Goal: Task Accomplishment & Management: Manage account settings

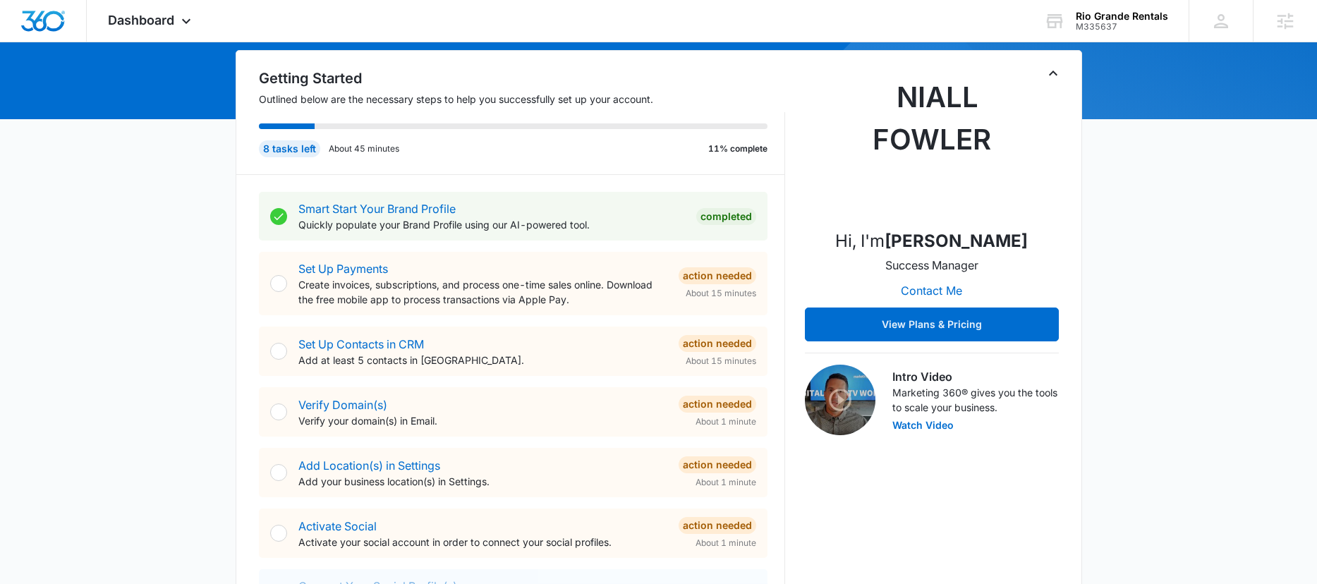
scroll to position [138, 0]
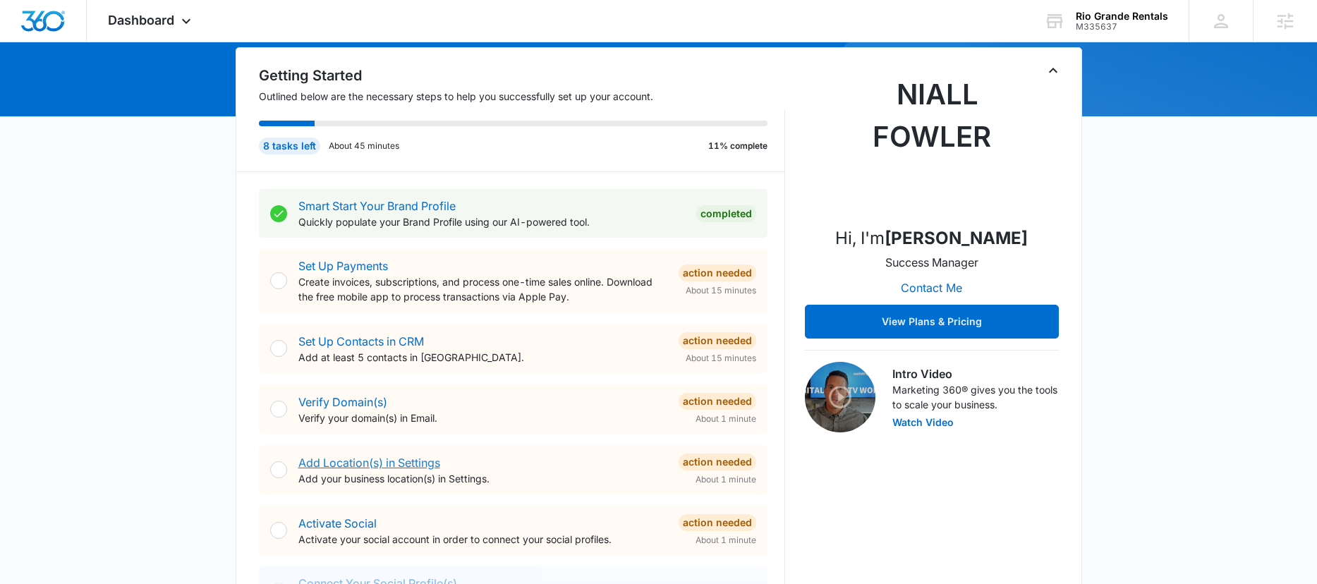
click at [381, 461] on link "Add Location(s) in Settings" at bounding box center [369, 463] width 142 height 14
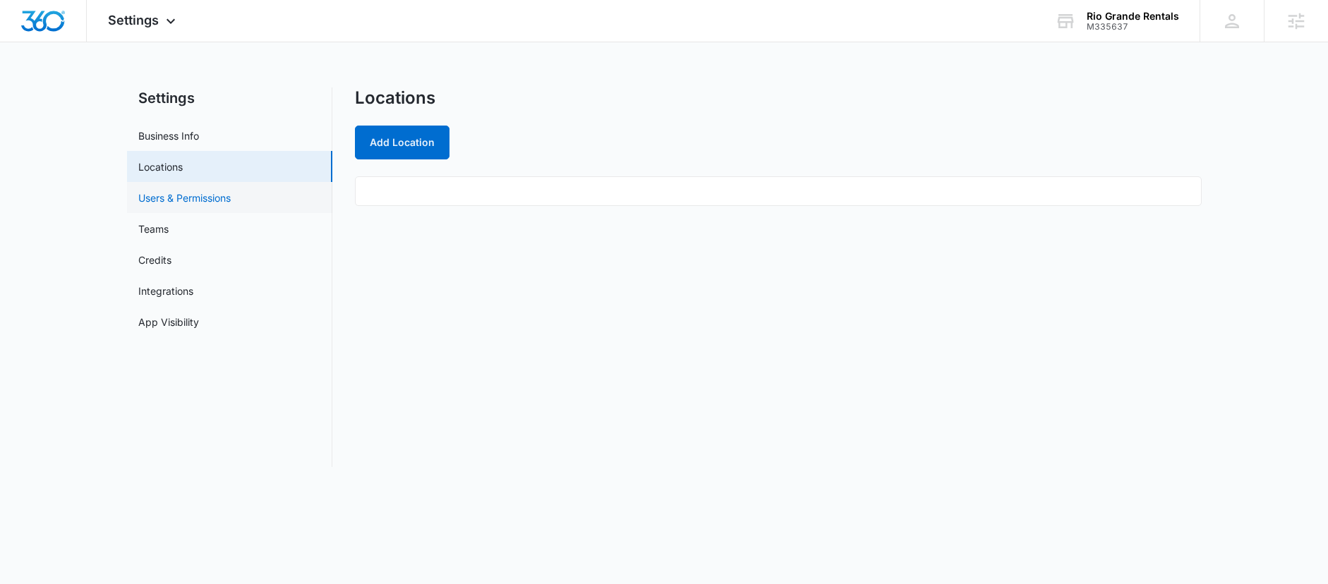
click at [231, 205] on link "Users & Permissions" at bounding box center [184, 197] width 92 height 15
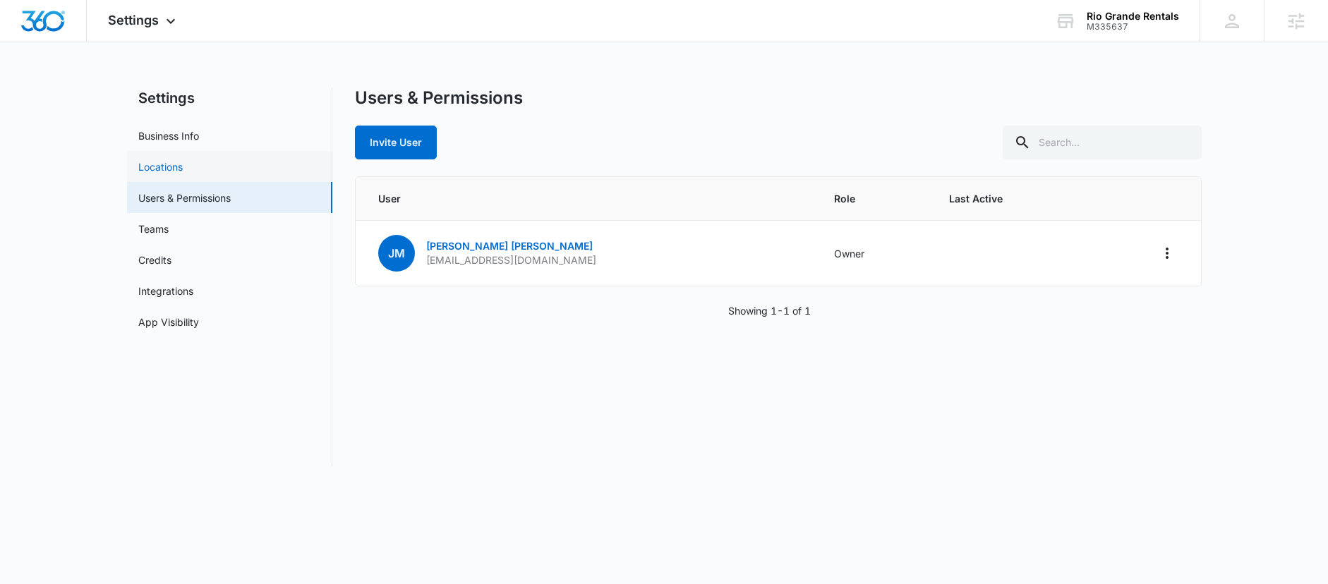
click at [183, 166] on link "Locations" at bounding box center [160, 166] width 44 height 15
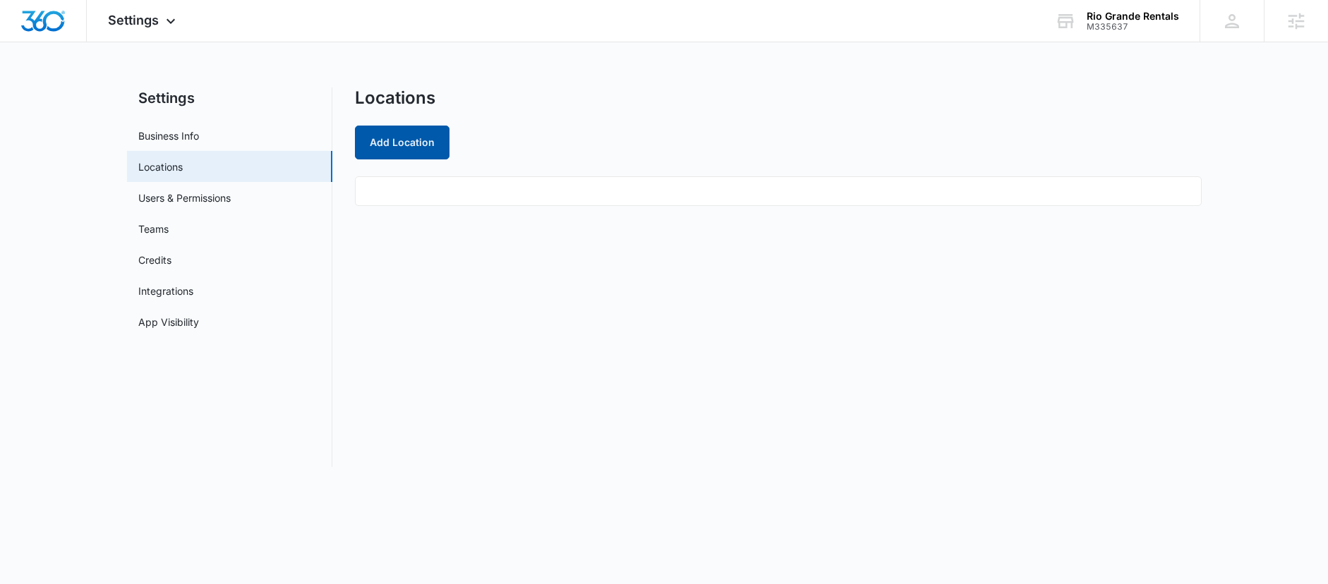
click at [397, 146] on button "Add Location" at bounding box center [402, 143] width 95 height 34
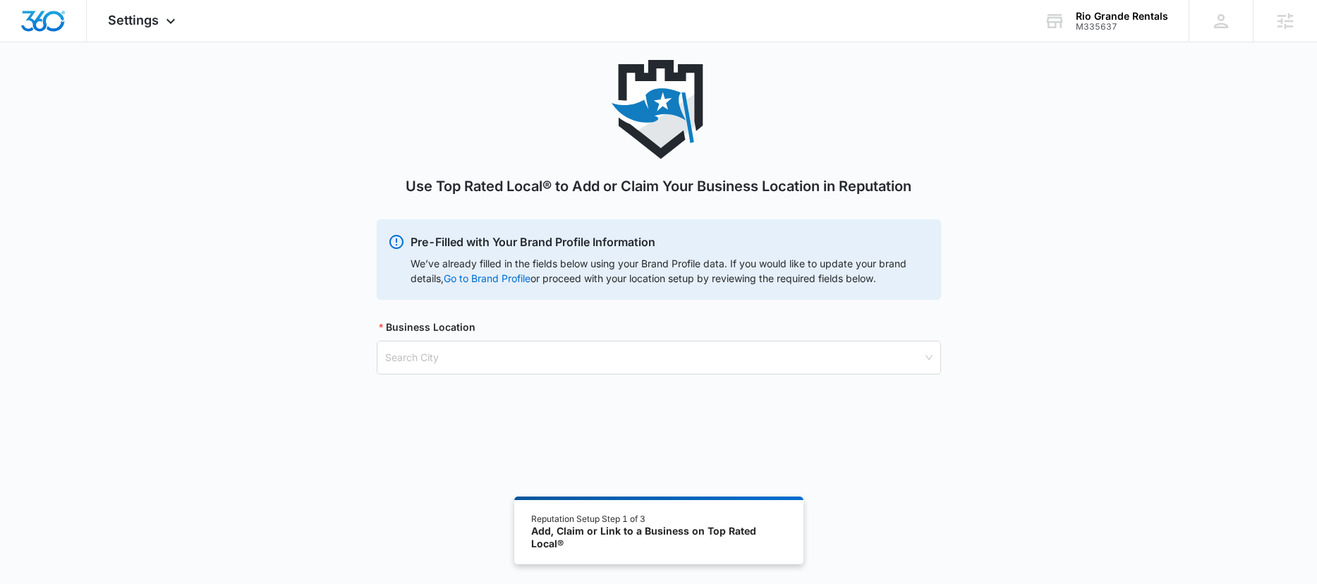
scroll to position [17, 0]
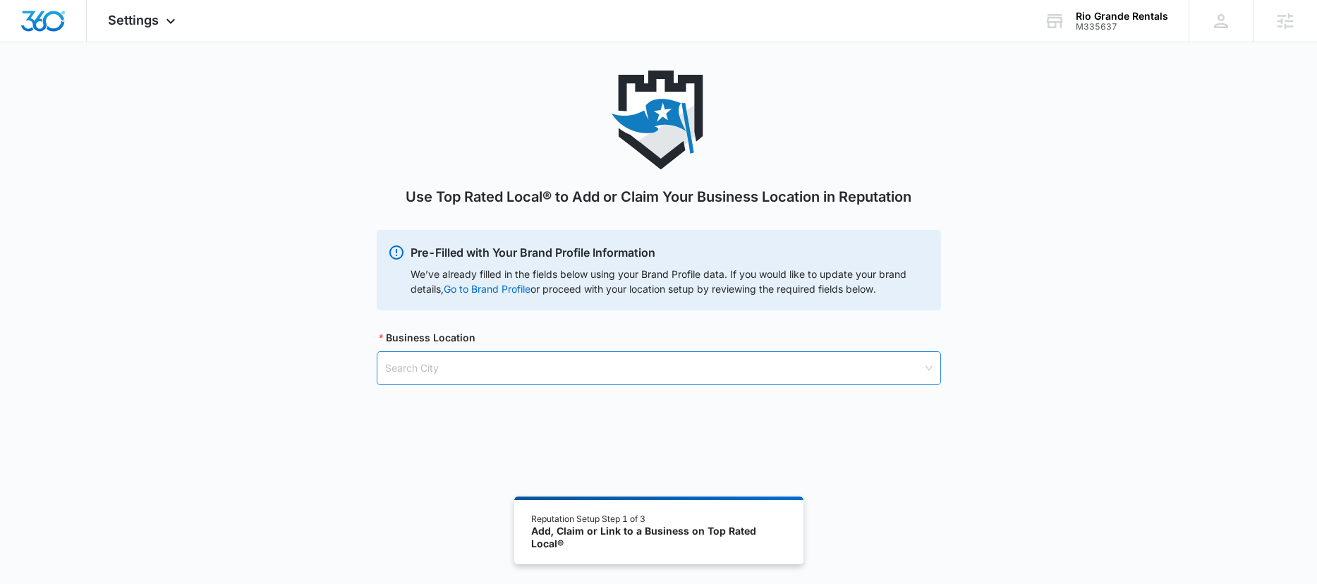
click at [440, 379] on input "search" at bounding box center [653, 368] width 537 height 32
click at [30, 27] on img "Dashboard" at bounding box center [42, 21] width 45 height 21
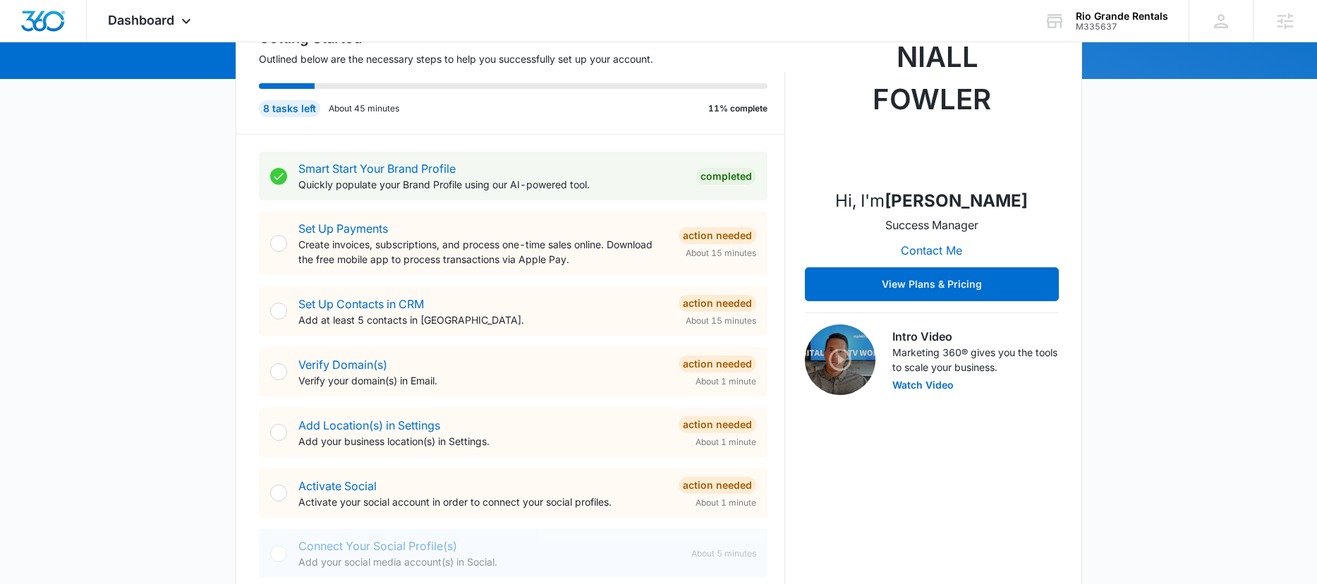
scroll to position [176, 0]
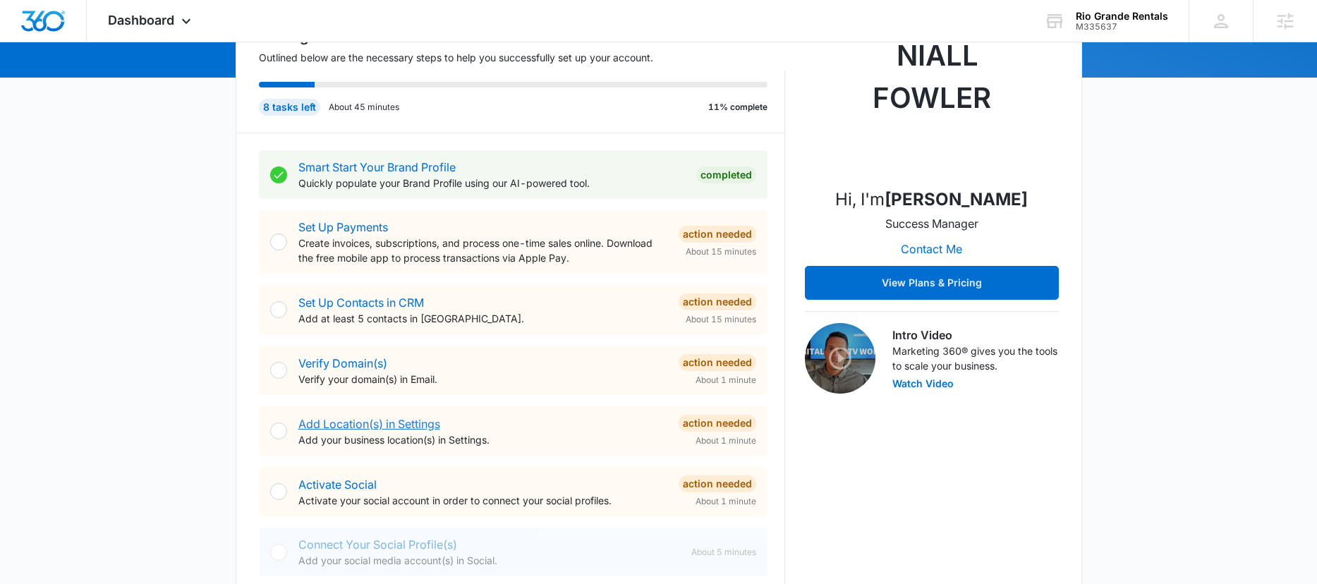
click at [389, 423] on link "Add Location(s) in Settings" at bounding box center [369, 424] width 142 height 14
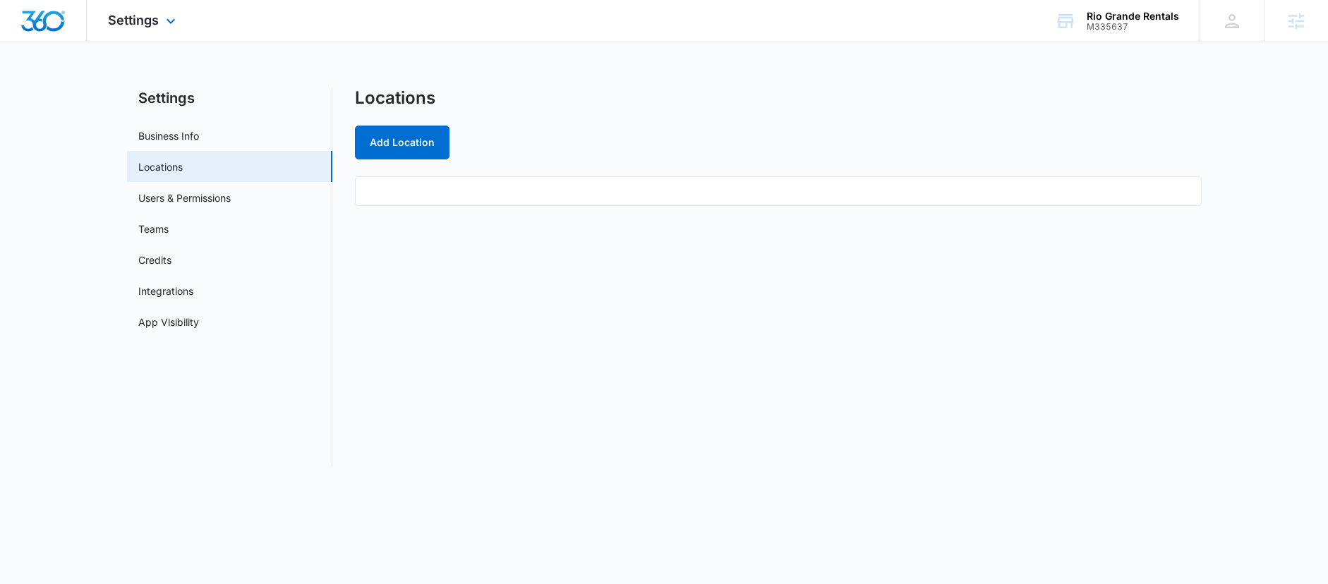
click at [59, 30] on img "Dashboard" at bounding box center [42, 21] width 45 height 21
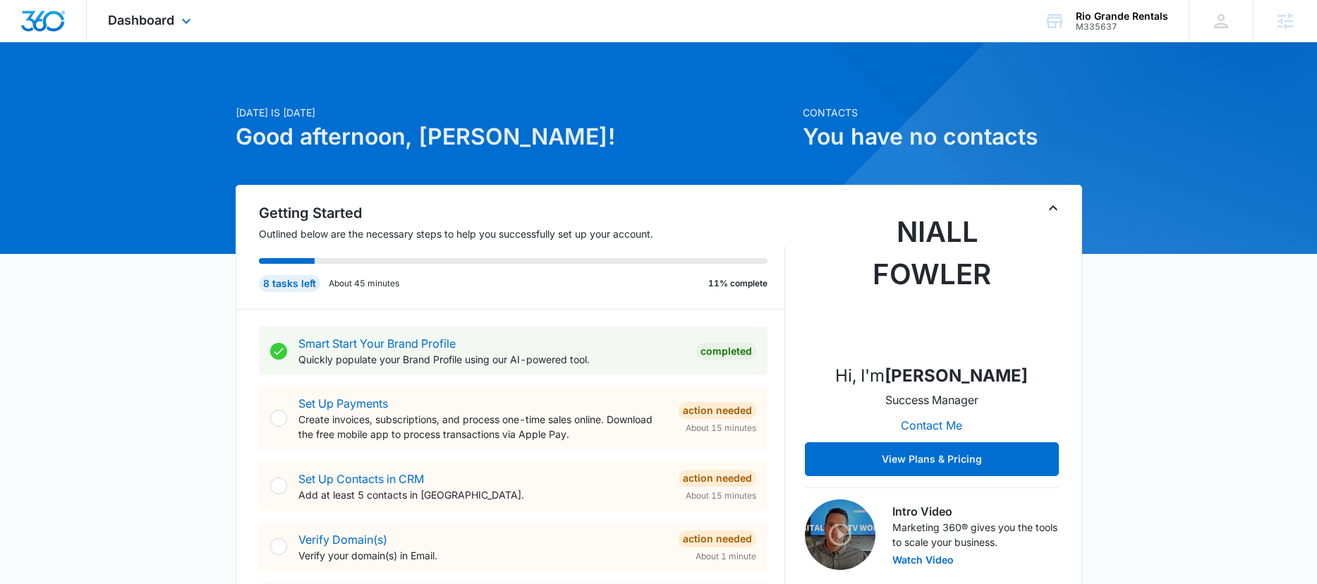
click at [173, 28] on div "Dashboard Apps Reputation Websites Forms CRM Email Social Shop Content Ads Inte…" at bounding box center [151, 21] width 129 height 42
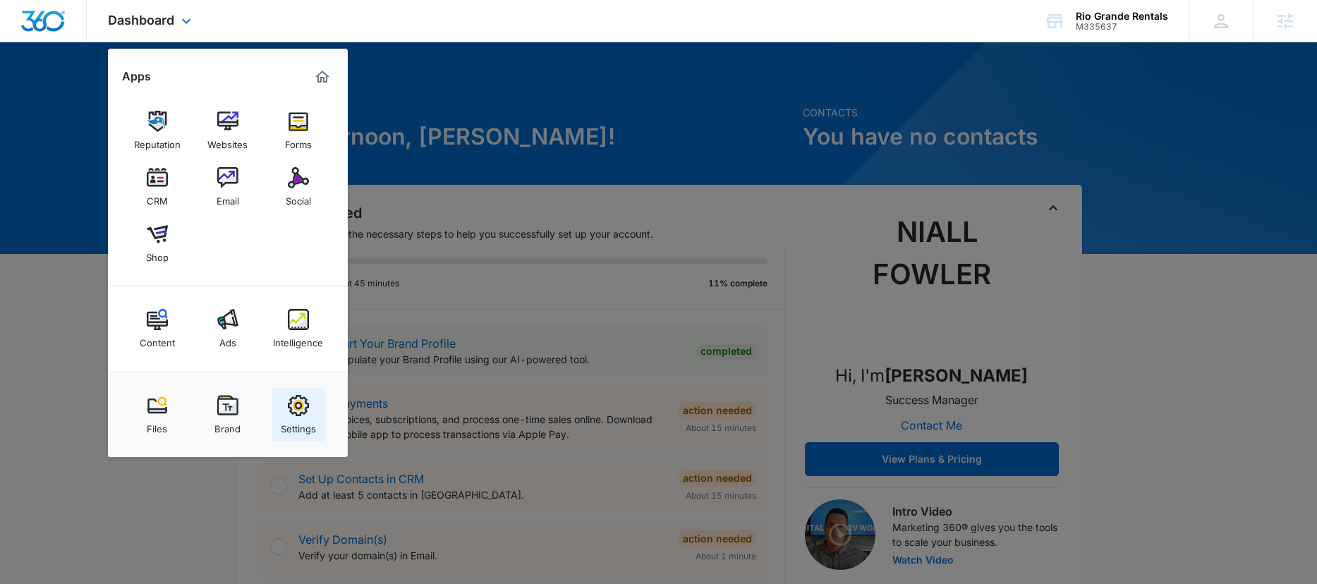
click at [301, 413] on img at bounding box center [298, 405] width 21 height 21
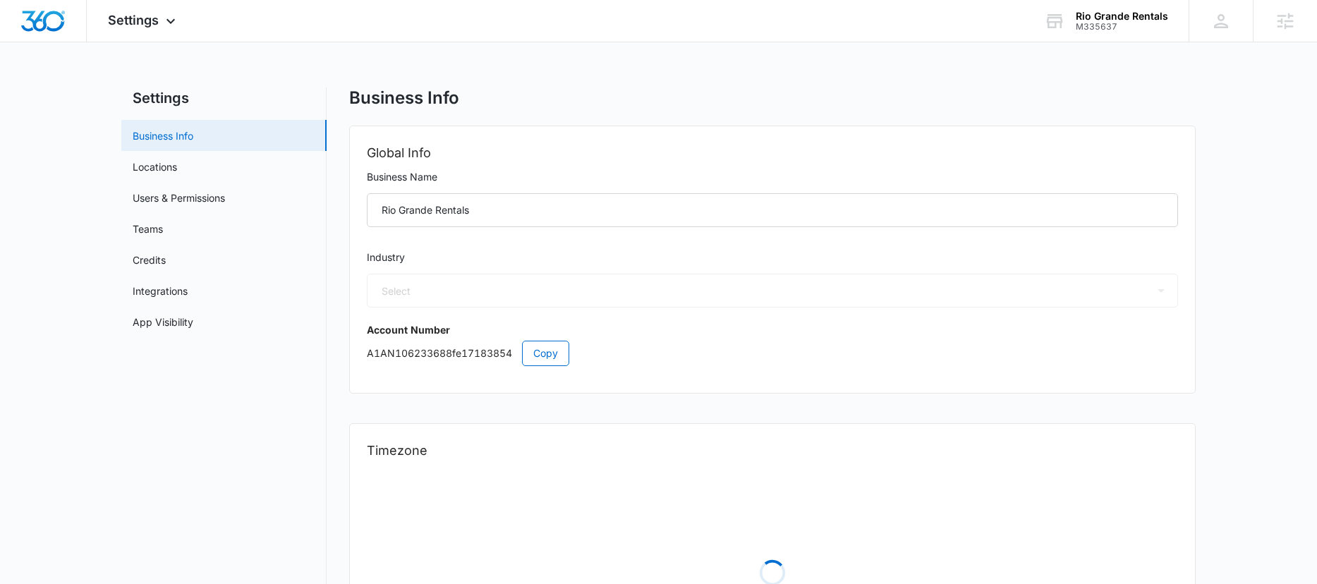
select select "24"
select select "US"
select select "America/Denver"
click at [182, 321] on link "App Visibility" at bounding box center [163, 322] width 61 height 15
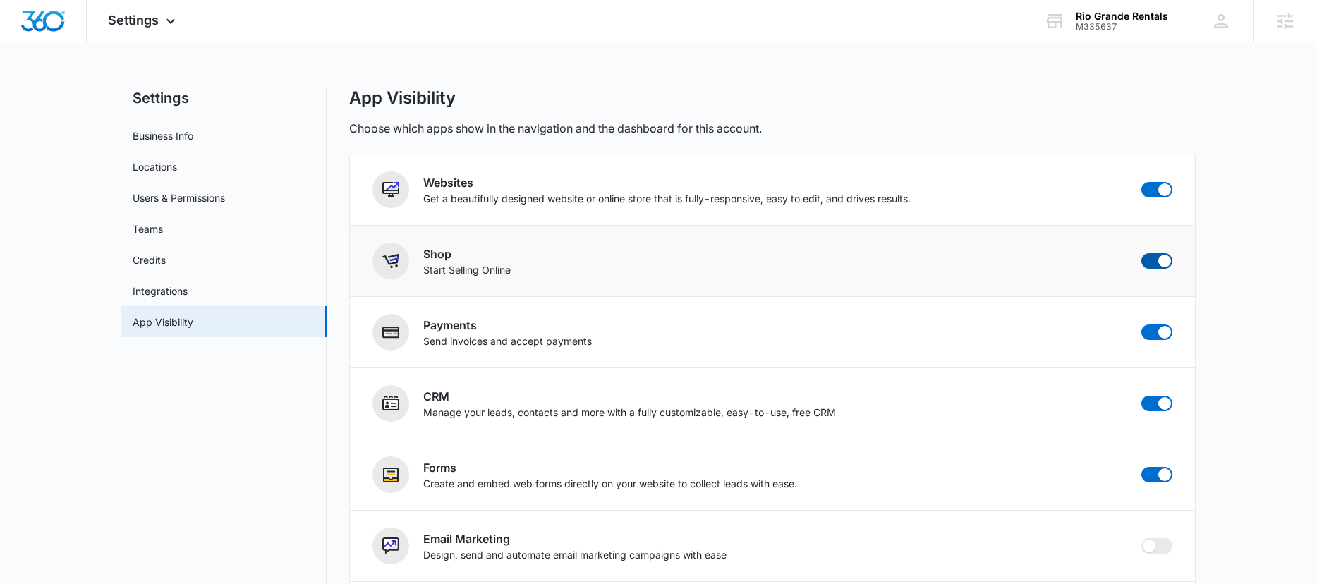
click at [1153, 266] on span at bounding box center [1156, 261] width 31 height 16
click at [1141, 253] on input "checkbox" at bounding box center [1141, 253] width 1 height 1
checkbox input "false"
click at [147, 26] on span "Settings" at bounding box center [133, 20] width 51 height 15
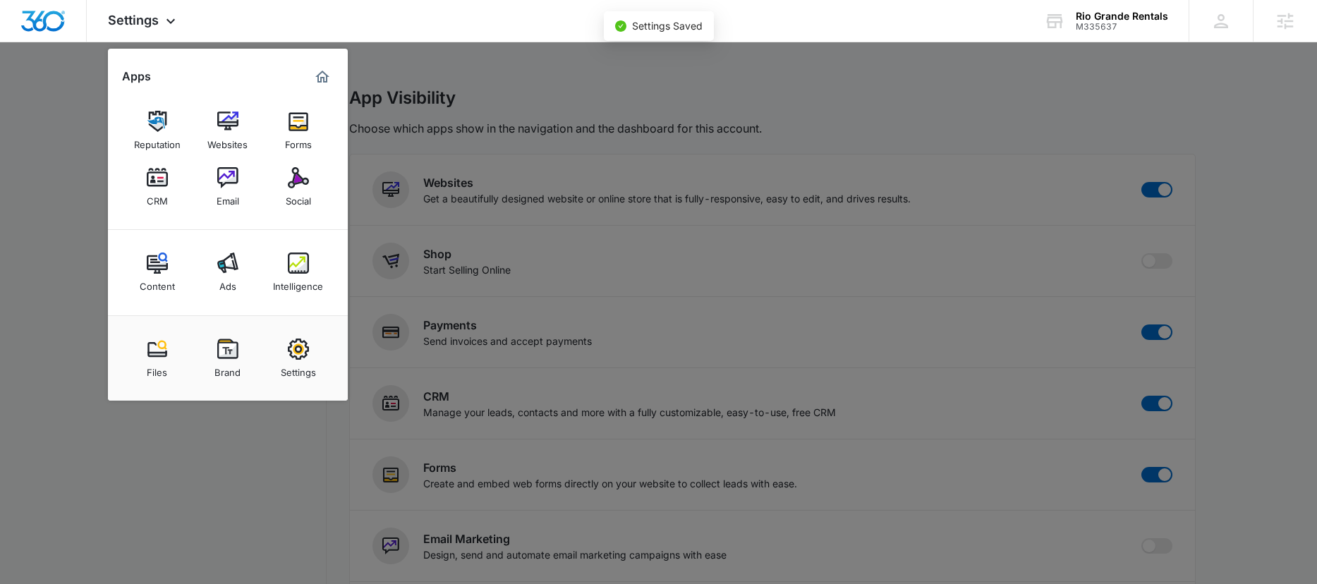
click at [11, 116] on div at bounding box center [658, 292] width 1317 height 584
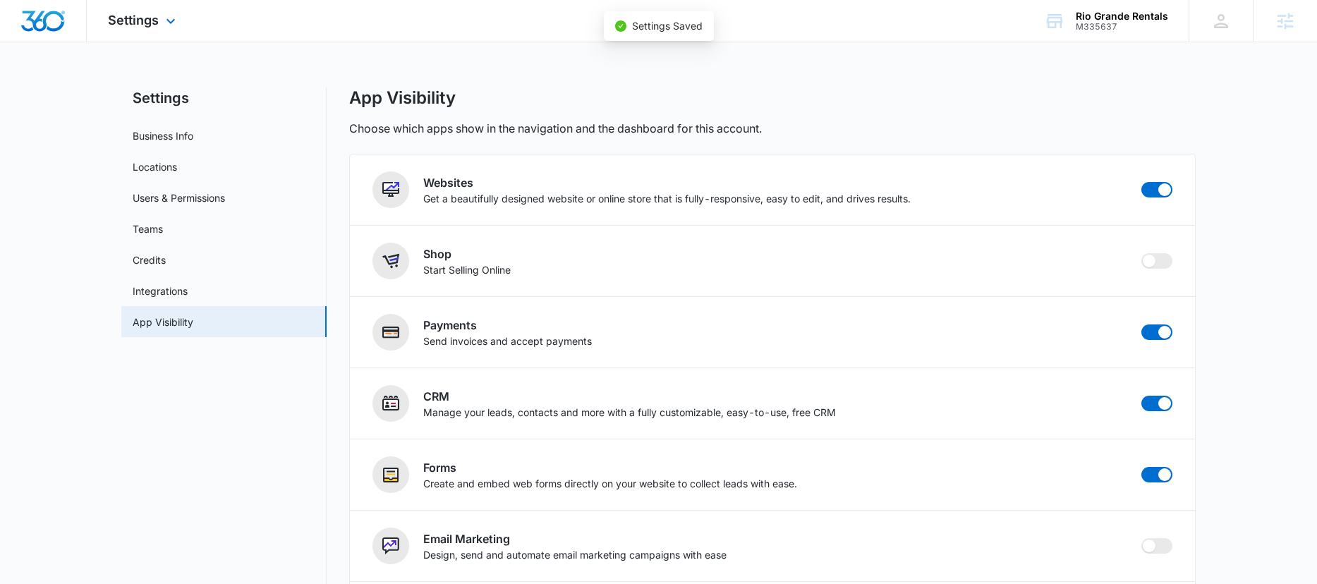
click at [36, 34] on div at bounding box center [43, 21] width 87 height 42
click at [48, 26] on img "Dashboard" at bounding box center [42, 21] width 45 height 21
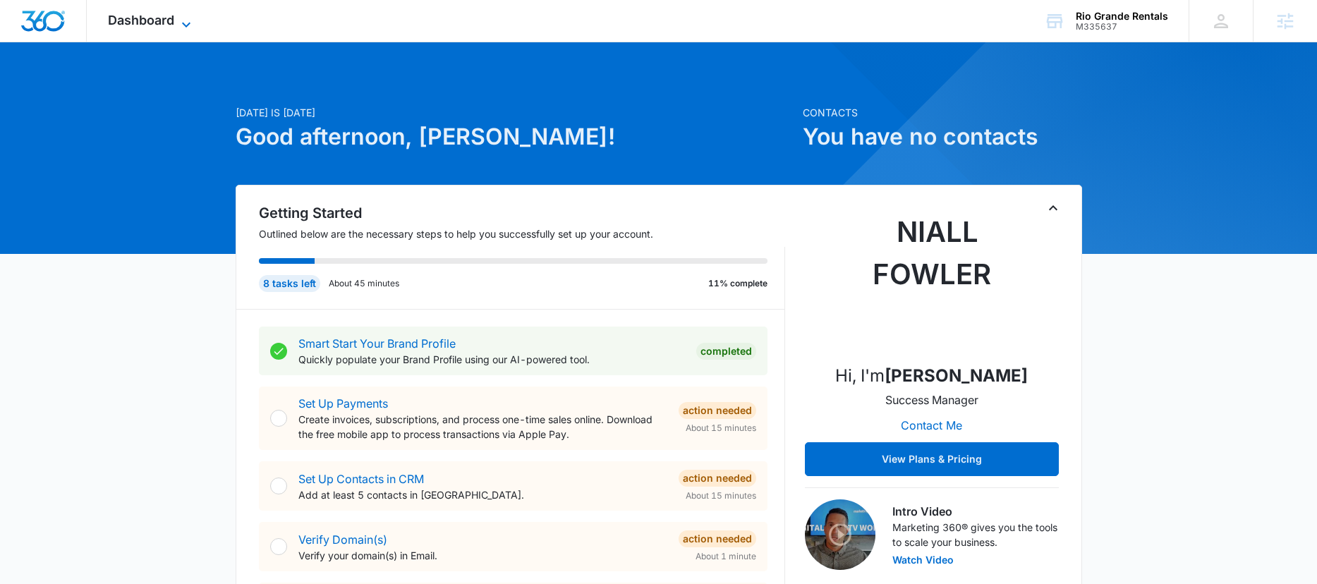
click at [155, 16] on span "Dashboard" at bounding box center [141, 20] width 66 height 15
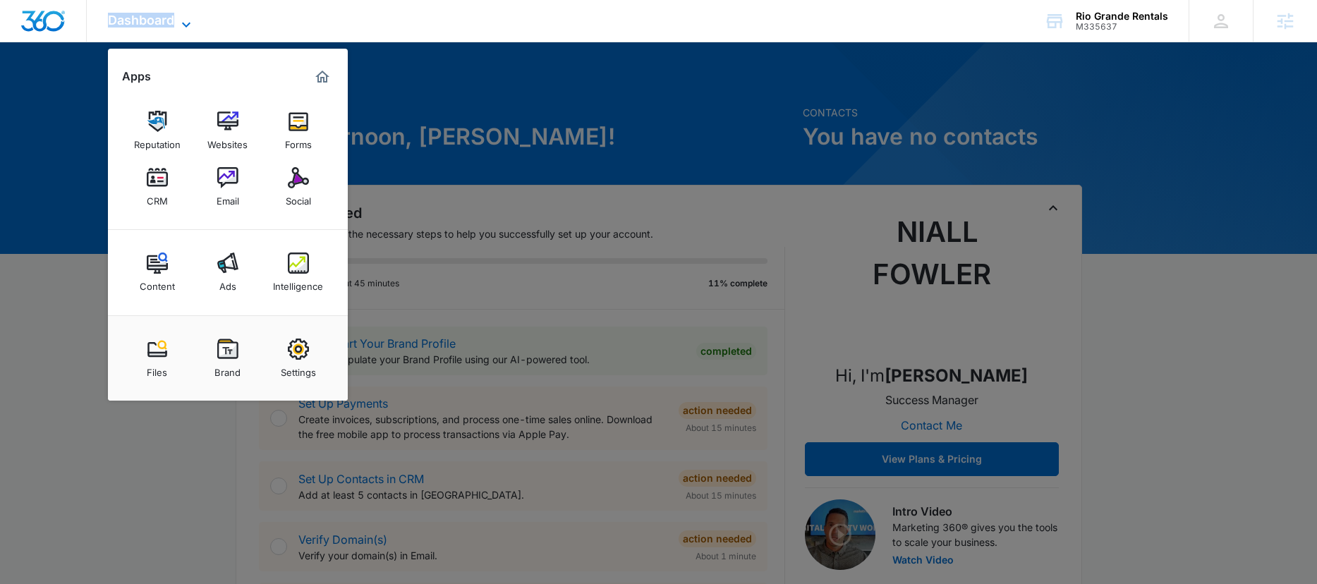
click at [155, 16] on span "Dashboard" at bounding box center [141, 20] width 66 height 15
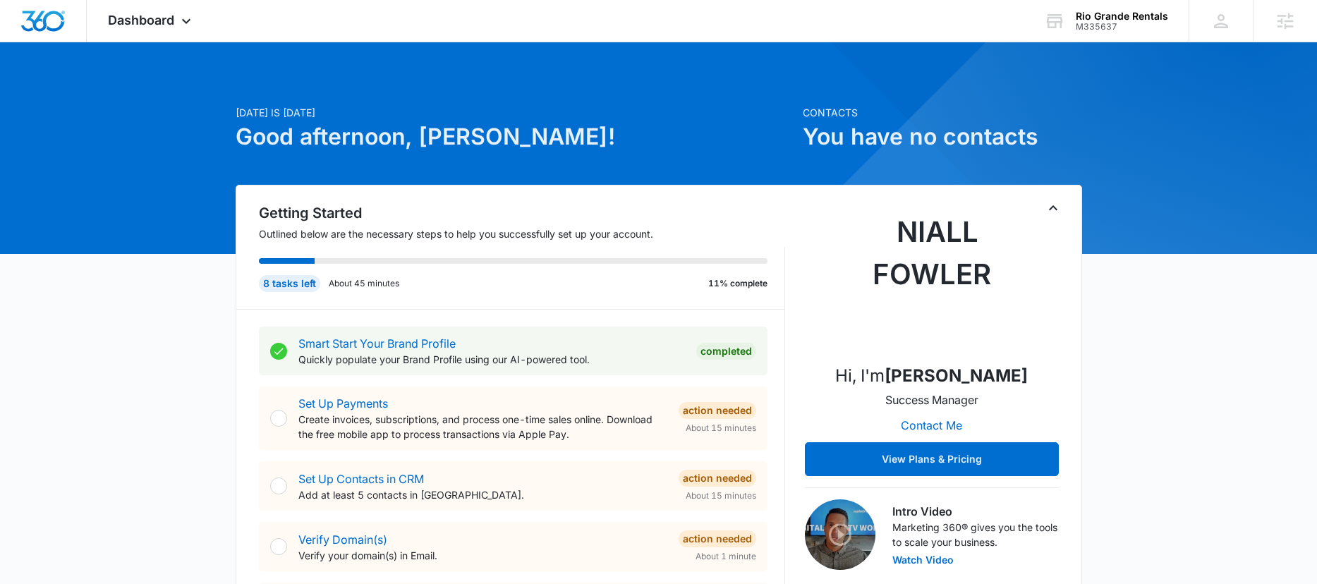
click at [178, 21] on div "Dashboard Apps Reputation Websites Forms CRM Email Social Content Ads Intellige…" at bounding box center [151, 21] width 129 height 42
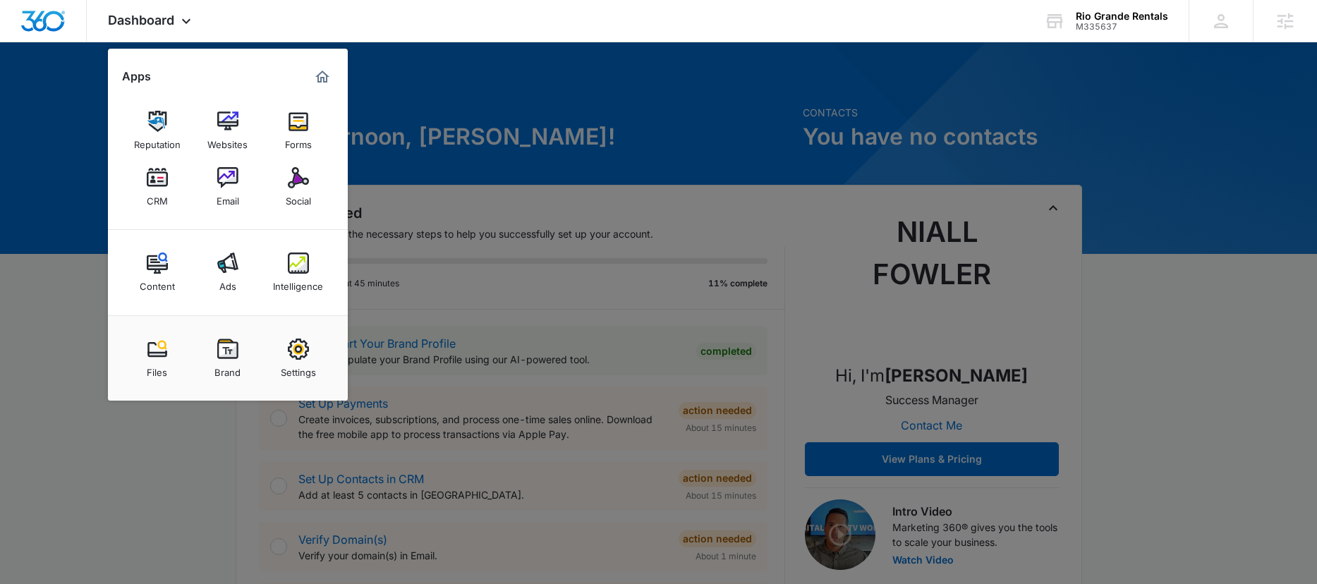
click at [505, 180] on div at bounding box center [658, 292] width 1317 height 584
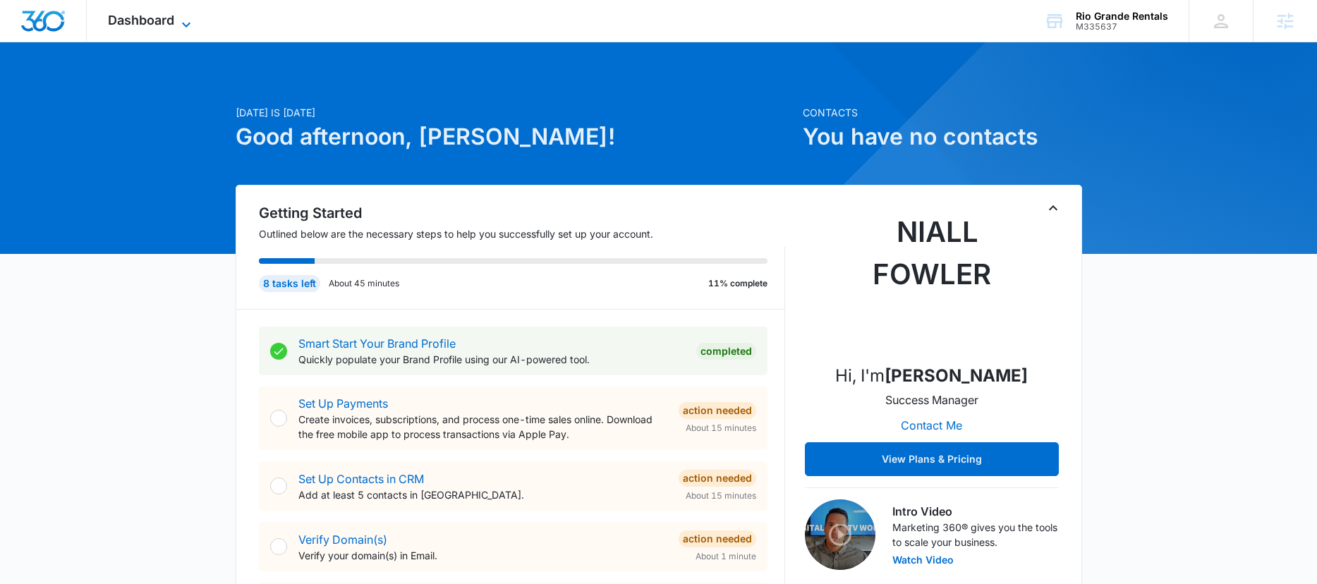
click at [193, 18] on icon at bounding box center [186, 24] width 17 height 17
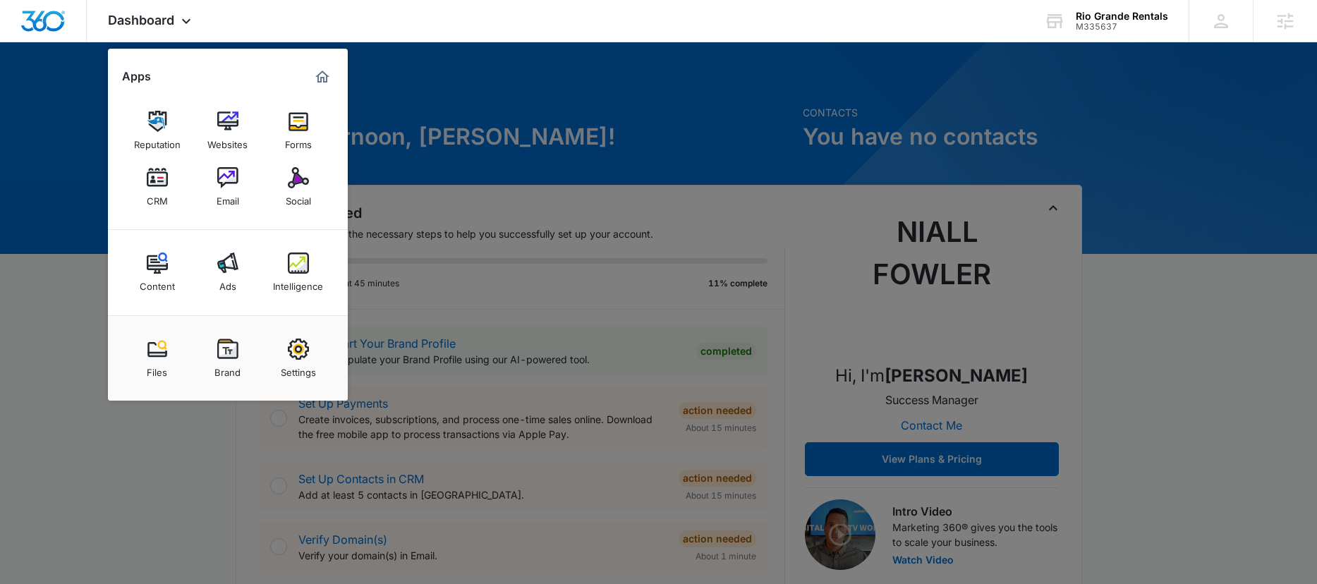
click at [308, 353] on link "Settings" at bounding box center [299, 359] width 54 height 54
select select "24"
select select "US"
select select "America/[GEOGRAPHIC_DATA]"
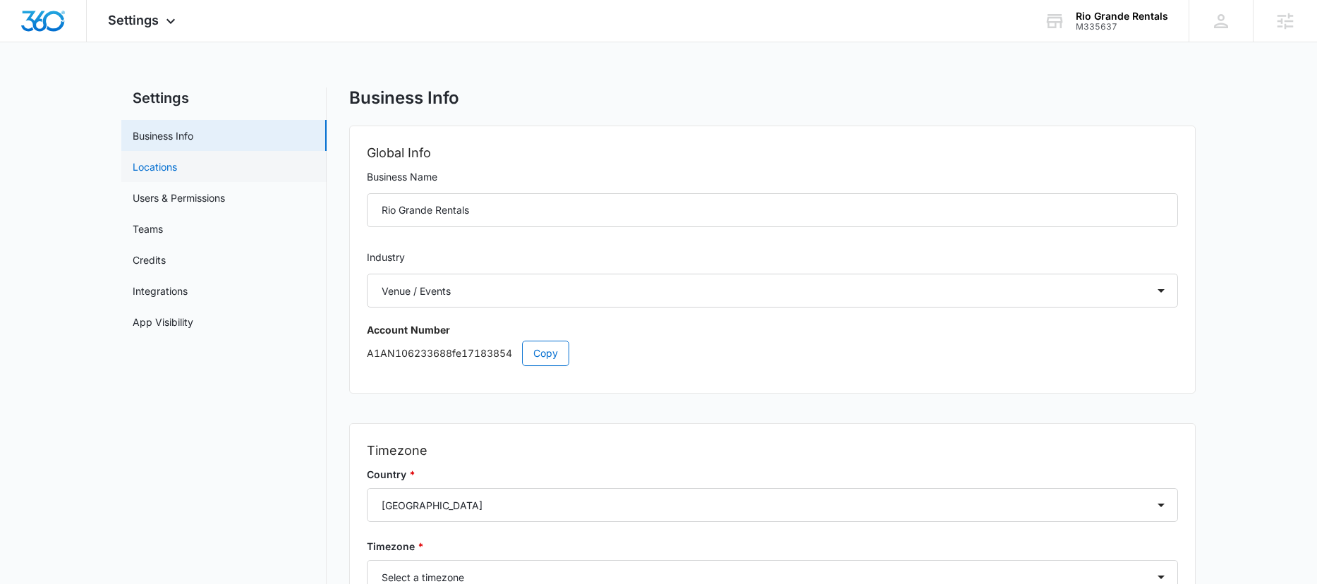
click at [177, 169] on link "Locations" at bounding box center [155, 166] width 44 height 15
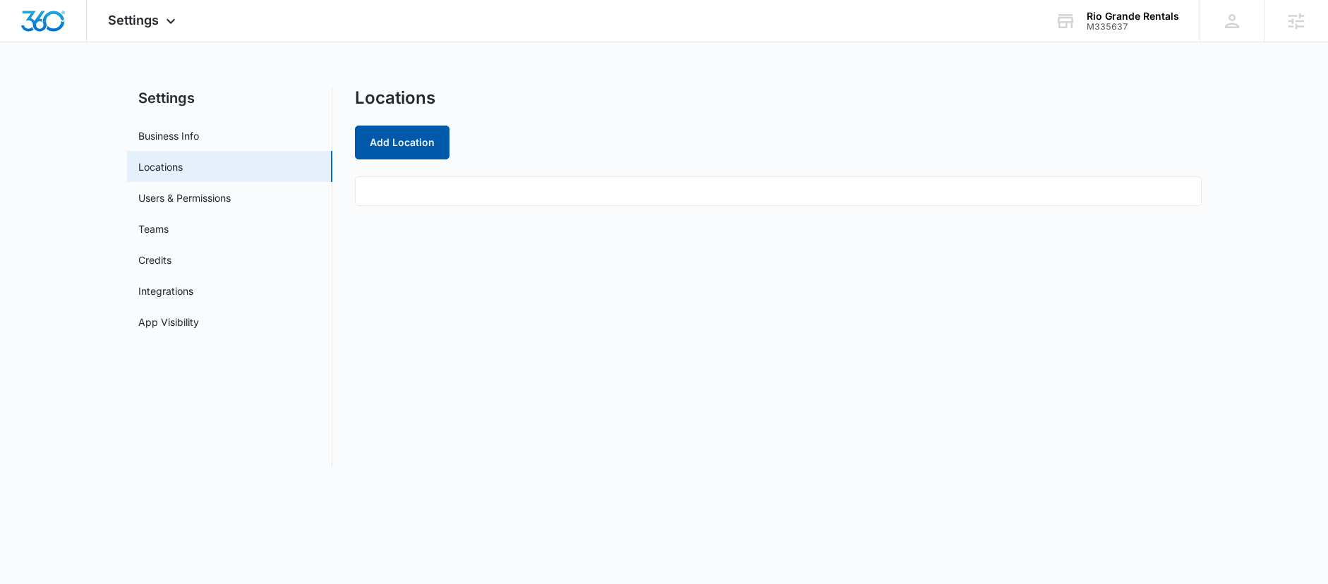
click at [399, 140] on button "Add Location" at bounding box center [402, 143] width 95 height 34
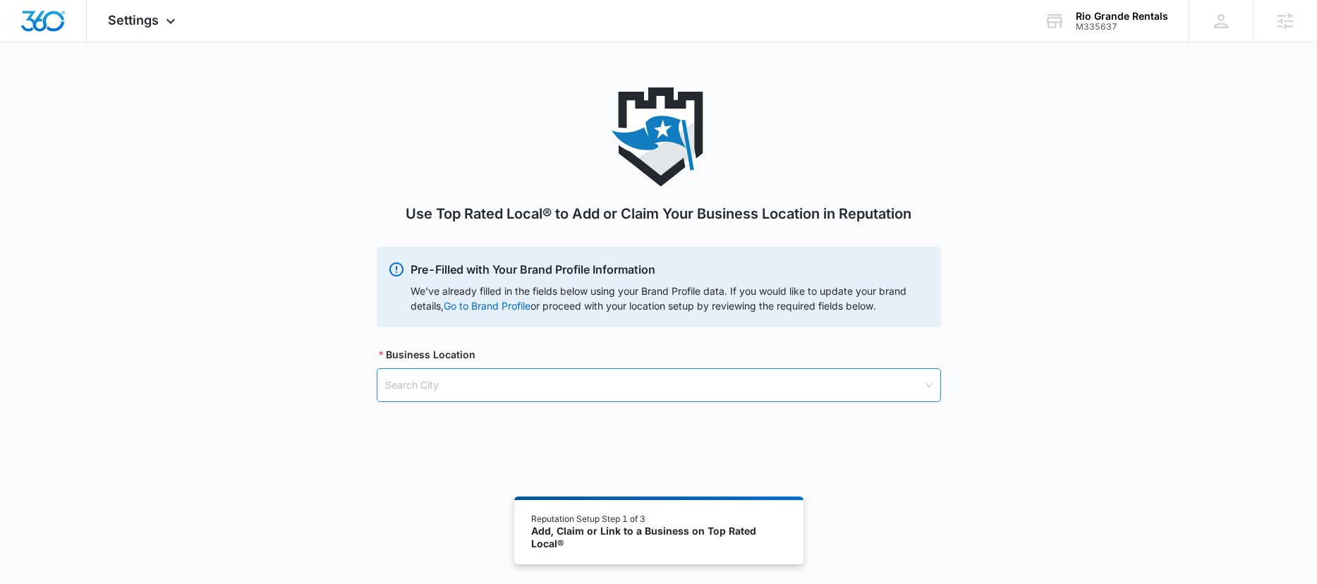
click at [466, 391] on input "search" at bounding box center [653, 385] width 537 height 32
drag, startPoint x: 573, startPoint y: 40, endPoint x: 559, endPoint y: 52, distance: 19.5
click at [573, 42] on div "Settings Apps Reputation Websites Forms CRM Email Social Content Ads Intelligen…" at bounding box center [658, 331] width 1317 height 662
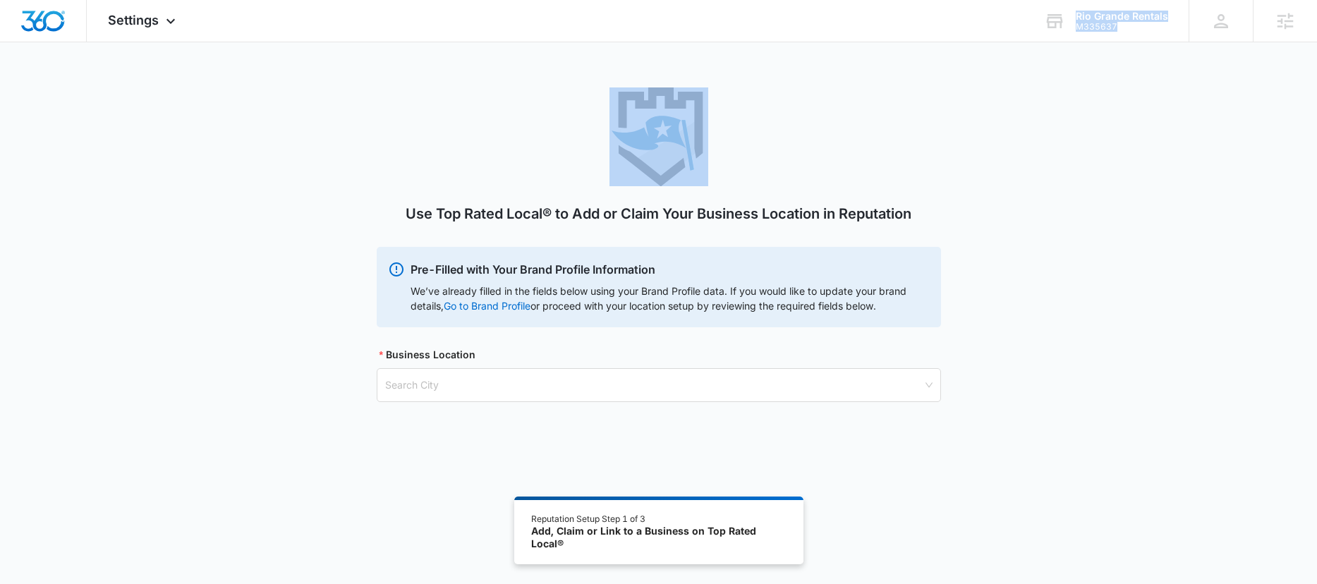
click at [516, 95] on div "Use Top Rated Local® to Add or Claim Your Business Location in Reputation" at bounding box center [659, 166] width 564 height 159
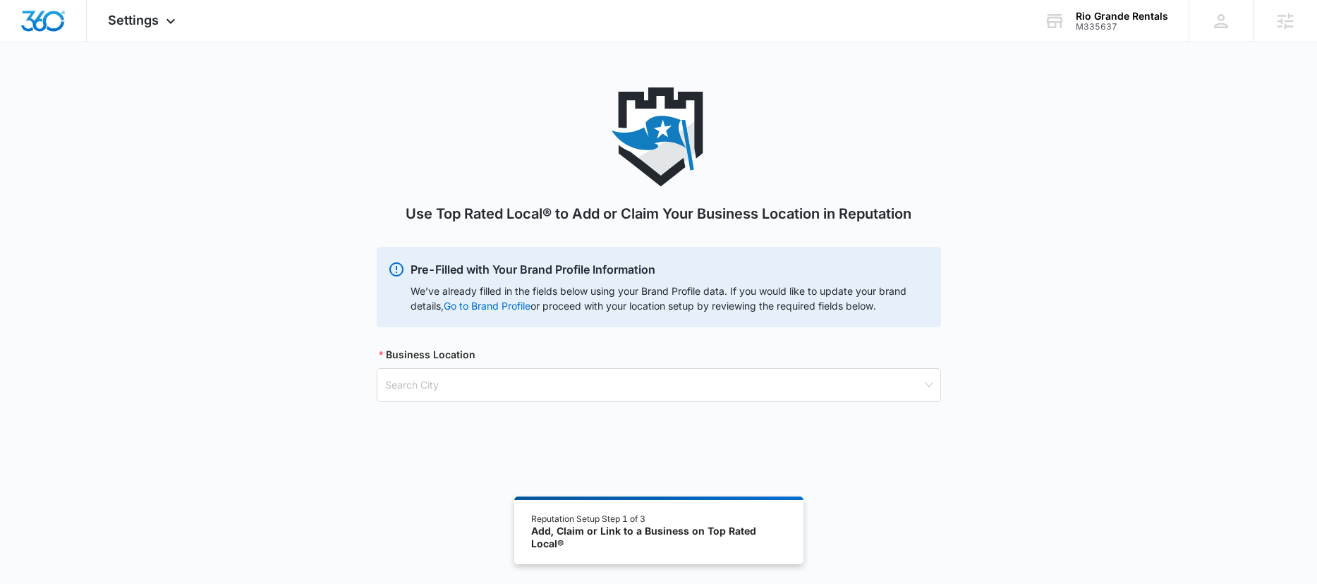
click at [936, 119] on div "Use Top Rated Local® to Add or Claim Your Business Location in Reputation" at bounding box center [659, 166] width 564 height 159
click at [51, 30] on img "Dashboard" at bounding box center [42, 21] width 45 height 21
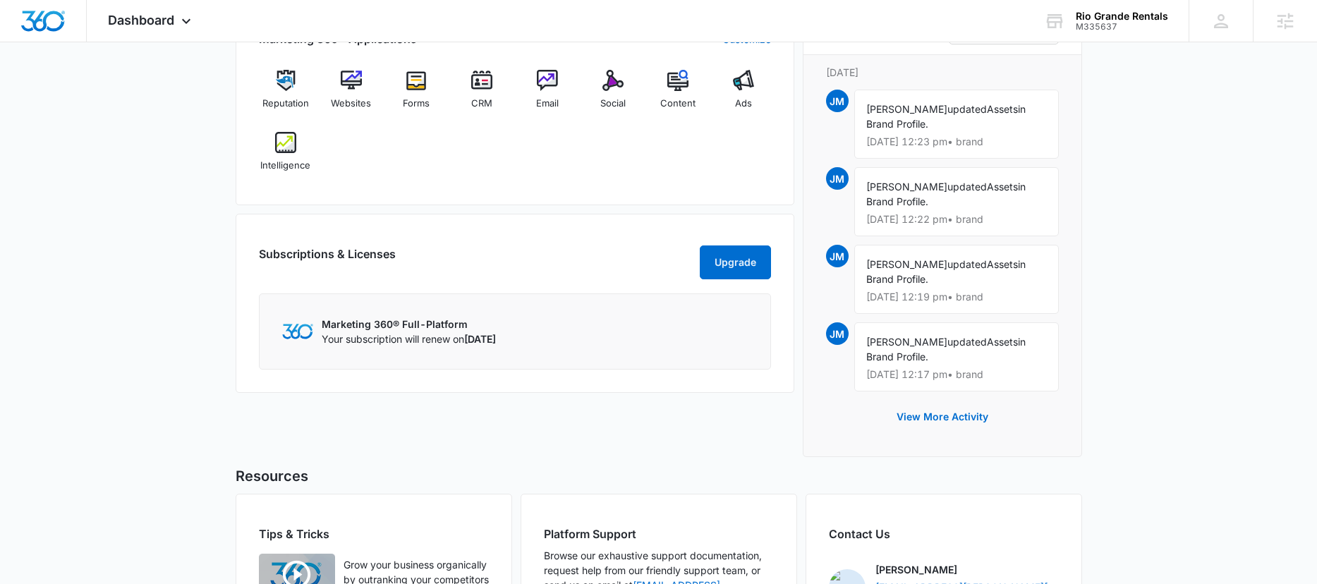
scroll to position [923, 0]
click at [961, 417] on button "View More Activity" at bounding box center [942, 416] width 120 height 34
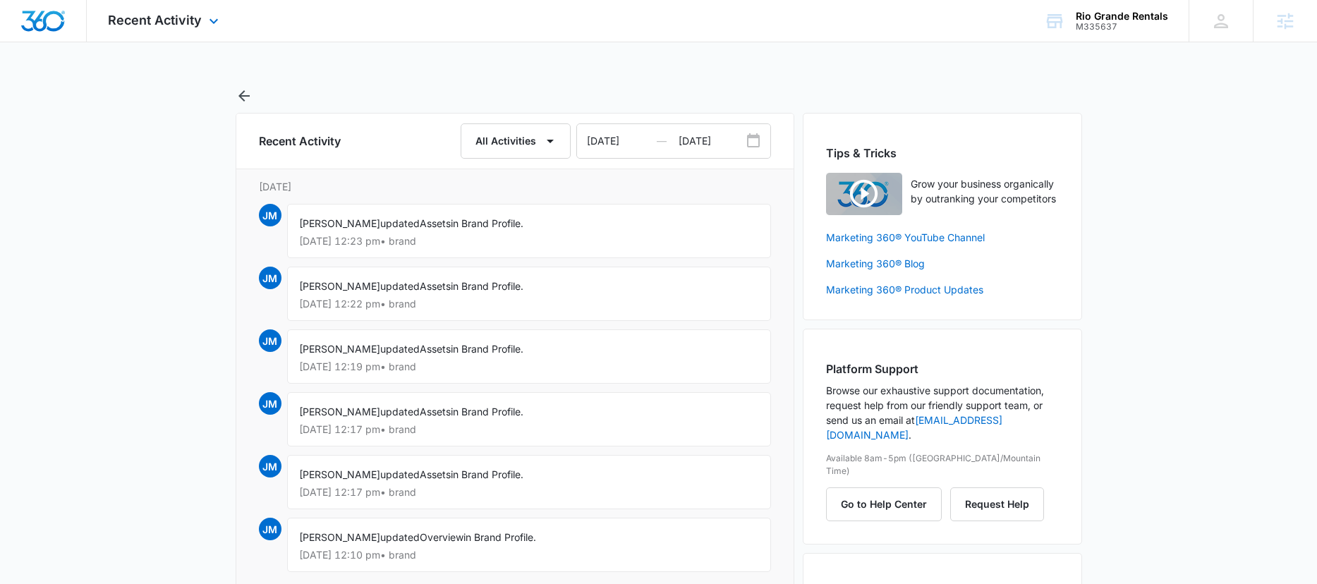
click at [53, 16] on img "Dashboard" at bounding box center [42, 21] width 45 height 21
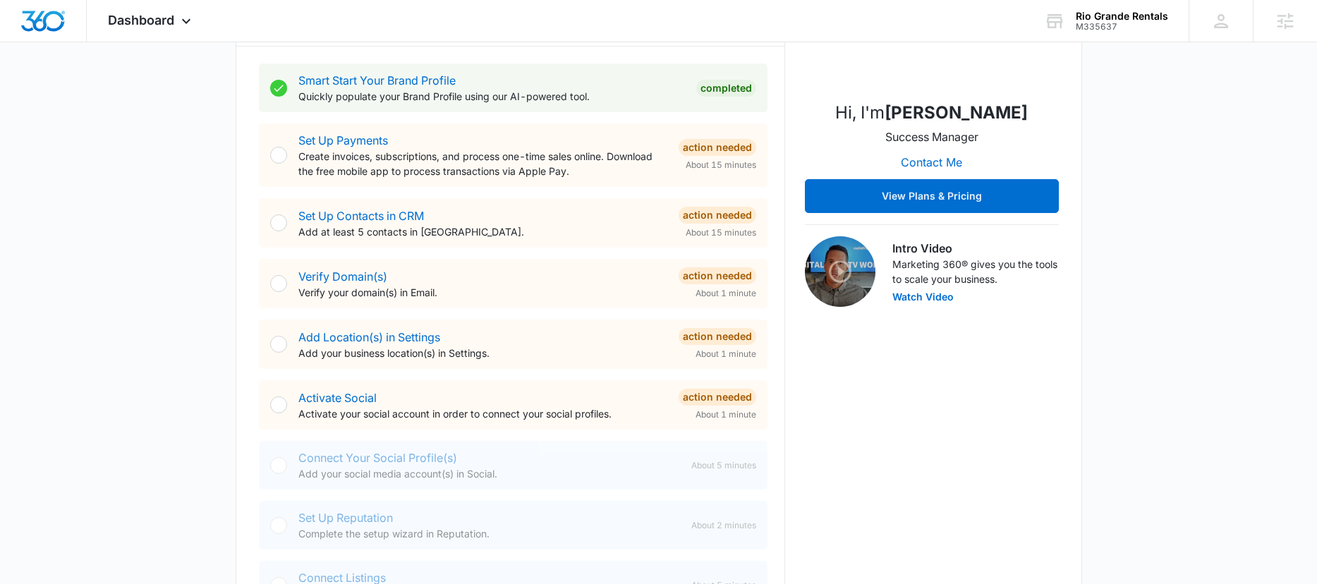
scroll to position [266, 0]
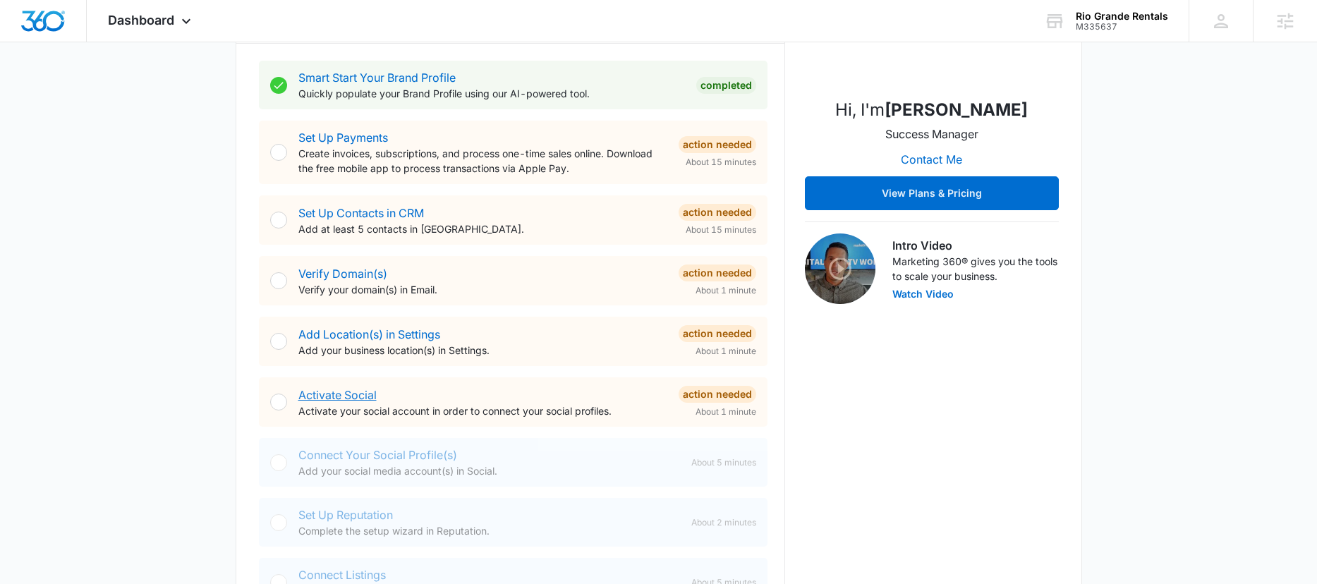
click at [350, 400] on link "Activate Social" at bounding box center [337, 395] width 78 height 14
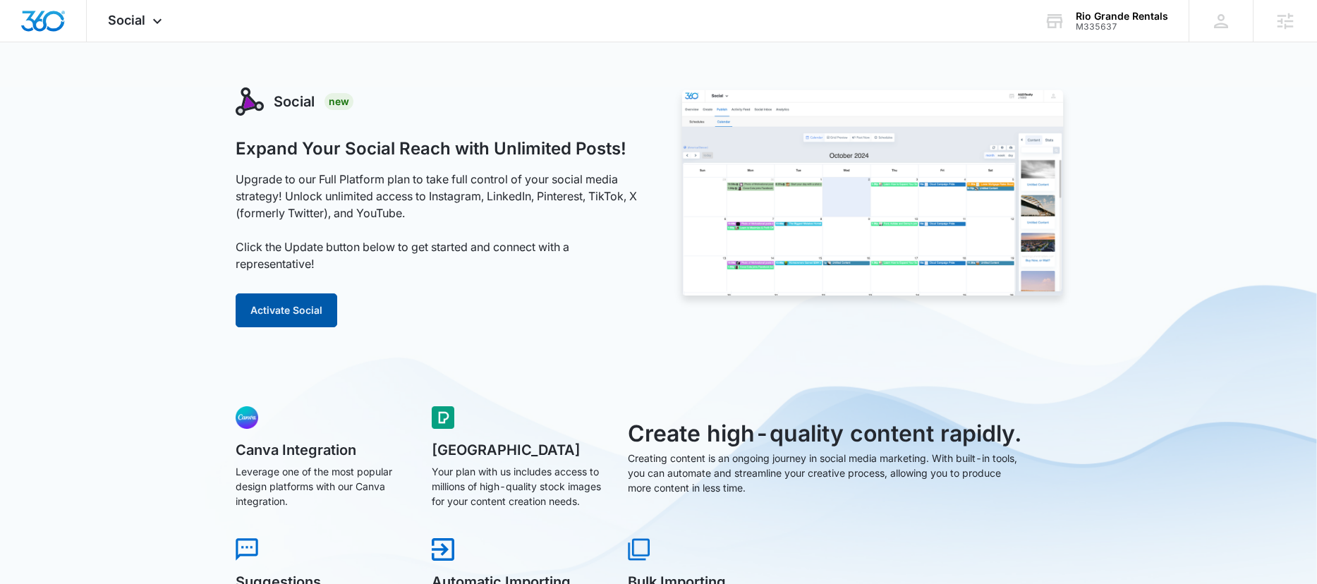
click at [276, 322] on button "Activate Social" at bounding box center [287, 310] width 102 height 34
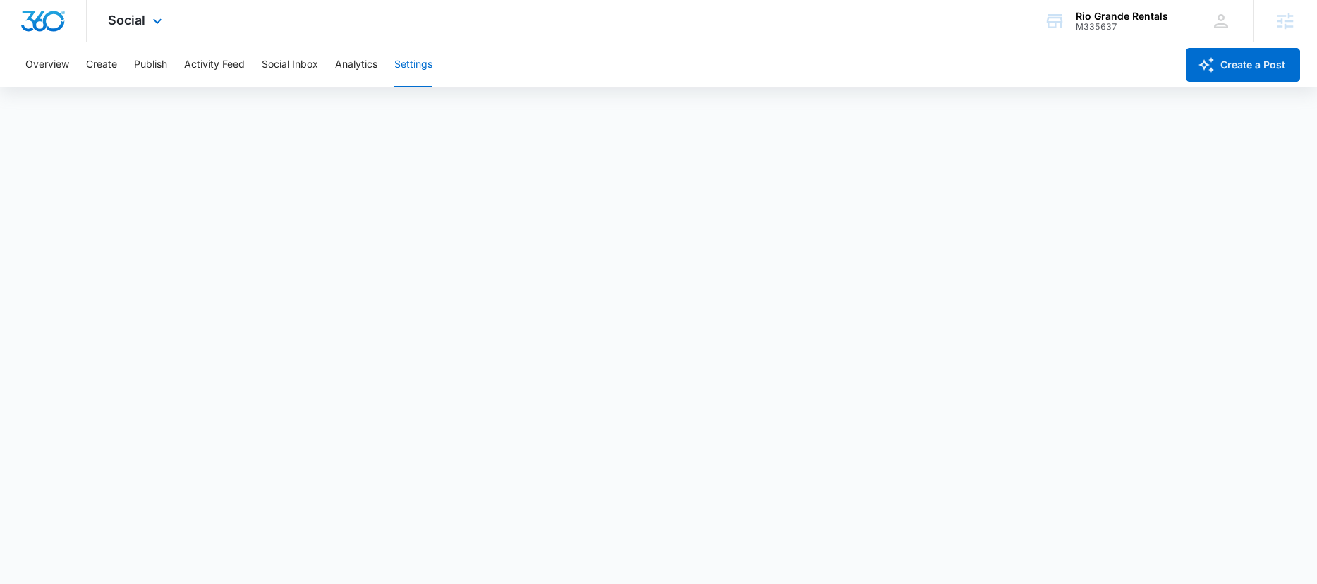
click at [40, 18] on img "Dashboard" at bounding box center [42, 21] width 45 height 21
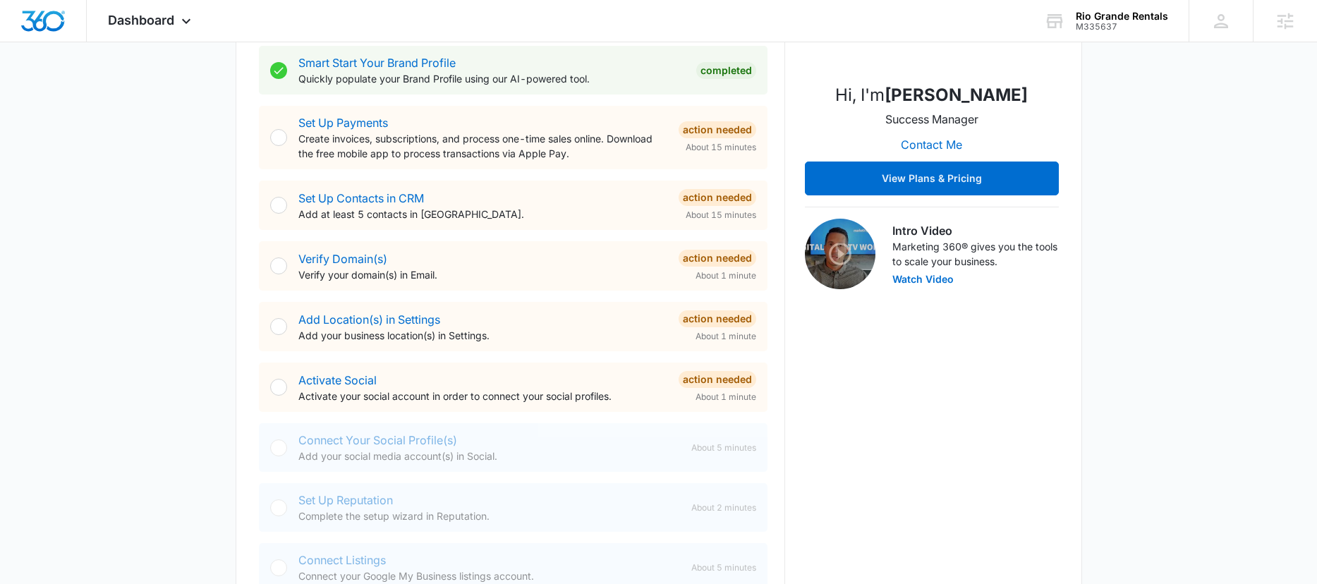
scroll to position [273, 0]
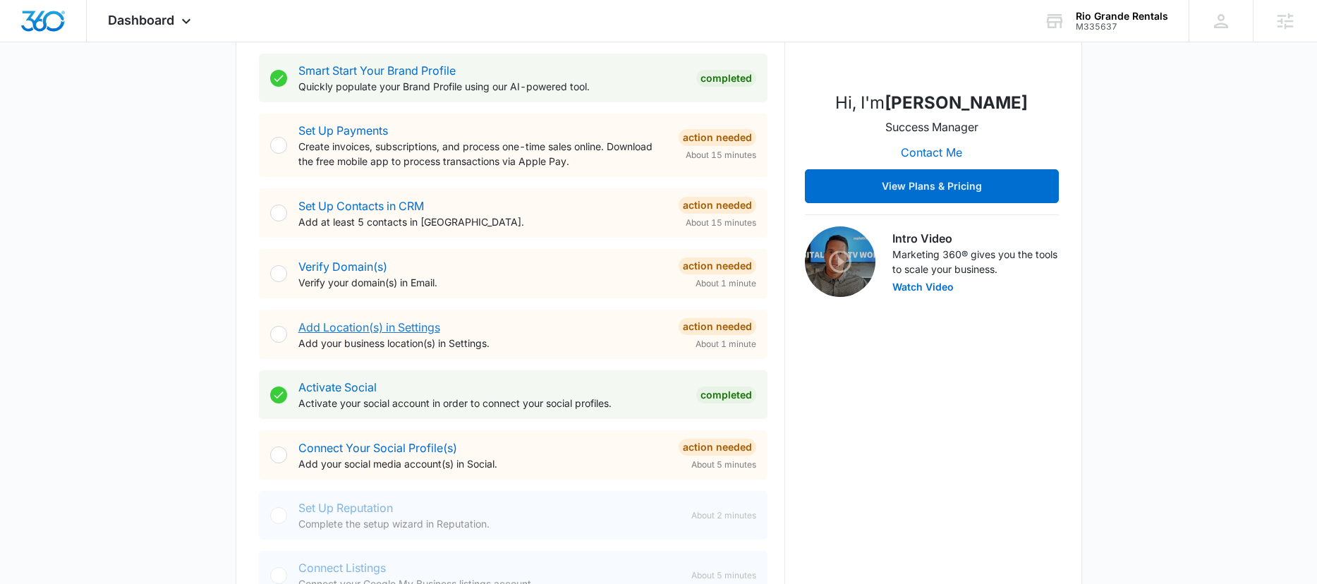
click at [356, 323] on link "Add Location(s) in Settings" at bounding box center [369, 327] width 142 height 14
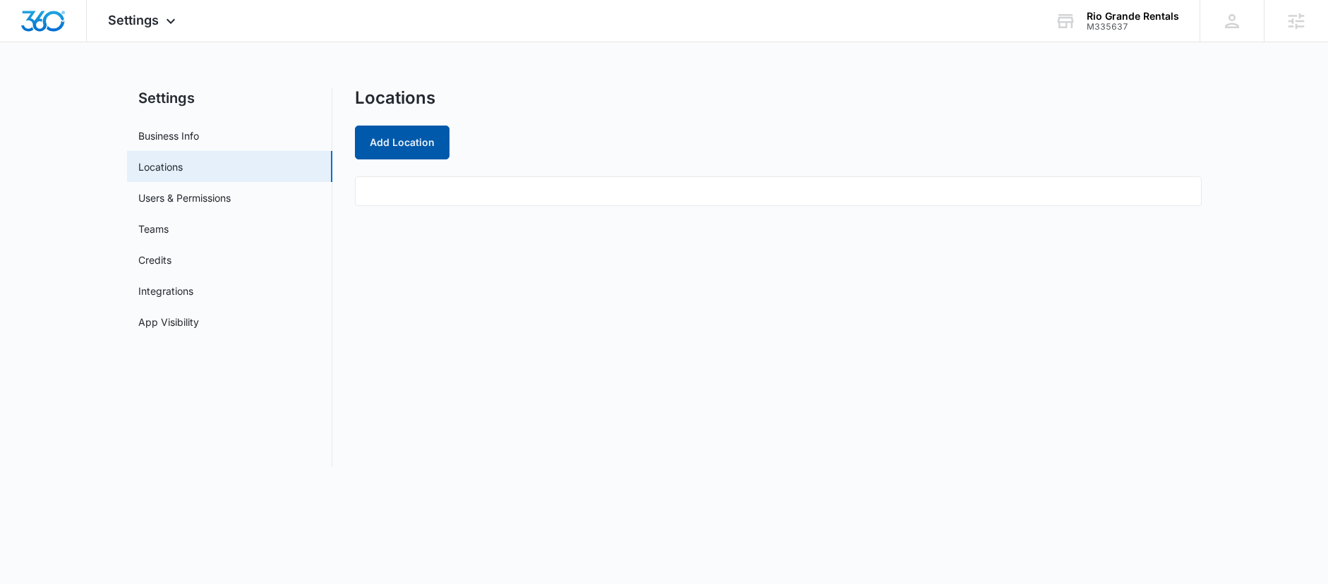
click at [385, 140] on button "Add Location" at bounding box center [402, 143] width 95 height 34
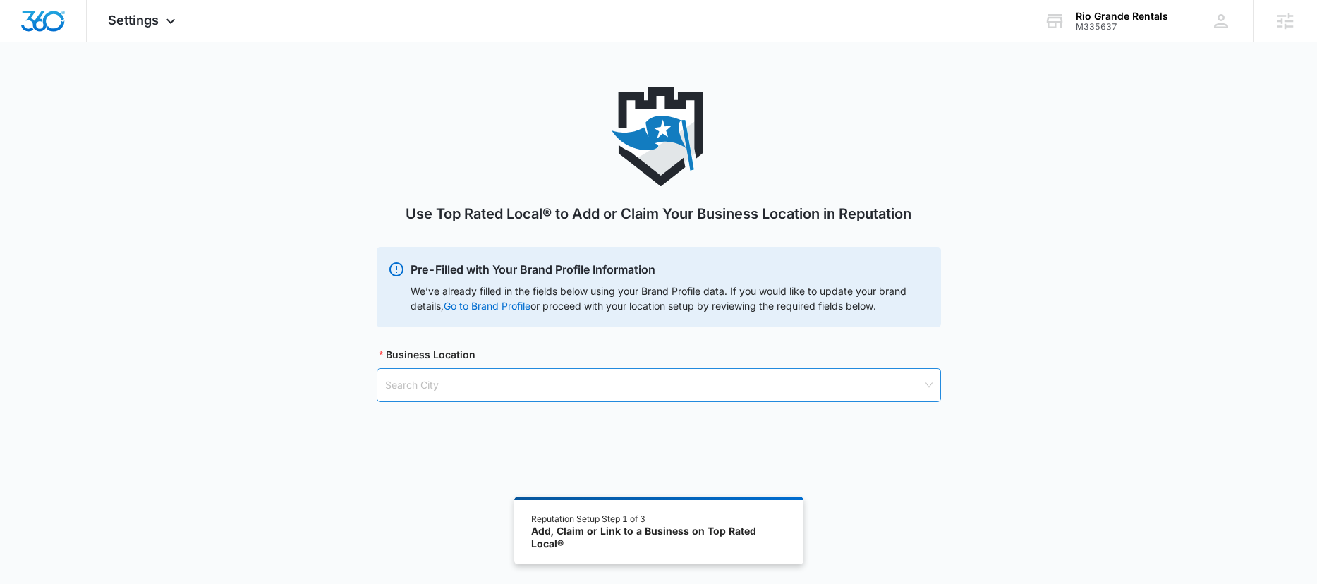
click at [443, 392] on input "search" at bounding box center [653, 385] width 537 height 32
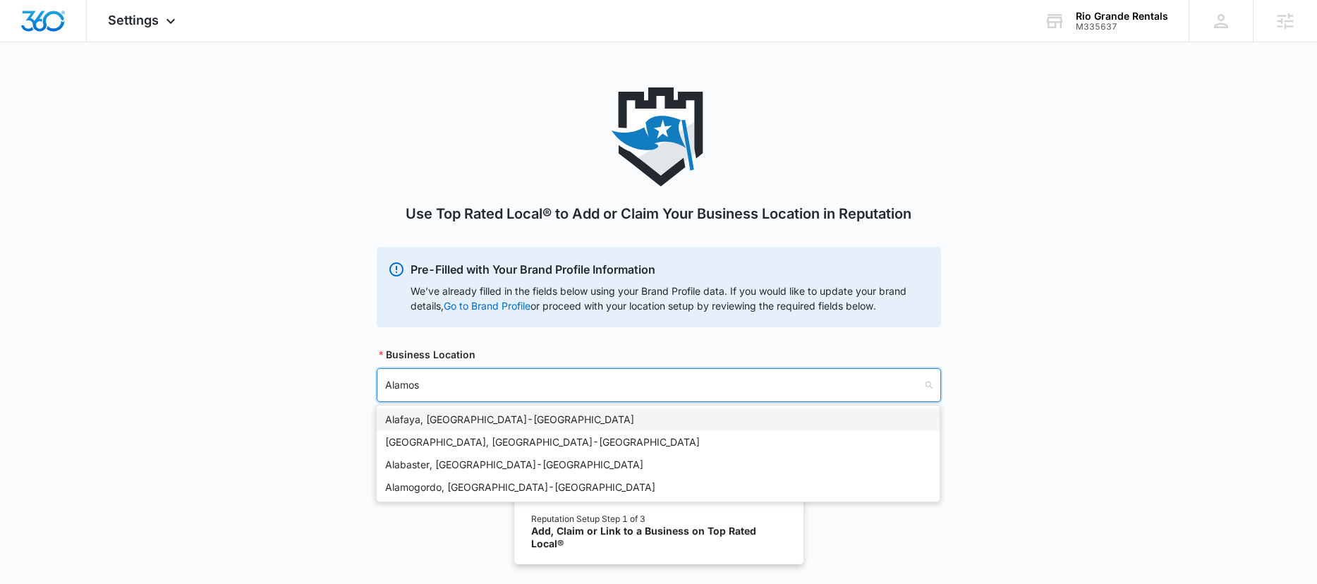
type input "Alamosa"
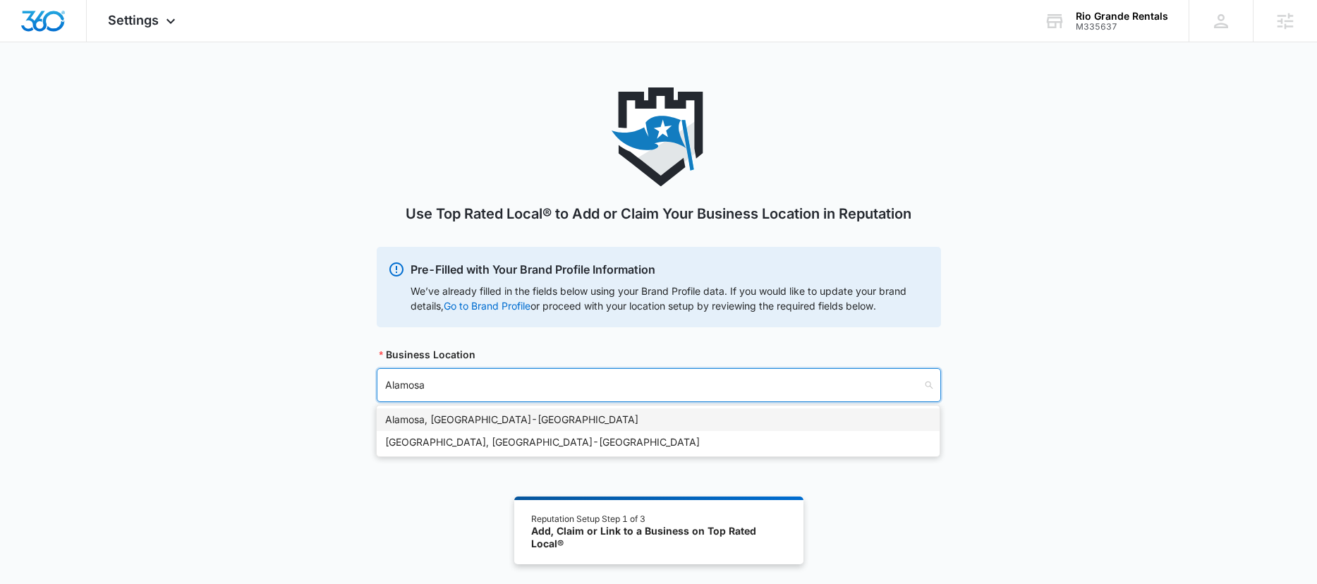
click at [458, 422] on div "Alamosa, CO - USA" at bounding box center [658, 420] width 546 height 16
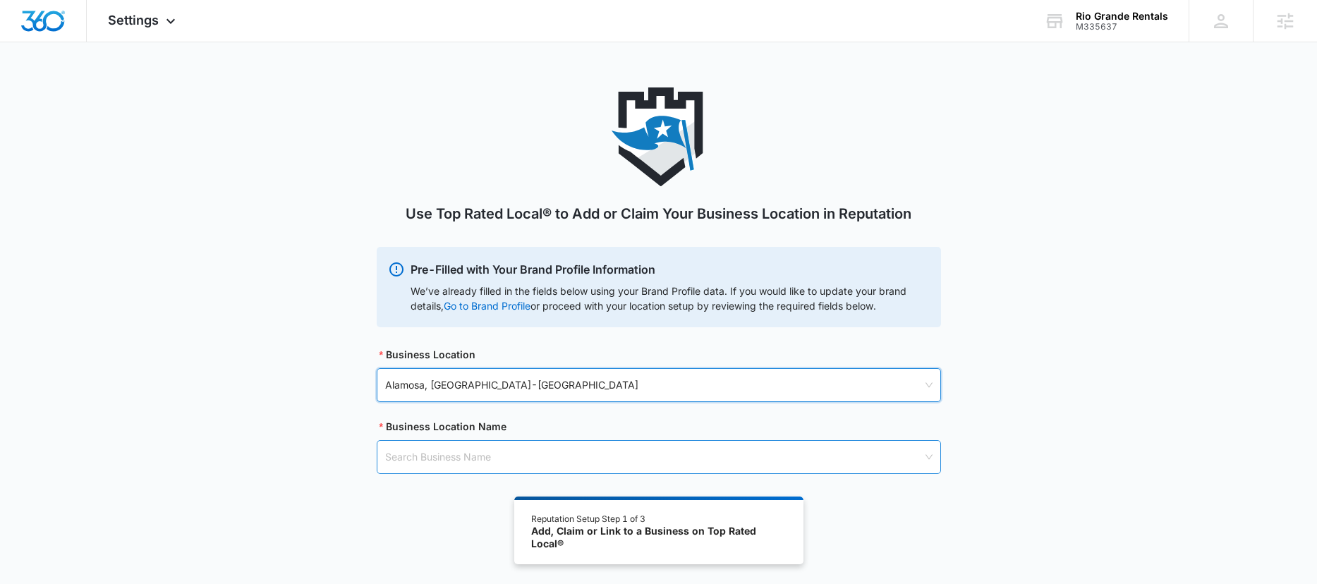
click at [482, 458] on input "search" at bounding box center [653, 457] width 537 height 32
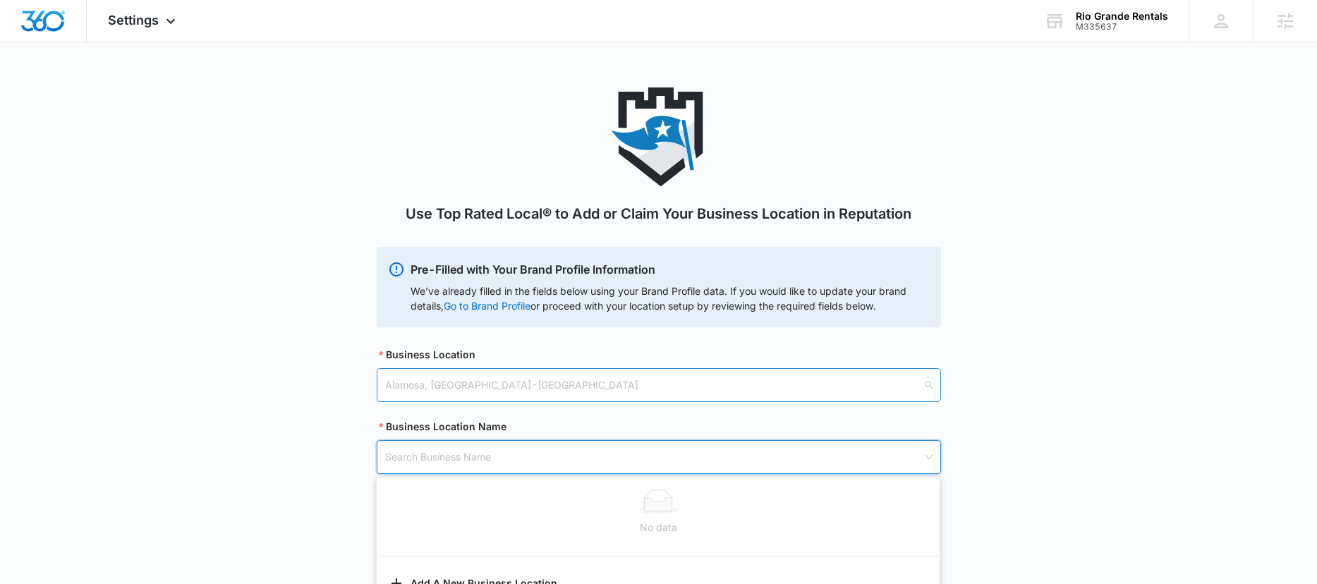
click at [494, 382] on span "Alamosa, CO - USA" at bounding box center [658, 385] width 547 height 24
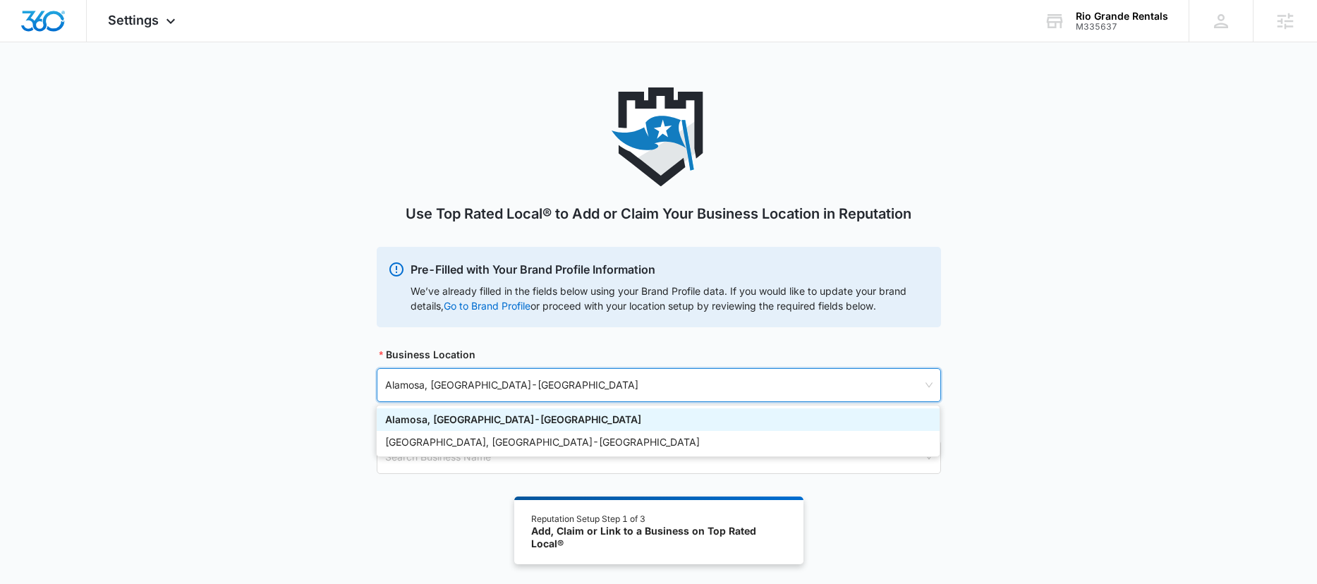
click at [1012, 344] on div "Use Top Rated Local® to Add or Claim Your Business Location in Reputation Pre-F…" at bounding box center [658, 297] width 1317 height 420
click at [547, 391] on span "Alamosa, CO - USA" at bounding box center [658, 385] width 547 height 24
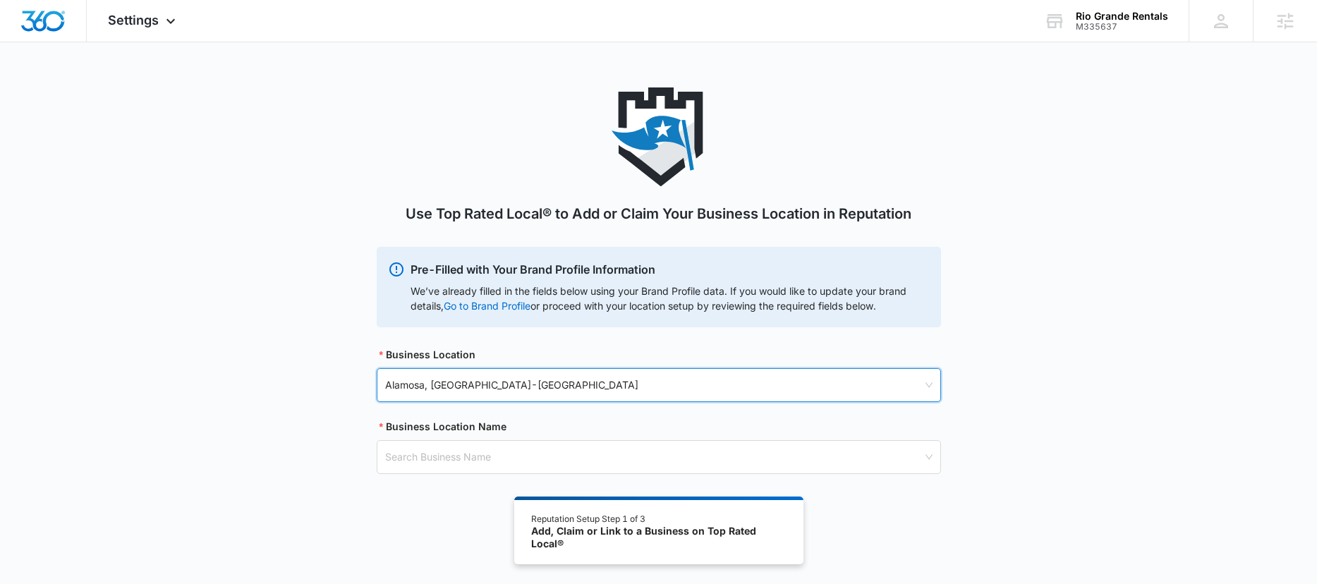
click at [547, 391] on span "Alamosa, CO - USA" at bounding box center [658, 385] width 547 height 24
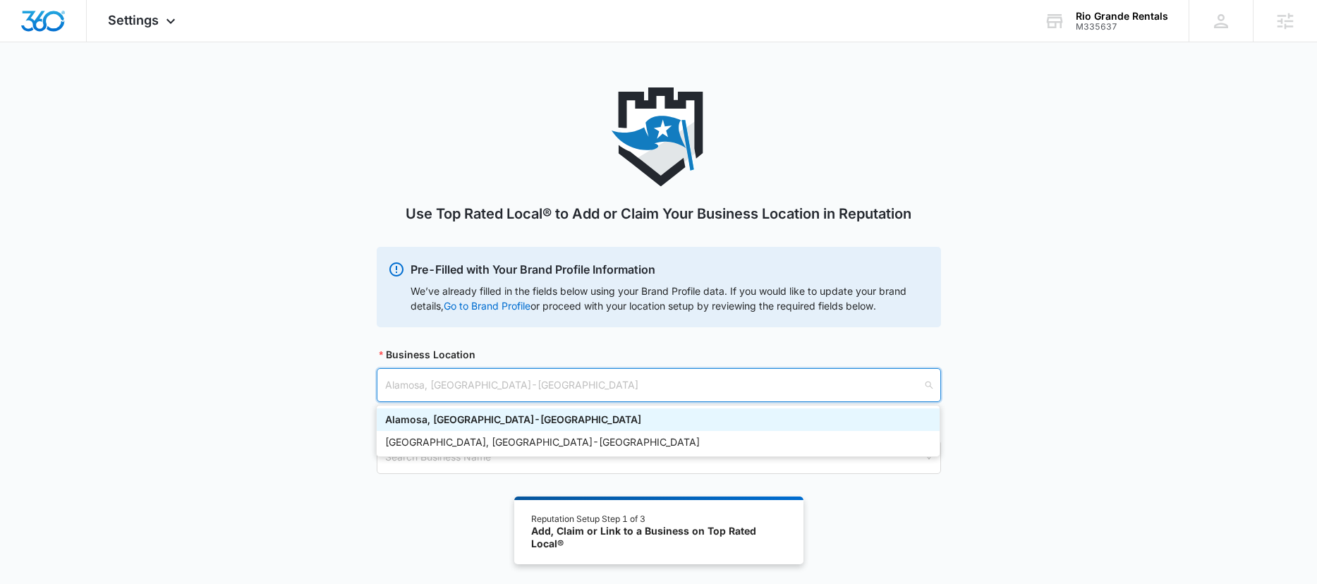
click at [547, 391] on span "Alamosa, CO - USA" at bounding box center [658, 385] width 547 height 24
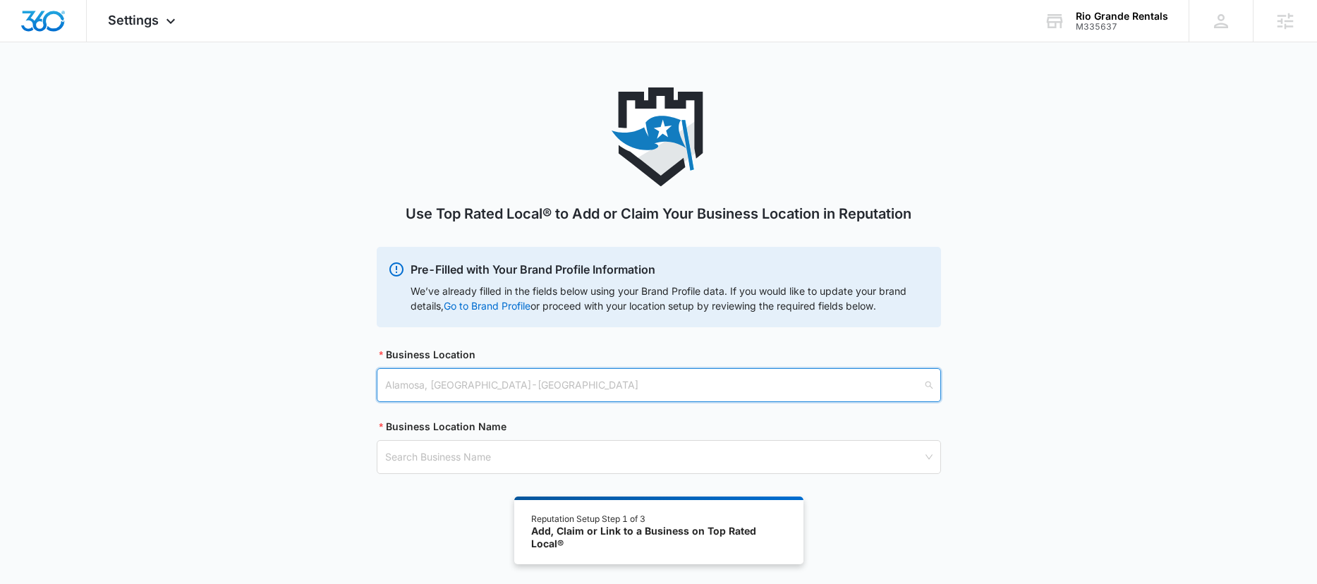
click at [547, 391] on span "Alamosa, CO - USA" at bounding box center [658, 385] width 547 height 24
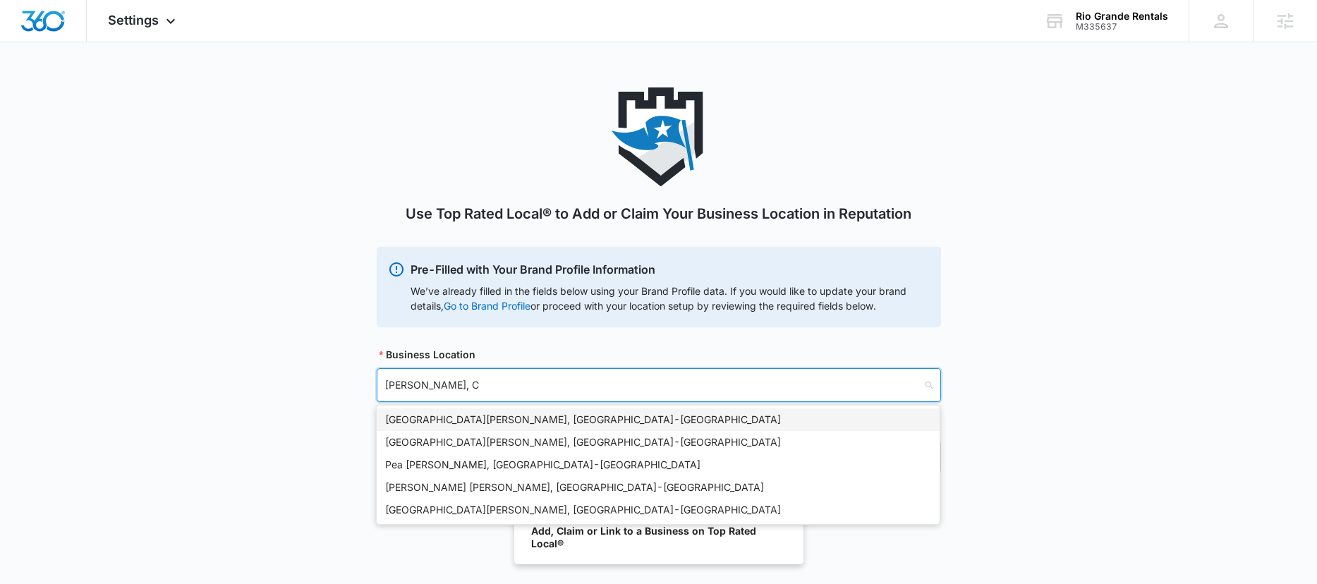
type input "Blanca, Co"
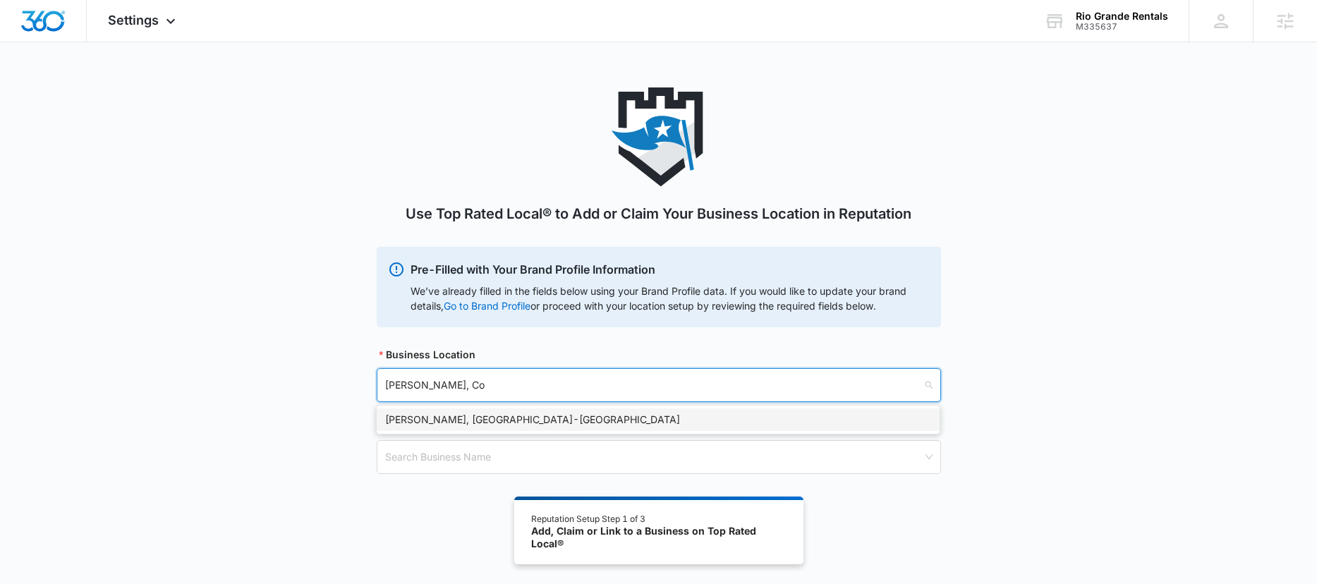
click at [466, 412] on div "Blanca, CO - USA" at bounding box center [658, 420] width 546 height 16
click at [447, 449] on input "search" at bounding box center [653, 457] width 537 height 32
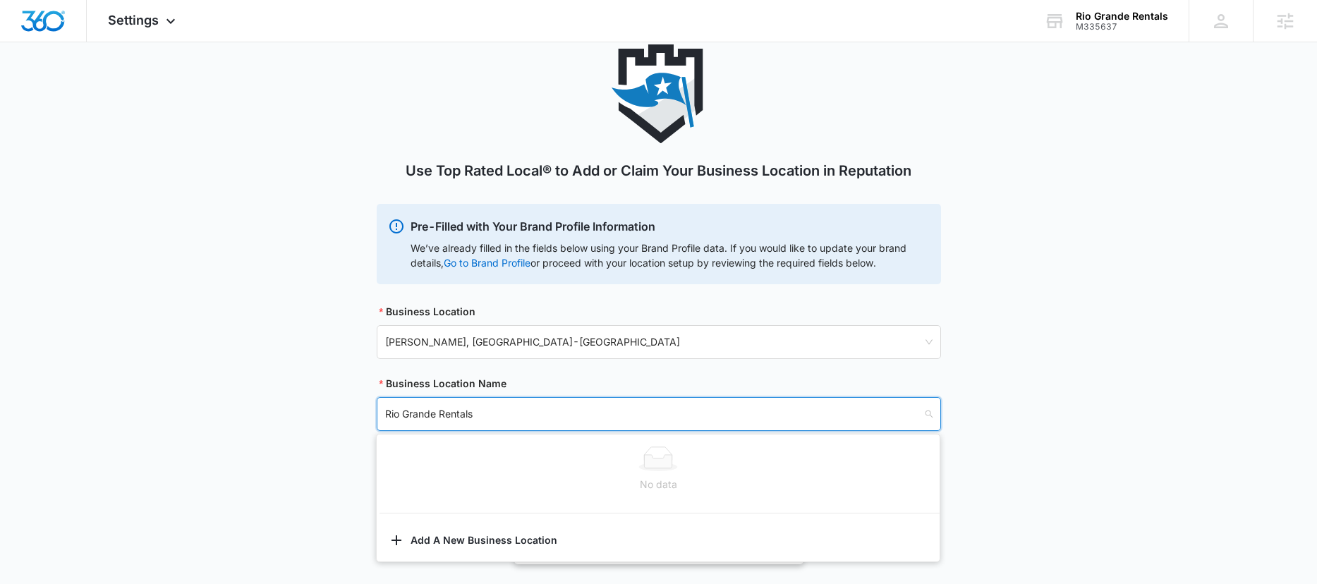
scroll to position [78, 0]
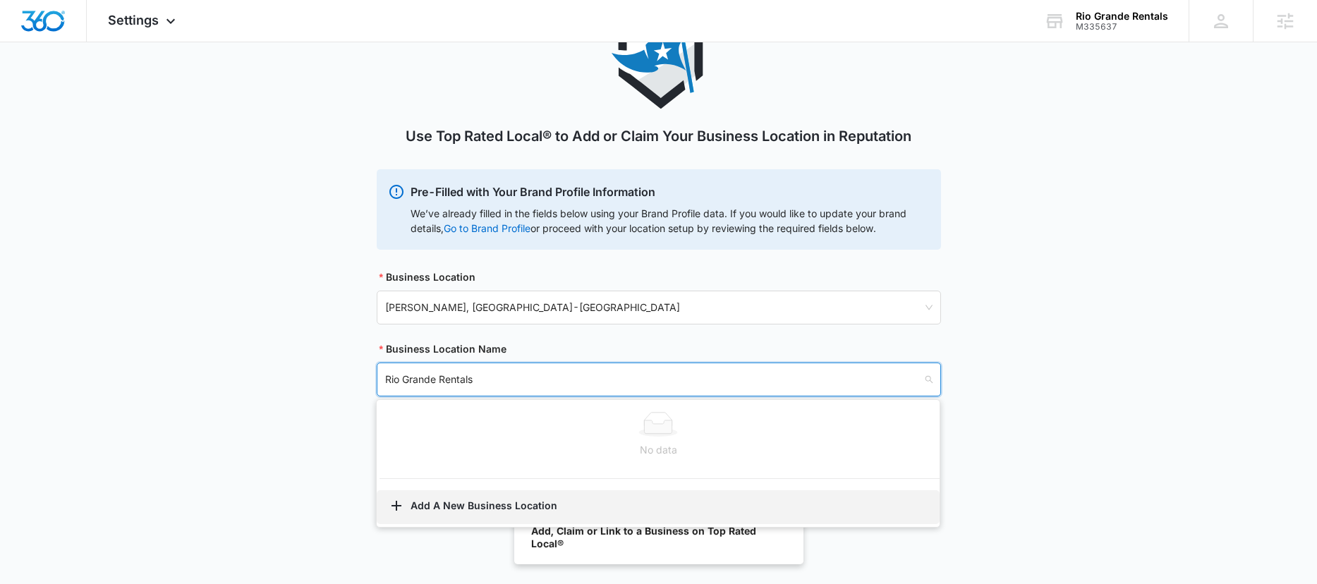
type input "Rio Grande Rentals"
click at [461, 504] on button "Add A New Business Location" at bounding box center [658, 507] width 563 height 34
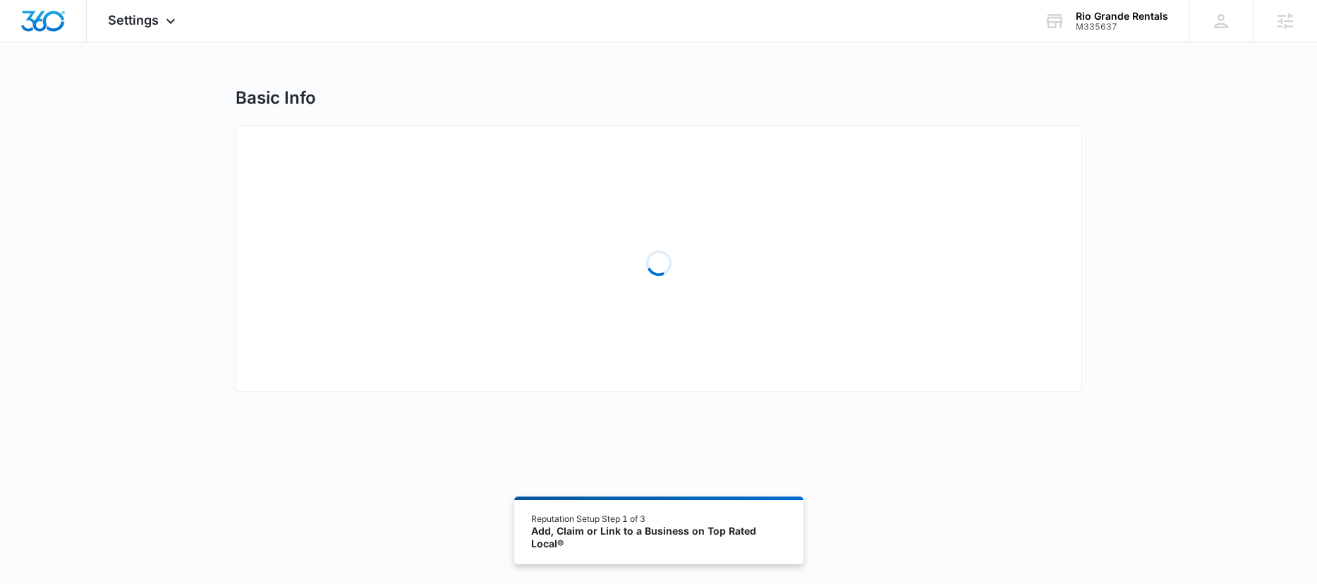
select select "Colorado"
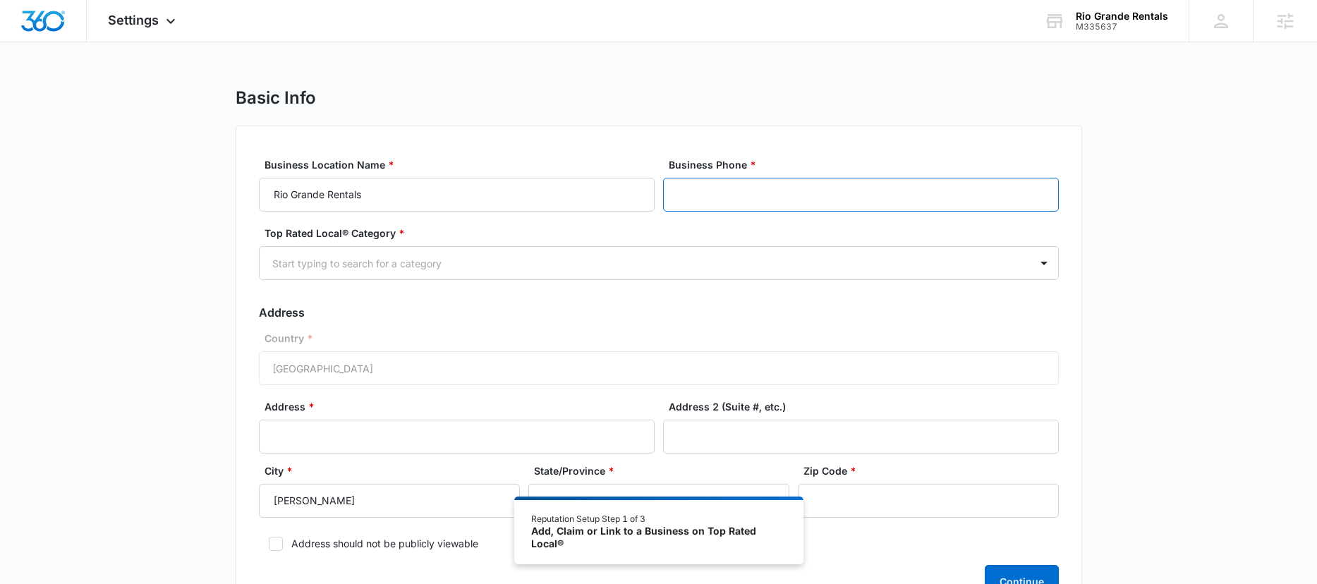
click at [769, 199] on input "Business Phone *" at bounding box center [861, 195] width 396 height 34
paste input "(303) 946-7253"
type input "(303) 946-7253"
click at [507, 268] on div at bounding box center [641, 264] width 739 height 18
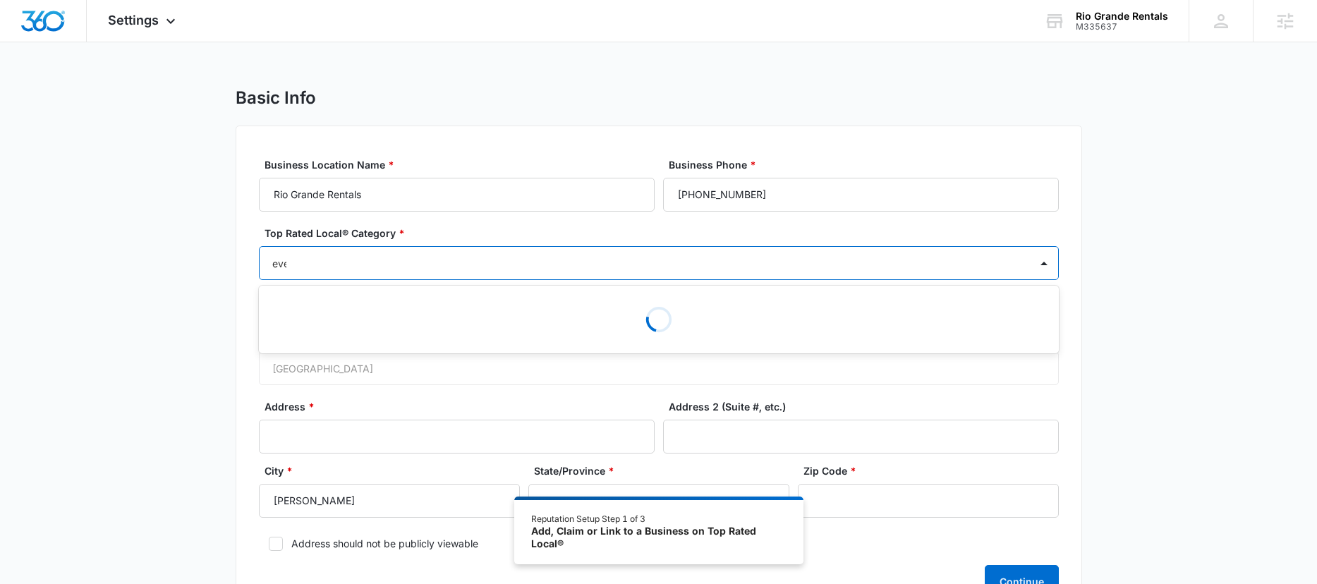
type input "event"
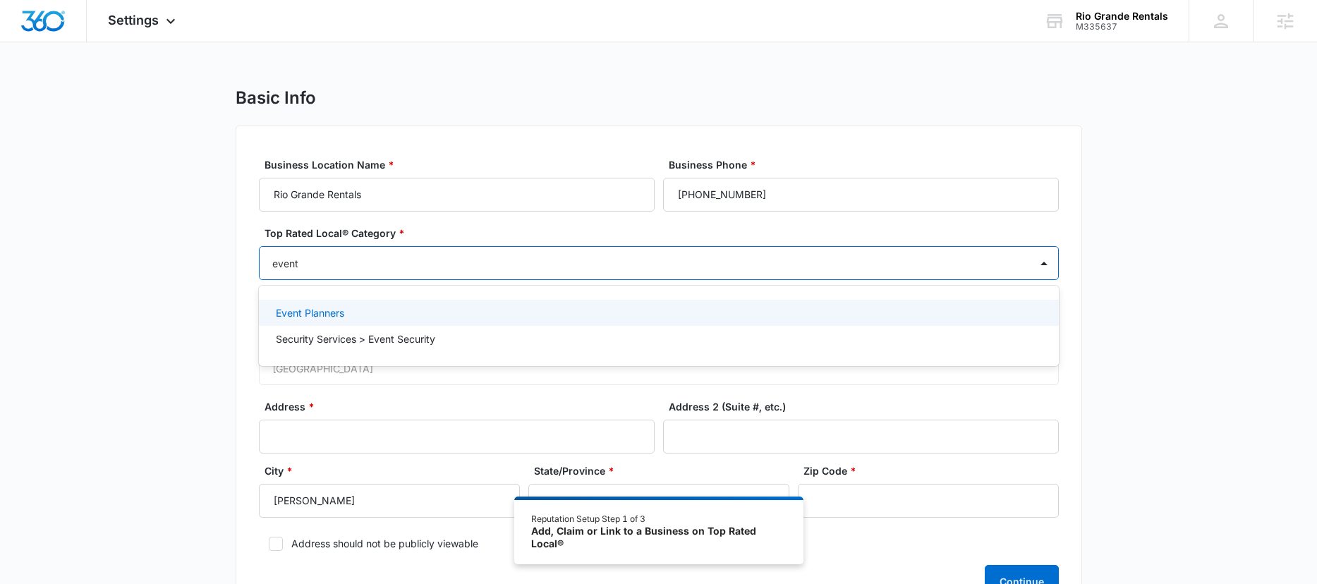
click at [428, 311] on div "Event Planners" at bounding box center [657, 312] width 763 height 15
click at [1126, 298] on div "Basic Info Business Location Name * Rio Grande Rentals Business Phone * (303) 9…" at bounding box center [658, 363] width 1317 height 553
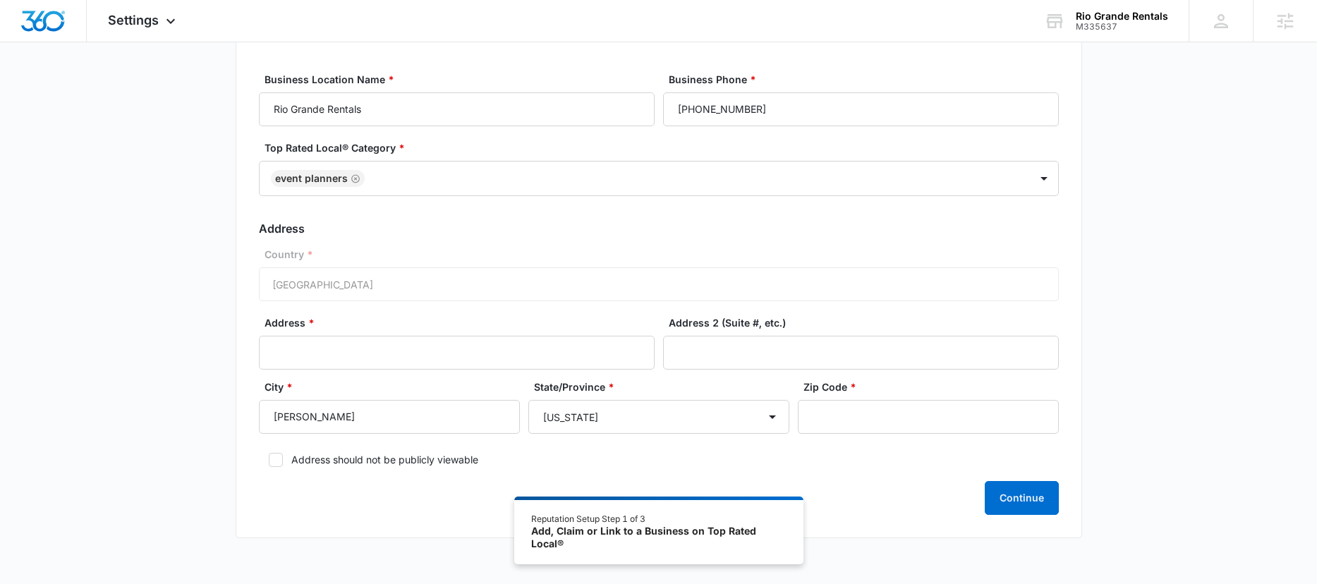
scroll to position [129, 0]
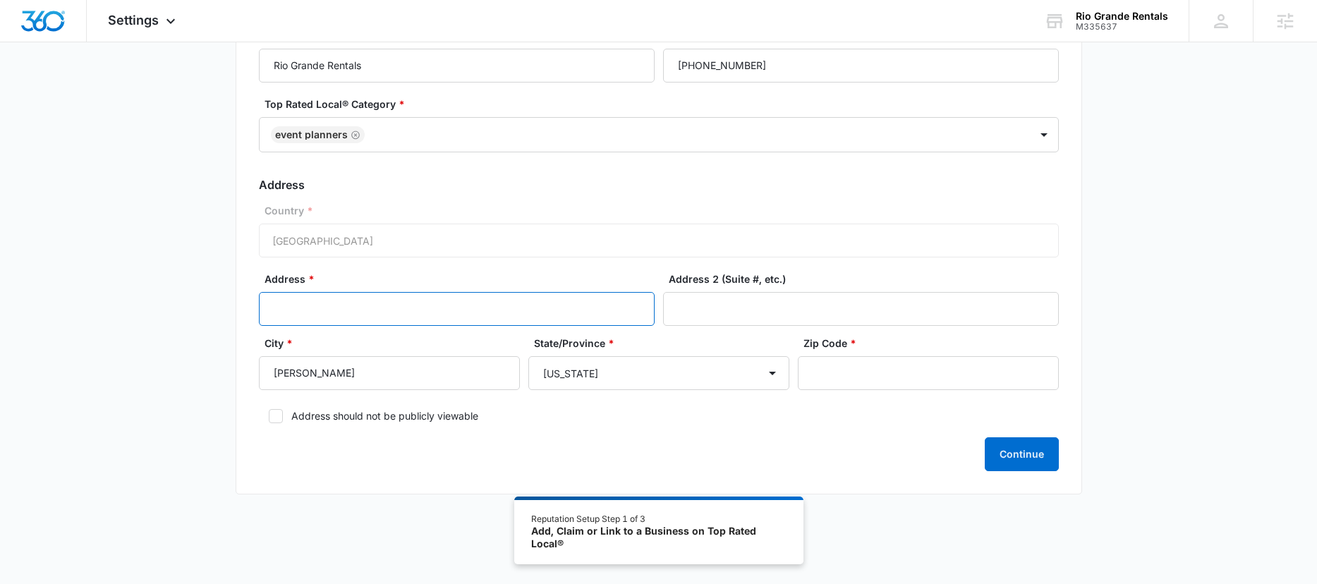
click at [295, 320] on input "Address *" at bounding box center [457, 309] width 396 height 34
type input "6341 Estes Park Rd"
click at [908, 370] on input "Zip Code *" at bounding box center [928, 373] width 261 height 34
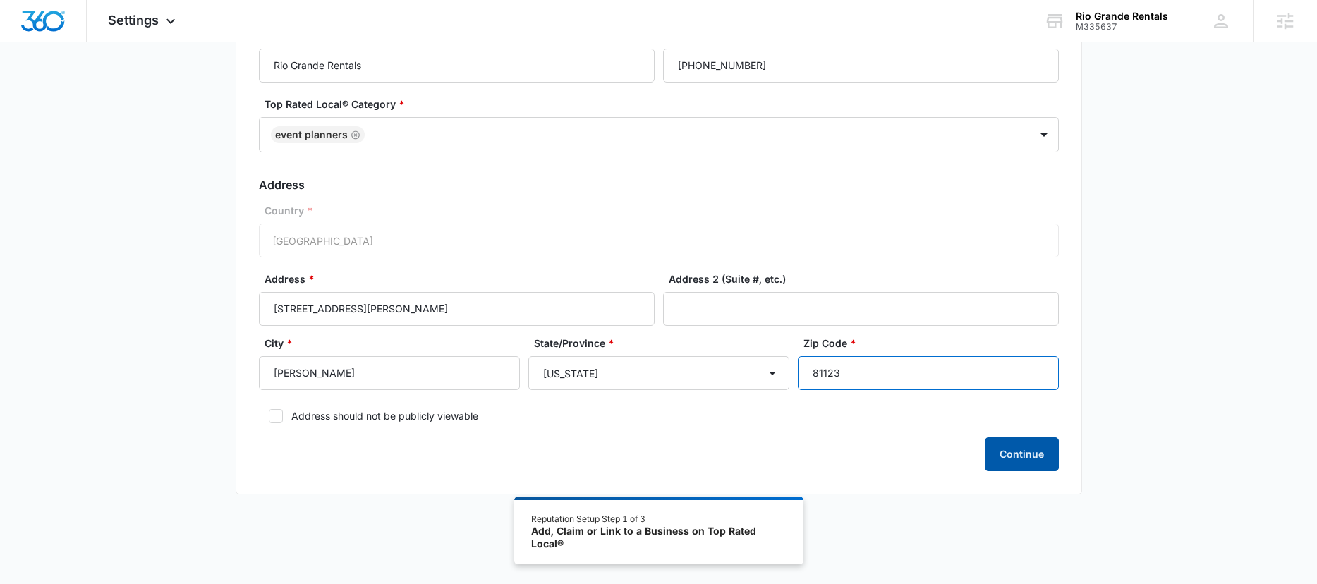
type input "81123"
click at [1020, 453] on button "Continue" at bounding box center [1022, 454] width 74 height 34
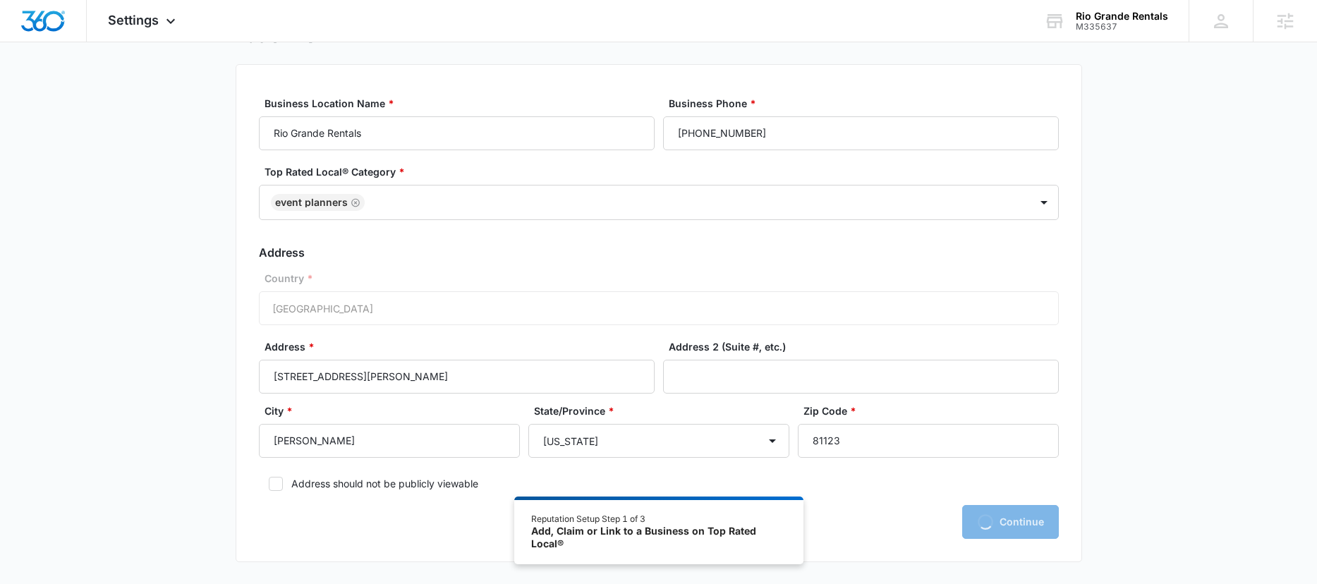
scroll to position [0, 0]
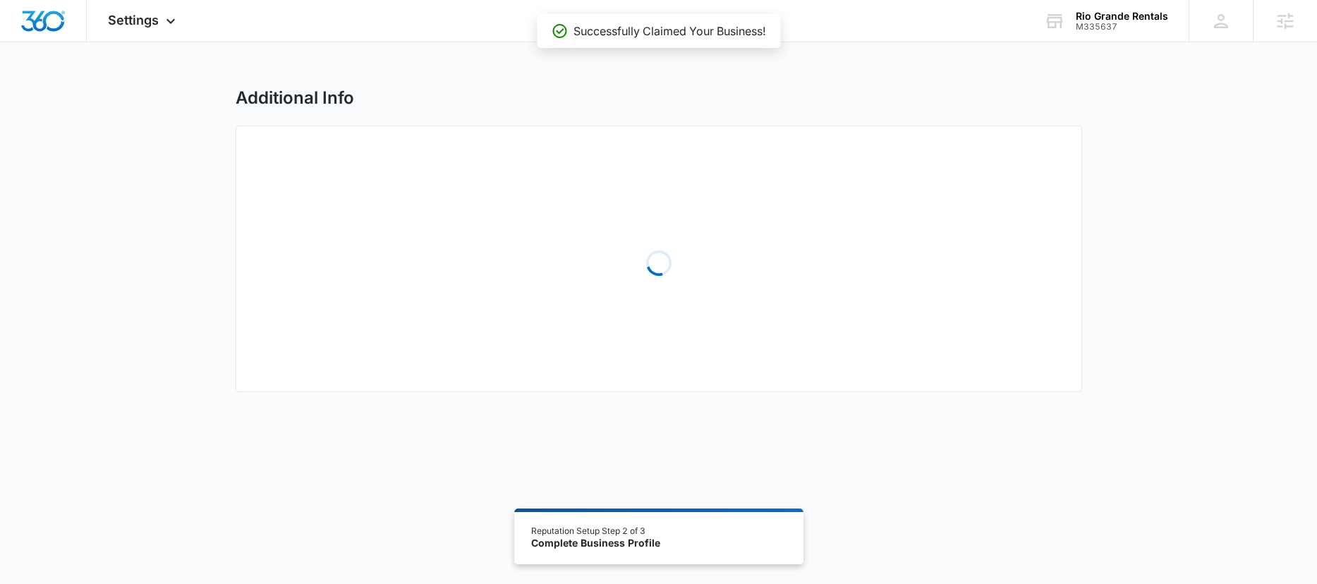
select select "2024"
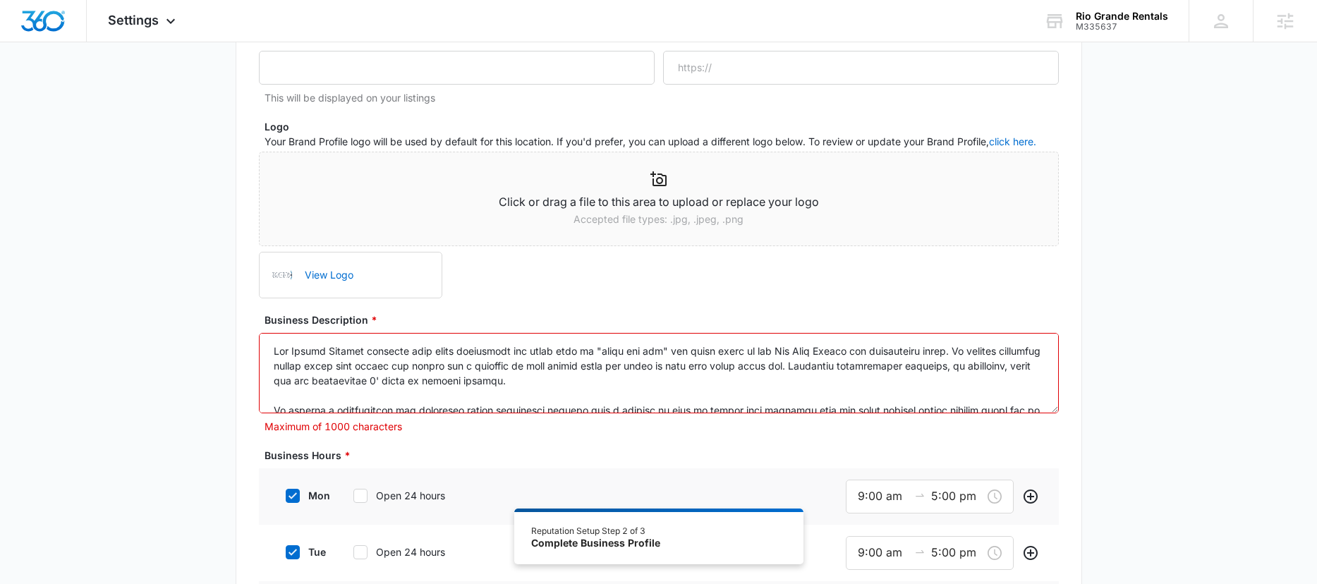
drag, startPoint x: 563, startPoint y: 384, endPoint x: 213, endPoint y: 289, distance: 362.6
click at [660, 364] on textarea "Business Description *" at bounding box center [659, 373] width 800 height 80
click at [607, 384] on textarea "Business Description *" at bounding box center [659, 373] width 800 height 80
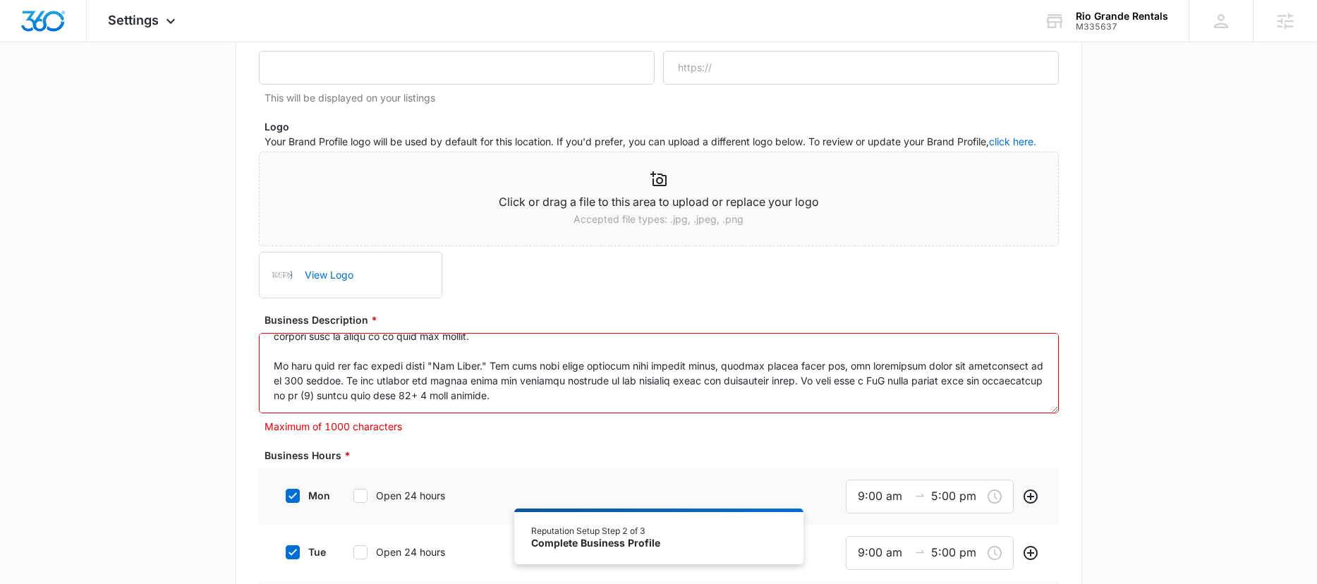
drag, startPoint x: 273, startPoint y: 346, endPoint x: 990, endPoint y: 528, distance: 739.2
paste textarea "For events in the San Luis Valley, Rio Grande Rentals provides everything neede…"
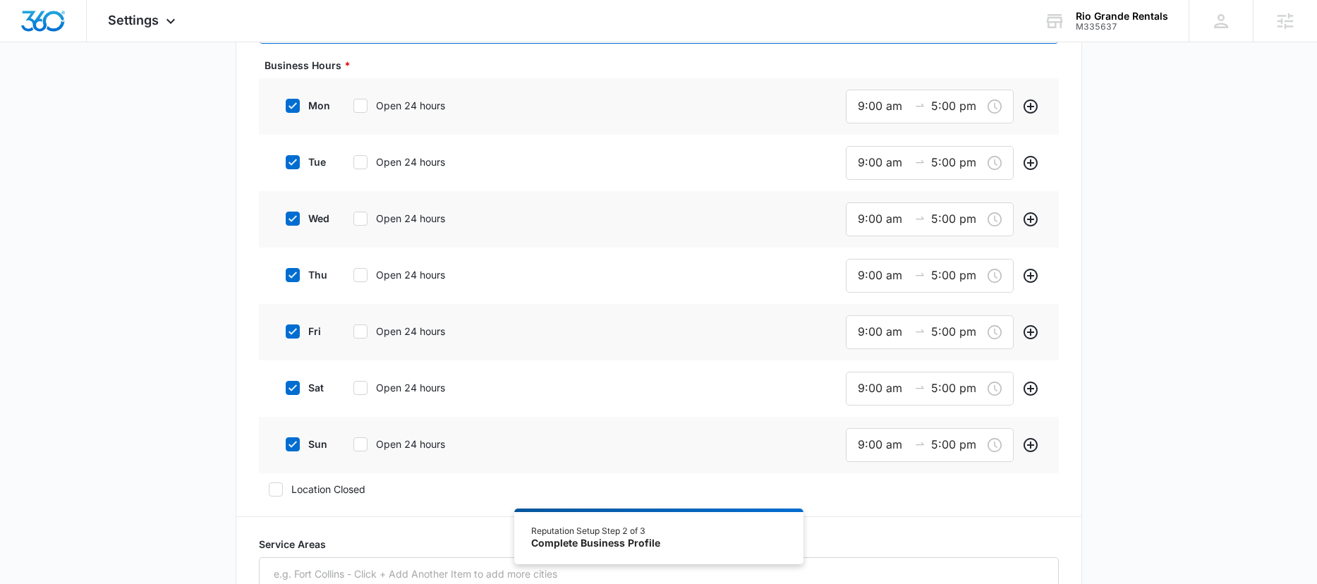
scroll to position [496, 0]
type textarea "For events in the San Luis Valley, Rio Grande Rentals provides everything neede…"
click at [293, 437] on label "sun" at bounding box center [304, 444] width 56 height 15
click at [286, 440] on input "sun" at bounding box center [281, 445] width 10 height 10
checkbox input "false"
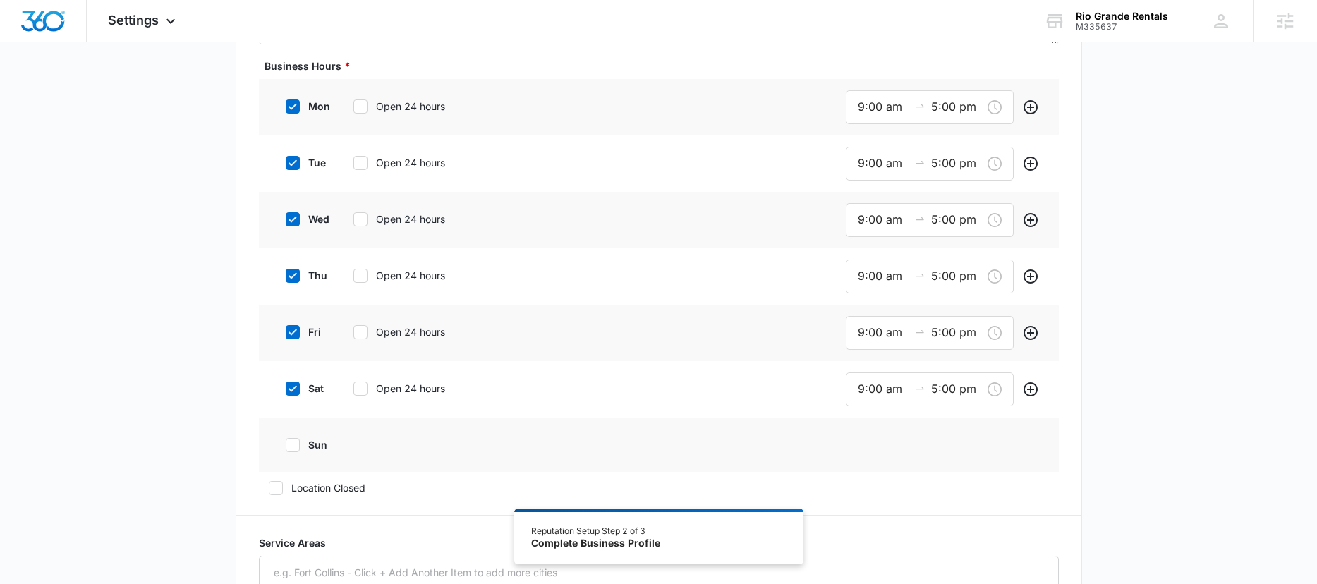
click at [296, 111] on icon at bounding box center [292, 106] width 13 height 13
click at [286, 111] on input "mon" at bounding box center [281, 107] width 10 height 10
click at [296, 110] on icon at bounding box center [292, 106] width 13 height 13
click at [286, 110] on input "mon" at bounding box center [281, 107] width 10 height 10
checkbox input "true"
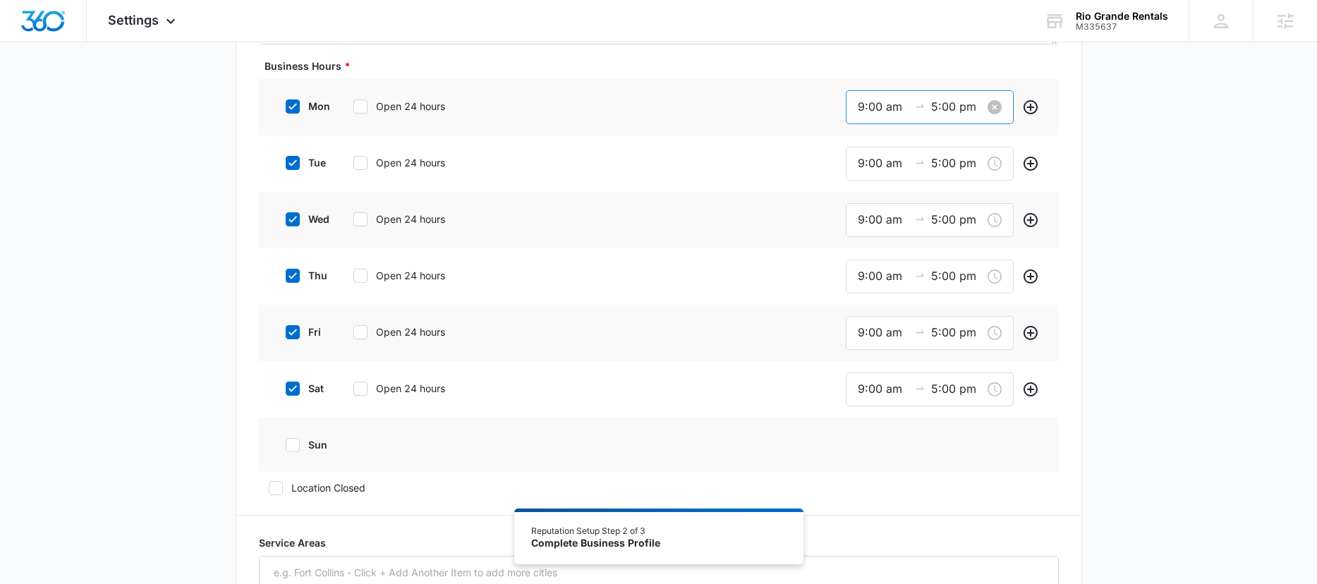
click at [876, 102] on input "9:00 am" at bounding box center [883, 107] width 51 height 18
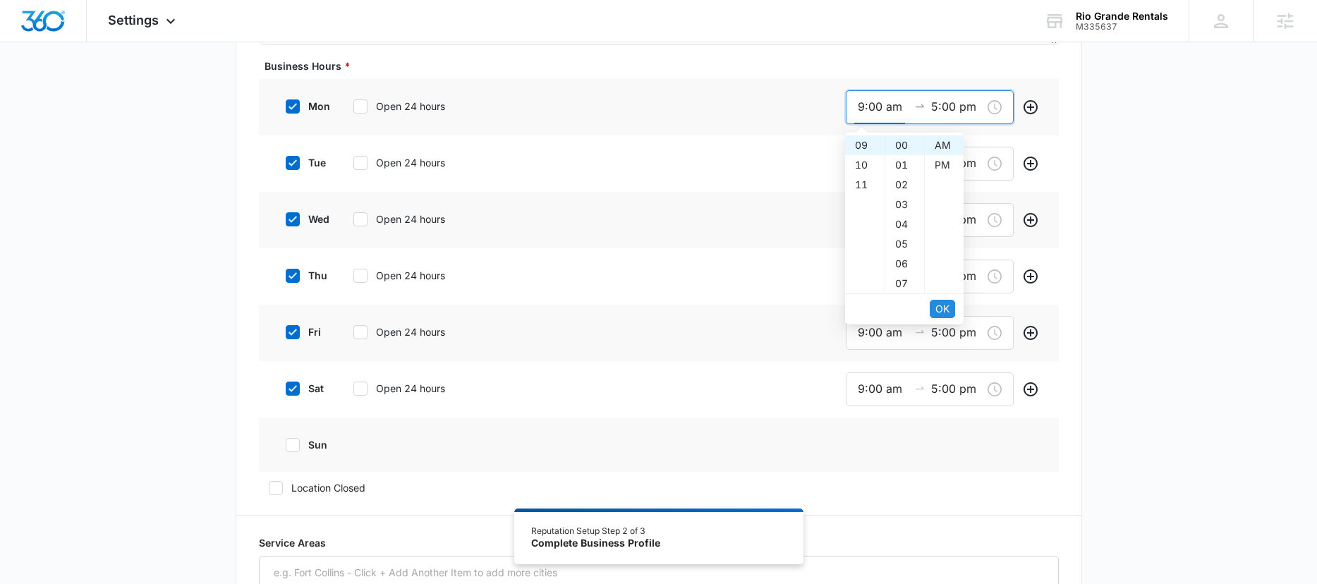
click at [947, 310] on span "OK" at bounding box center [942, 309] width 14 height 16
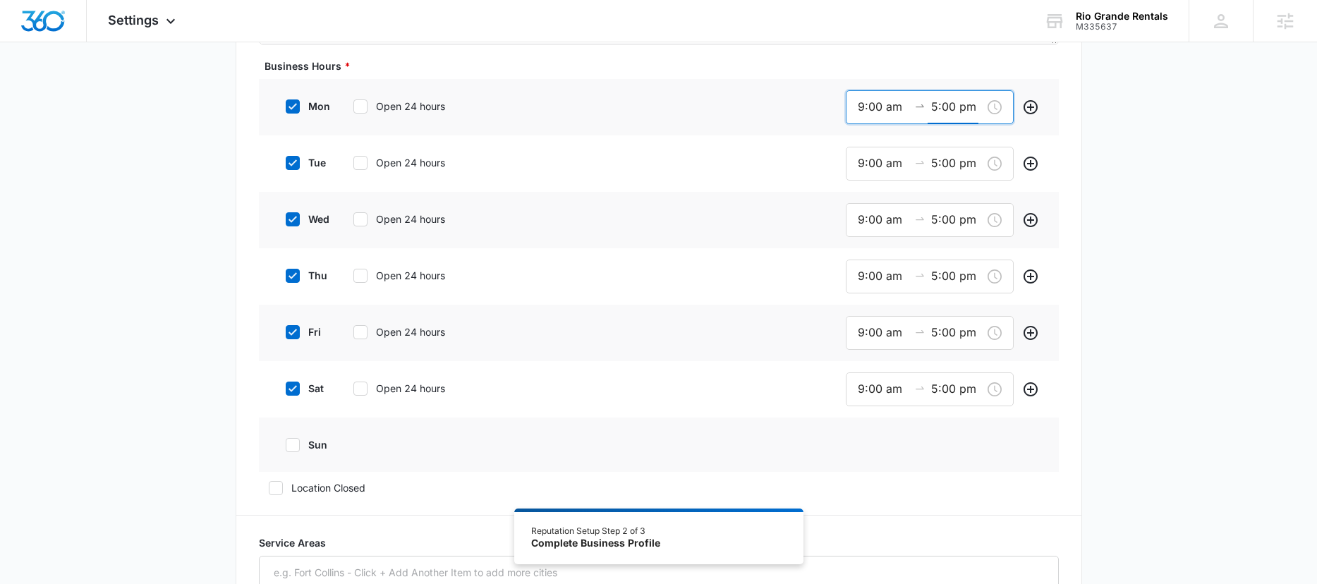
click at [291, 164] on icon at bounding box center [292, 162] width 8 height 6
click at [286, 164] on input "tue" at bounding box center [281, 163] width 10 height 10
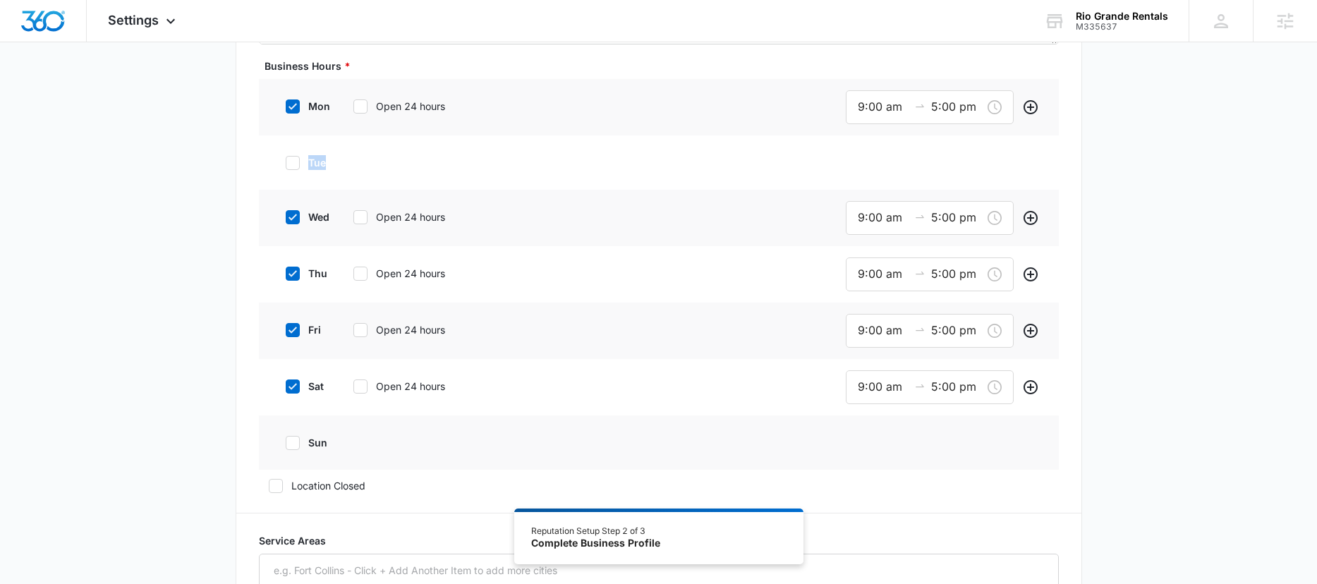
click at [291, 164] on icon at bounding box center [292, 162] width 8 height 6
click at [286, 164] on input "tue" at bounding box center [281, 163] width 10 height 10
checkbox input "true"
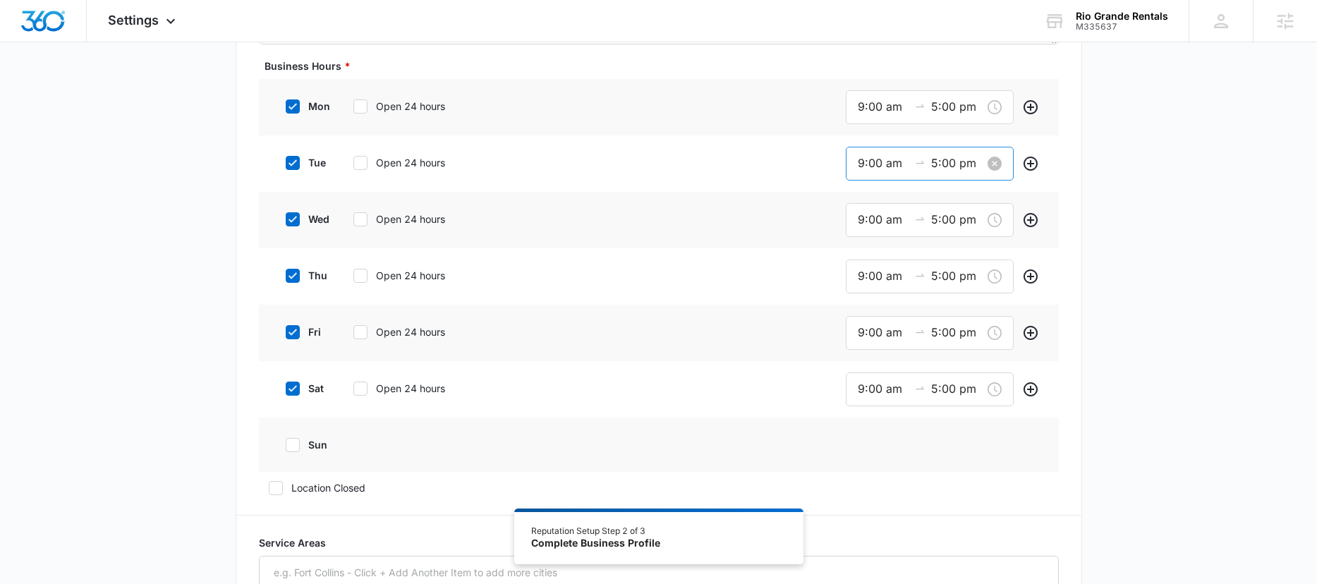
click at [875, 170] on input "9:00 am" at bounding box center [883, 163] width 51 height 18
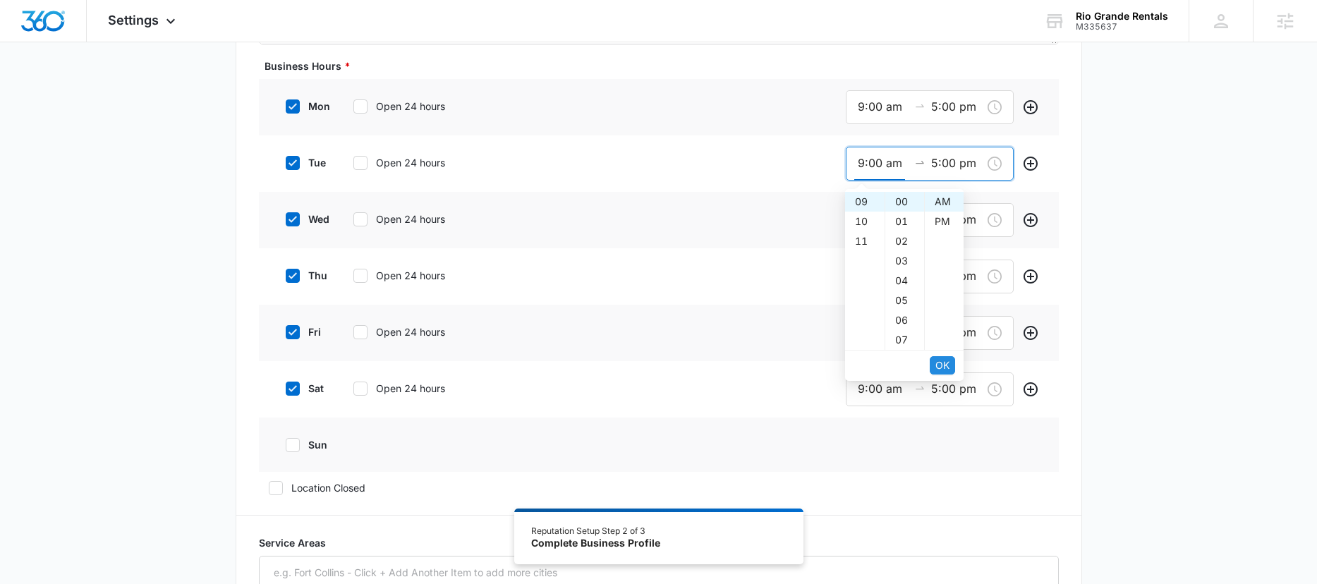
click at [942, 358] on span "OK" at bounding box center [942, 366] width 14 height 16
click at [942, 365] on span "OK" at bounding box center [942, 366] width 14 height 16
click at [286, 221] on icon at bounding box center [292, 219] width 13 height 13
click at [286, 221] on input "wed" at bounding box center [281, 219] width 10 height 10
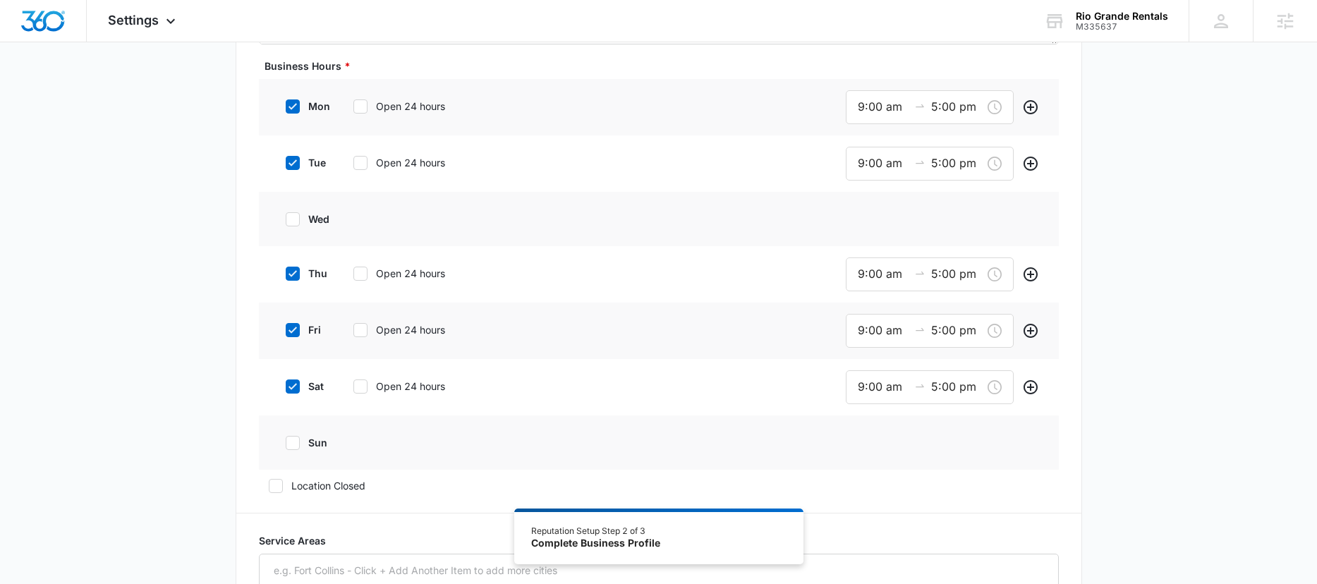
click at [288, 221] on icon at bounding box center [292, 219] width 13 height 13
click at [286, 221] on input "wed" at bounding box center [281, 219] width 10 height 10
checkbox input "true"
click at [873, 217] on input "9:00 am" at bounding box center [883, 220] width 51 height 18
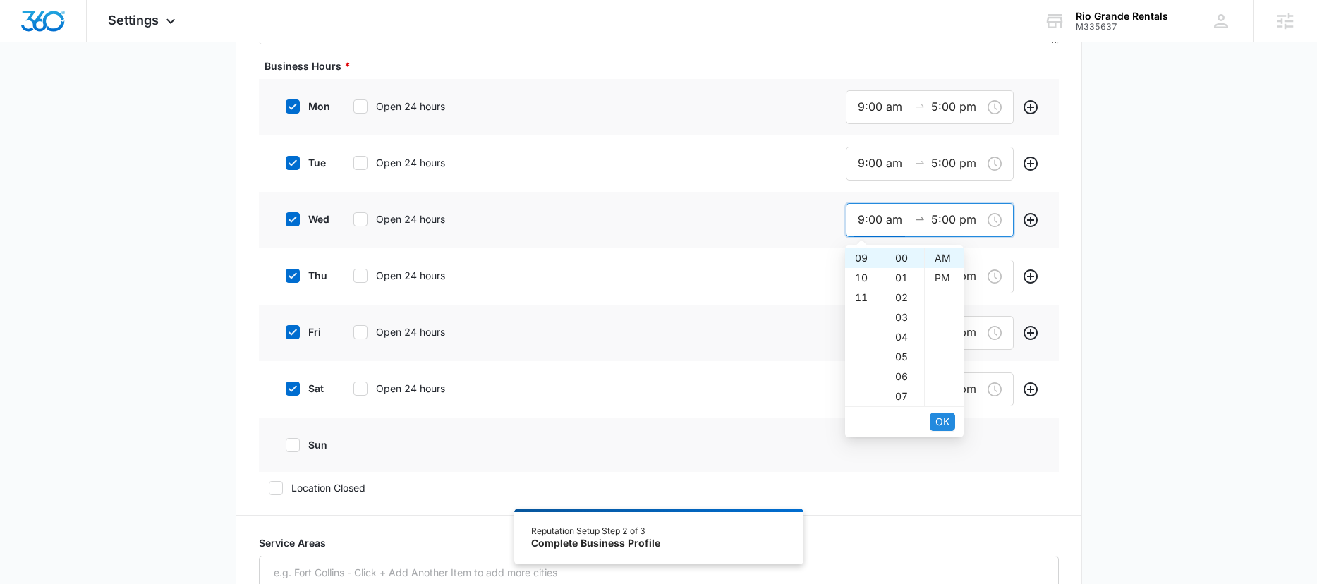
click at [942, 415] on span "OK" at bounding box center [942, 422] width 14 height 16
click at [942, 422] on span "OK" at bounding box center [942, 422] width 14 height 16
click at [297, 450] on icon at bounding box center [292, 445] width 13 height 13
click at [286, 450] on input "sun" at bounding box center [281, 445] width 10 height 10
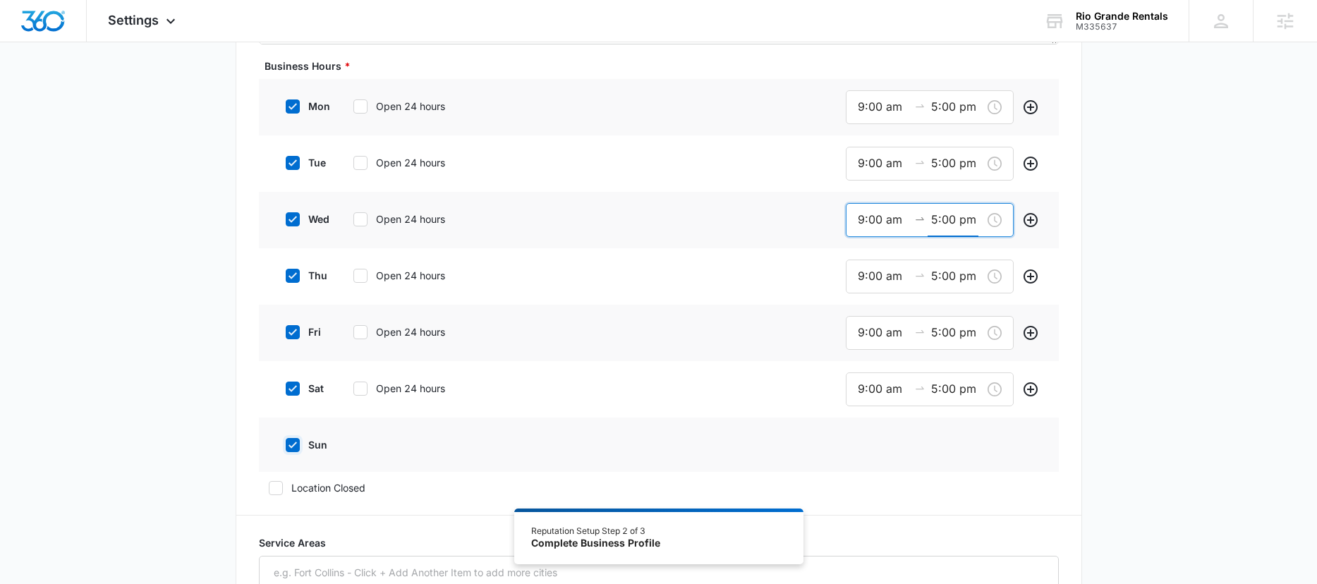
checkbox input "true"
click at [293, 164] on icon at bounding box center [292, 163] width 13 height 13
click at [286, 164] on input "tue" at bounding box center [281, 163] width 10 height 10
checkbox input "false"
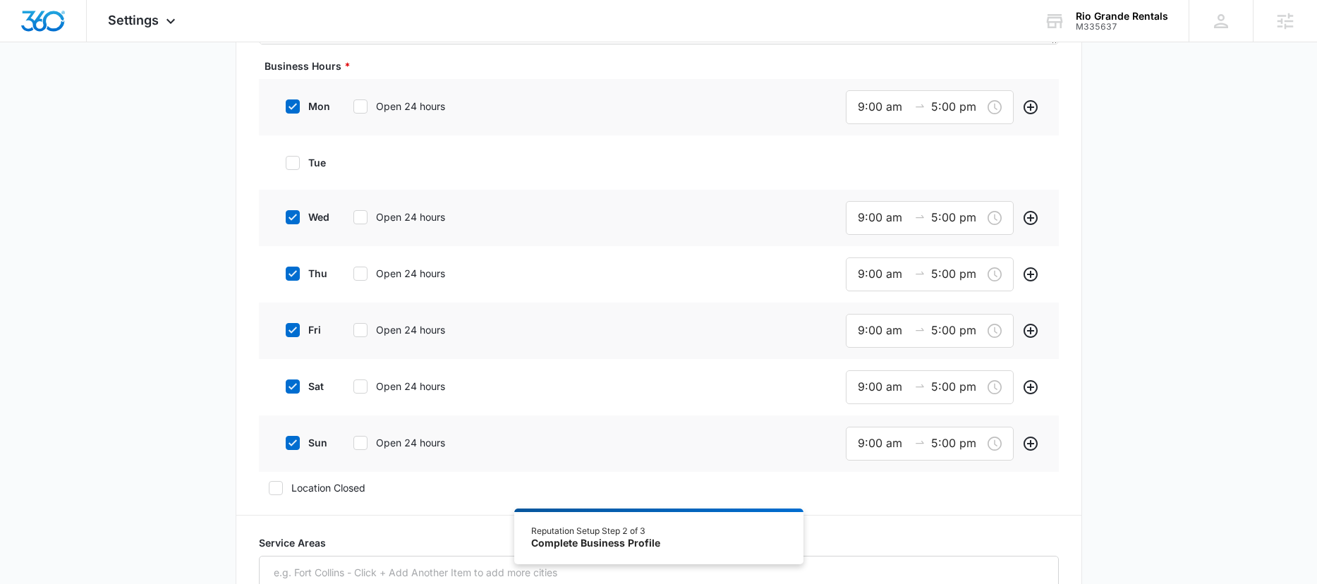
click at [289, 109] on icon at bounding box center [292, 106] width 13 height 13
click at [286, 109] on input "mon" at bounding box center [281, 107] width 10 height 10
checkbox input "false"
click at [293, 217] on icon at bounding box center [292, 215] width 13 height 13
click at [286, 217] on input "wed" at bounding box center [281, 215] width 10 height 10
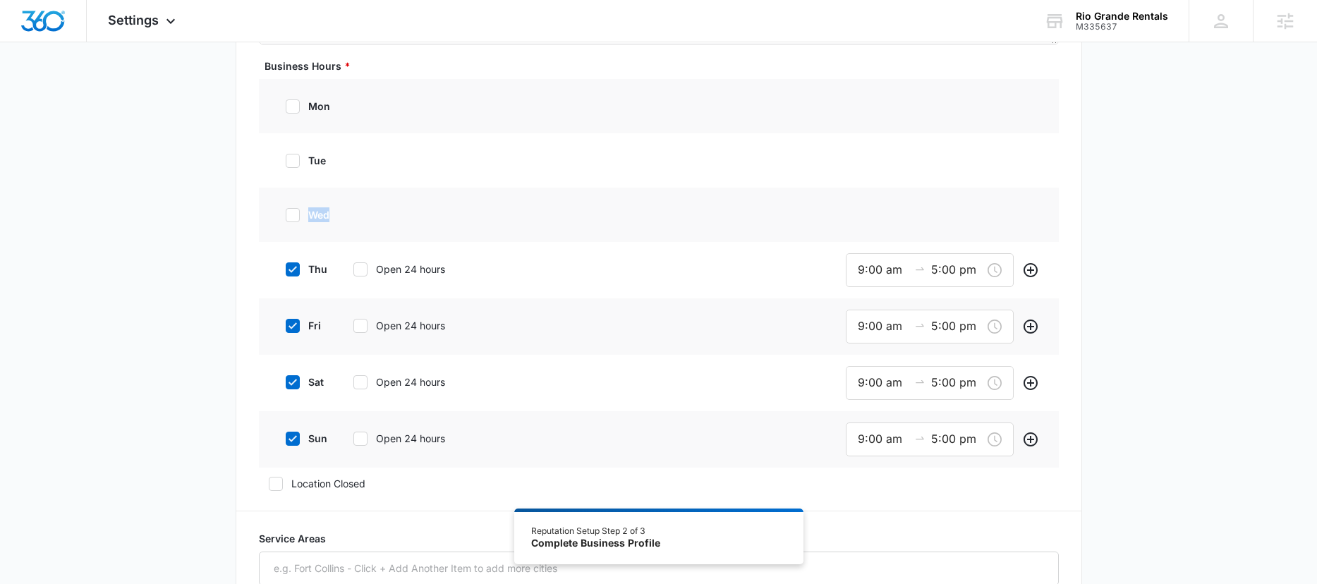
click at [293, 217] on icon at bounding box center [292, 215] width 13 height 13
click at [286, 217] on input "wed" at bounding box center [281, 215] width 10 height 10
checkbox input "true"
click at [858, 212] on input "9:00 am" at bounding box center [883, 216] width 51 height 18
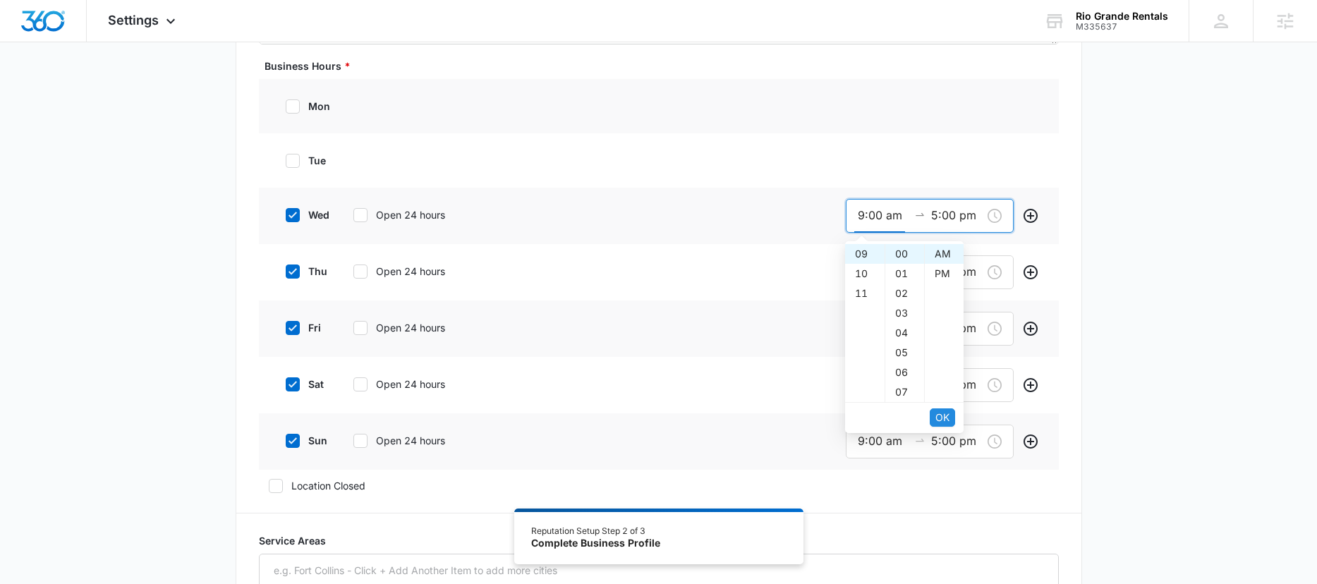
click at [949, 414] on span "OK" at bounding box center [942, 418] width 14 height 16
click at [948, 414] on span "OK" at bounding box center [942, 418] width 14 height 16
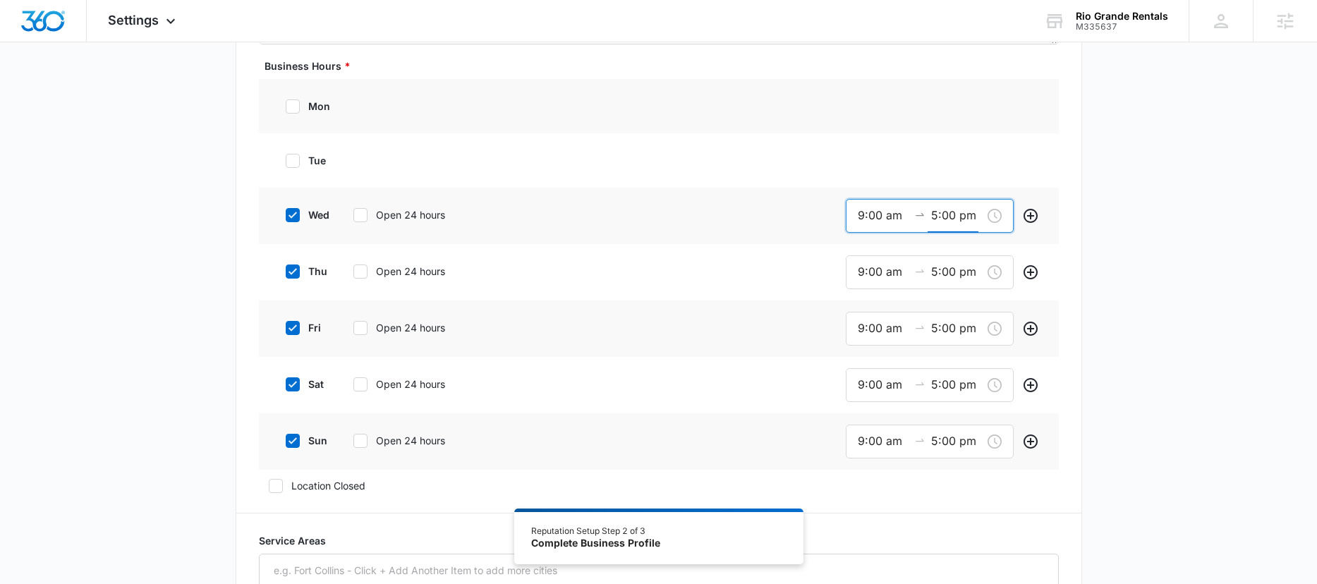
click at [287, 272] on icon at bounding box center [292, 271] width 13 height 13
click at [286, 272] on input "thu" at bounding box center [281, 272] width 10 height 10
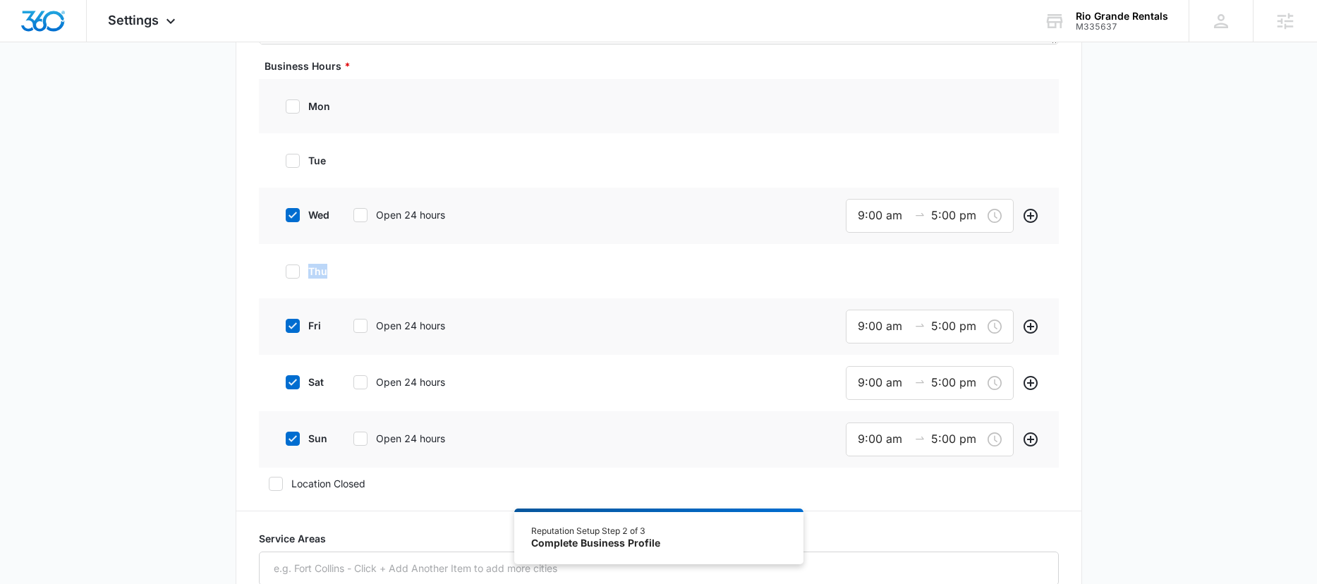
click at [287, 272] on icon at bounding box center [292, 271] width 13 height 13
click at [286, 272] on input "thu" at bounding box center [281, 272] width 10 height 10
checkbox input "true"
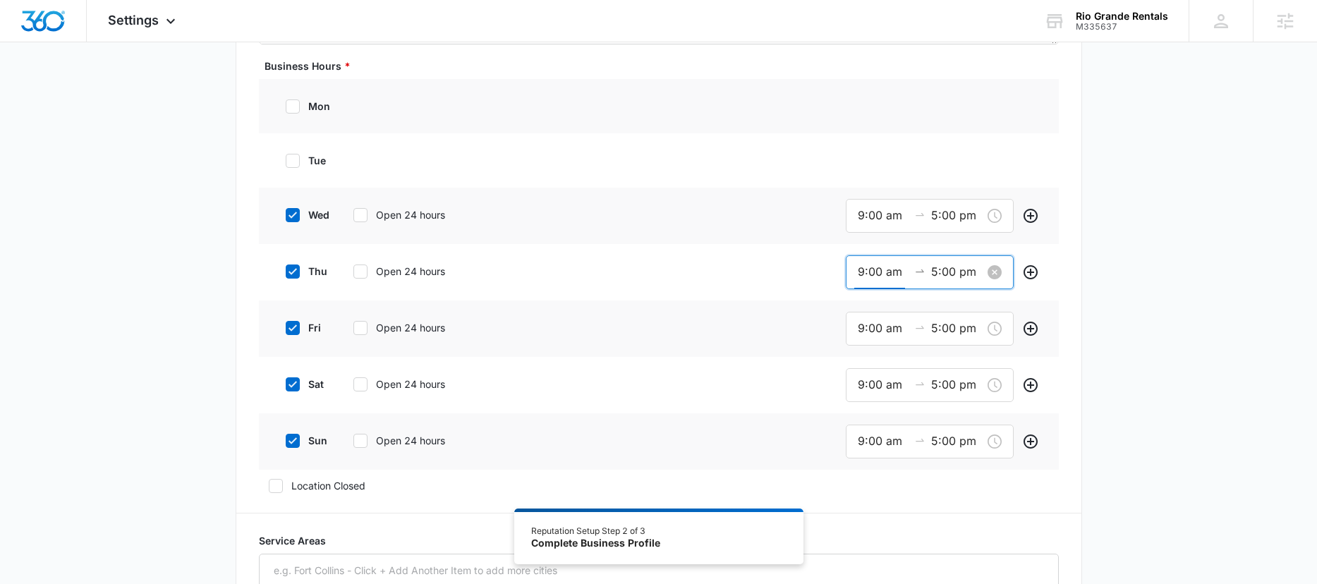
click at [868, 276] on input "9:00 am" at bounding box center [883, 272] width 51 height 18
click at [952, 477] on button "OK" at bounding box center [942, 474] width 25 height 18
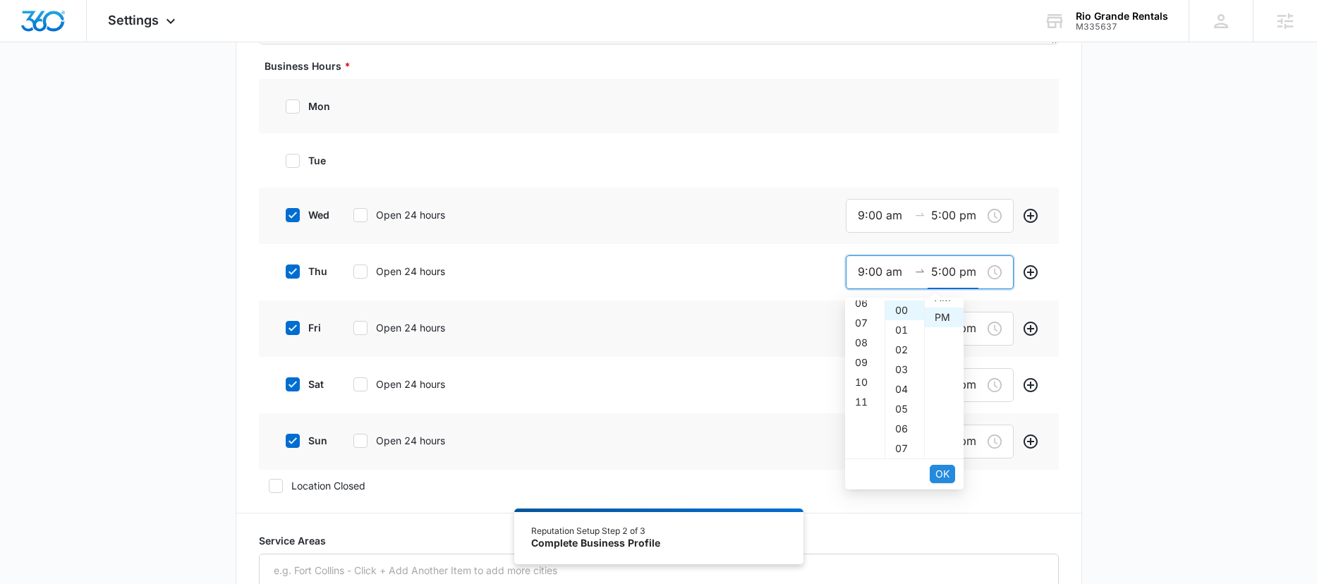
scroll to position [20, 0]
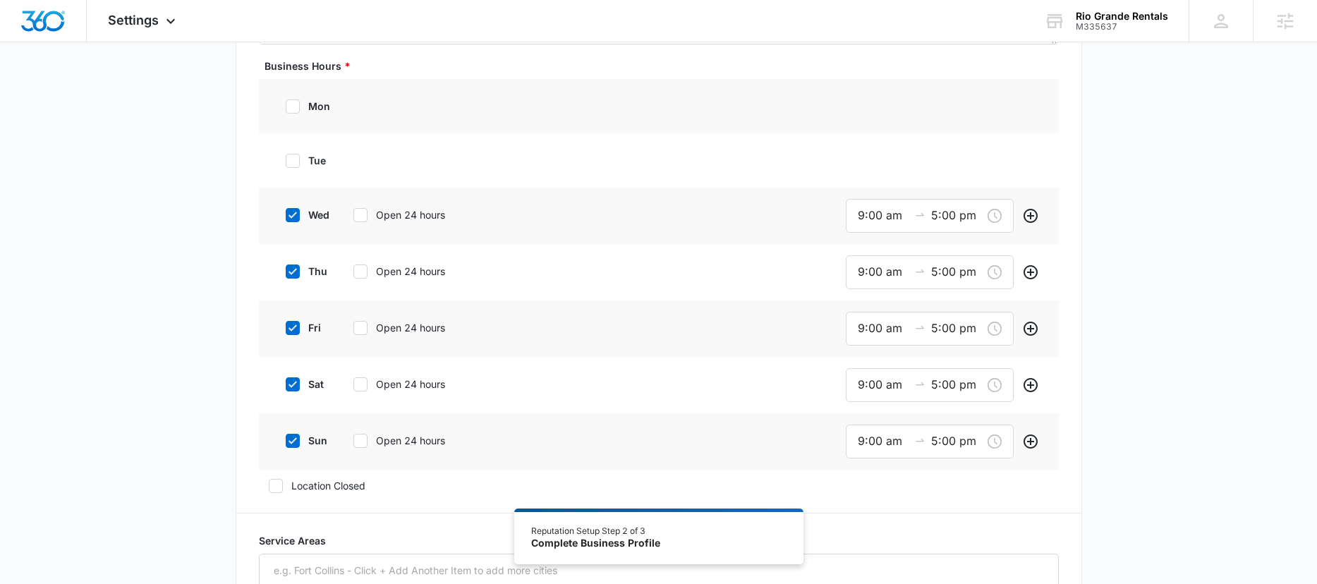
click at [287, 328] on icon at bounding box center [292, 328] width 13 height 13
click at [286, 328] on input "fri" at bounding box center [281, 328] width 10 height 10
click at [289, 327] on icon at bounding box center [292, 328] width 13 height 13
click at [286, 327] on input "fri" at bounding box center [281, 328] width 10 height 10
checkbox input "true"
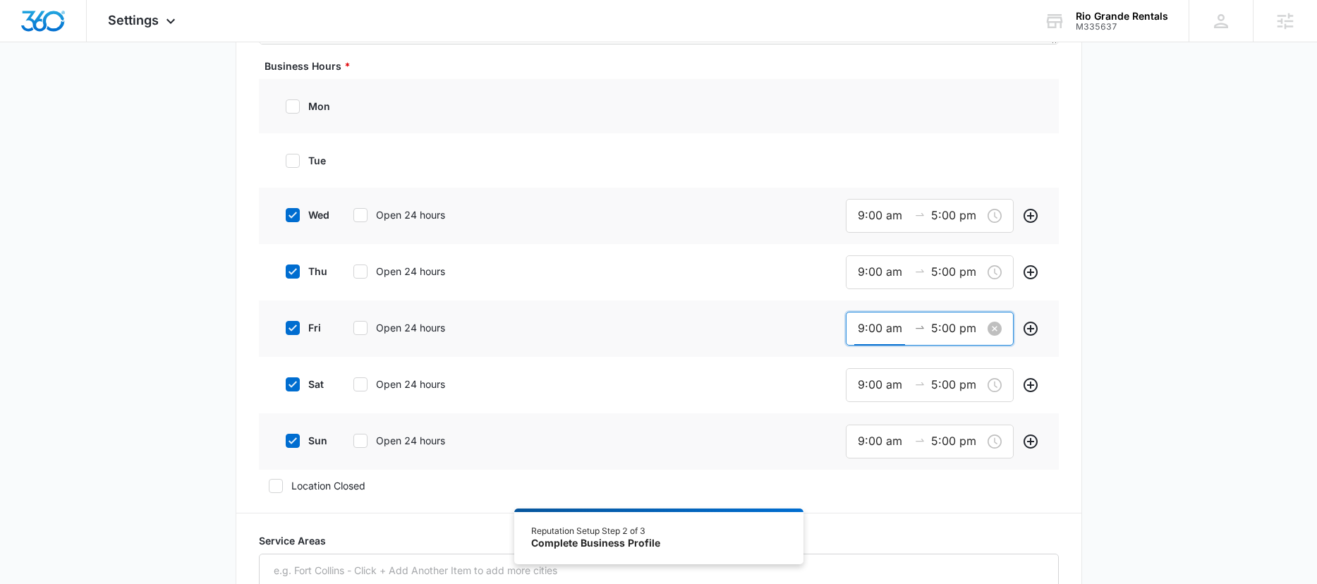
click at [880, 329] on input "9:00 am" at bounding box center [883, 329] width 51 height 18
click at [942, 533] on span "OK" at bounding box center [942, 531] width 14 height 16
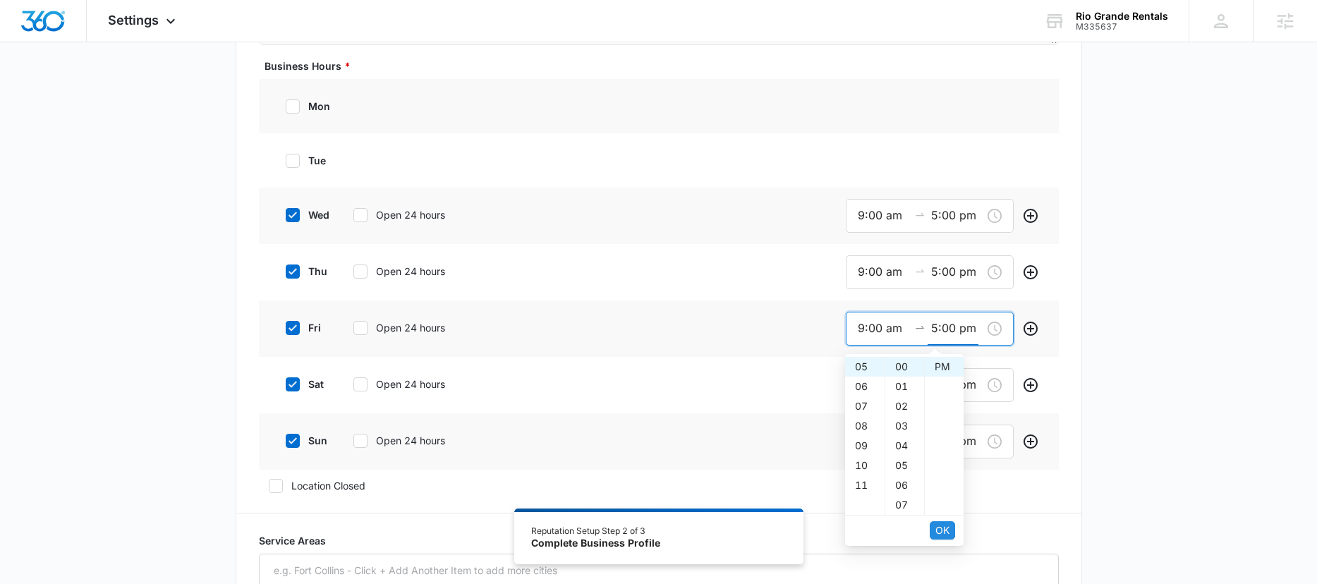
click at [942, 533] on span "OK" at bounding box center [942, 531] width 14 height 16
click at [289, 386] on icon at bounding box center [292, 384] width 8 height 6
click at [286, 386] on input "sat" at bounding box center [281, 384] width 10 height 10
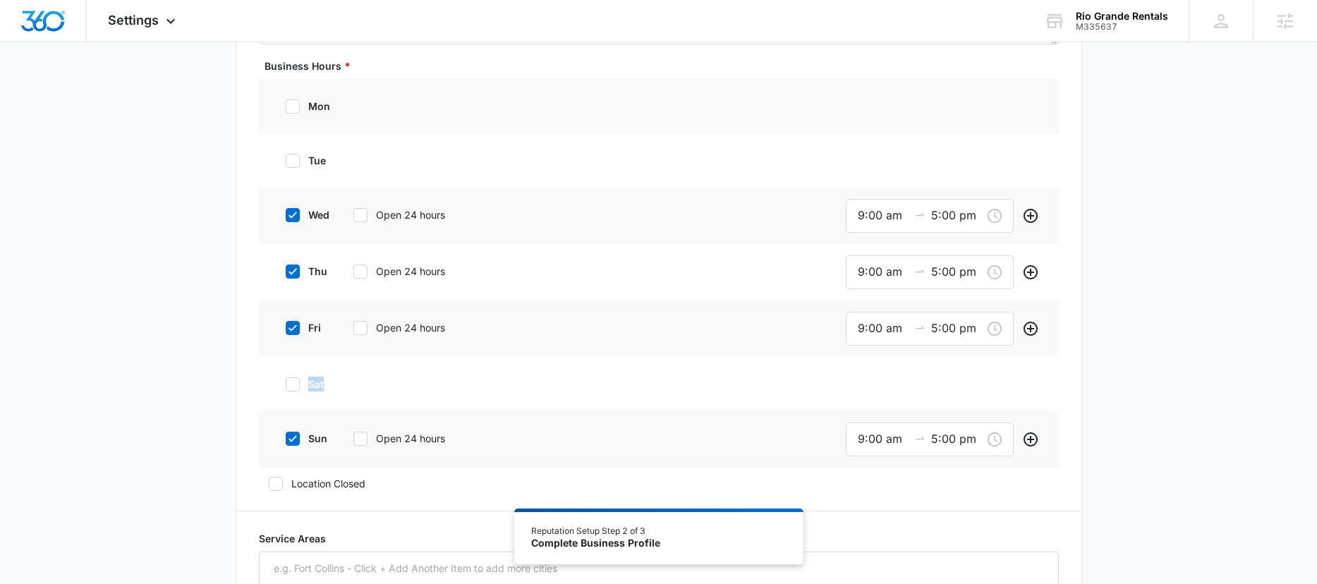
click at [289, 386] on icon at bounding box center [292, 384] width 8 height 6
click at [286, 386] on input "sat" at bounding box center [281, 384] width 10 height 10
checkbox input "true"
click at [889, 382] on input "9:00 am" at bounding box center [883, 385] width 51 height 18
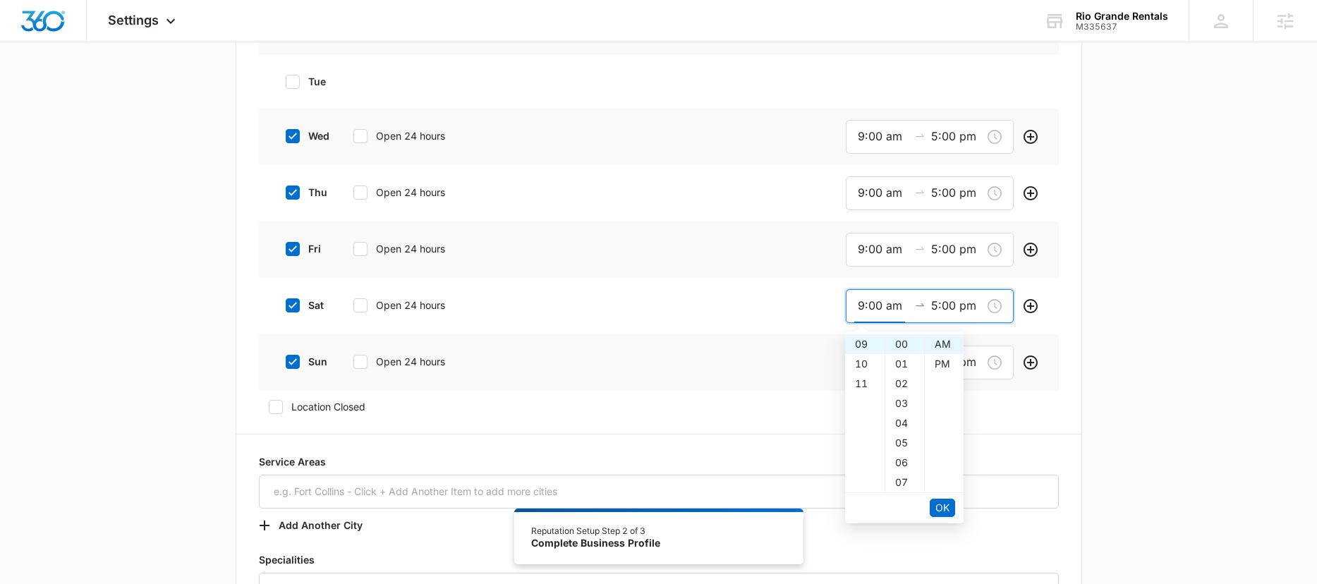
scroll to position [584, 0]
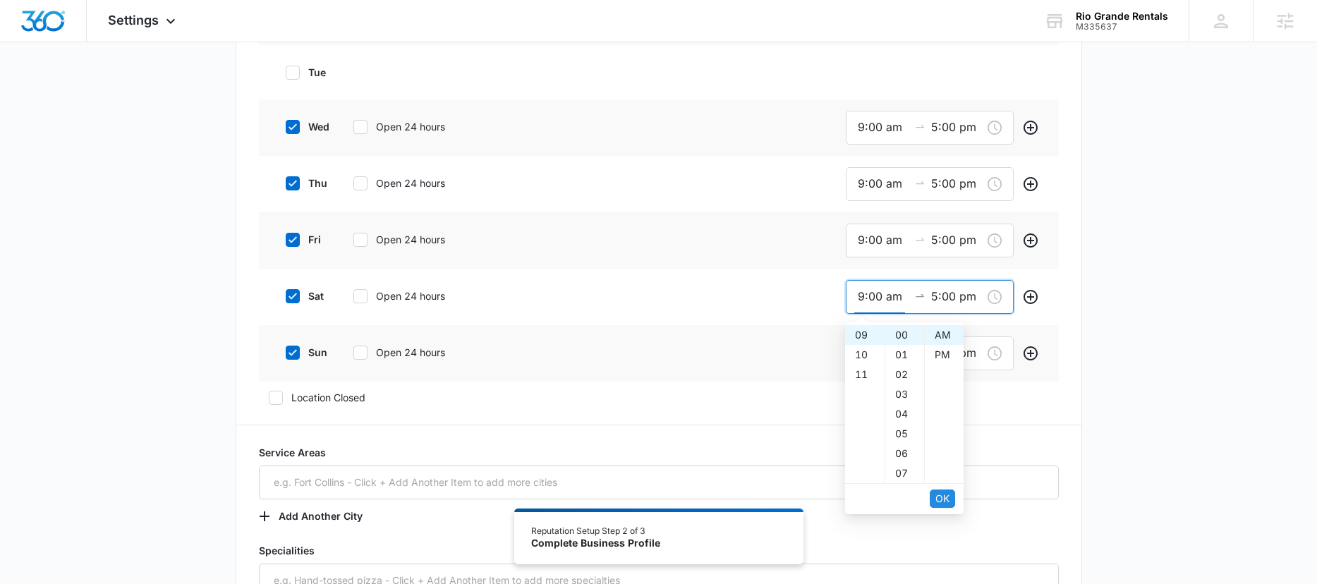
click at [944, 496] on span "OK" at bounding box center [942, 499] width 14 height 16
click at [945, 496] on span "OK" at bounding box center [942, 499] width 14 height 16
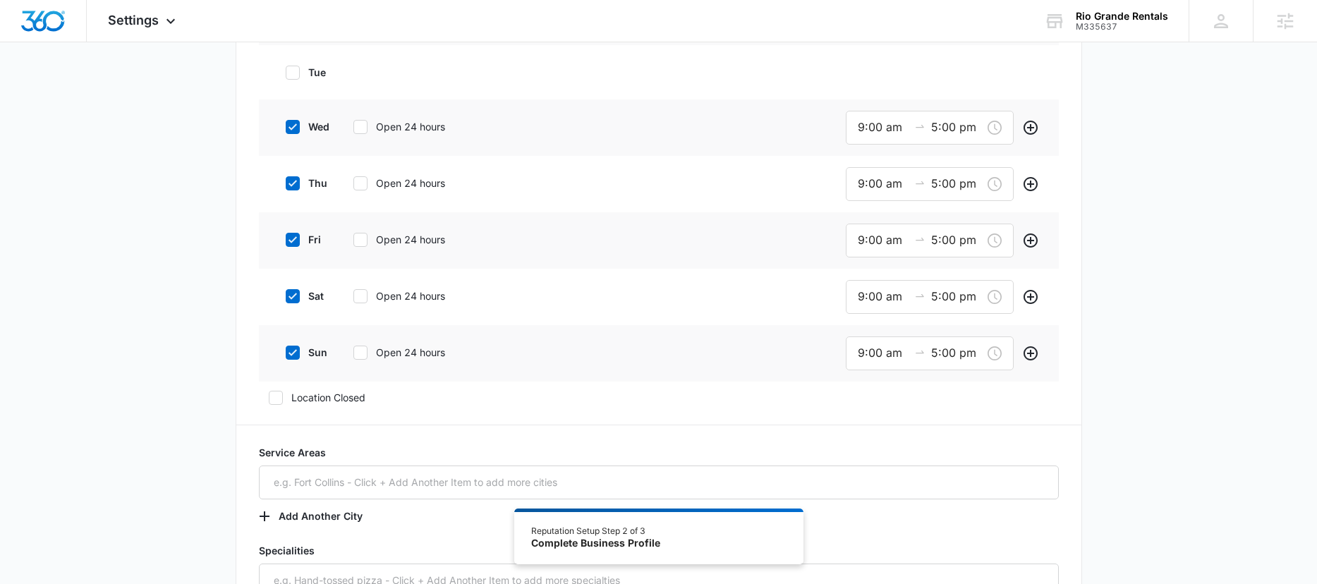
click at [291, 360] on div "sun Open 24 hours" at bounding box center [382, 352] width 213 height 32
click at [293, 355] on icon at bounding box center [292, 352] width 13 height 13
click at [286, 355] on input "sun" at bounding box center [281, 353] width 10 height 10
click at [293, 355] on icon at bounding box center [292, 352] width 13 height 13
click at [286, 355] on input "sun" at bounding box center [281, 353] width 10 height 10
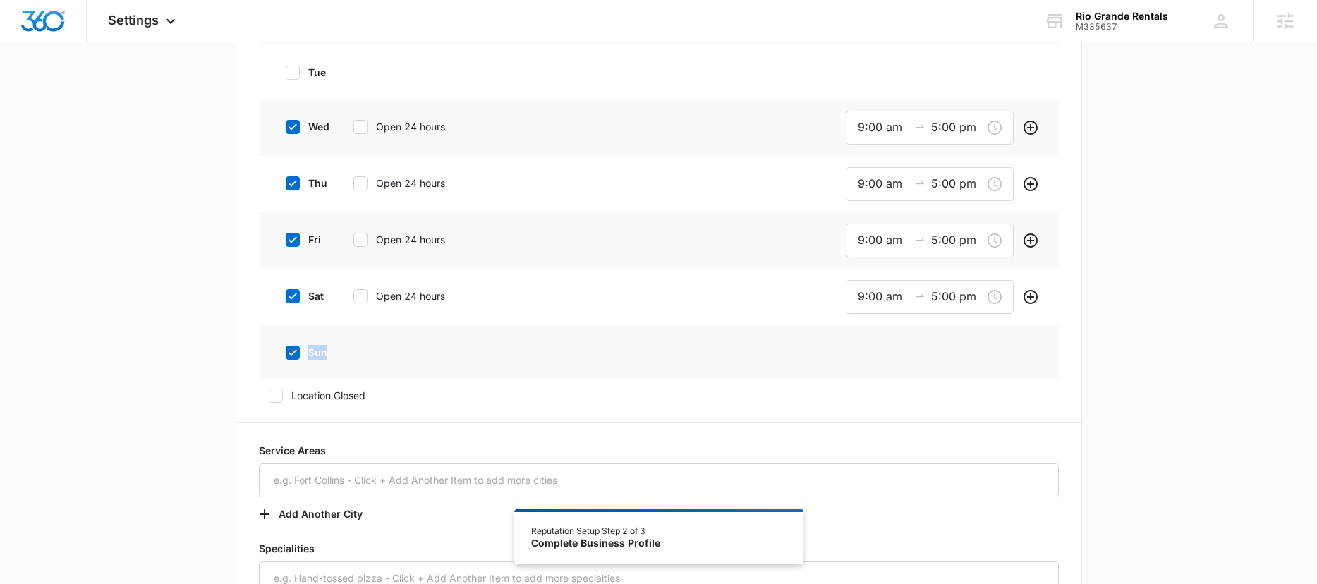
checkbox input "true"
click at [870, 347] on input "9:00 am" at bounding box center [883, 353] width 51 height 18
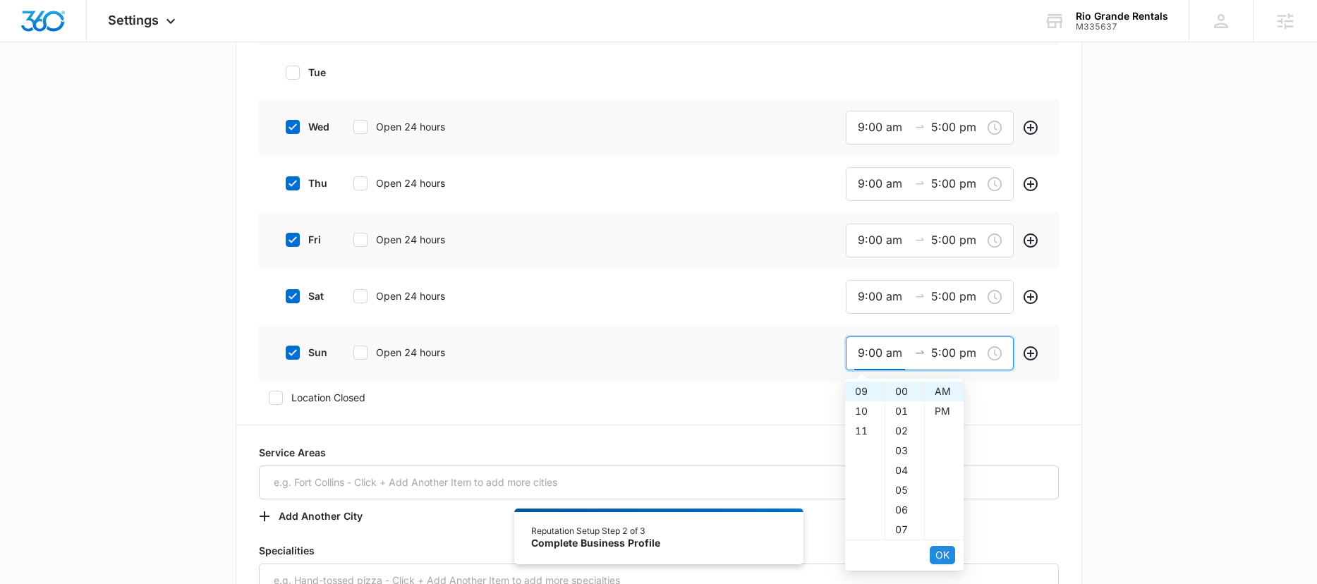
click at [952, 551] on button "OK" at bounding box center [942, 555] width 25 height 18
click at [954, 553] on button "OK" at bounding box center [942, 555] width 25 height 18
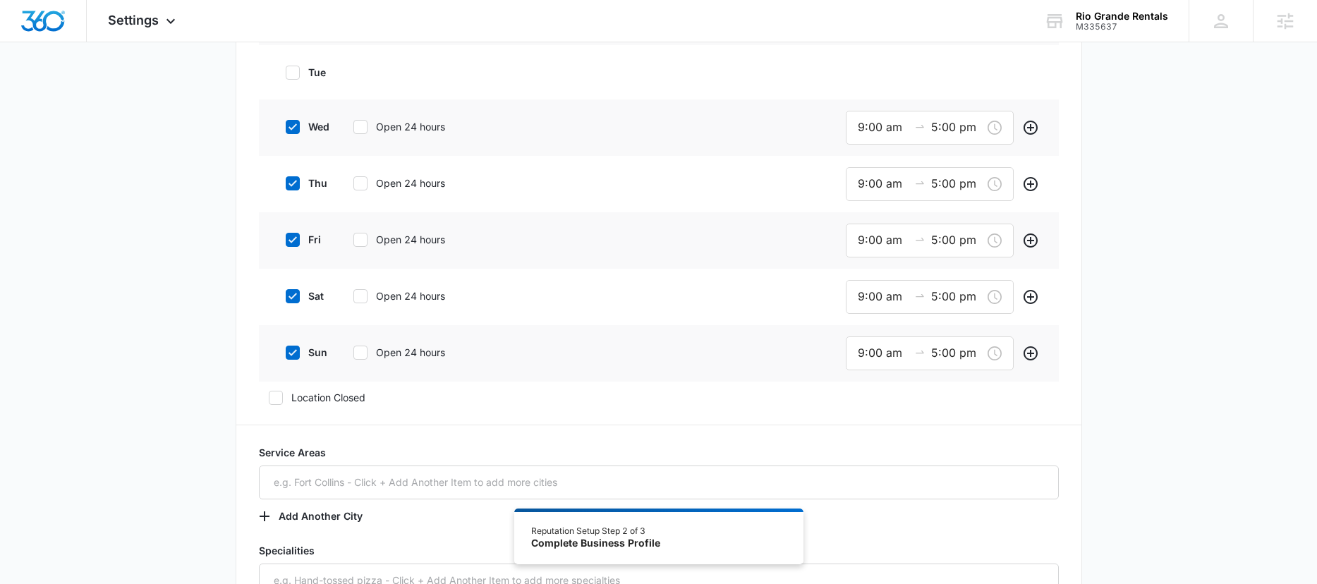
click at [1159, 418] on div "Additional Info Public Email This will be displayed on your listings Website Lo…" at bounding box center [658, 213] width 1317 height 1421
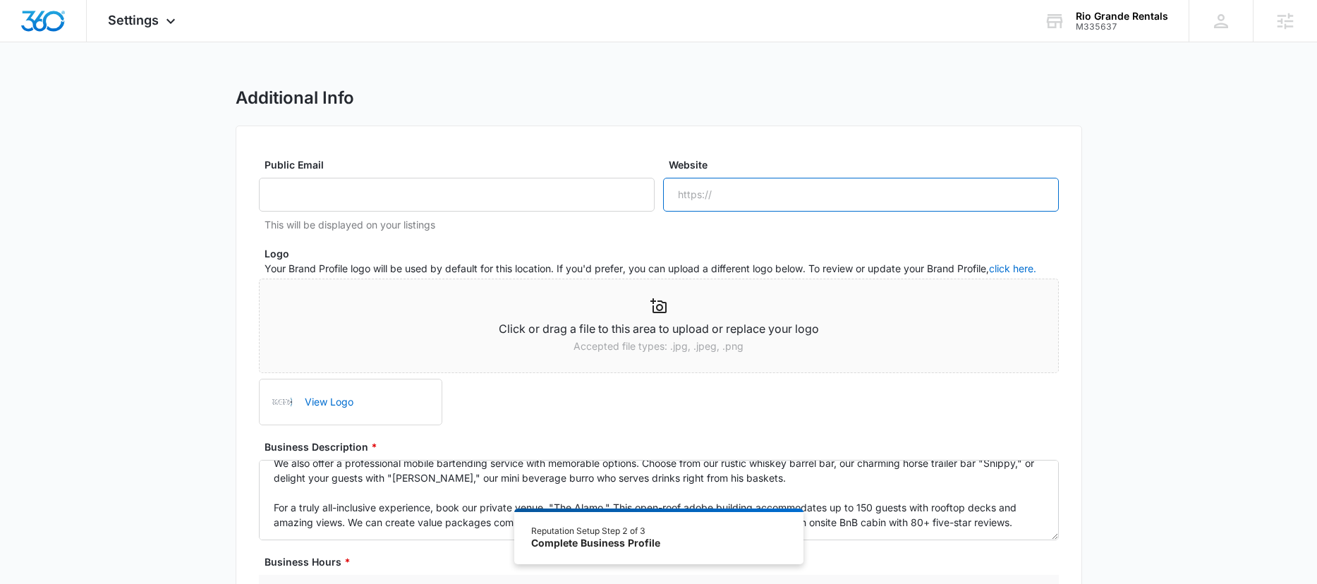
click at [772, 195] on input "Website" at bounding box center [861, 195] width 396 height 34
paste input "https://rio-grande-rentals.com/"
type input "https://rio-grande-rentals.com/"
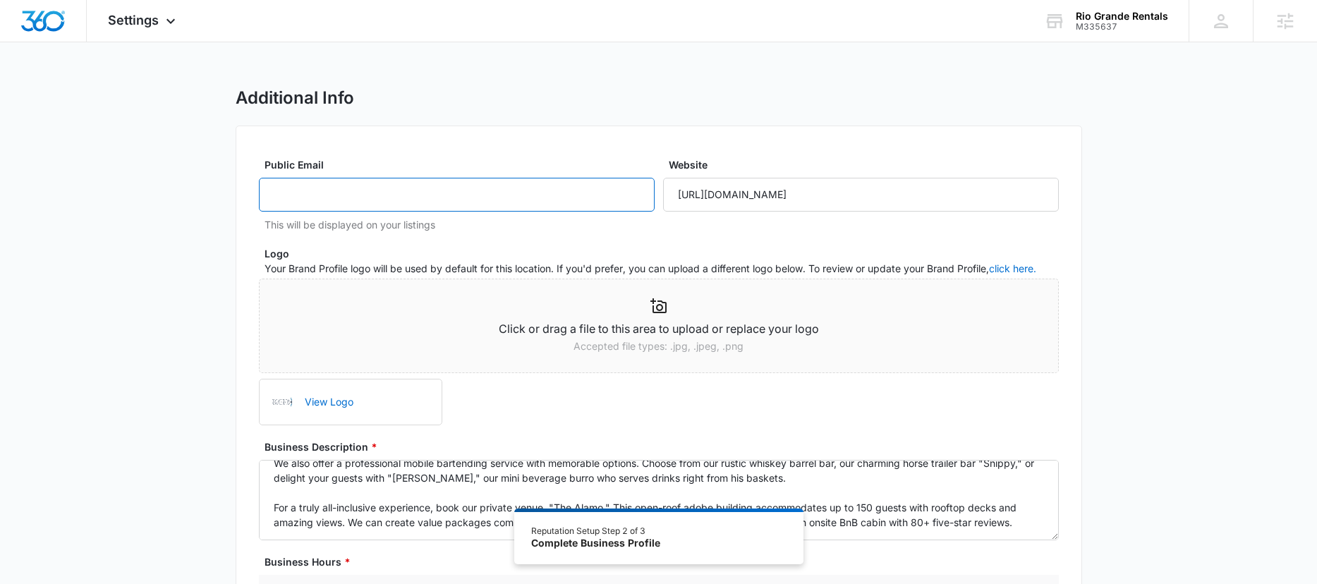
click at [411, 192] on input "Public Email" at bounding box center [457, 195] width 396 height 34
paste input "riogranderentalsltd@gmail.com"
type input "riogranderentalsltd@gmail.com"
click at [777, 92] on div "Additional Info" at bounding box center [659, 97] width 846 height 21
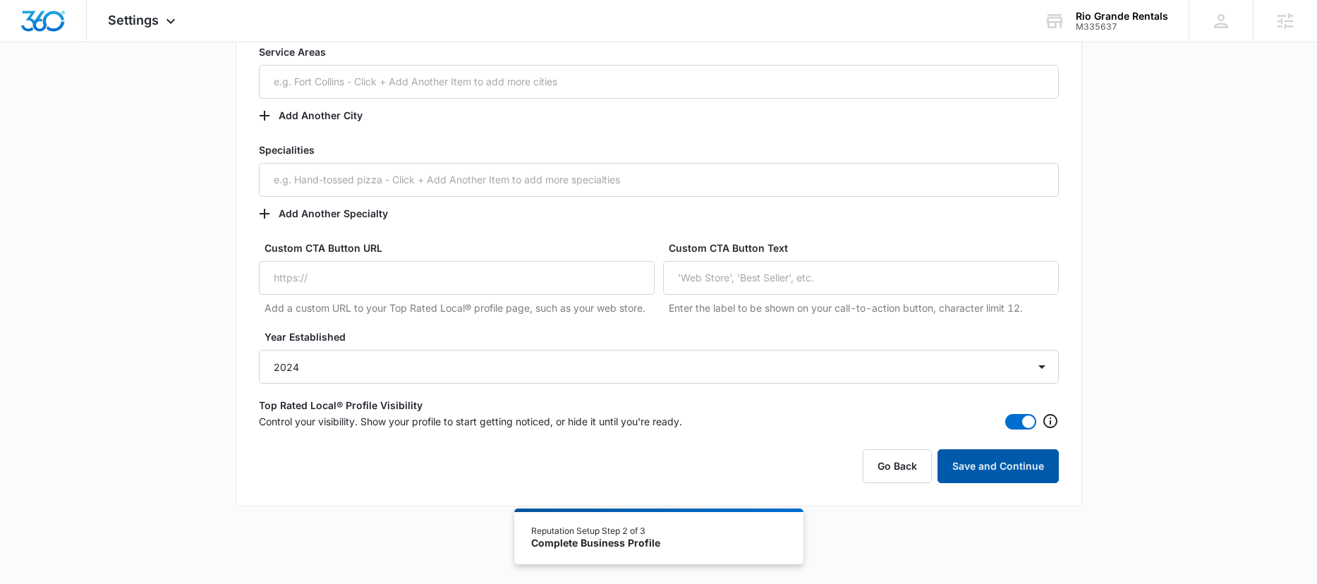
click at [987, 467] on button "Save and Continue" at bounding box center [997, 466] width 121 height 34
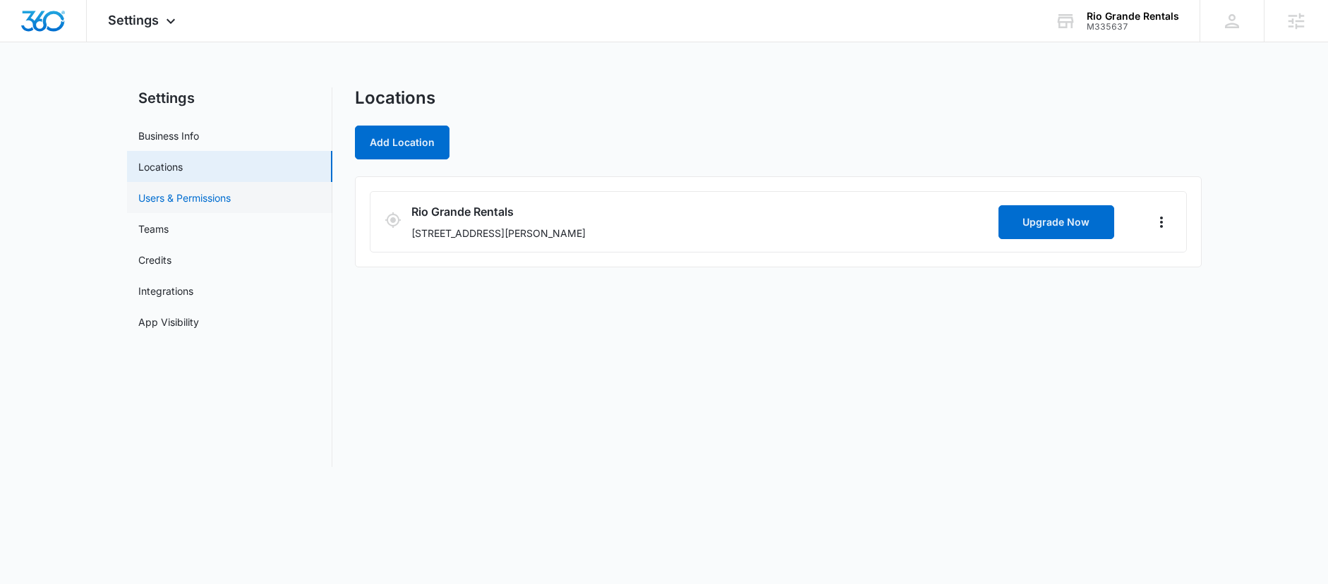
click at [215, 203] on link "Users & Permissions" at bounding box center [184, 197] width 92 height 15
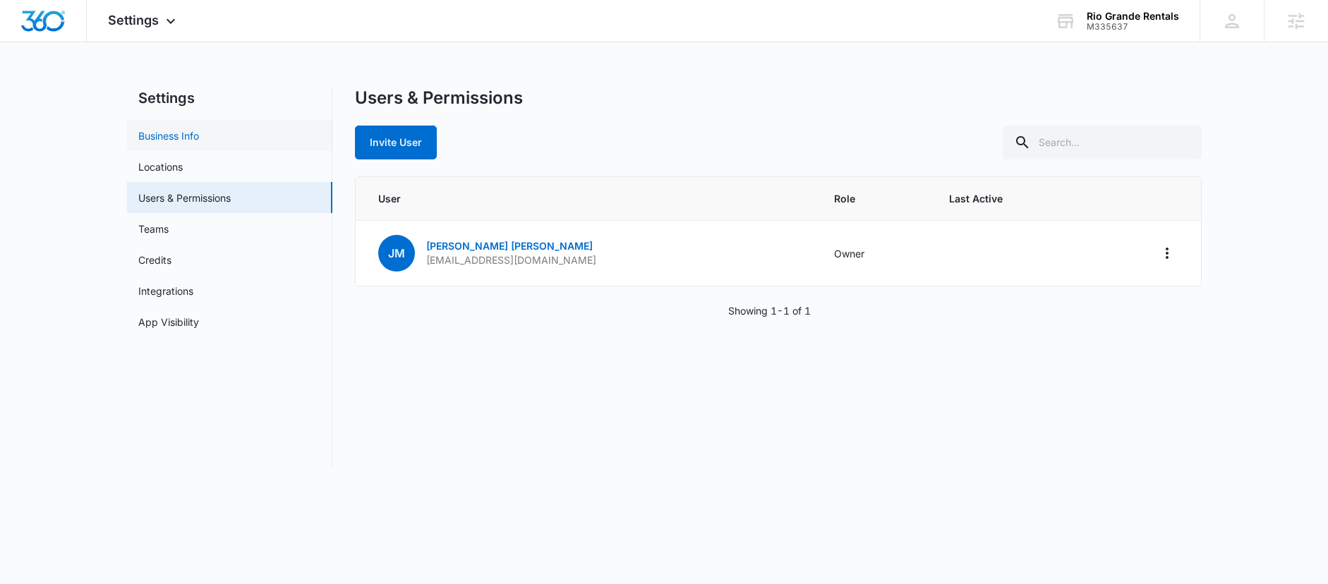
click at [199, 141] on link "Business Info" at bounding box center [168, 135] width 61 height 15
select select "24"
select select "US"
select select "America/Denver"
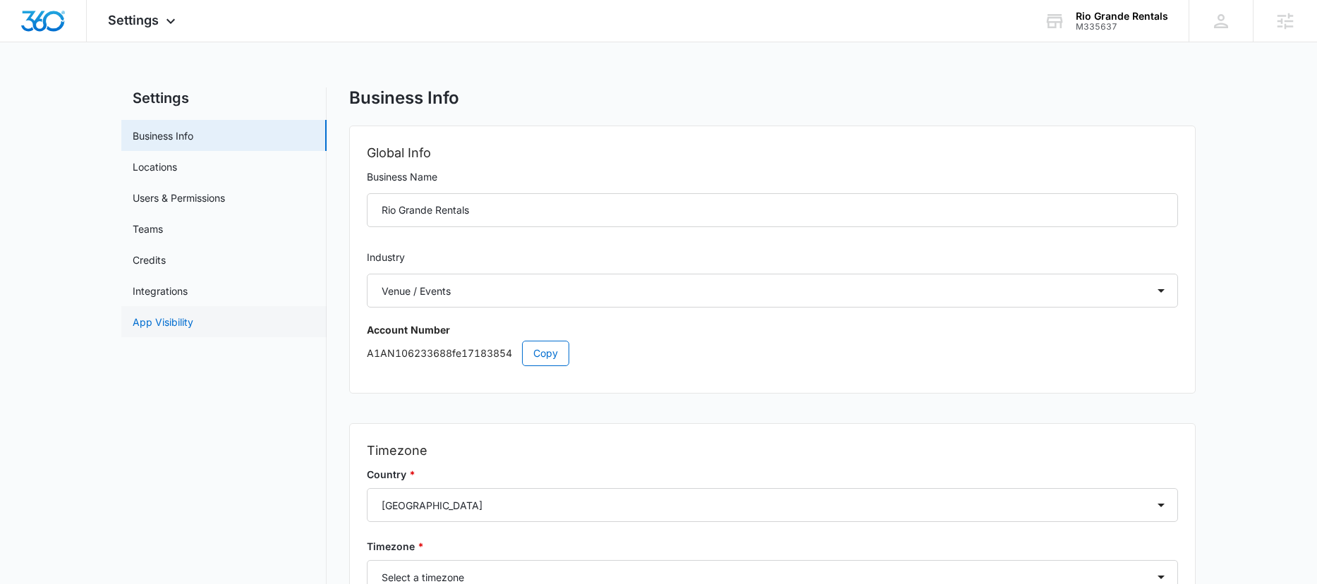
click at [186, 327] on link "App Visibility" at bounding box center [163, 322] width 61 height 15
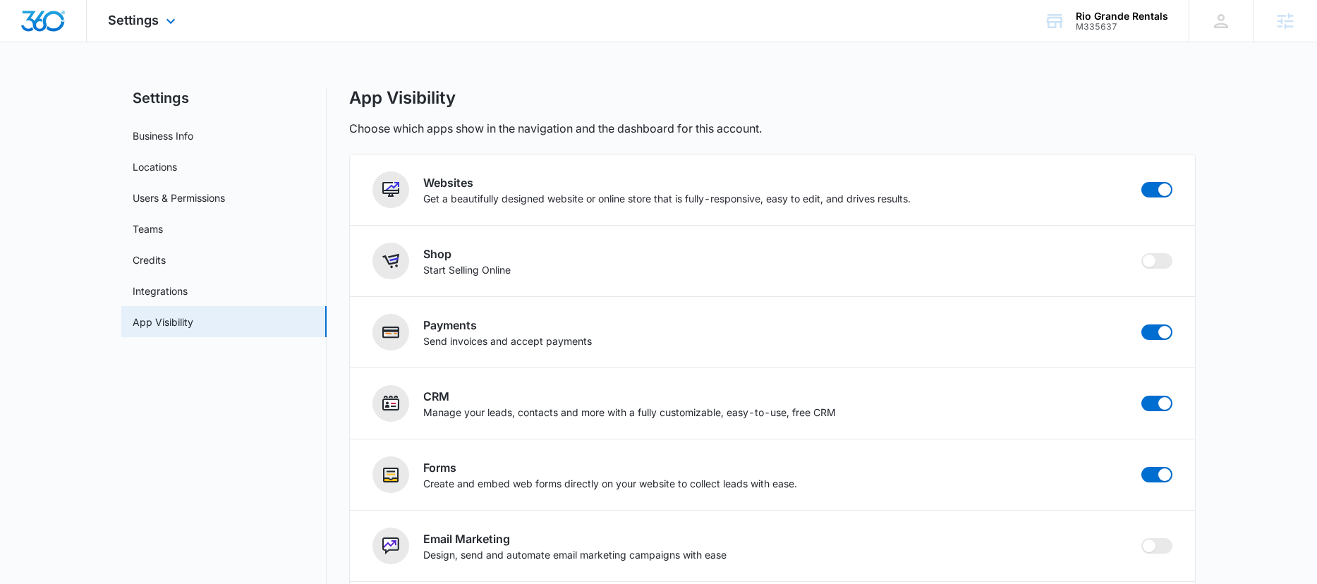
click at [59, 25] on img "Dashboard" at bounding box center [42, 21] width 45 height 21
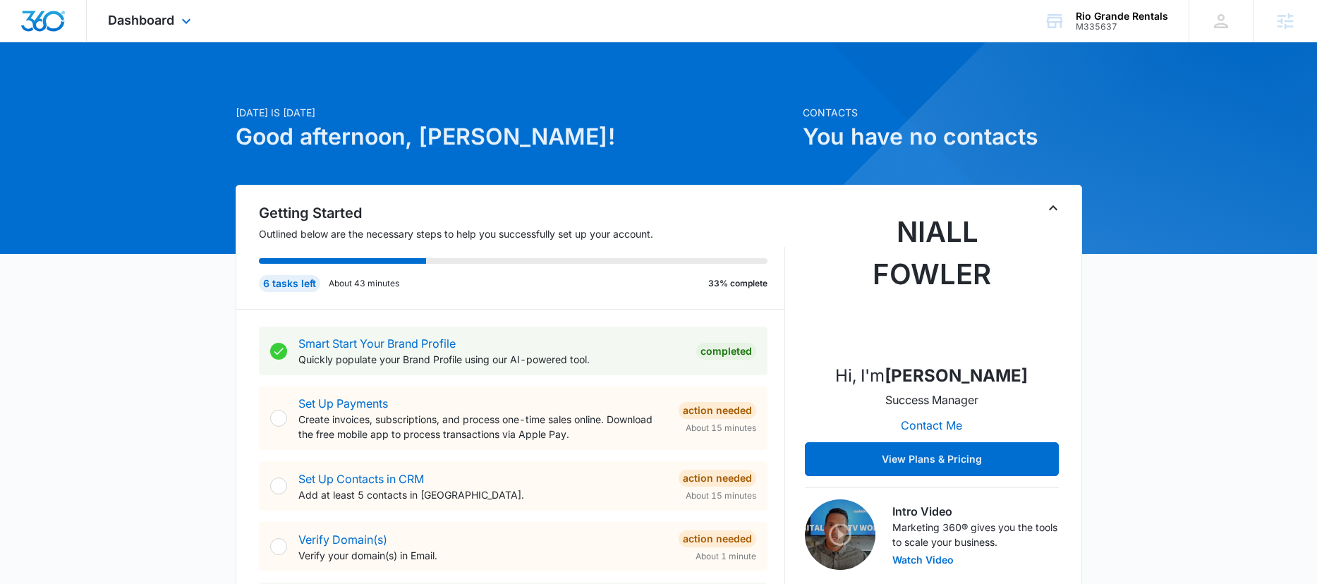
click at [136, 32] on div "Dashboard Apps Reputation Websites Forms CRM Email Social Content Ads Intellige…" at bounding box center [151, 21] width 129 height 42
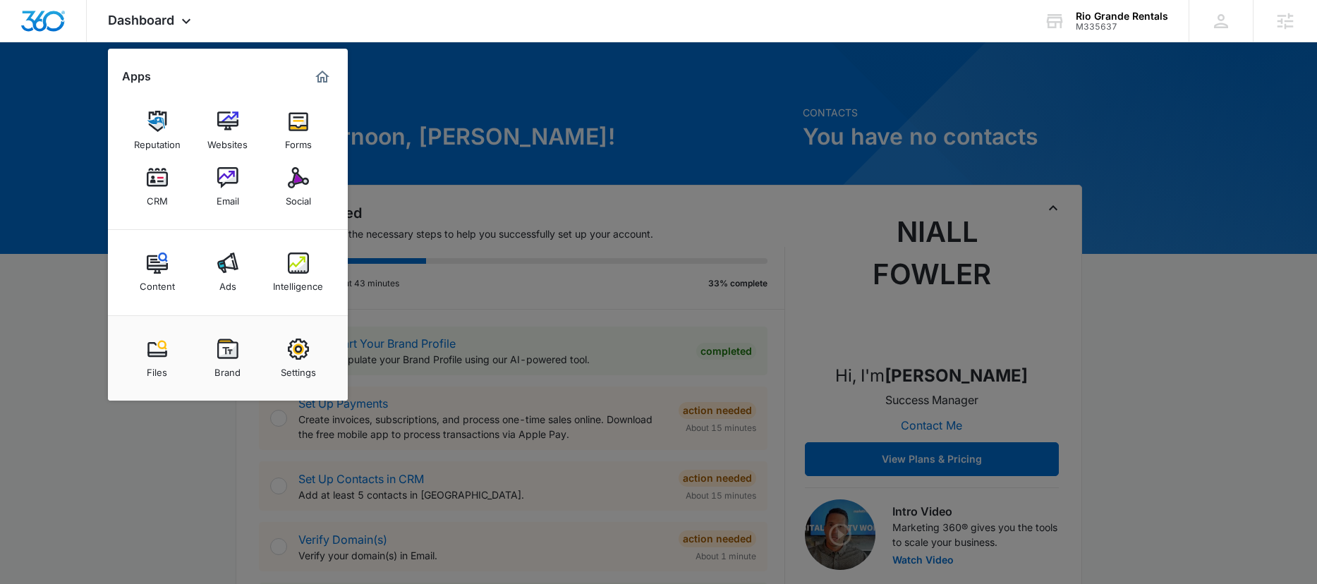
click at [572, 126] on div at bounding box center [658, 292] width 1317 height 584
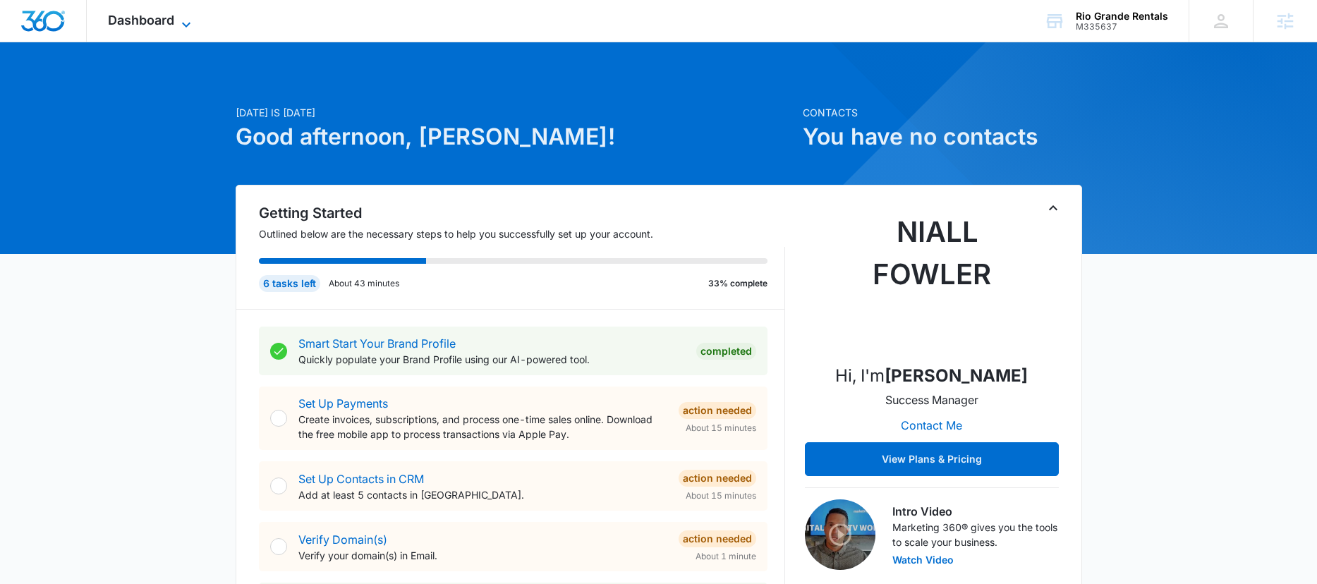
click at [150, 22] on span "Dashboard" at bounding box center [141, 20] width 66 height 15
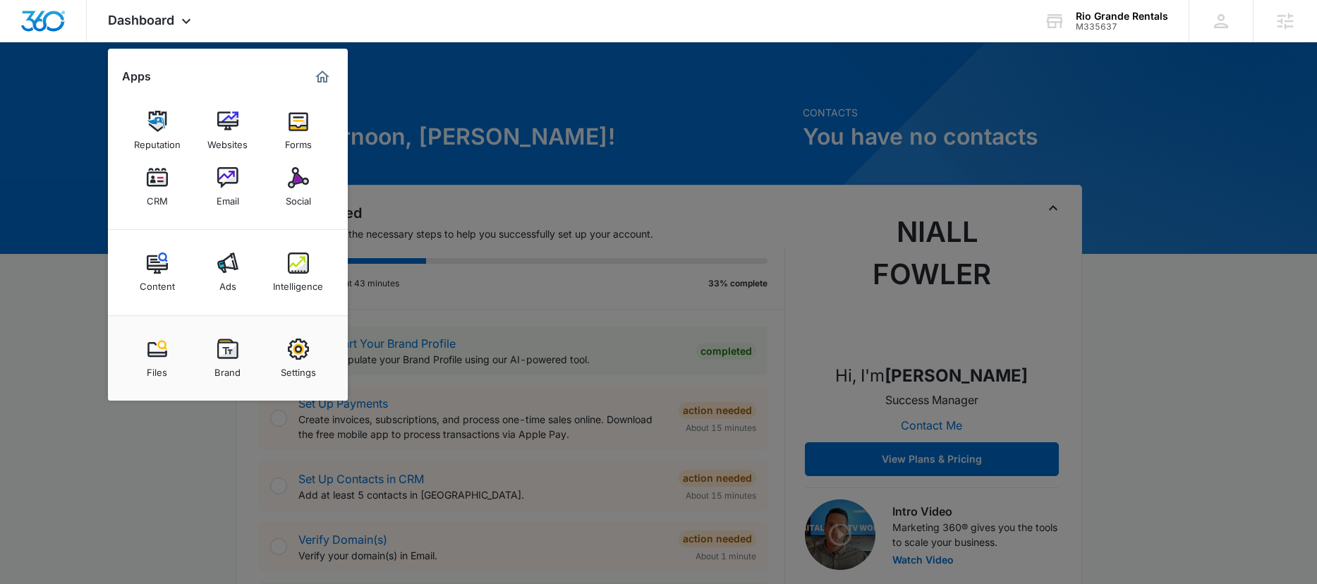
click at [478, 86] on div at bounding box center [658, 292] width 1317 height 584
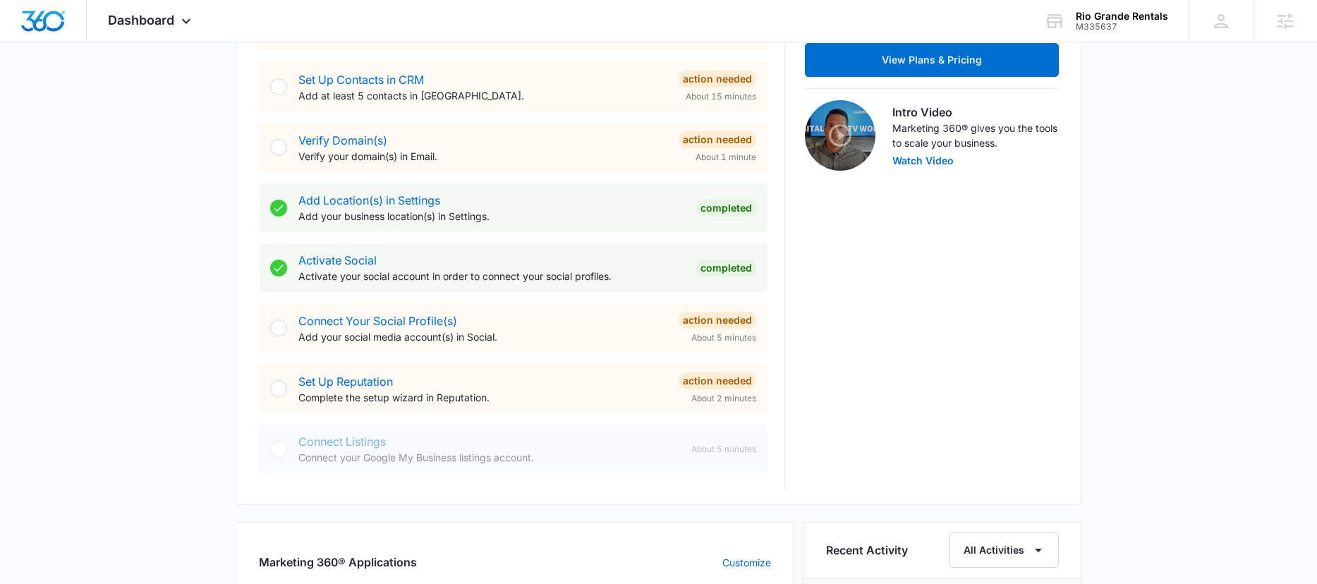
scroll to position [460, 0]
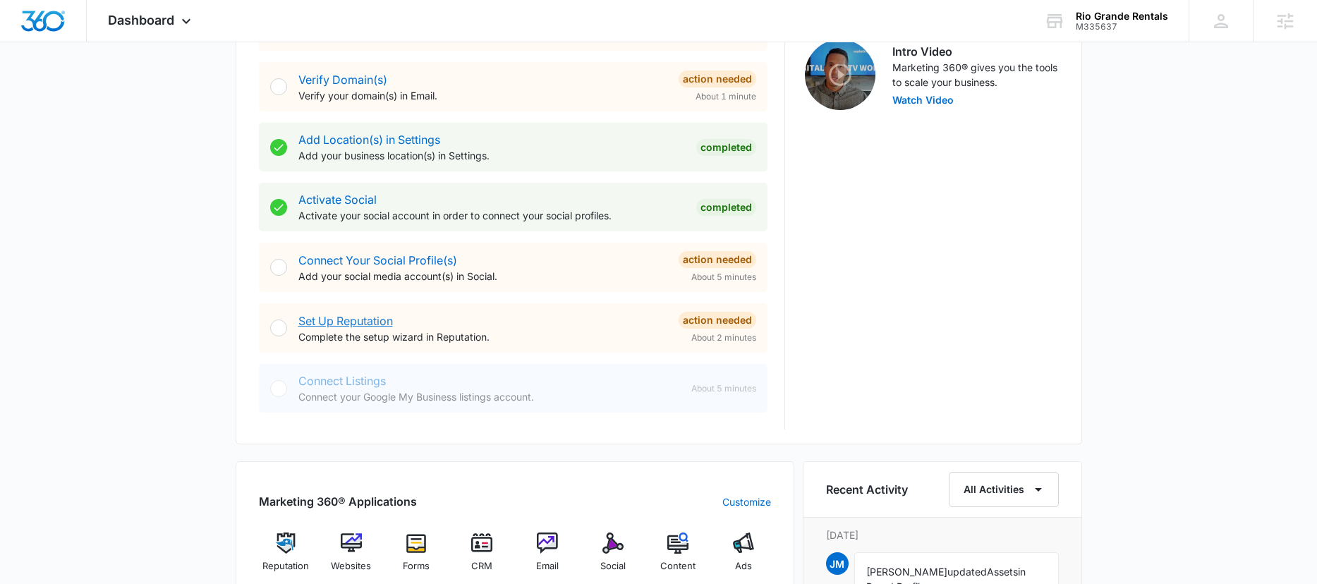
click at [341, 320] on link "Set Up Reputation" at bounding box center [345, 321] width 95 height 14
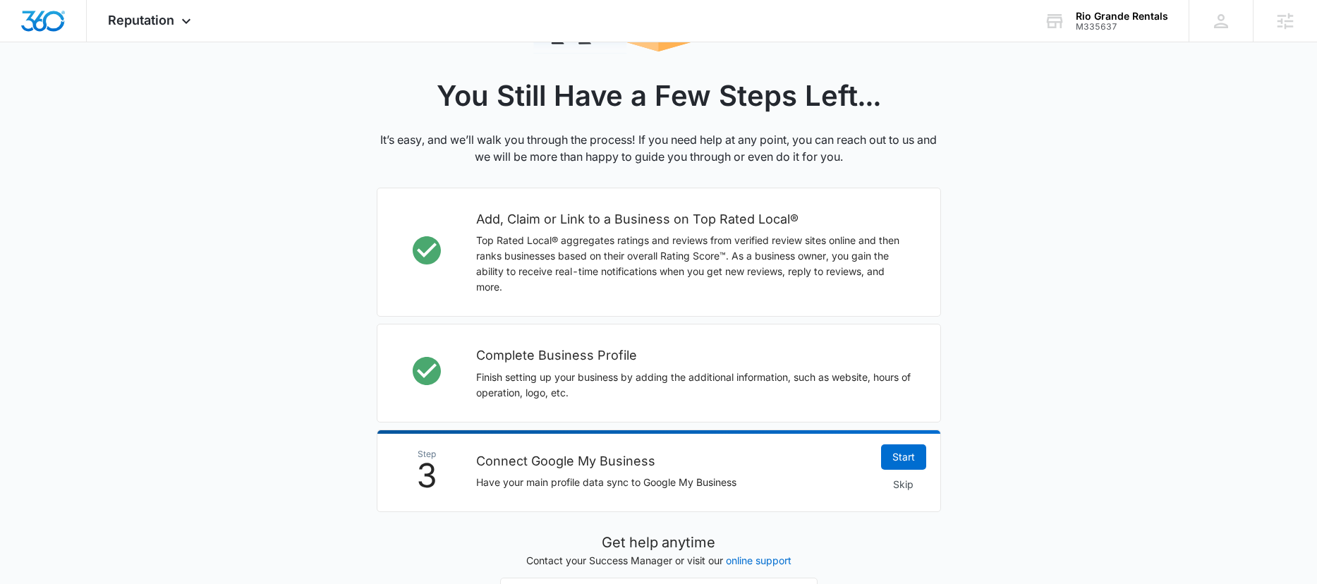
scroll to position [422, 0]
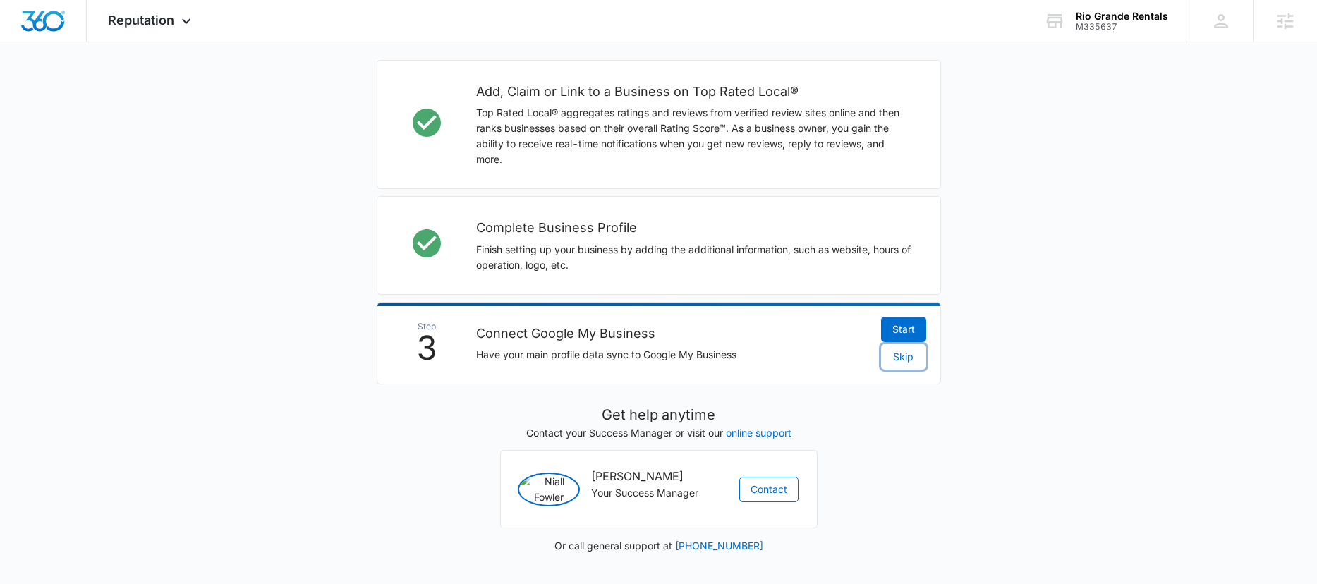
click at [900, 349] on span "Skip" at bounding box center [903, 357] width 20 height 16
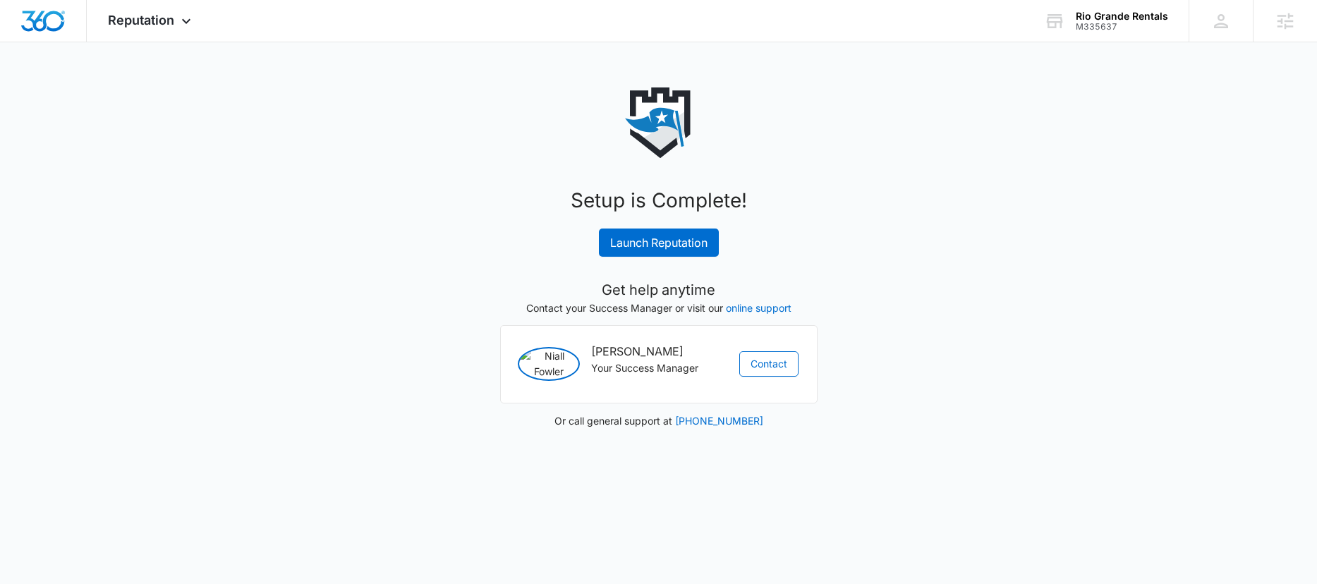
scroll to position [0, 0]
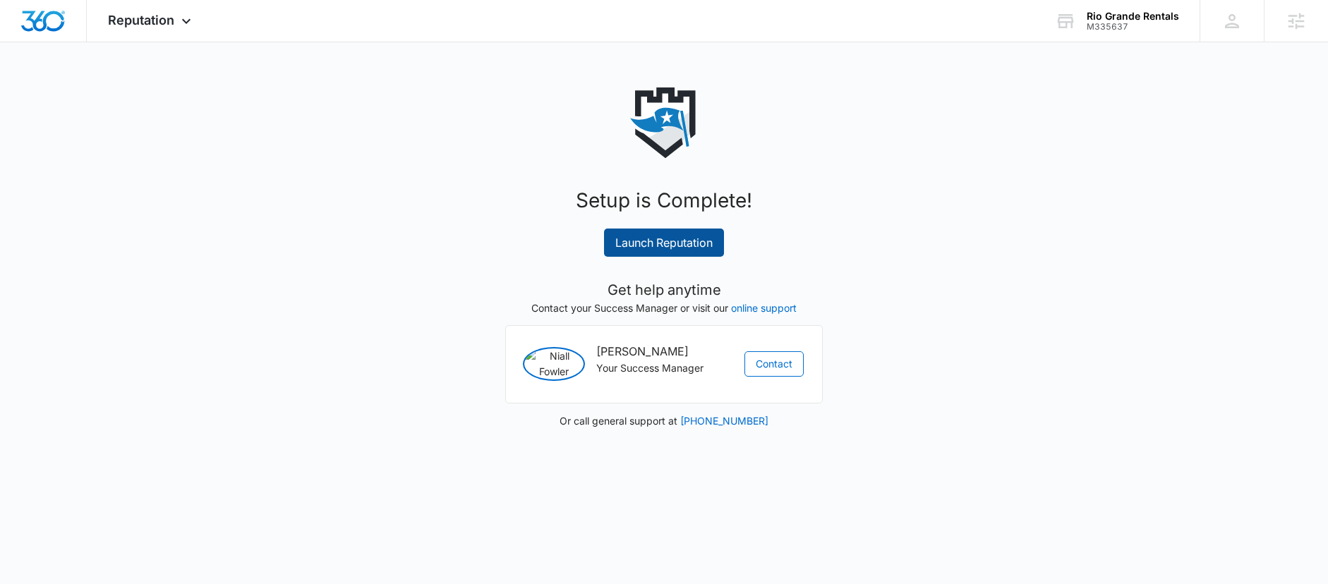
click at [672, 236] on link "Launch Reputation" at bounding box center [664, 243] width 120 height 28
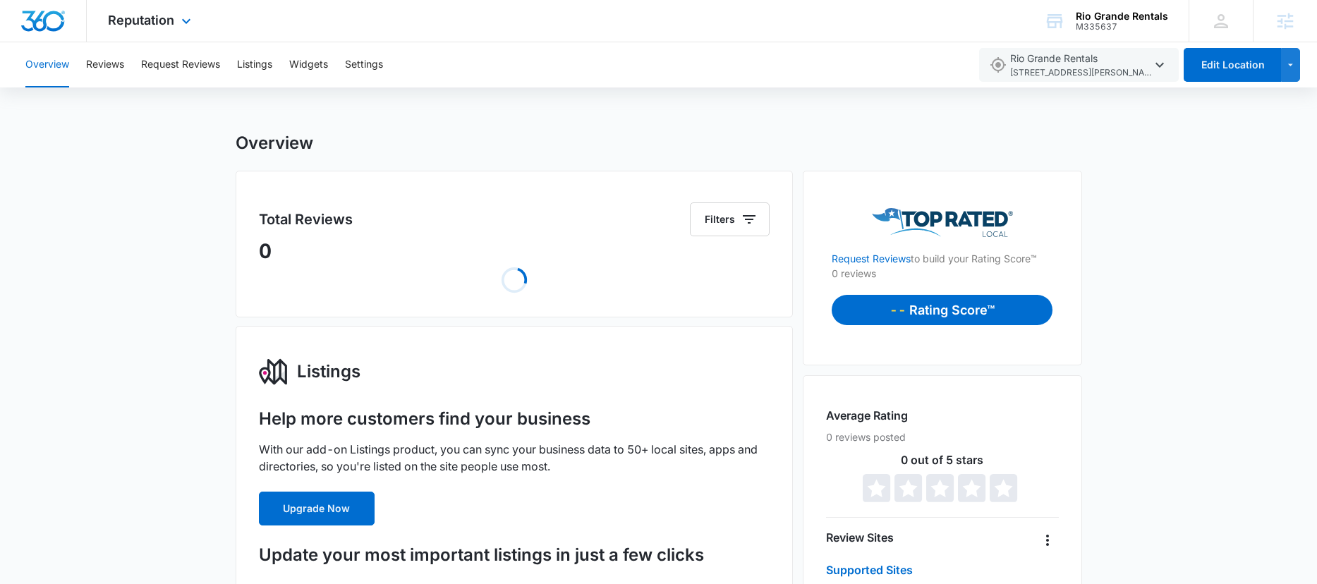
click at [50, 24] on img "Dashboard" at bounding box center [42, 21] width 45 height 21
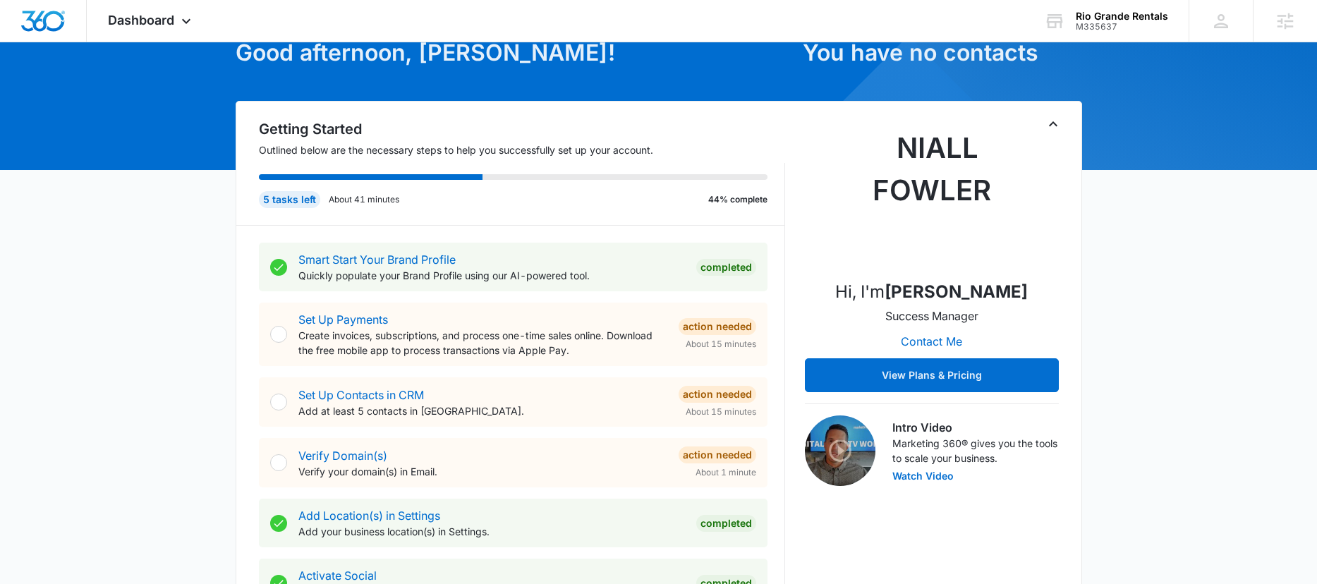
scroll to position [96, 0]
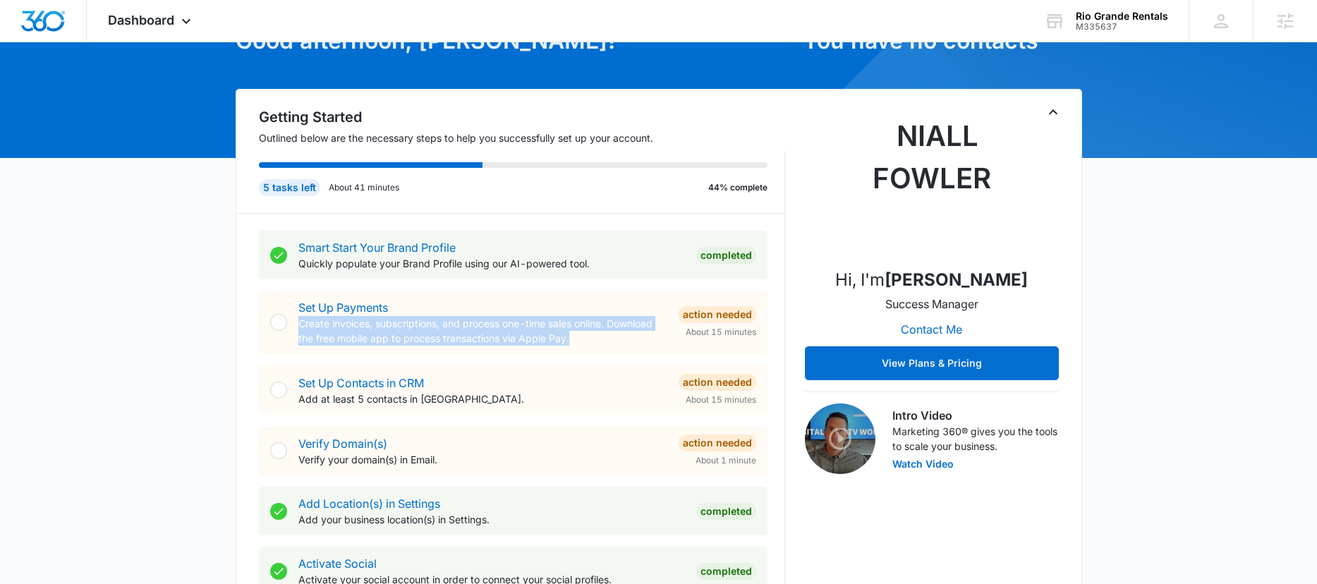
drag, startPoint x: 506, startPoint y: 332, endPoint x: 294, endPoint y: 324, distance: 211.8
click at [294, 324] on div "Set Up Payments Create invoices, subscriptions, and process one-time sales onli…" at bounding box center [513, 322] width 509 height 63
click at [475, 336] on p "Create invoices, subscriptions, and process one-time sales online. Download the…" at bounding box center [482, 331] width 369 height 30
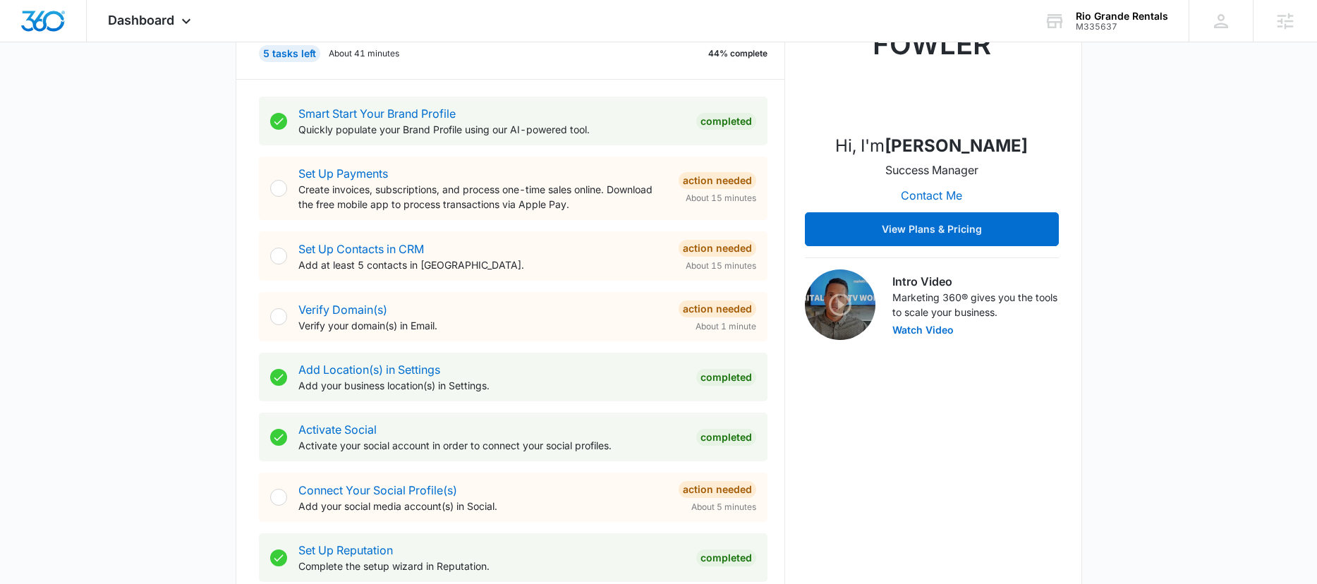
scroll to position [248, 0]
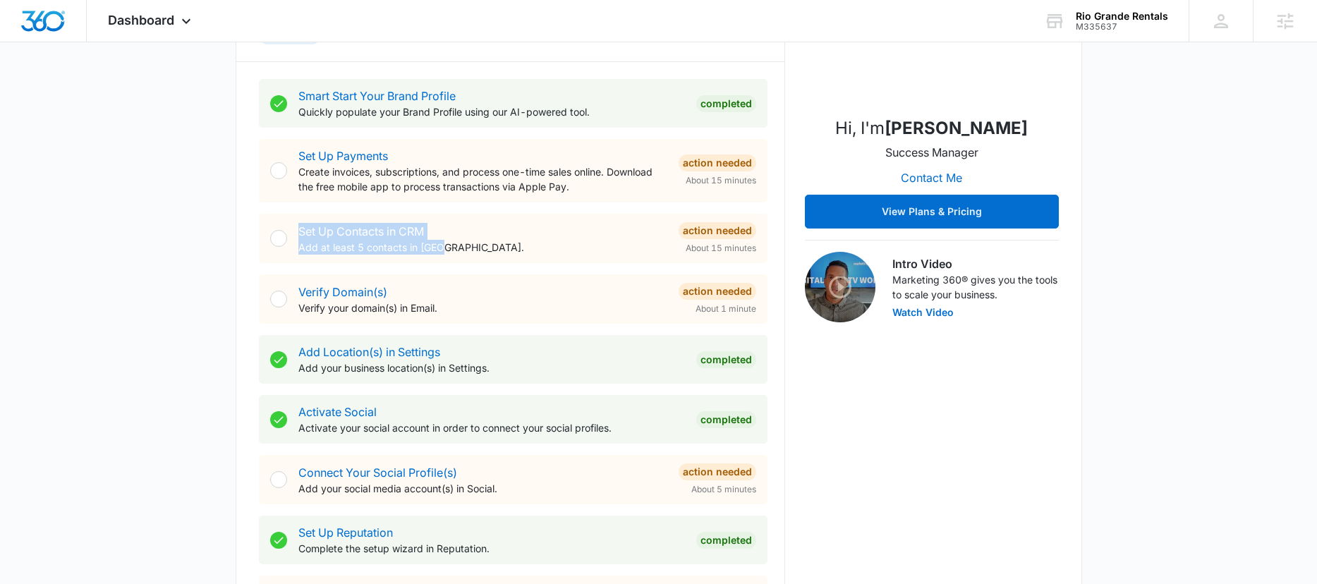
drag, startPoint x: 296, startPoint y: 231, endPoint x: 501, endPoint y: 255, distance: 206.7
click at [501, 255] on div "Set Up Contacts in CRM Add at least 5 contacts in CRM. Action Needed About 15 m…" at bounding box center [513, 238] width 509 height 49
click at [503, 255] on div "Set Up Contacts in CRM Add at least 5 contacts in CRM. Action Needed About 15 m…" at bounding box center [513, 238] width 509 height 49
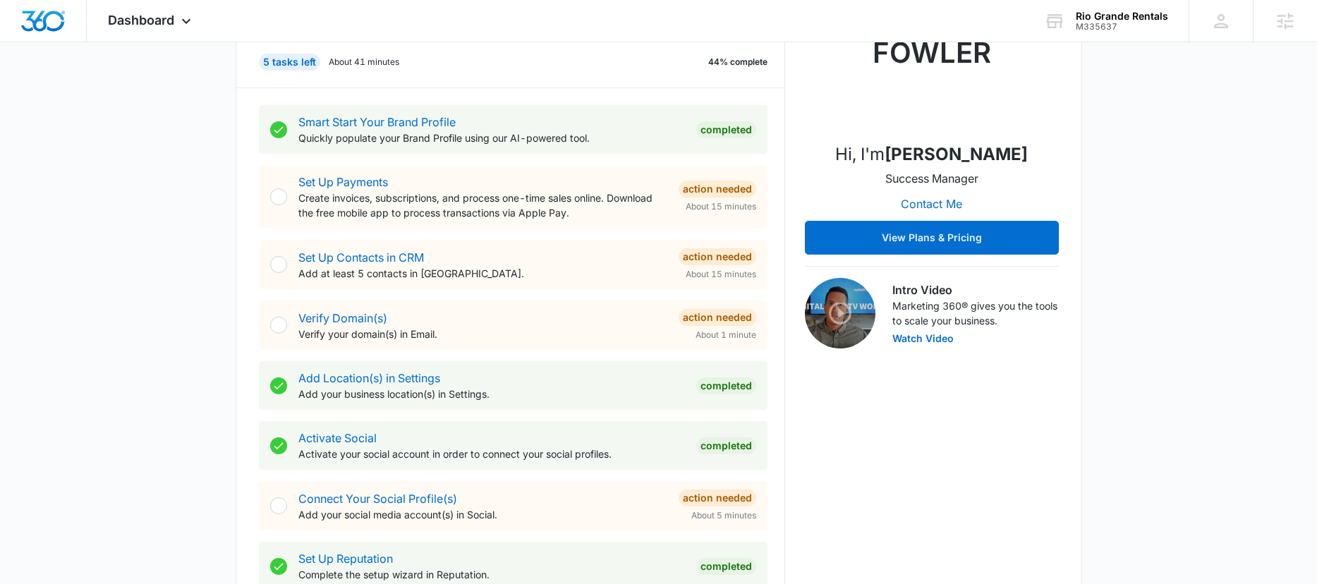
scroll to position [213, 0]
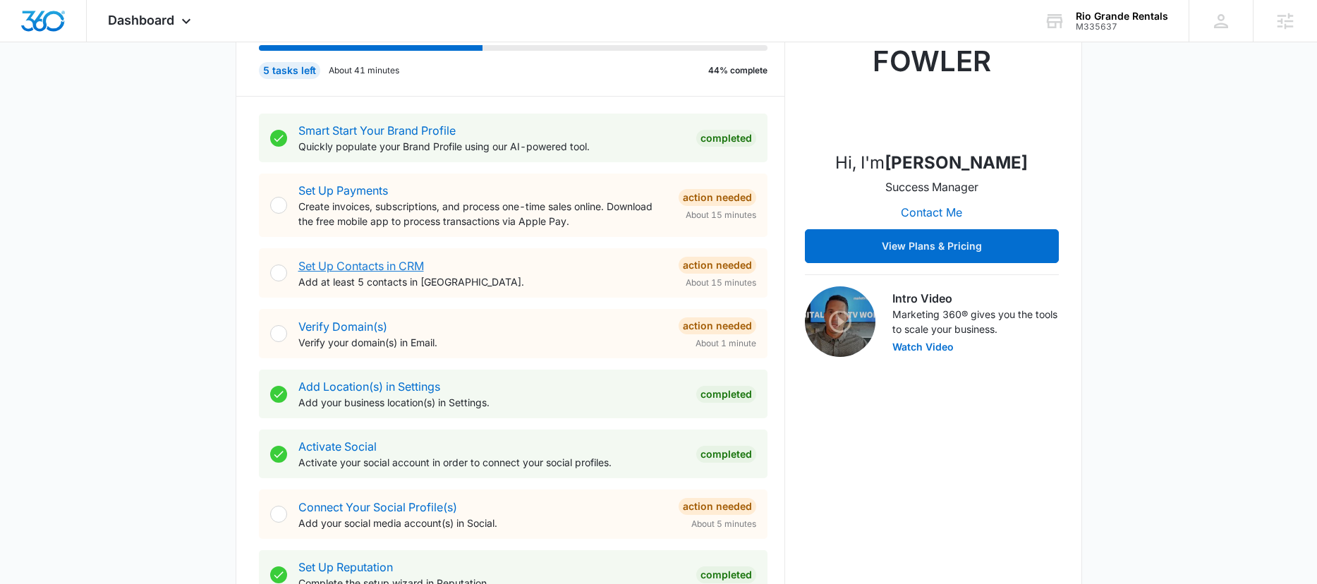
click at [339, 263] on link "Set Up Contacts in CRM" at bounding box center [361, 266] width 126 height 14
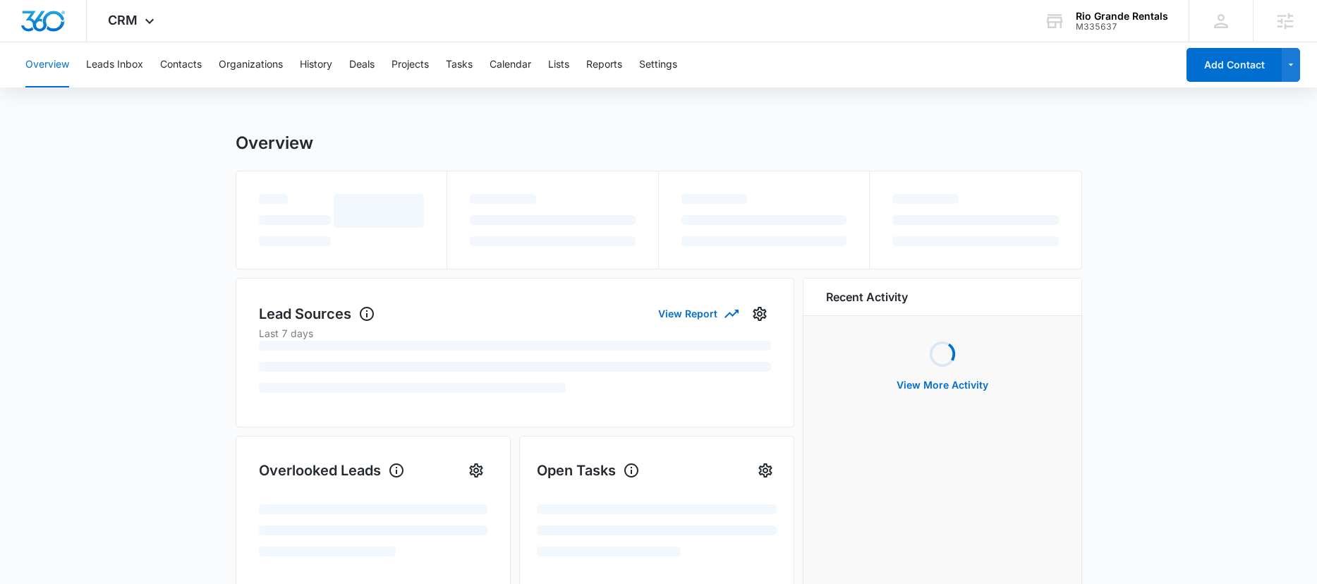
click at [638, 69] on div "Overview Leads Inbox Contacts Organizations History Deals Projects Tasks Calend…" at bounding box center [597, 64] width 1160 height 45
click at [662, 63] on button "Settings" at bounding box center [658, 64] width 38 height 45
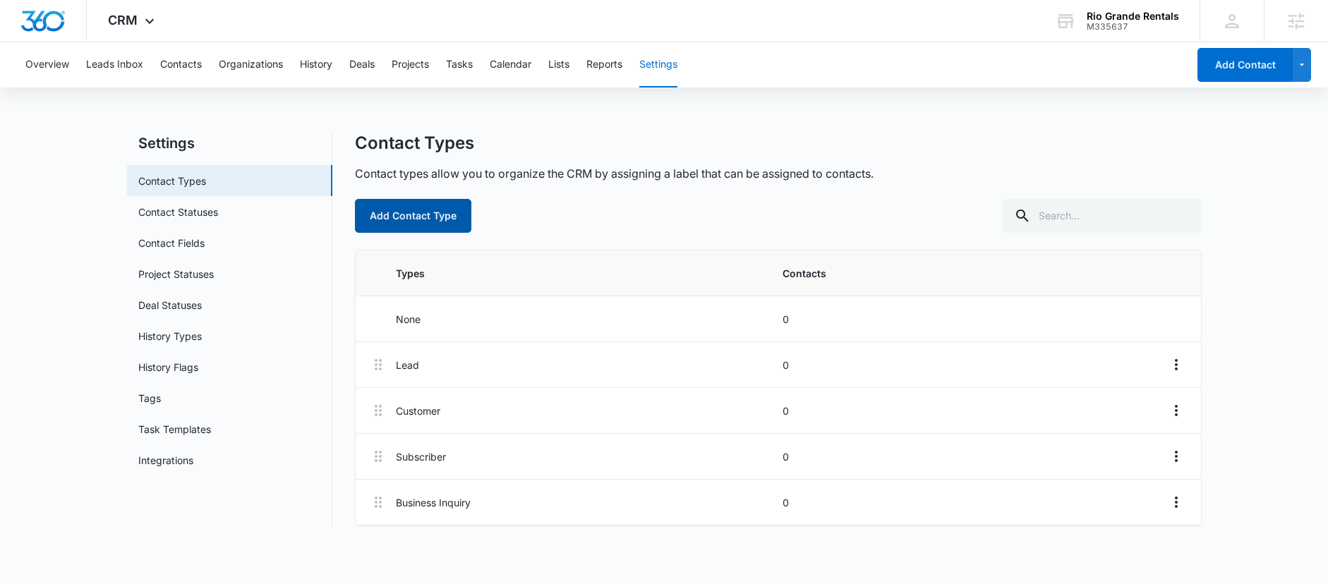
click at [447, 215] on button "Add Contact Type" at bounding box center [413, 216] width 116 height 34
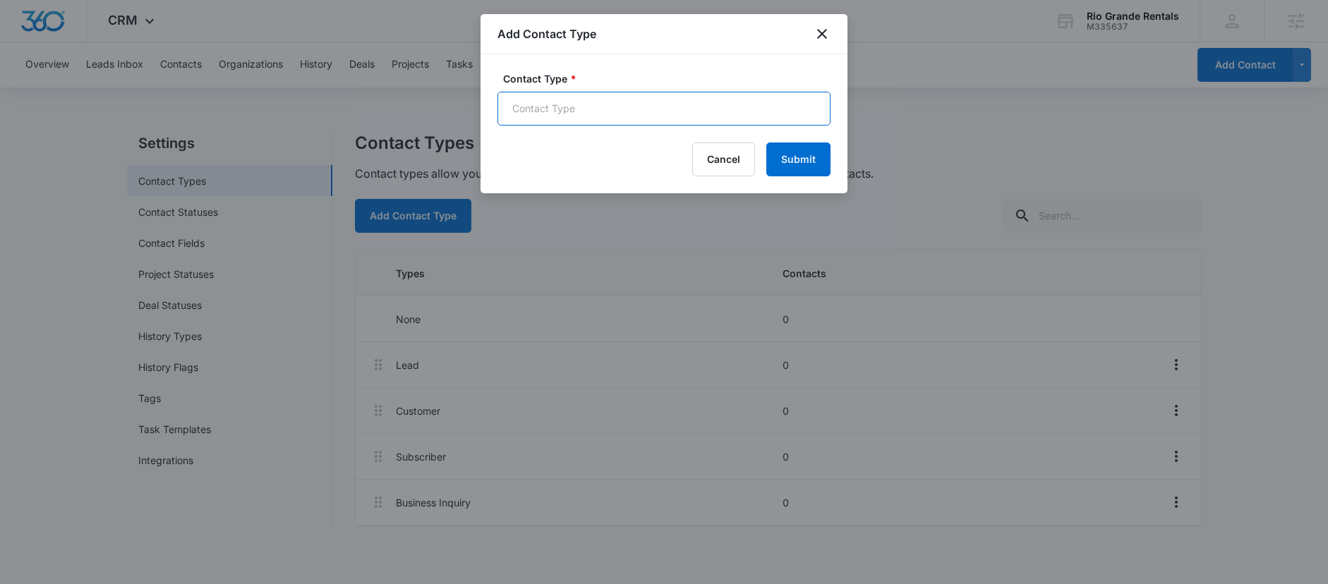
click at [605, 114] on input "Contact Type *" at bounding box center [663, 109] width 333 height 34
type input "B"
type input "Business Contacts"
click at [782, 153] on button "Submit" at bounding box center [798, 159] width 64 height 34
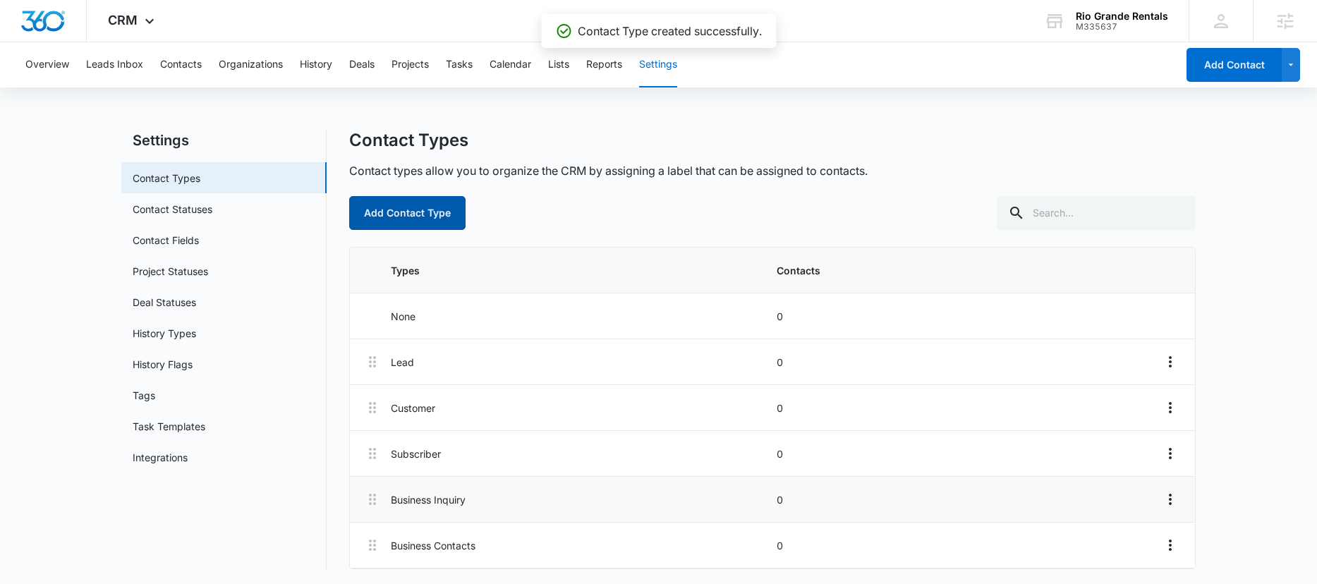
scroll to position [5, 0]
drag, startPoint x: 371, startPoint y: 506, endPoint x: 372, endPoint y: 482, distance: 24.0
click at [372, 481] on li "Business Inquiry 0" at bounding box center [772, 498] width 845 height 46
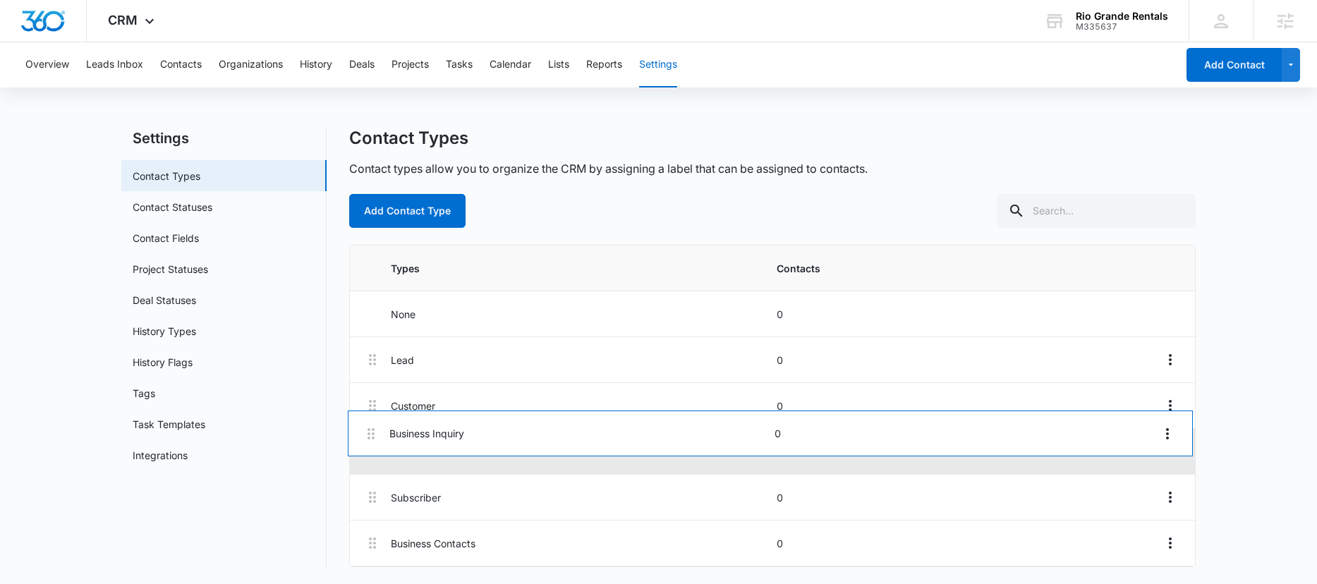
drag, startPoint x: 372, startPoint y: 498, endPoint x: 370, endPoint y: 435, distance: 62.8
click at [370, 434] on div "Lead 0 Customer 0 Subscriber 0 Business Inquiry 0 Business Contacts 0" at bounding box center [772, 451] width 845 height 229
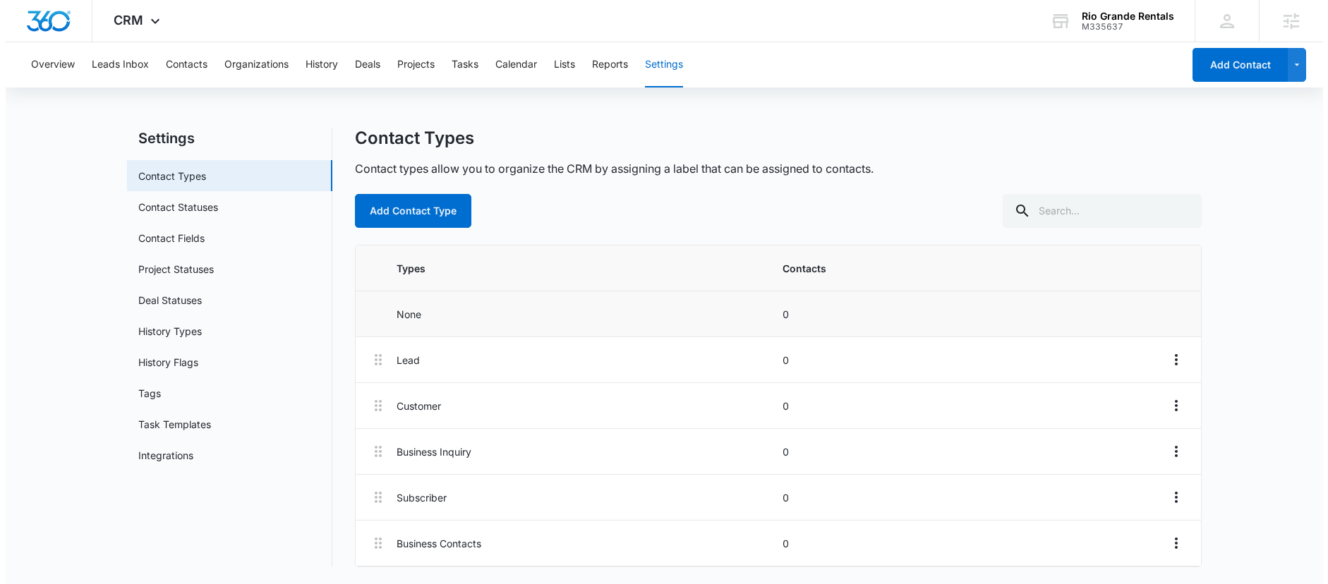
scroll to position [0, 0]
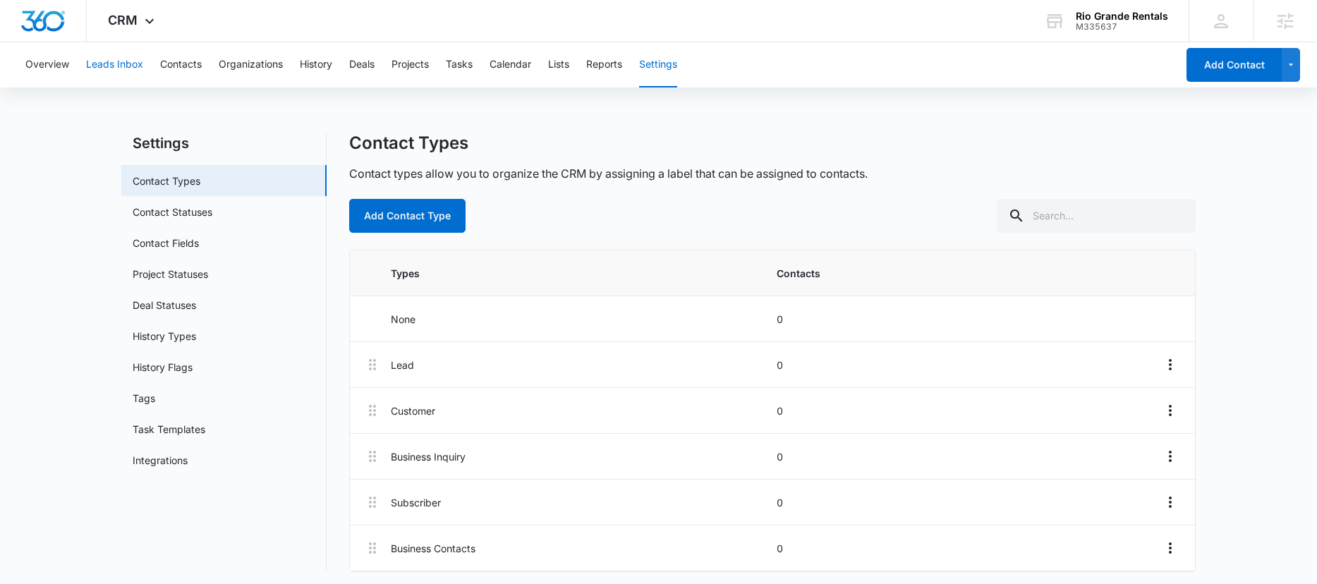
click at [123, 69] on button "Leads Inbox" at bounding box center [114, 64] width 57 height 45
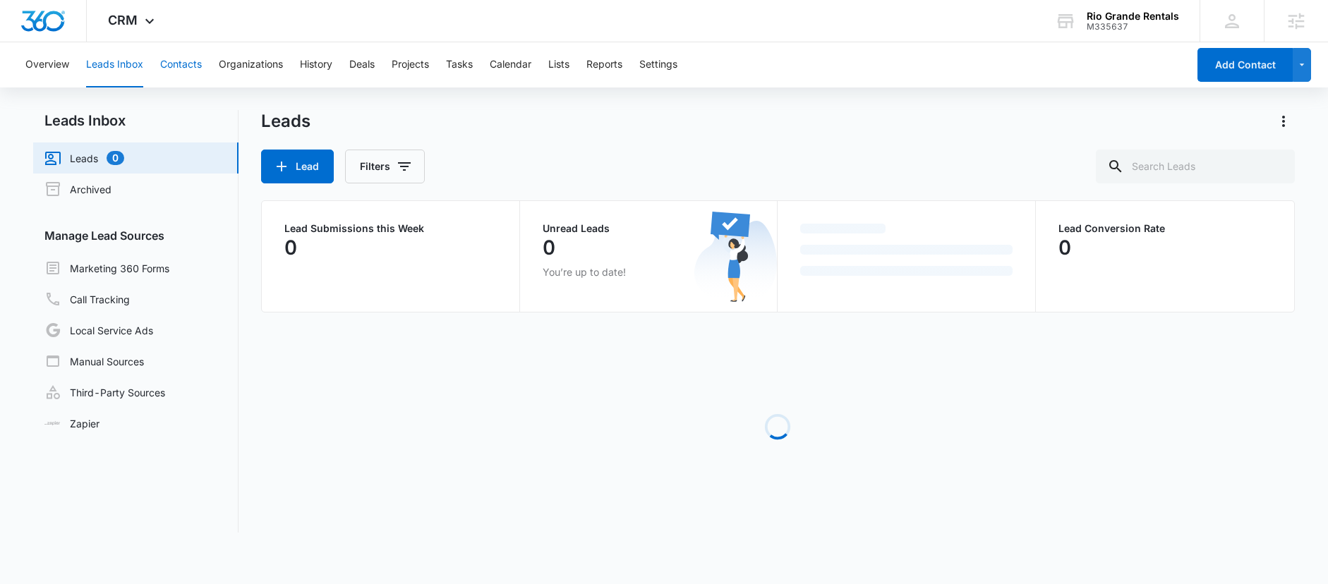
click at [182, 69] on button "Contacts" at bounding box center [181, 64] width 42 height 45
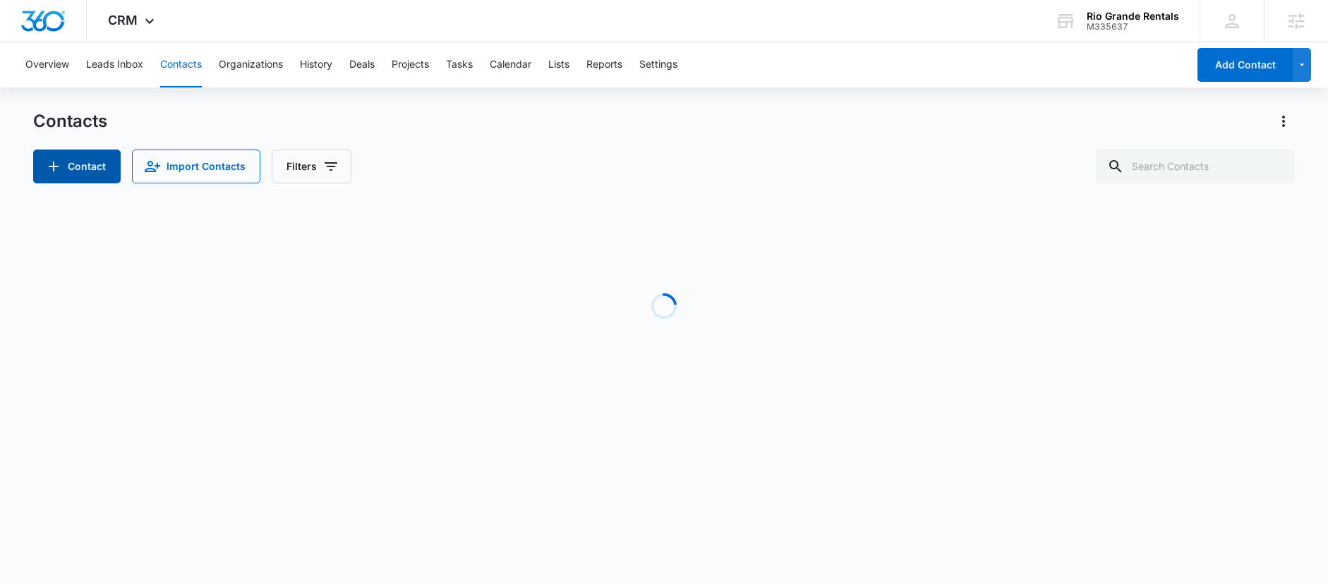
click at [90, 171] on button "Contact" at bounding box center [76, 167] width 87 height 34
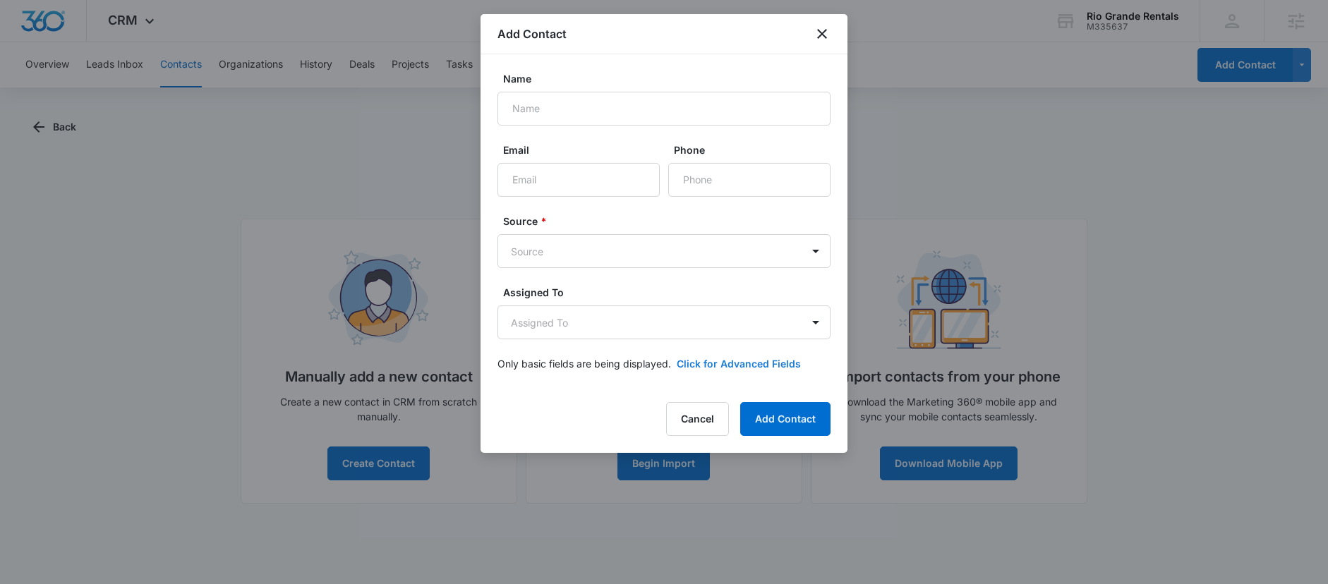
click at [734, 367] on button "Click for Advanced Fields" at bounding box center [738, 363] width 124 height 15
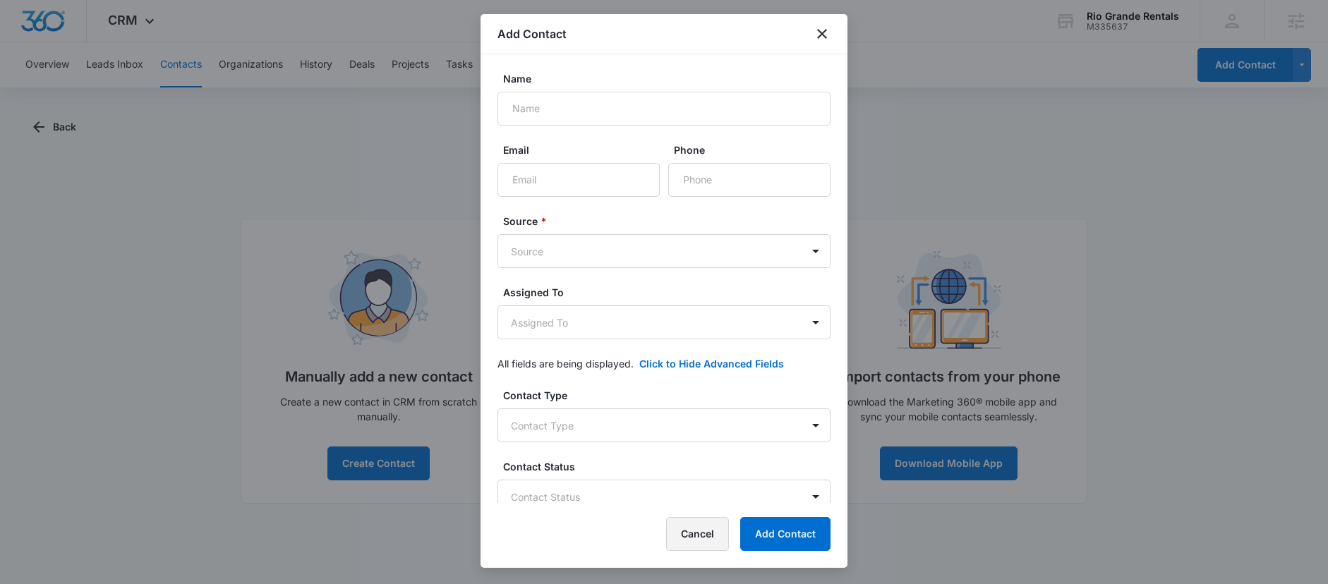
click at [698, 537] on button "Cancel" at bounding box center [697, 534] width 63 height 34
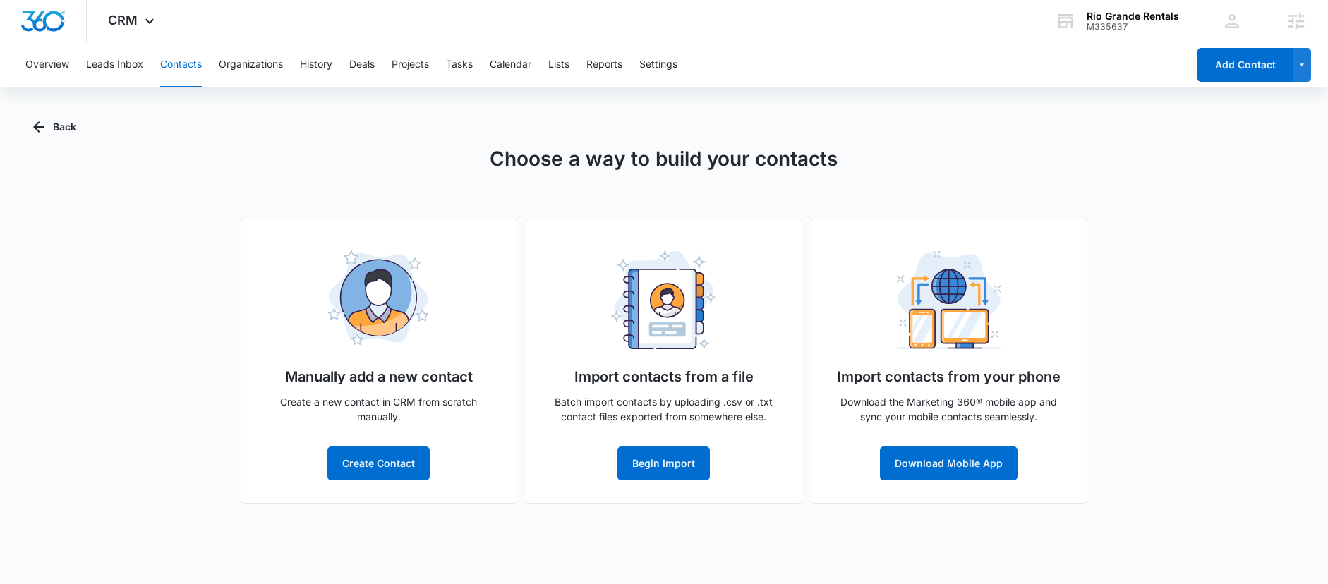
click at [650, 183] on div "Choose a way to build your contacts Manually add a new contact Create a new con…" at bounding box center [663, 324] width 1261 height 360
click at [44, 13] on img "Dashboard" at bounding box center [42, 21] width 45 height 21
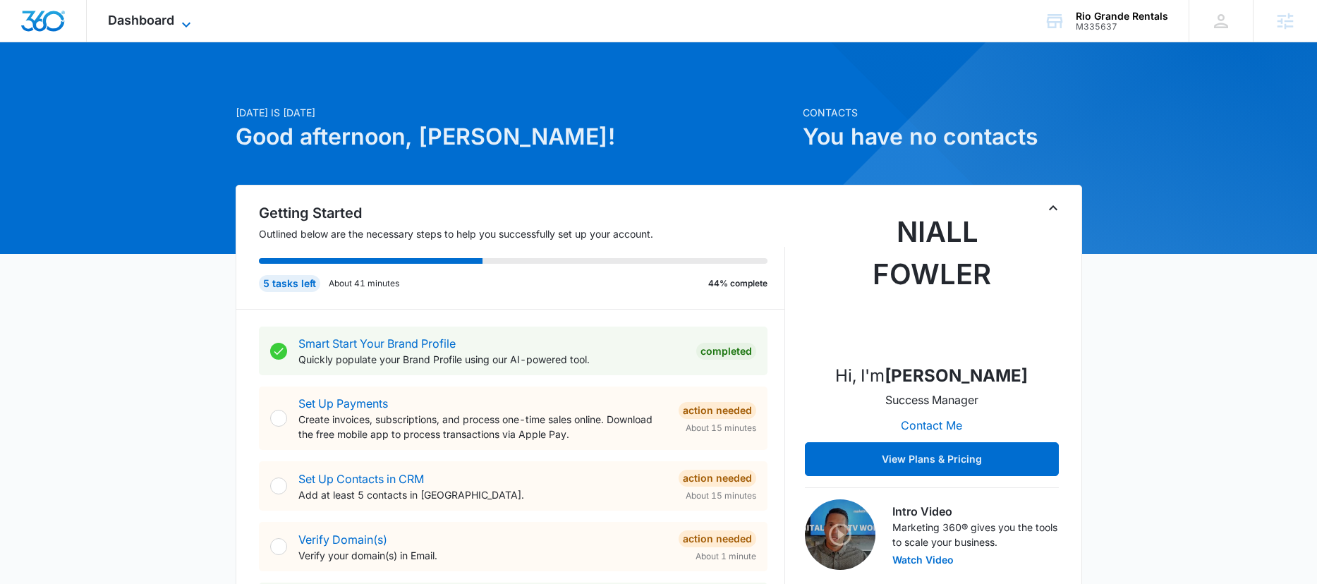
click at [155, 18] on span "Dashboard" at bounding box center [141, 20] width 66 height 15
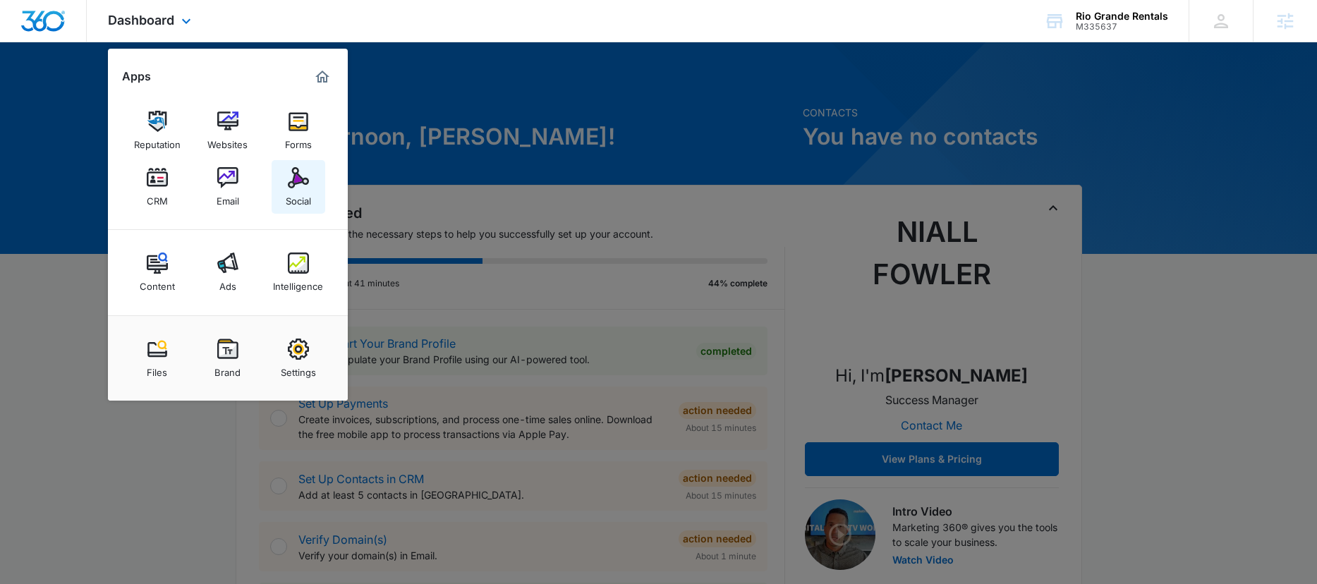
click at [296, 176] on img at bounding box center [298, 177] width 21 height 21
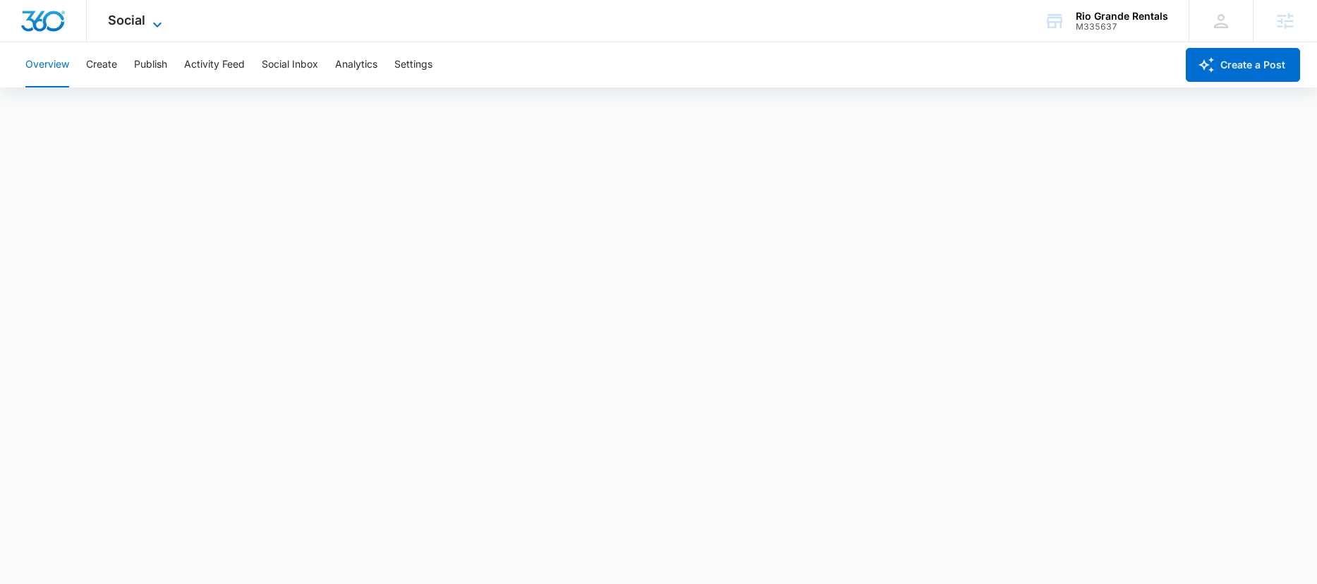
click at [134, 21] on span "Social" at bounding box center [126, 20] width 37 height 15
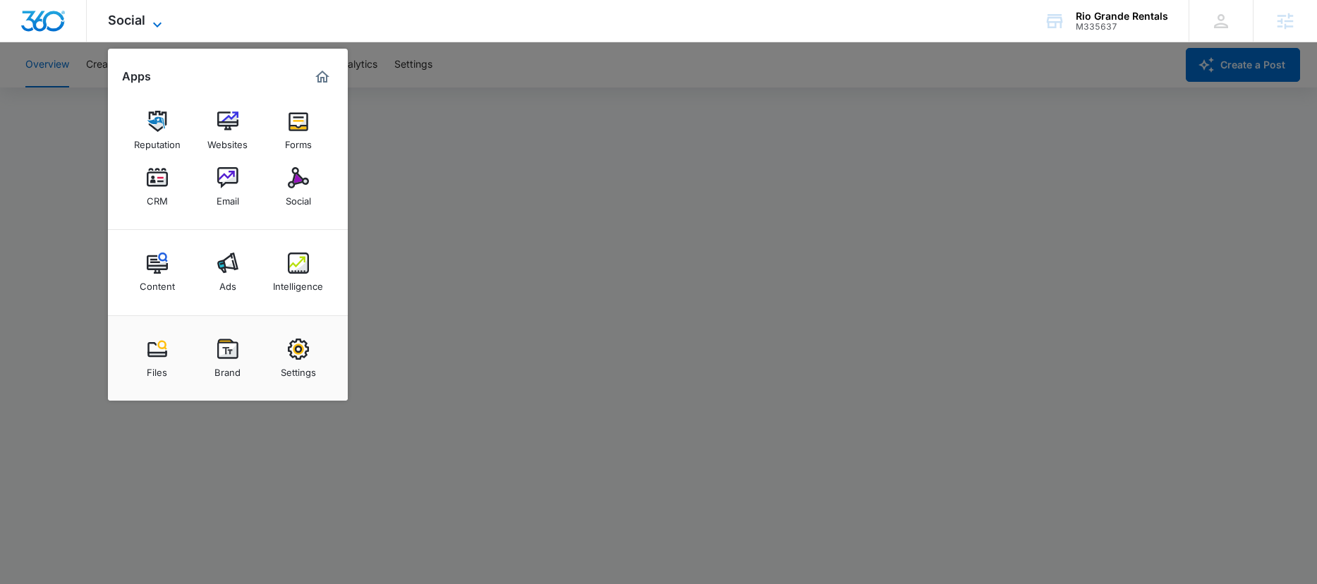
click at [134, 21] on span "Social" at bounding box center [126, 20] width 37 height 15
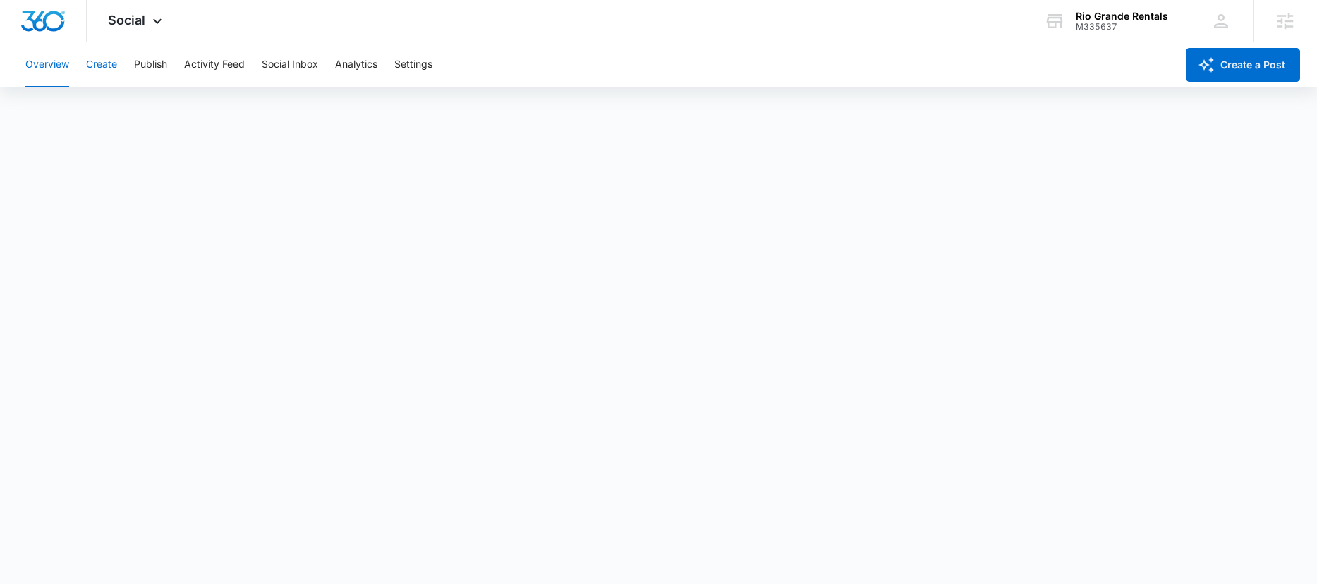
click at [104, 68] on button "Create" at bounding box center [101, 64] width 31 height 45
click at [148, 66] on button "Publish" at bounding box center [150, 64] width 33 height 45
click at [102, 107] on button "Schedules" at bounding box center [108, 108] width 48 height 40
click at [207, 66] on button "Activity Feed" at bounding box center [214, 64] width 61 height 45
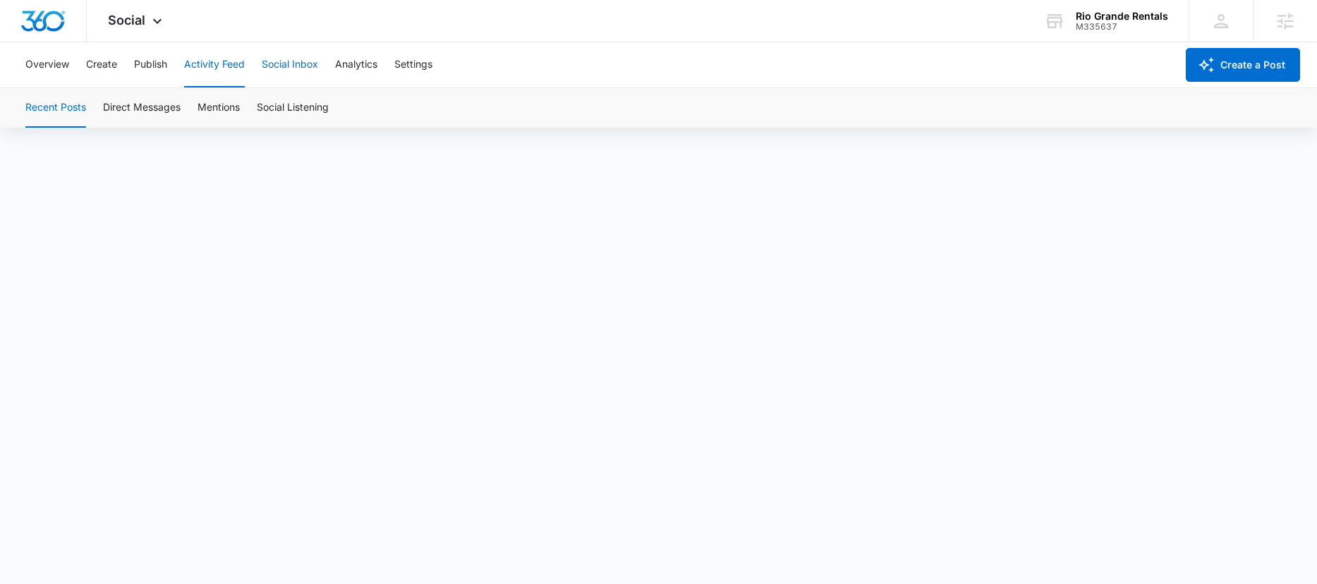
click at [289, 66] on button "Social Inbox" at bounding box center [290, 64] width 56 height 45
click at [353, 63] on button "Analytics" at bounding box center [356, 64] width 42 height 45
click at [166, 21] on div "Social Apps Reputation Websites Forms CRM Email Social Content Ads Intelligence…" at bounding box center [137, 21] width 100 height 42
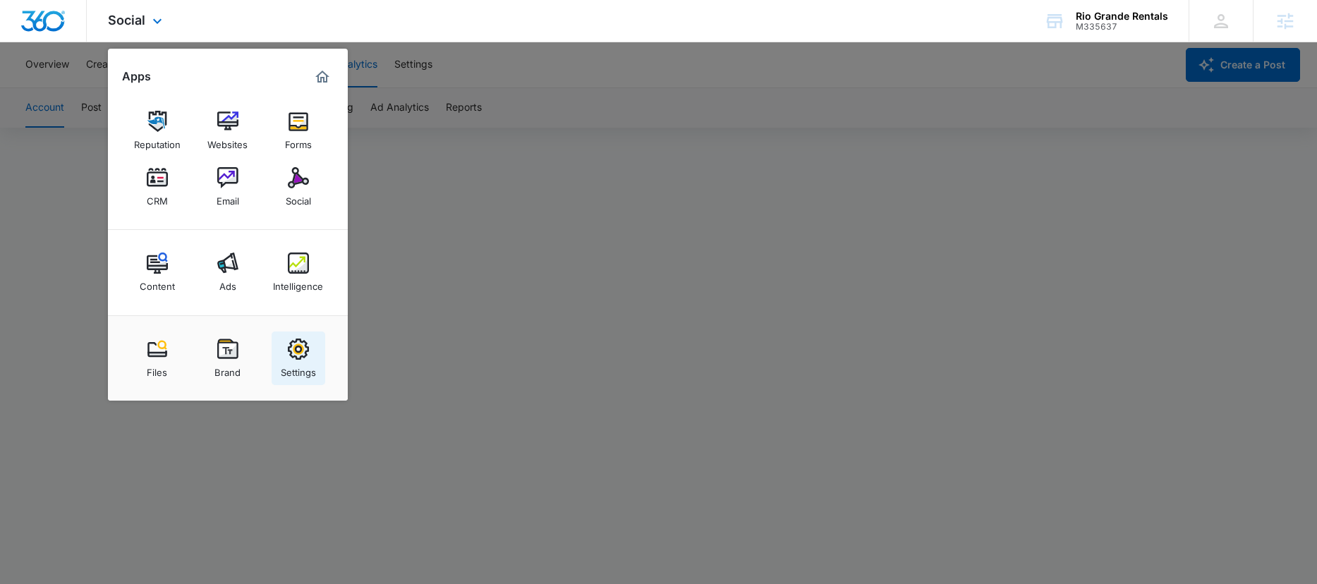
click at [294, 366] on div "Settings" at bounding box center [298, 369] width 35 height 18
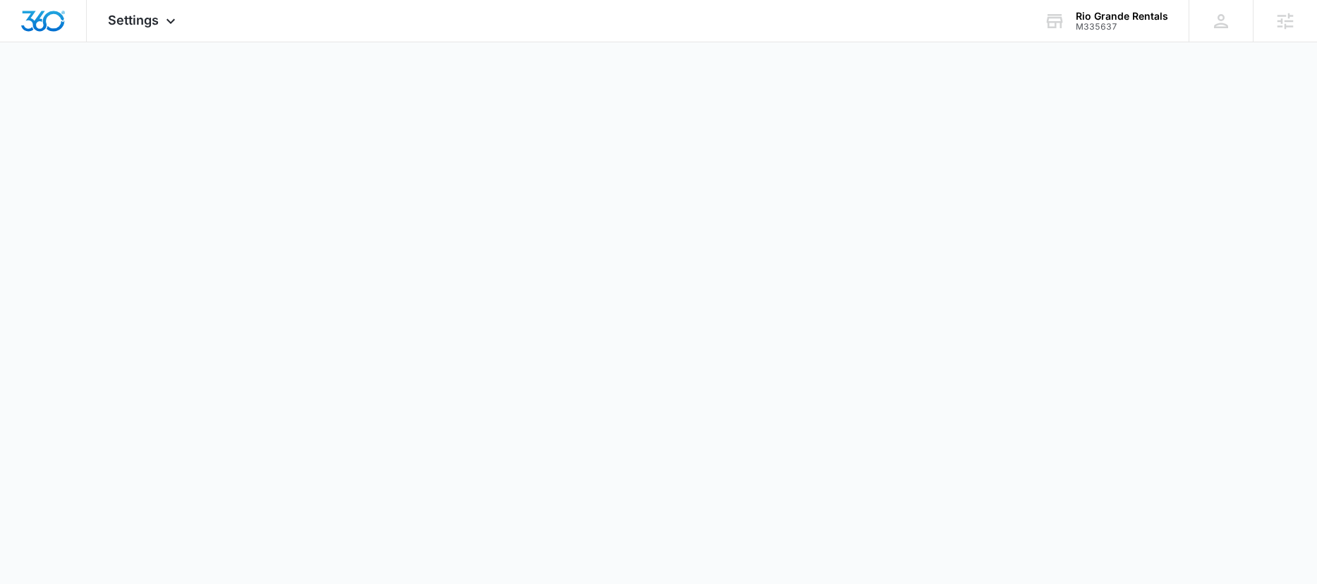
select select "24"
select select "US"
select select "America/Denver"
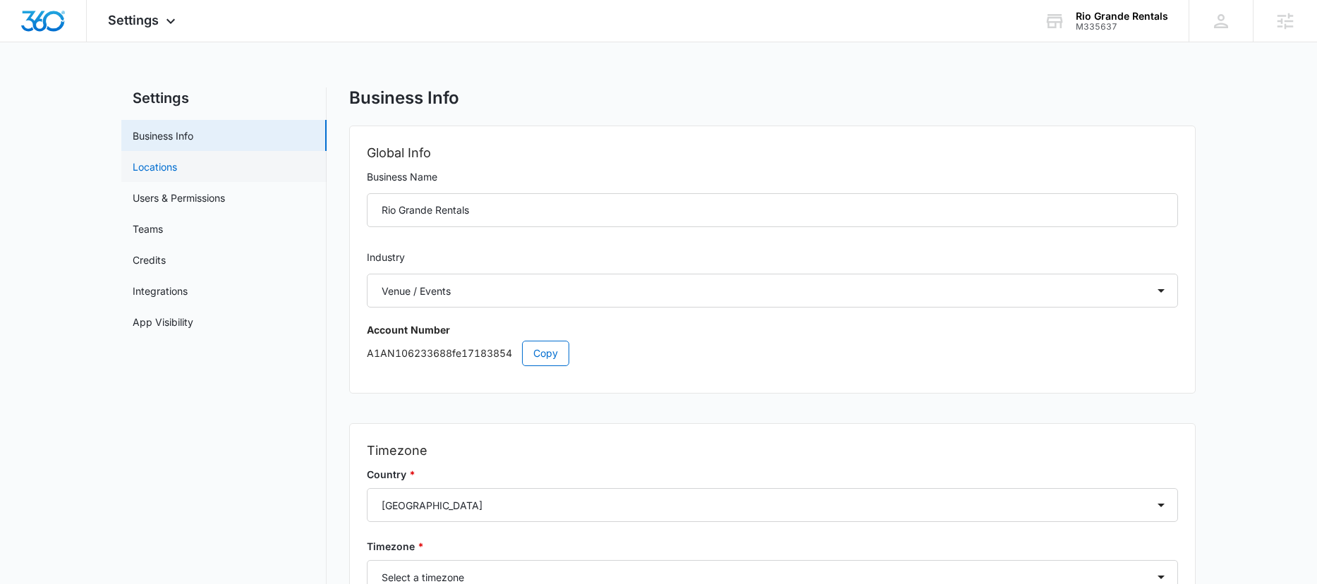
click at [149, 173] on link "Locations" at bounding box center [155, 166] width 44 height 15
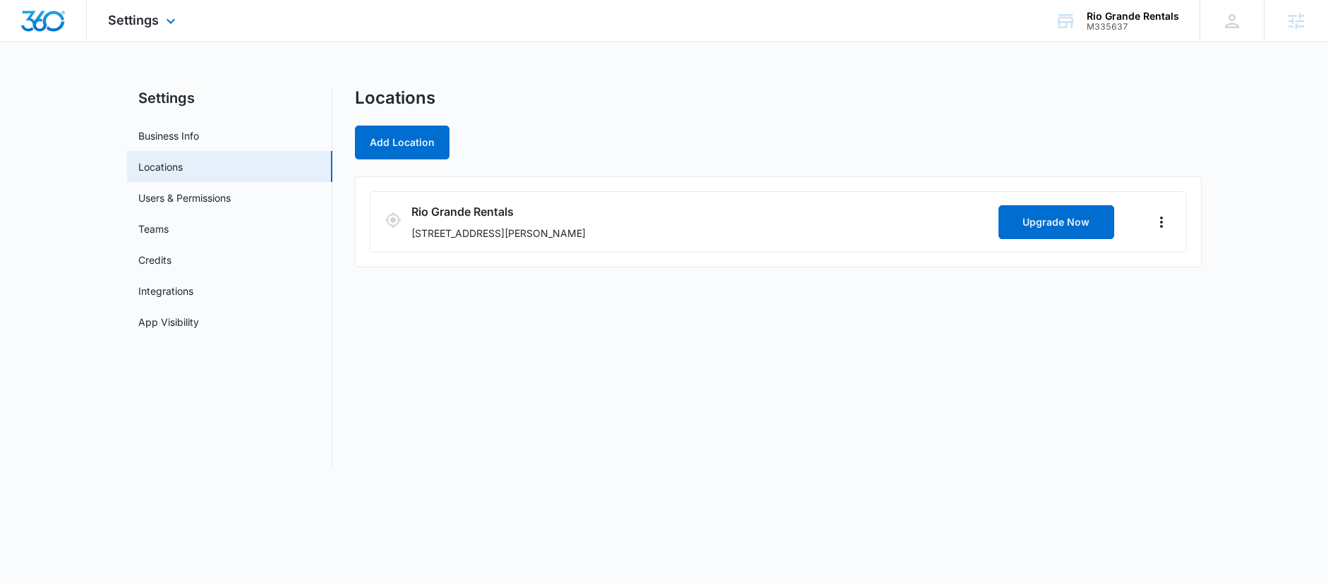
click at [50, 22] on img "Dashboard" at bounding box center [42, 21] width 45 height 21
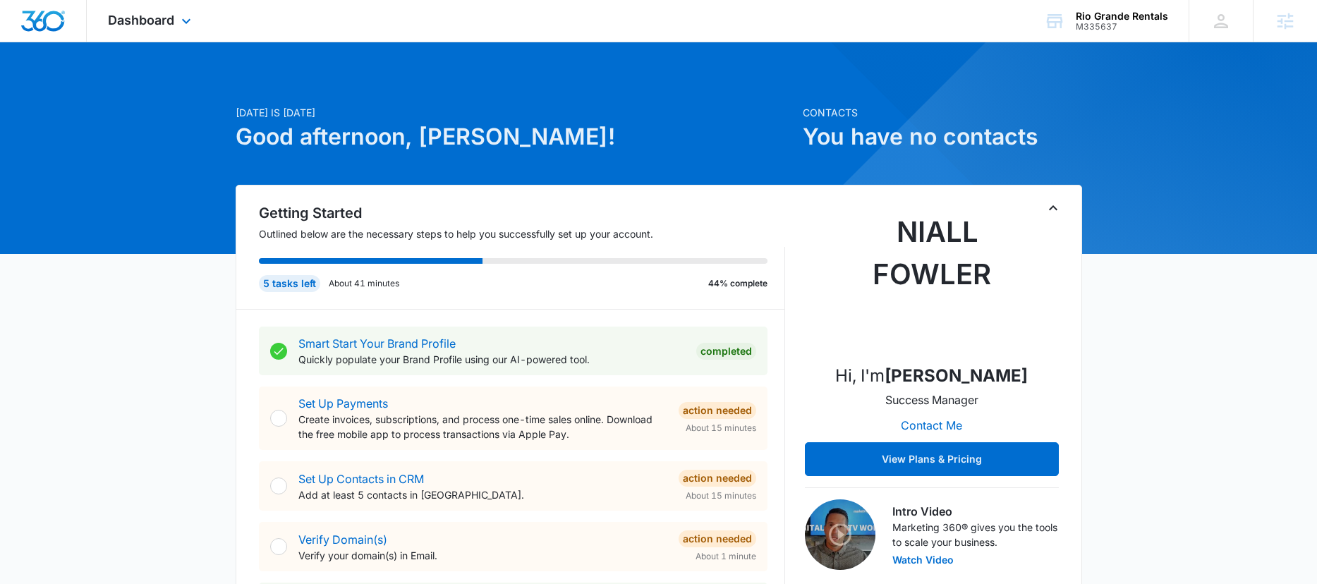
click at [145, 33] on div "Dashboard Apps Reputation Websites Forms CRM Email Social Content Ads Intellige…" at bounding box center [151, 21] width 129 height 42
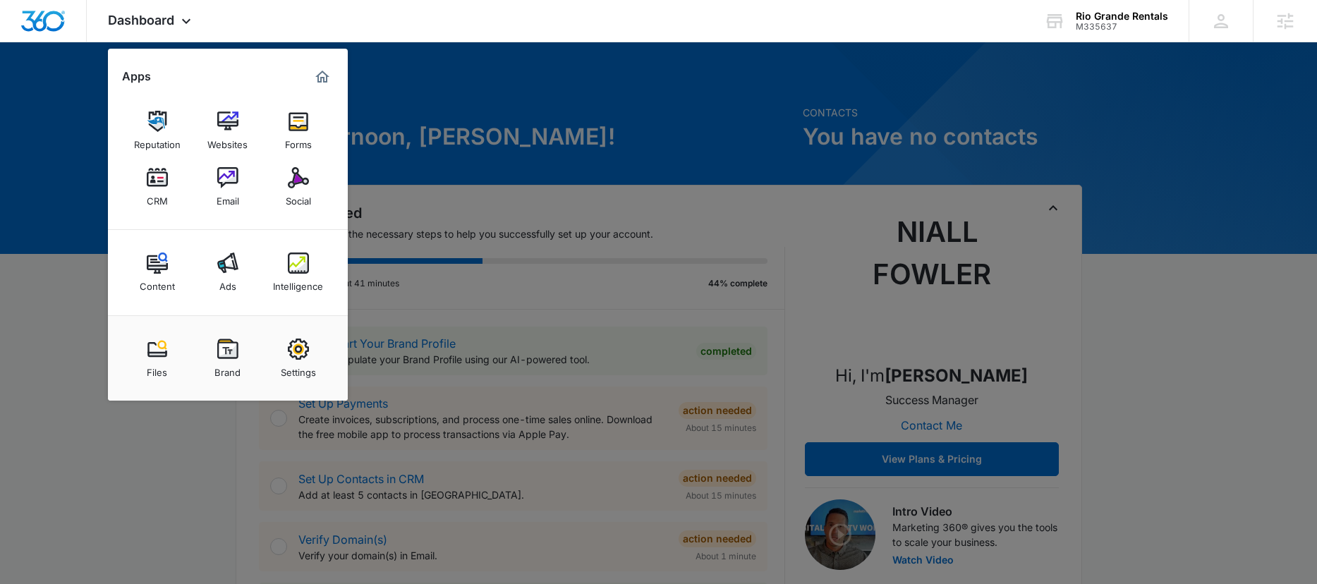
click at [685, 113] on div at bounding box center [658, 292] width 1317 height 584
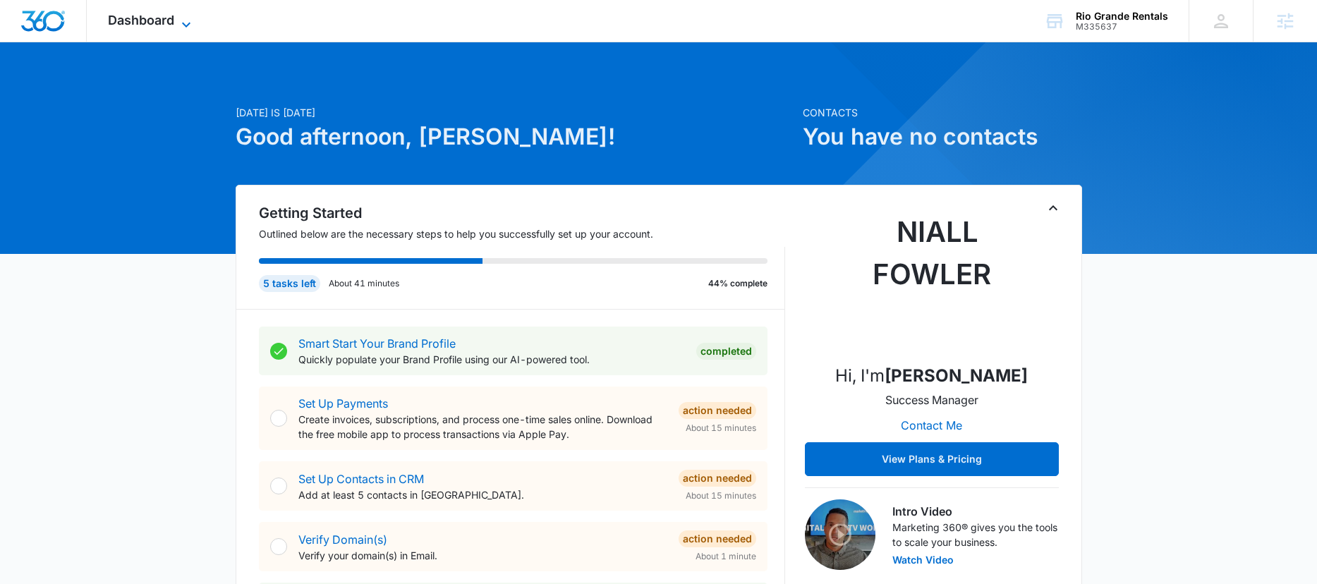
click at [147, 21] on span "Dashboard" at bounding box center [141, 20] width 66 height 15
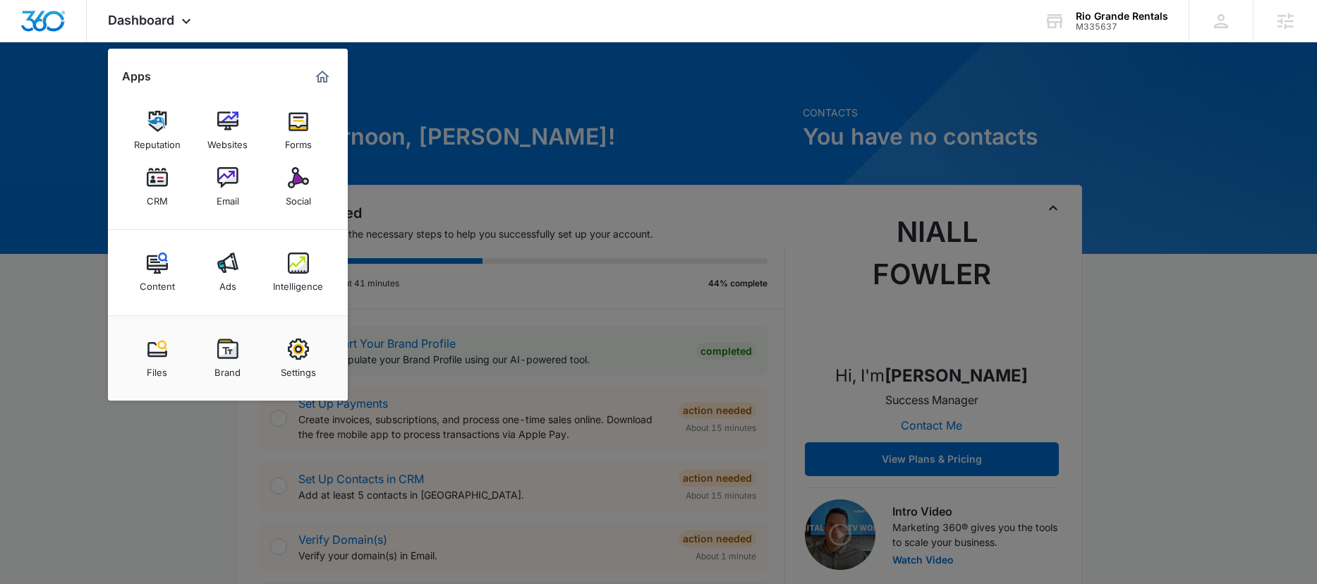
click at [517, 138] on div at bounding box center [658, 292] width 1317 height 584
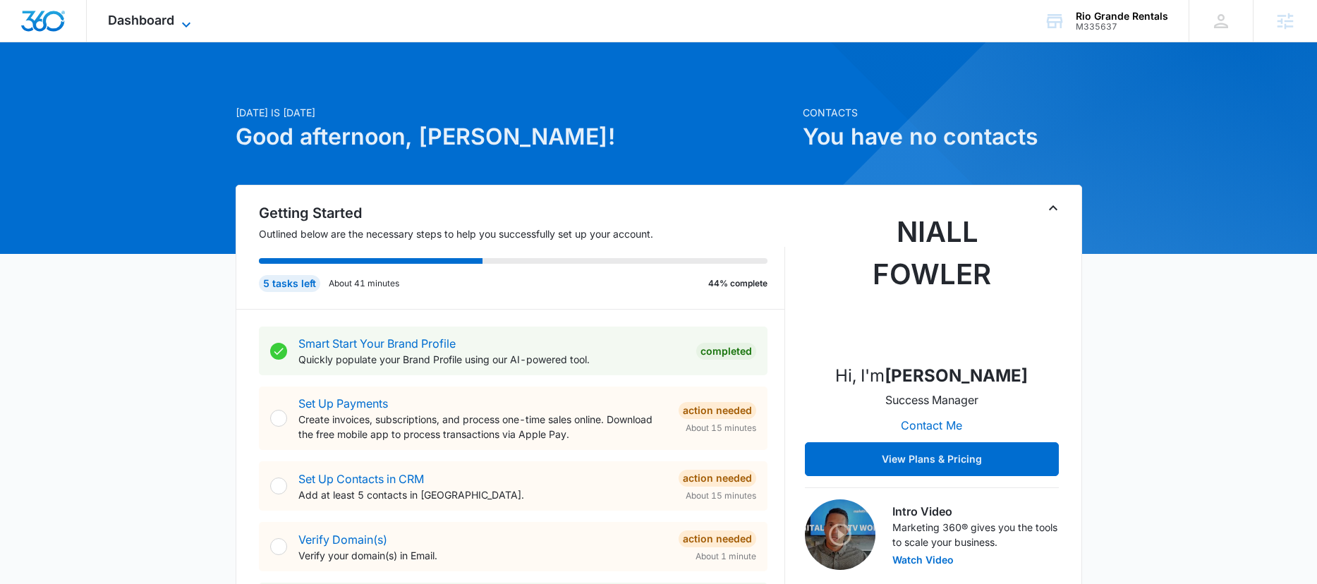
click at [129, 13] on span "Dashboard" at bounding box center [141, 20] width 66 height 15
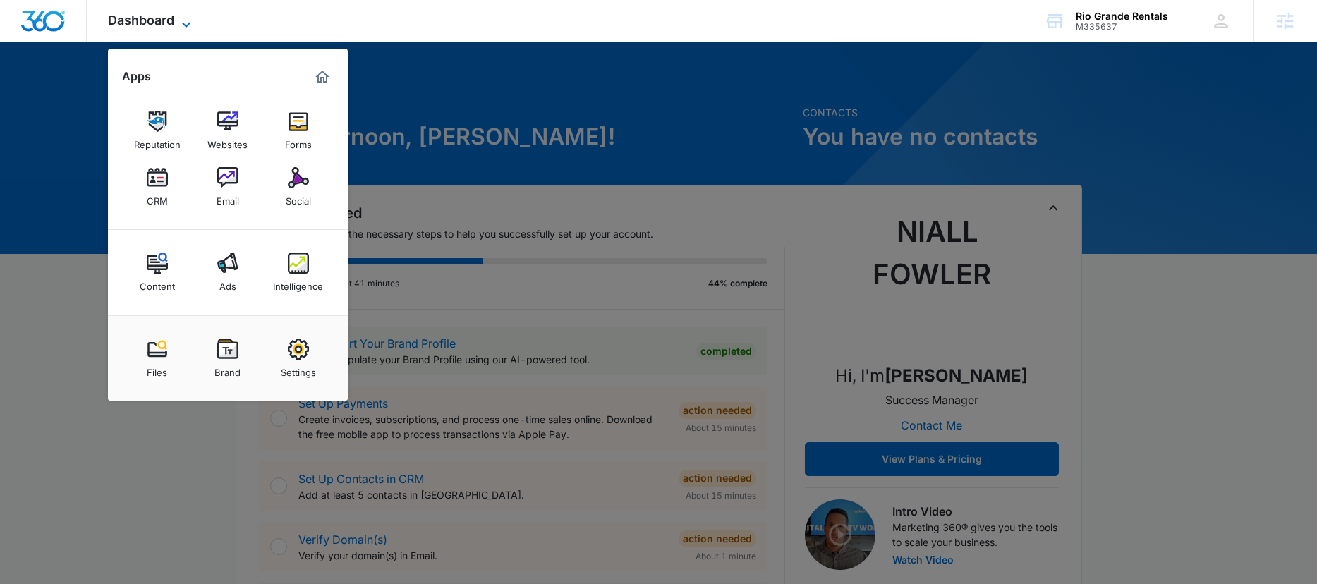
click at [157, 25] on span "Dashboard" at bounding box center [141, 20] width 66 height 15
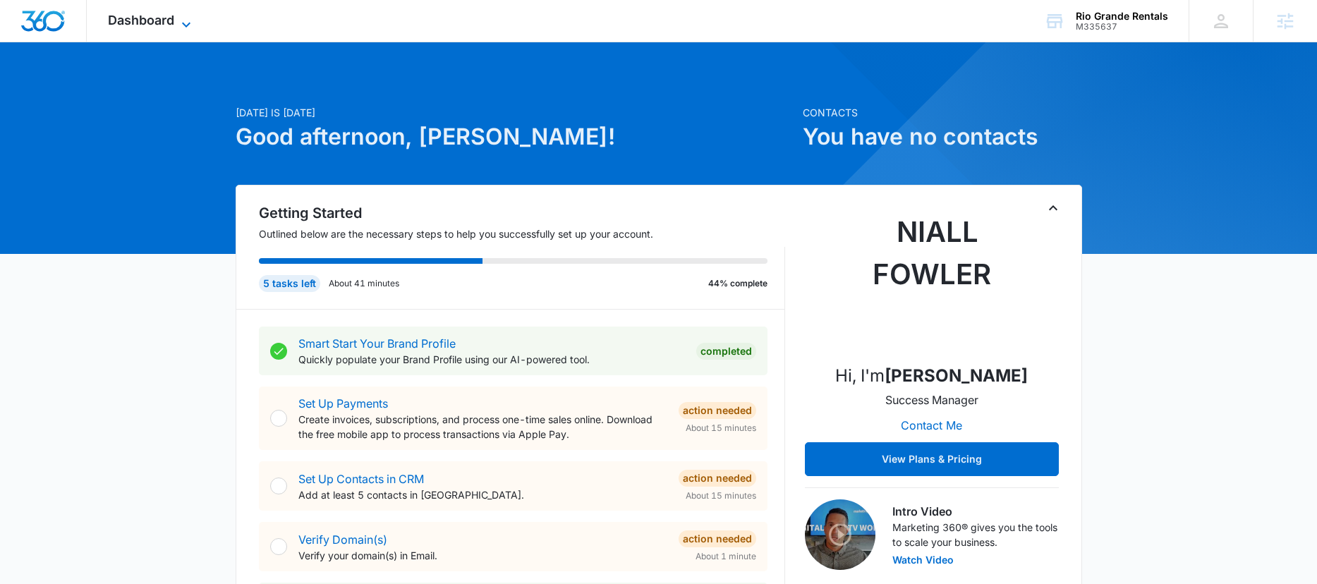
click at [164, 21] on span "Dashboard" at bounding box center [141, 20] width 66 height 15
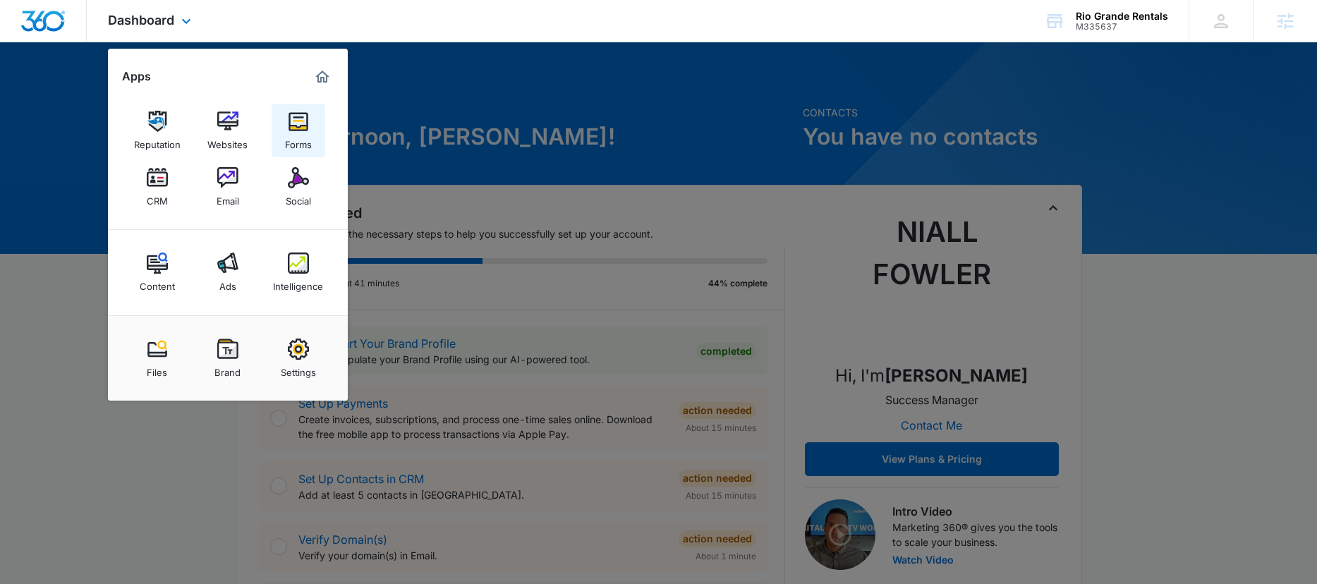
click at [301, 121] on img at bounding box center [298, 121] width 21 height 21
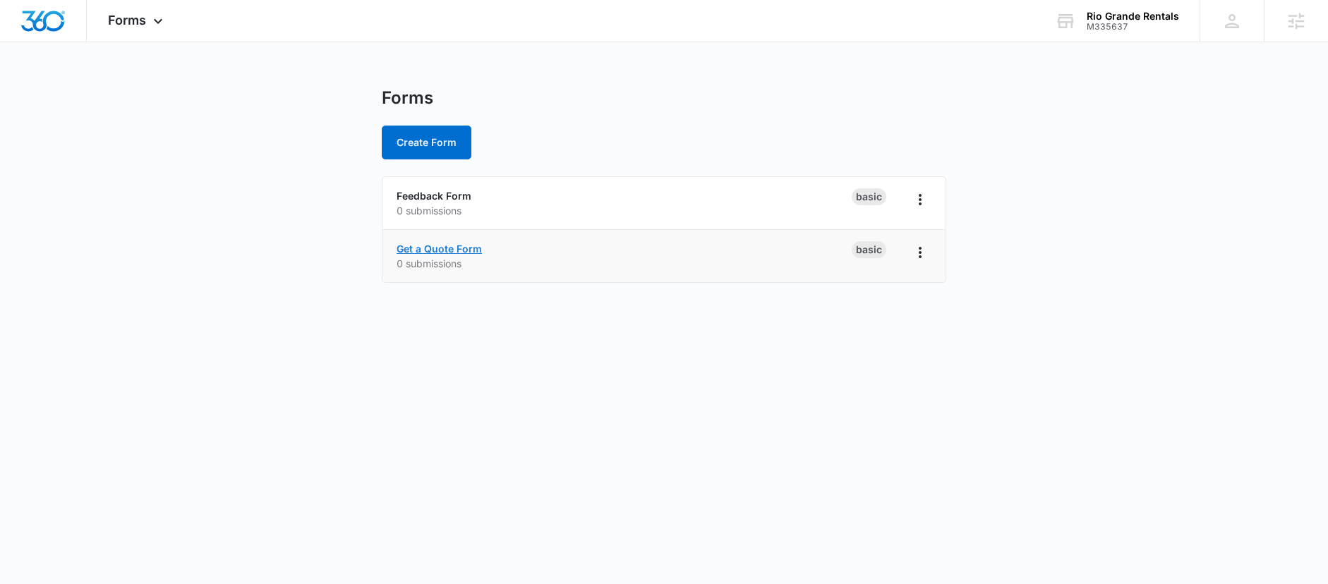
click at [434, 247] on link "Get a Quote Form" at bounding box center [438, 249] width 85 height 12
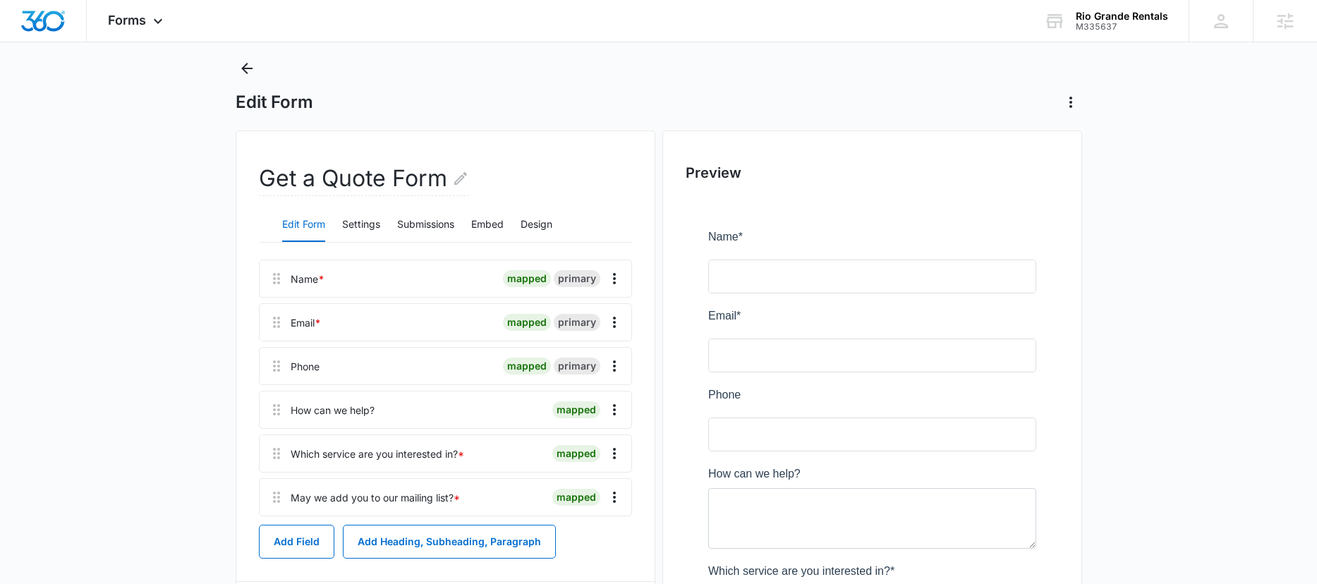
scroll to position [29, 0]
click at [372, 229] on button "Settings" at bounding box center [361, 226] width 38 height 34
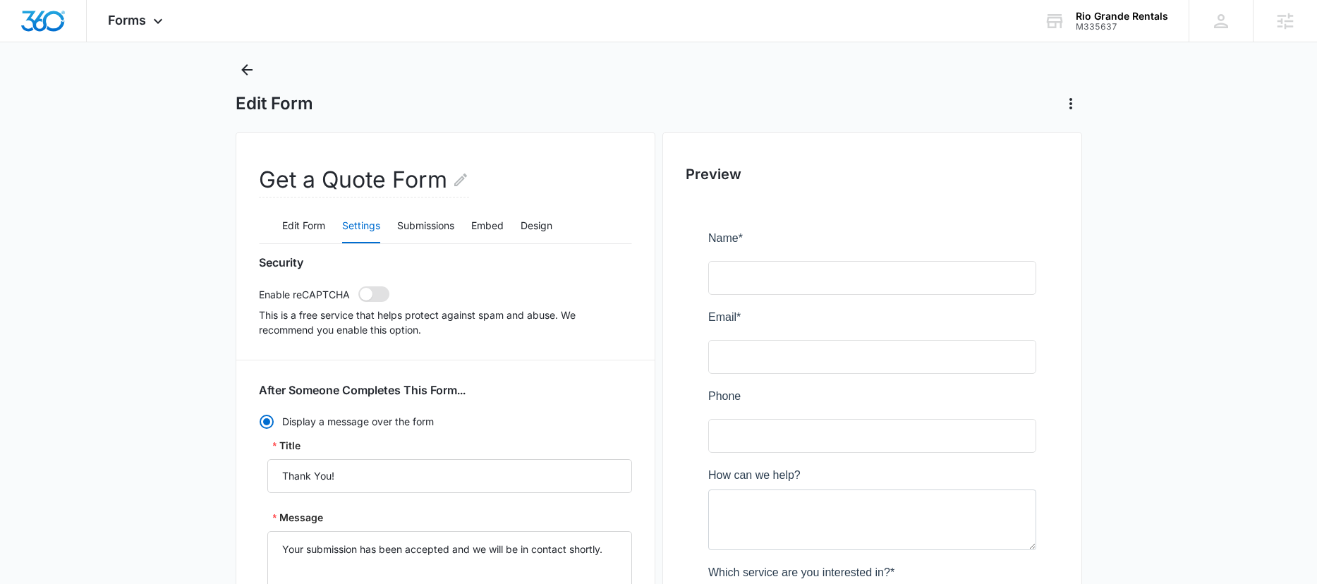
click at [372, 298] on span at bounding box center [373, 294] width 31 height 16
click at [358, 286] on input "checkbox" at bounding box center [358, 286] width 1 height 1
checkbox input "true"
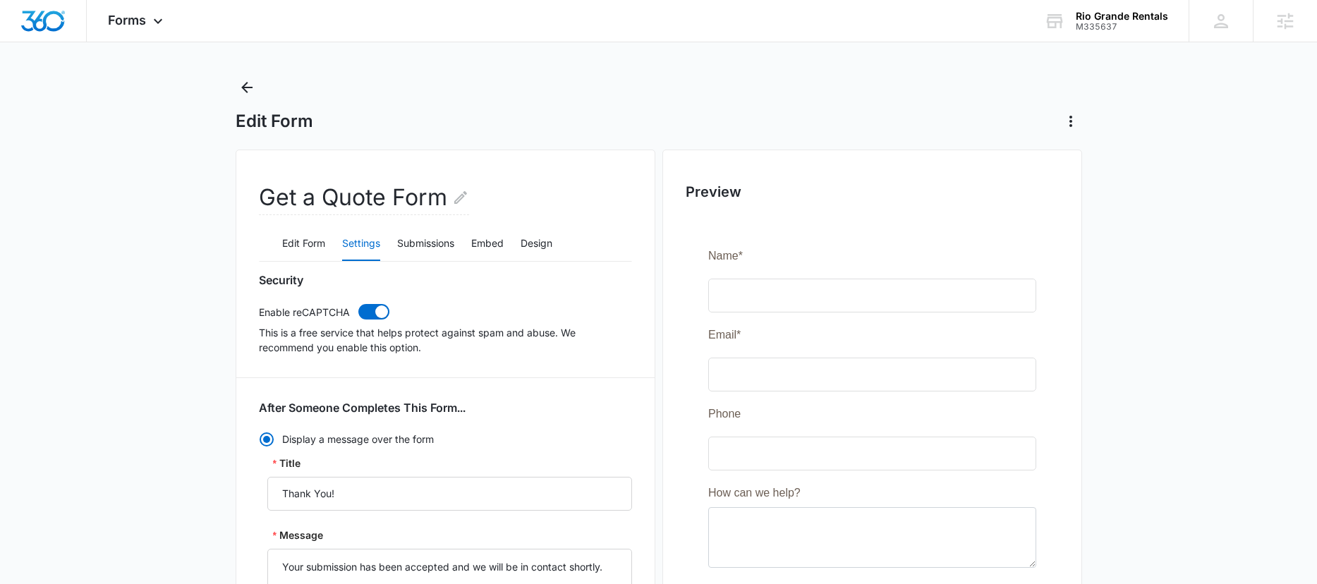
scroll to position [14, 0]
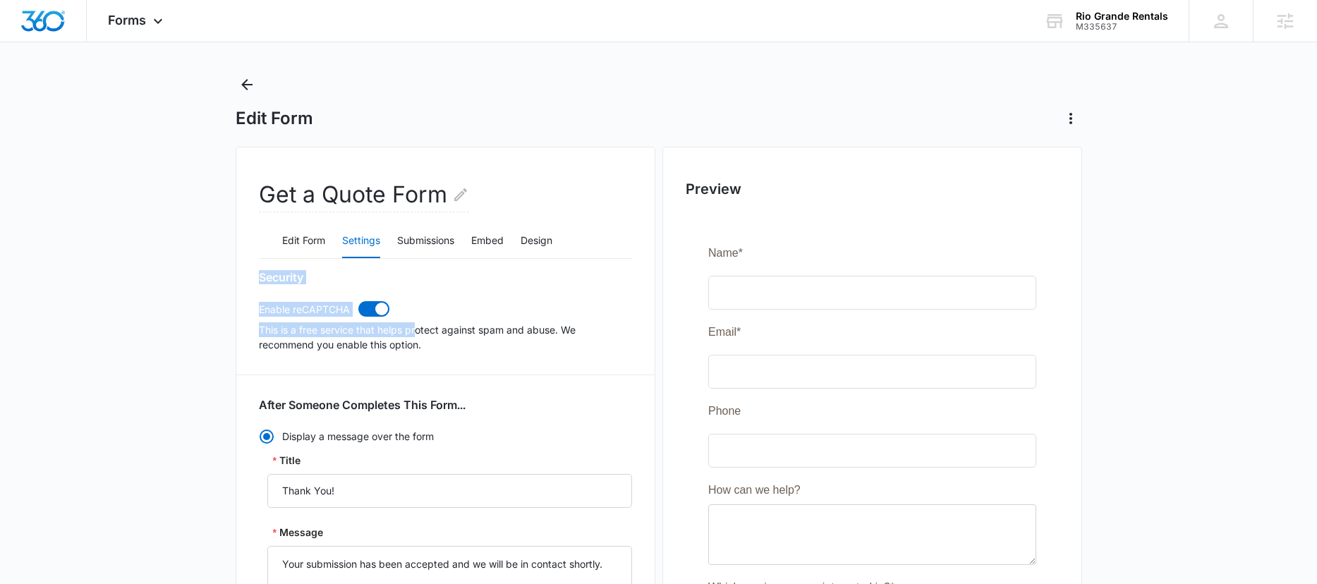
drag, startPoint x: 434, startPoint y: 353, endPoint x: 418, endPoint y: 328, distance: 29.8
click at [459, 343] on p "This is a free service that helps protect against spam and abuse. We recommend …" at bounding box center [445, 337] width 373 height 30
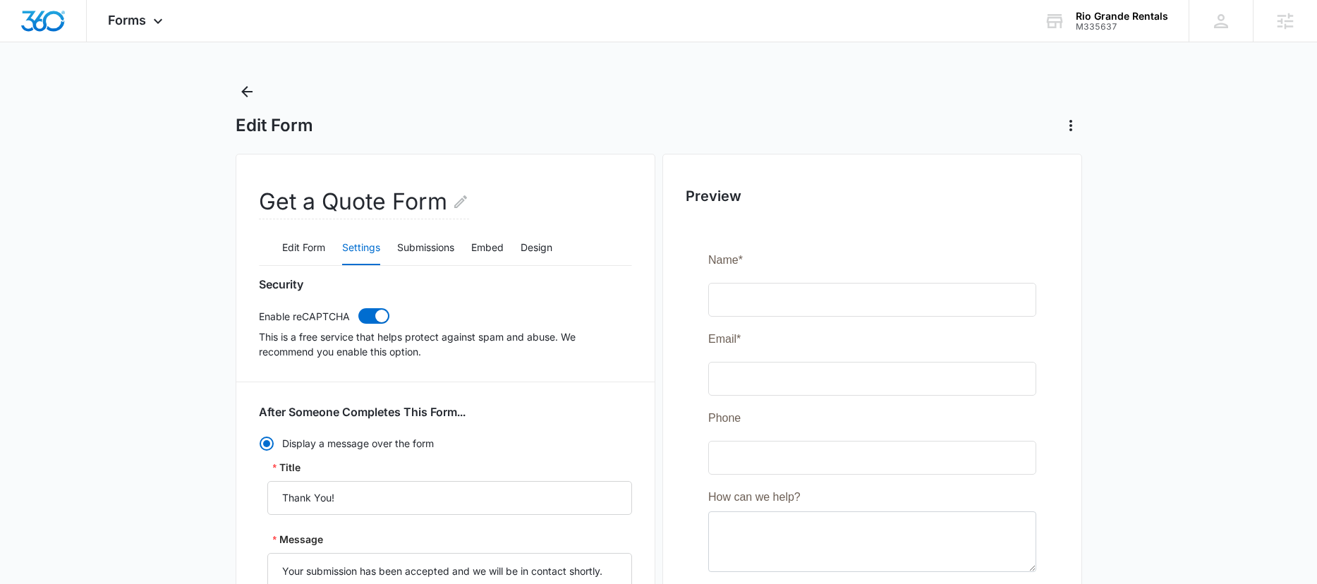
scroll to position [0, 0]
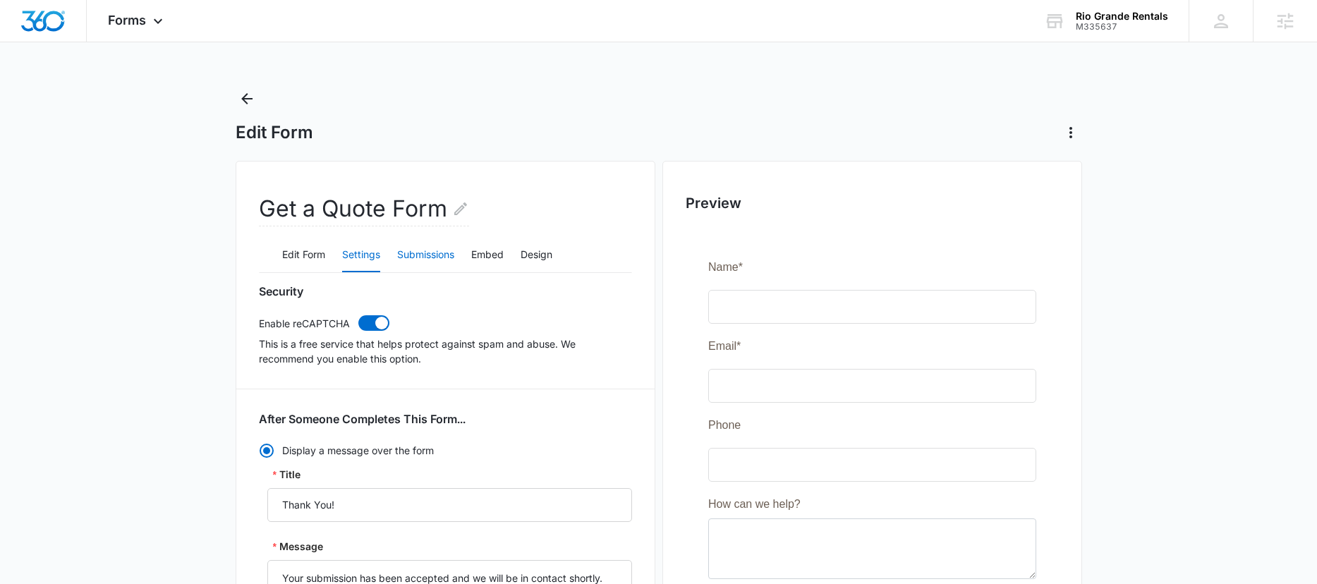
click at [425, 255] on button "Submissions" at bounding box center [425, 255] width 57 height 34
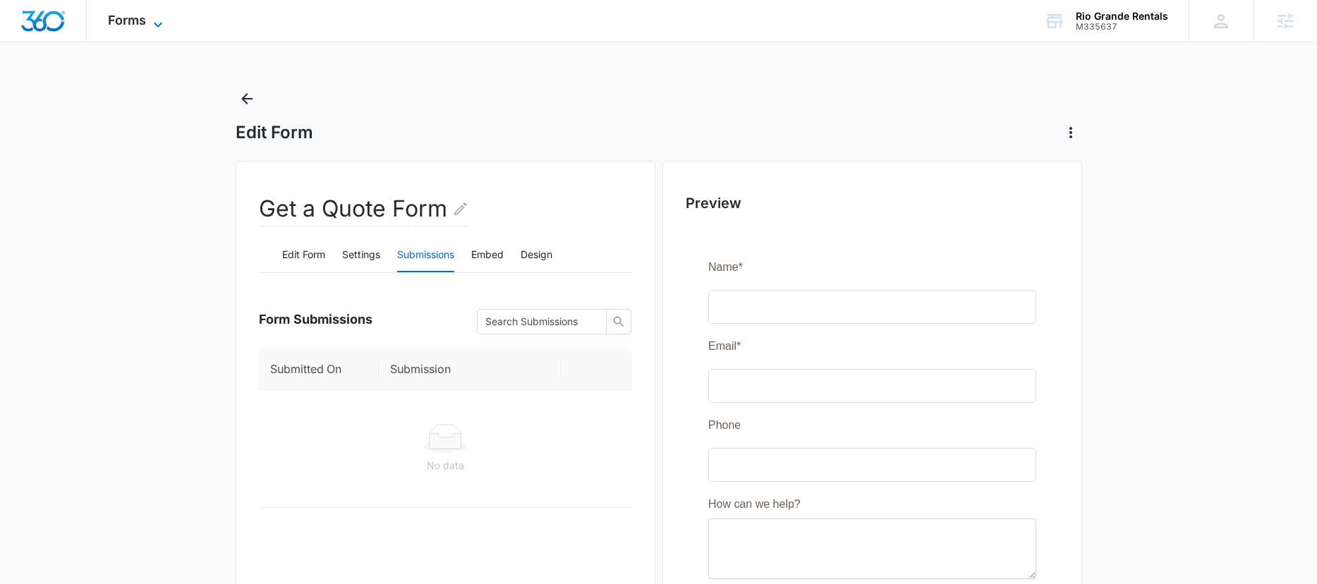
click at [118, 25] on span "Forms" at bounding box center [127, 20] width 38 height 15
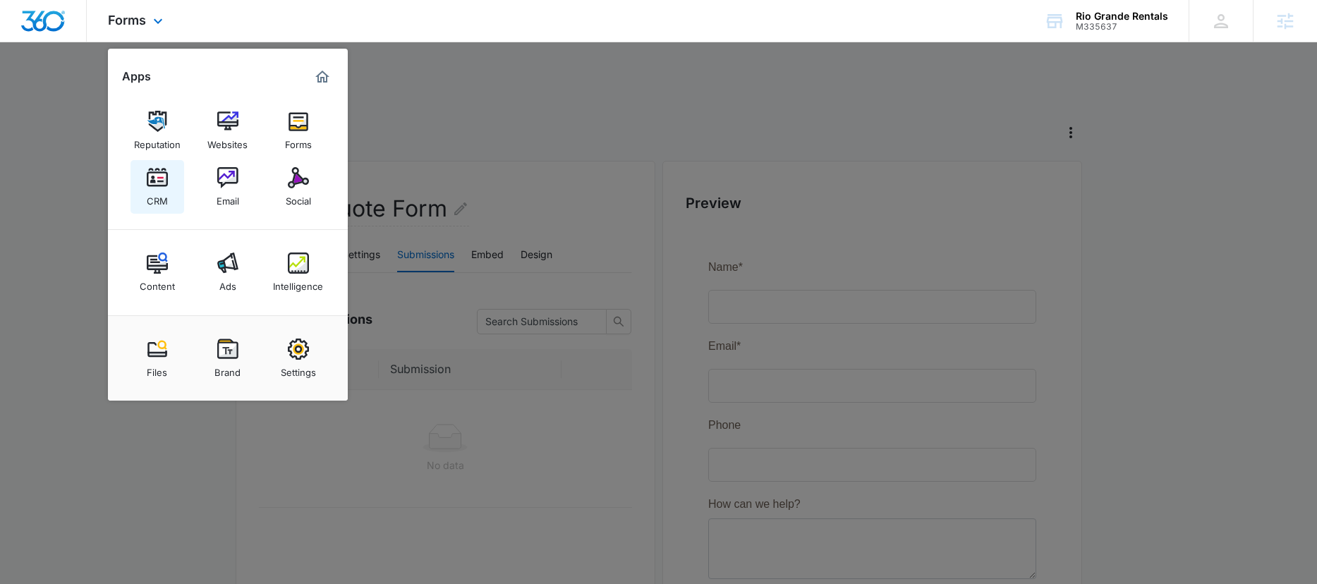
click at [164, 178] on img at bounding box center [157, 177] width 21 height 21
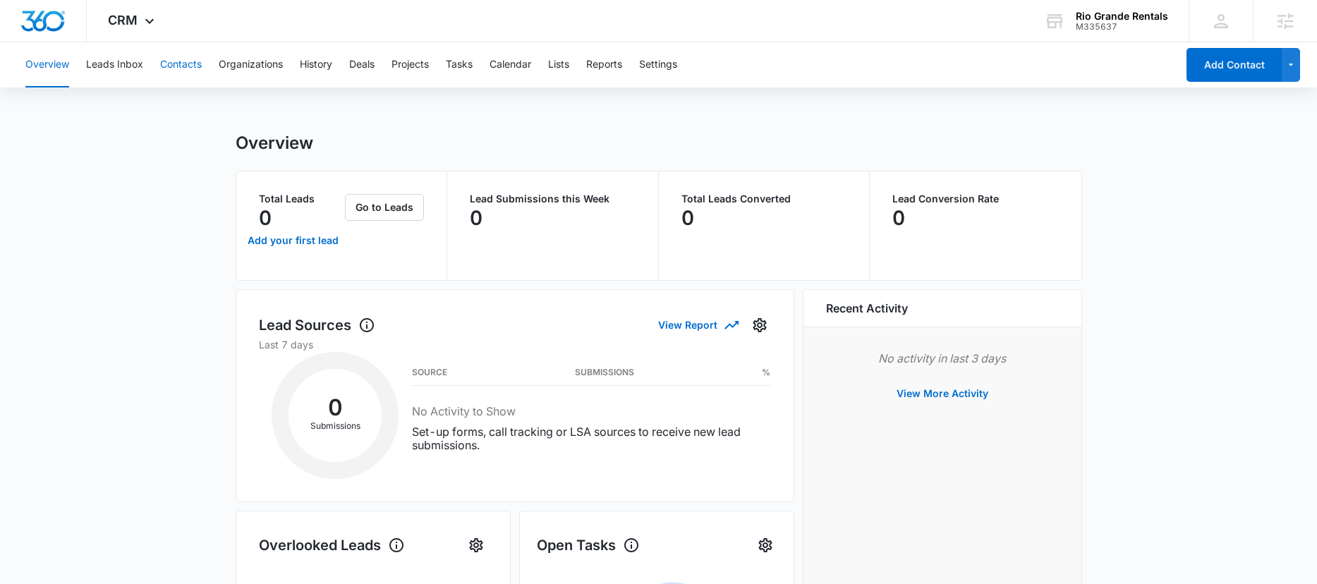
click at [163, 69] on button "Contacts" at bounding box center [181, 64] width 42 height 45
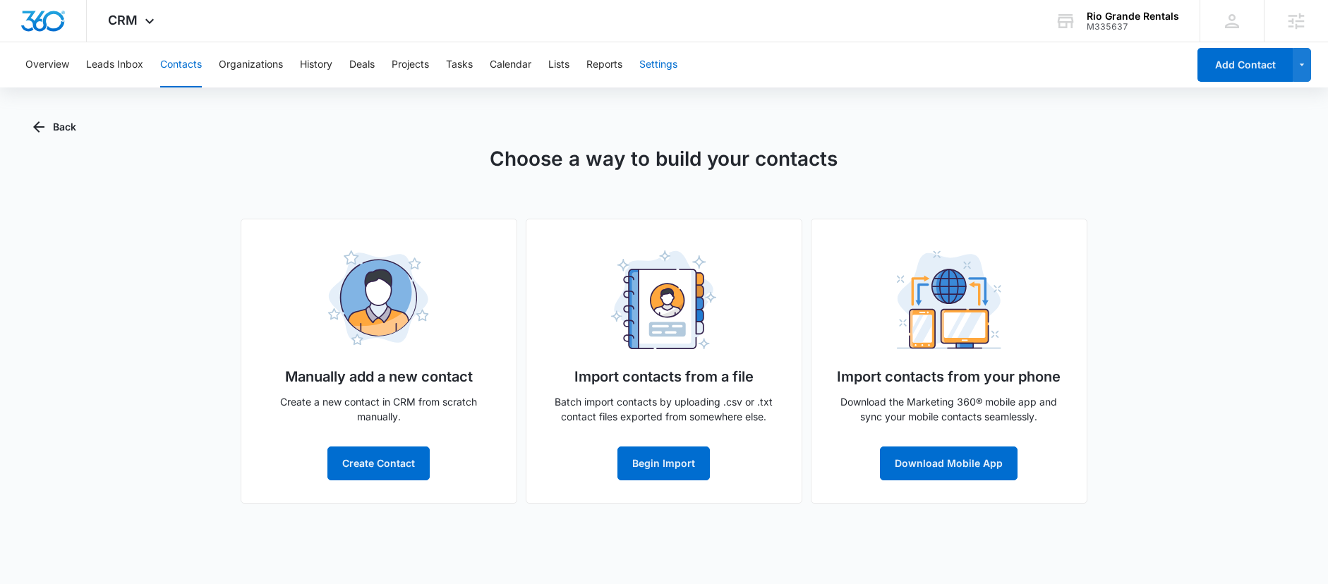
click at [669, 59] on button "Settings" at bounding box center [658, 64] width 38 height 45
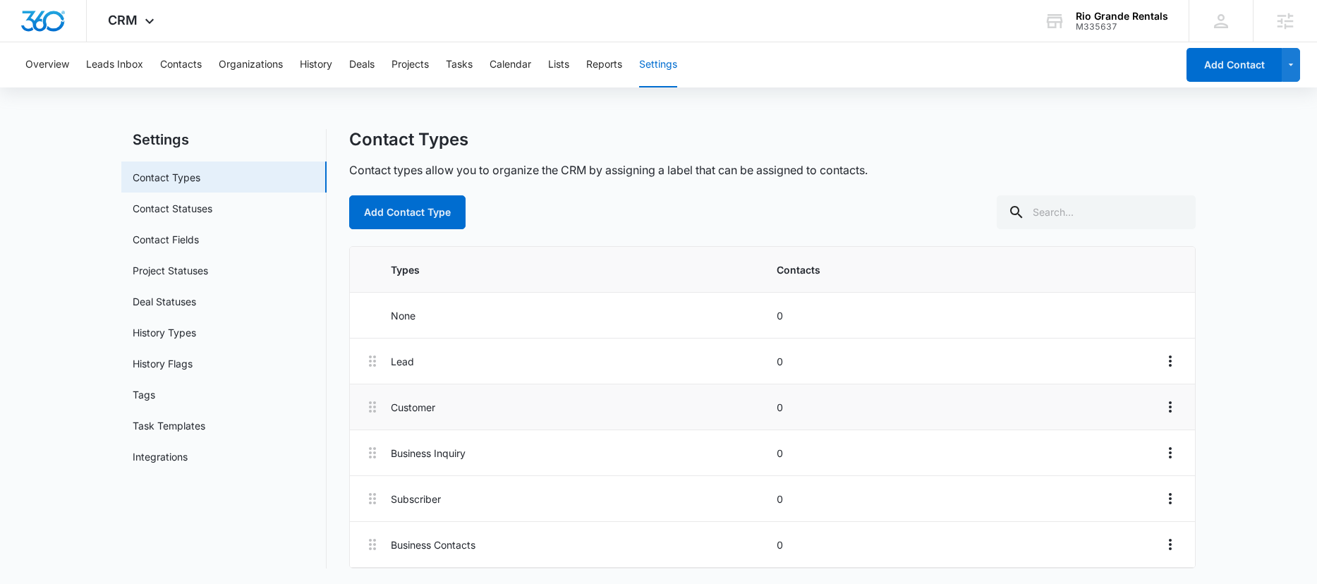
scroll to position [5, 0]
click at [178, 212] on link "Contact Statuses" at bounding box center [173, 207] width 80 height 15
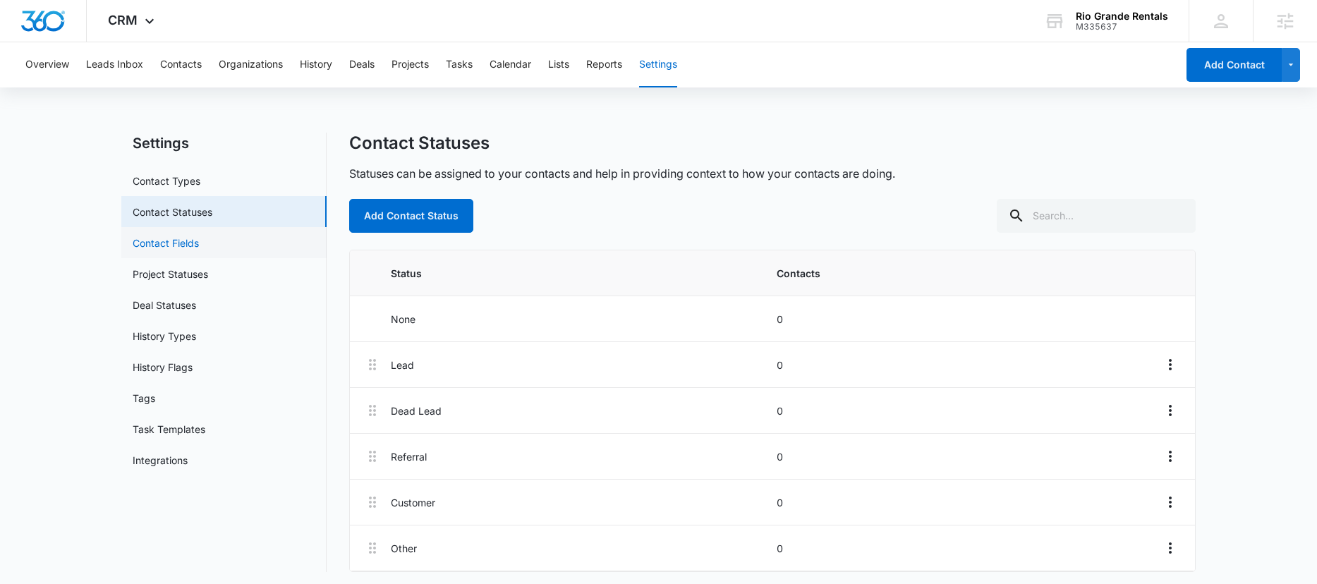
click at [199, 248] on link "Contact Fields" at bounding box center [166, 243] width 66 height 15
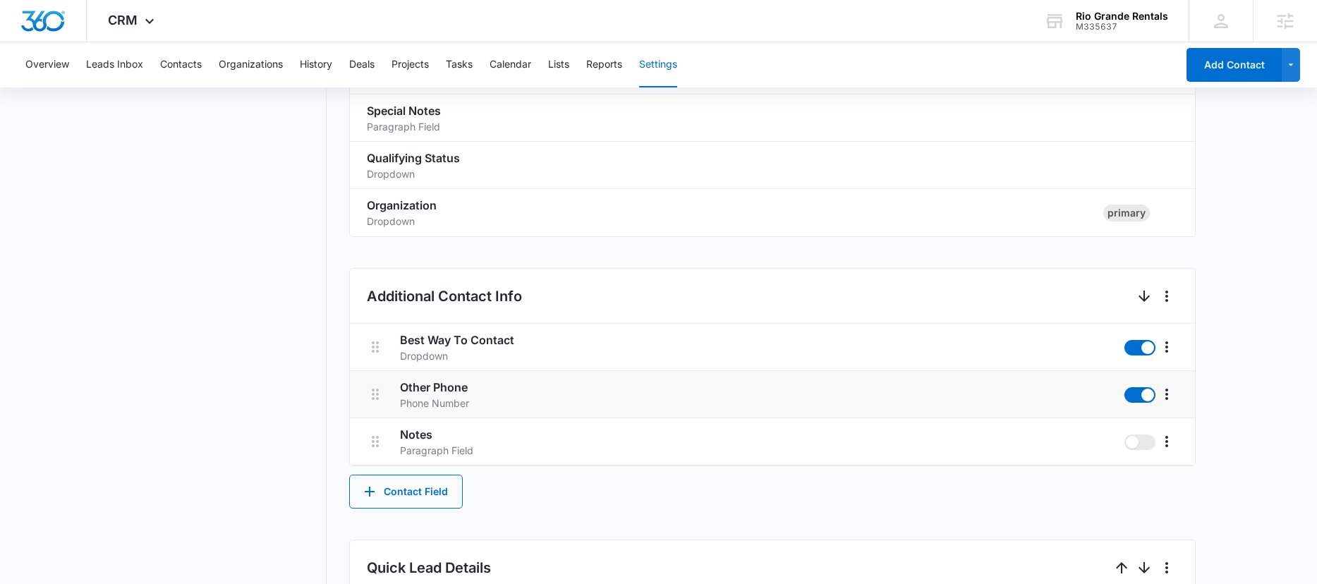
scroll to position [419, 0]
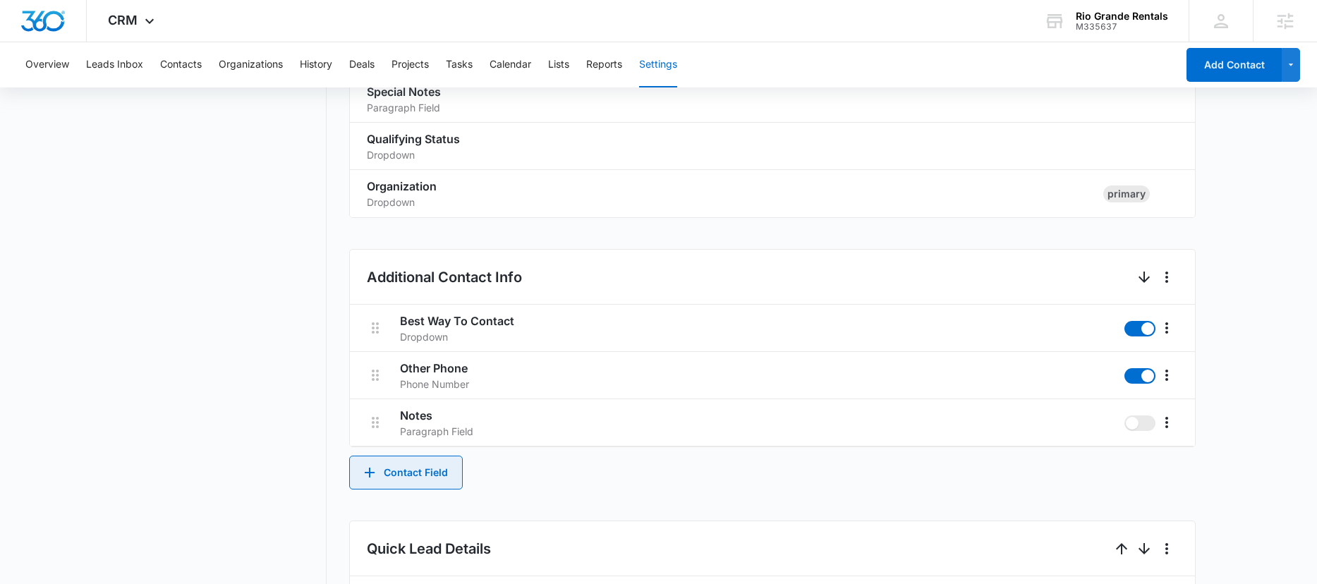
click at [398, 473] on button "Contact Field" at bounding box center [406, 473] width 114 height 34
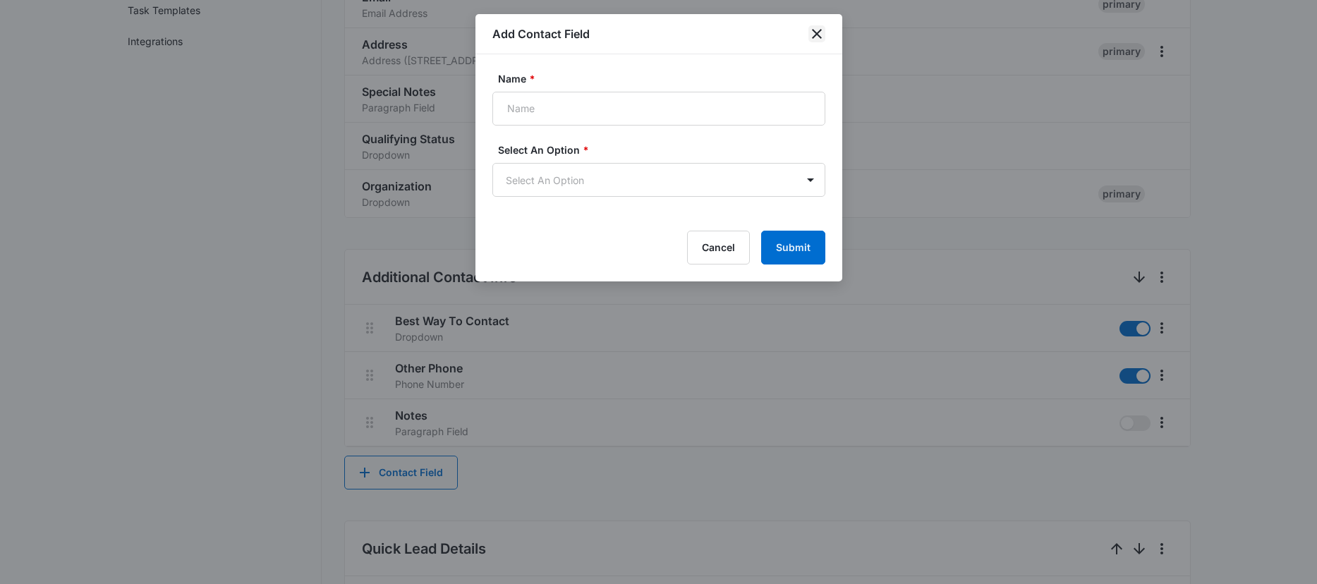
click at [820, 35] on icon "close" at bounding box center [816, 33] width 17 height 17
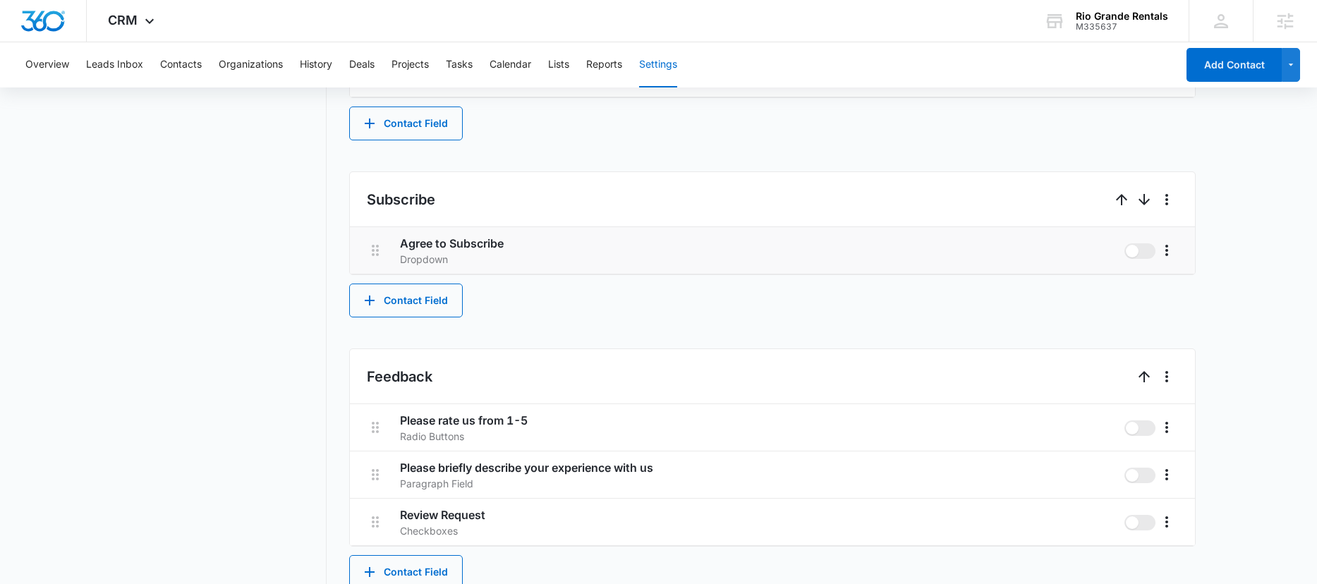
scroll to position [1014, 0]
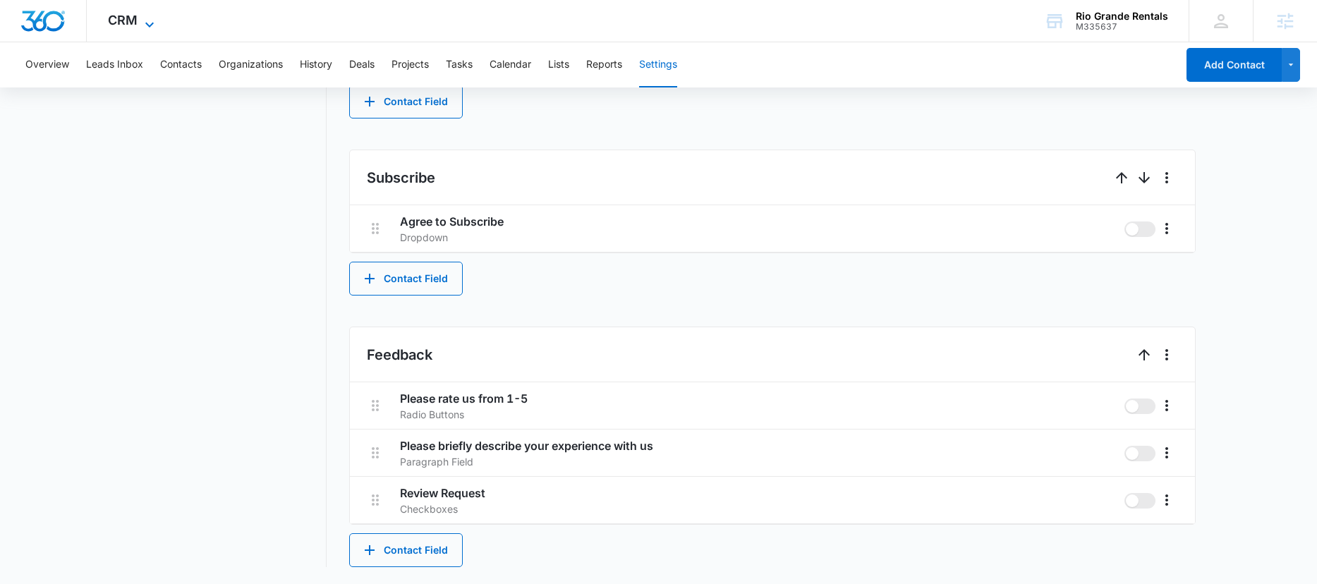
click at [126, 20] on span "CRM" at bounding box center [123, 20] width 30 height 15
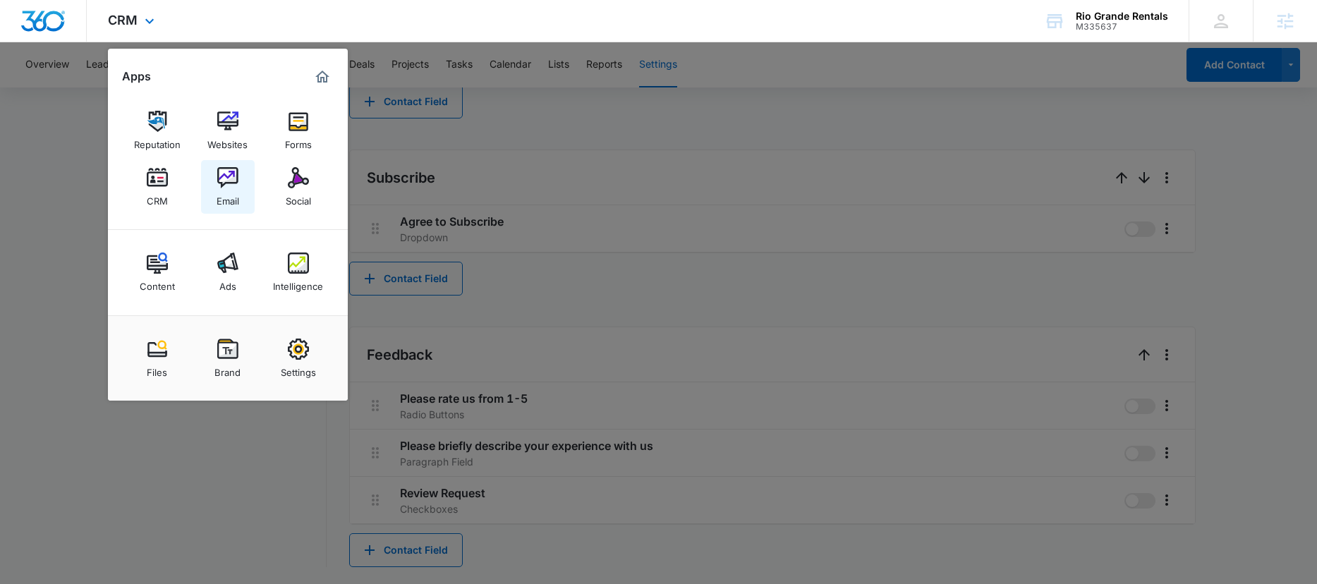
click at [231, 183] on img at bounding box center [227, 177] width 21 height 21
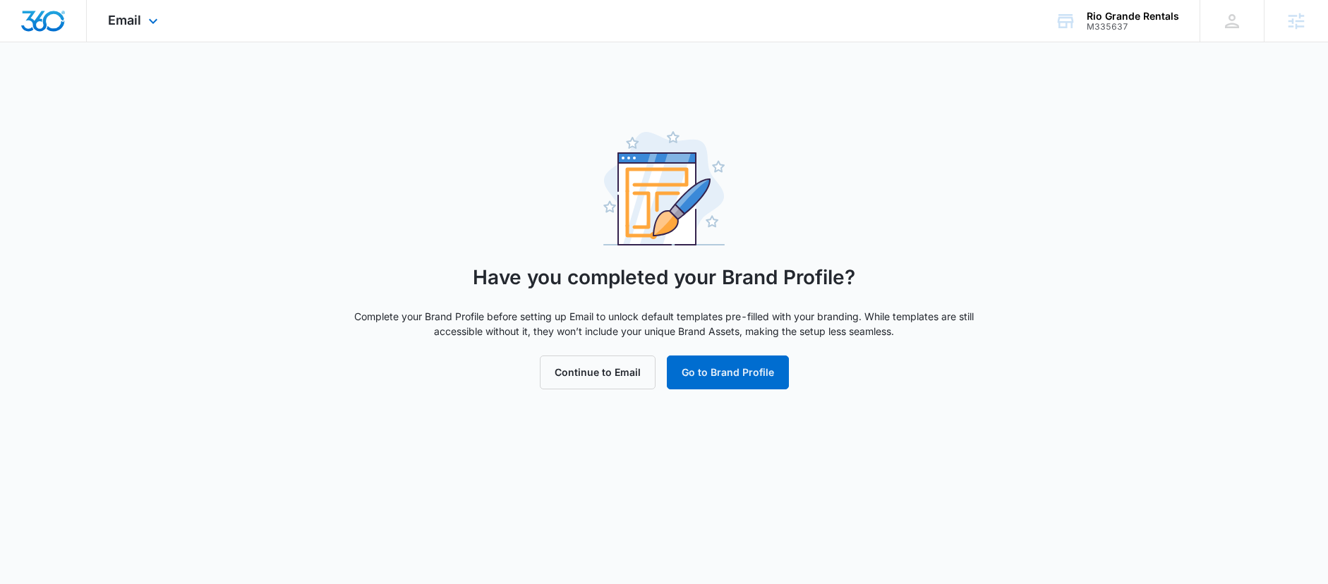
drag, startPoint x: 69, startPoint y: 15, endPoint x: 59, endPoint y: 16, distance: 10.6
click at [63, 15] on div at bounding box center [43, 21] width 87 height 42
click at [59, 17] on img "Dashboard" at bounding box center [42, 21] width 45 height 21
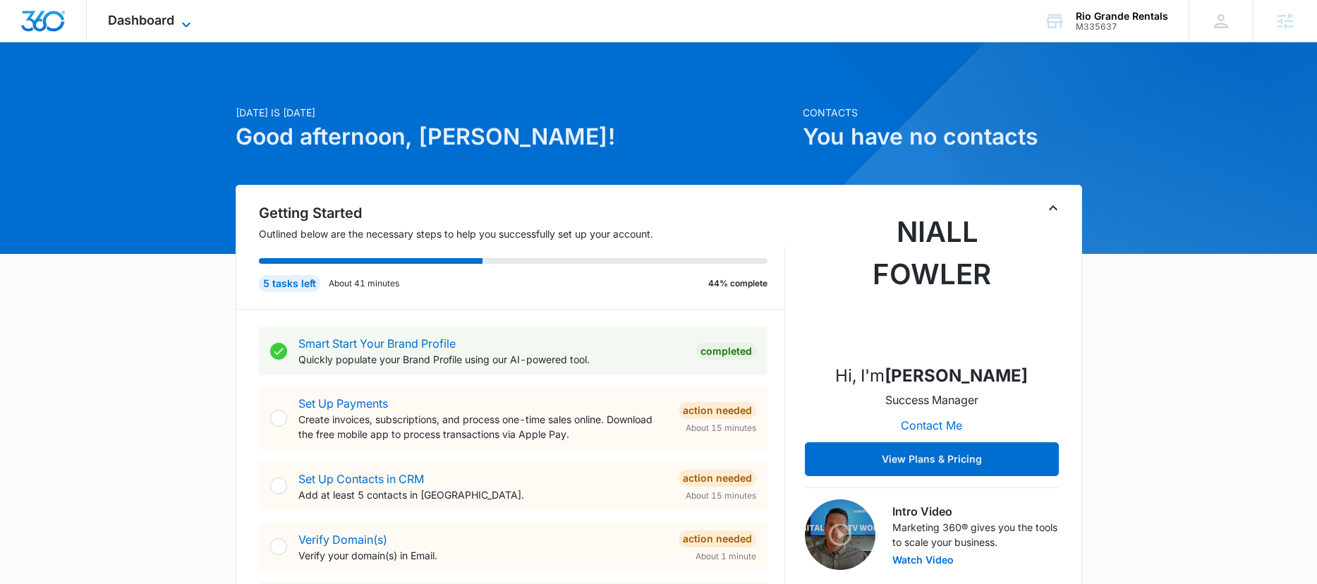
click at [160, 18] on span "Dashboard" at bounding box center [141, 20] width 66 height 15
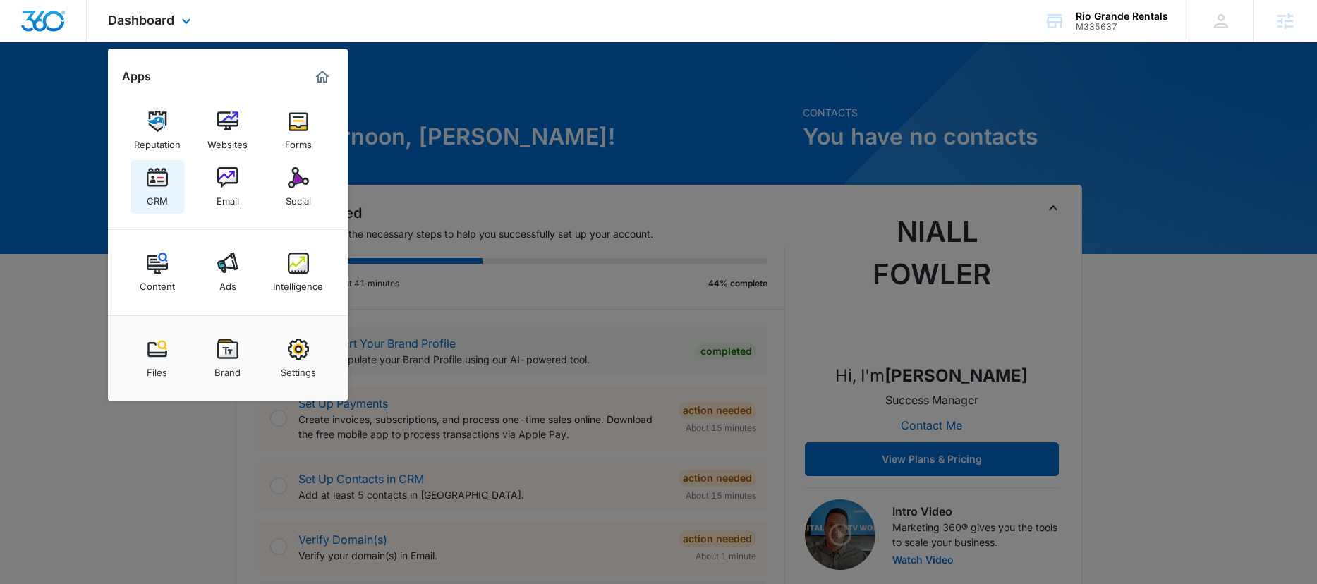
click at [158, 174] on img at bounding box center [157, 177] width 21 height 21
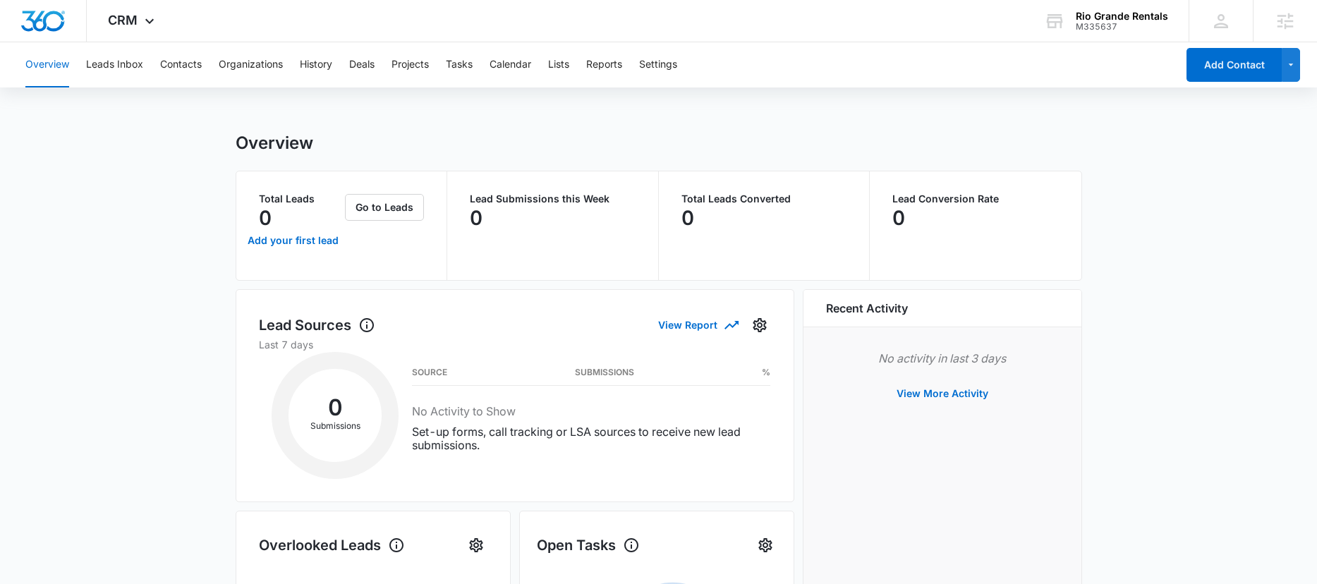
click at [564, 123] on div "Overview Leads Inbox Contacts Organizations History Deals Projects Tasks Calend…" at bounding box center [658, 583] width 1317 height 1083
click at [178, 66] on button "Contacts" at bounding box center [181, 64] width 42 height 45
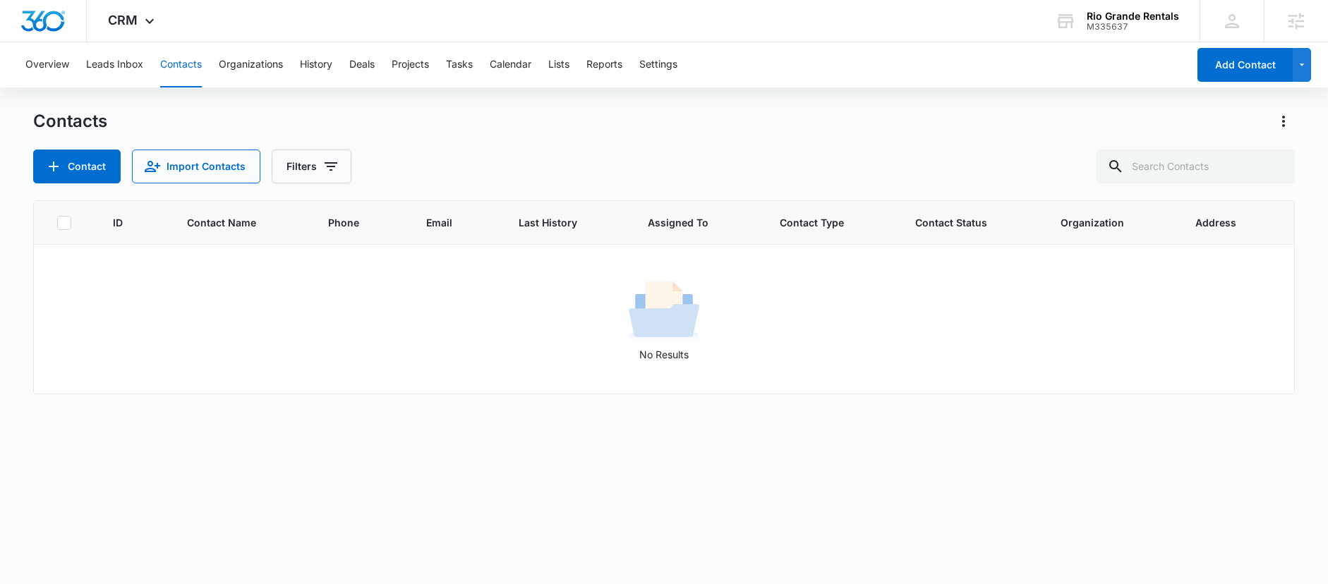
click at [985, 145] on div "Contacts Contact Import Contacts Filters" at bounding box center [663, 146] width 1261 height 73
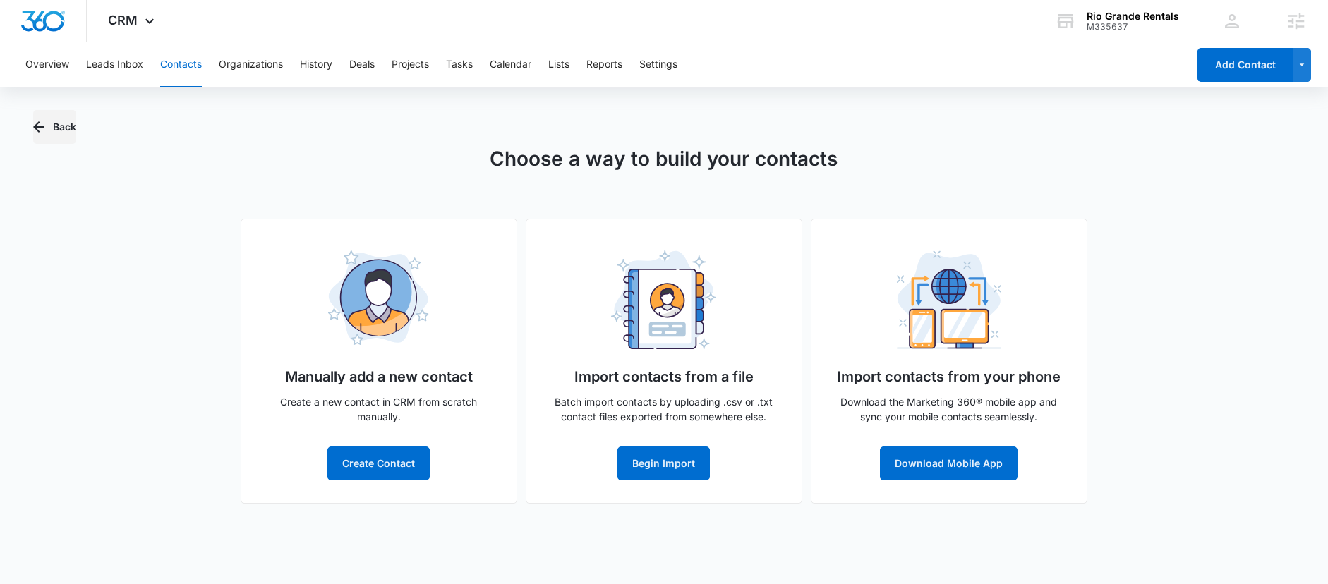
click at [44, 130] on icon "button" at bounding box center [38, 127] width 17 height 17
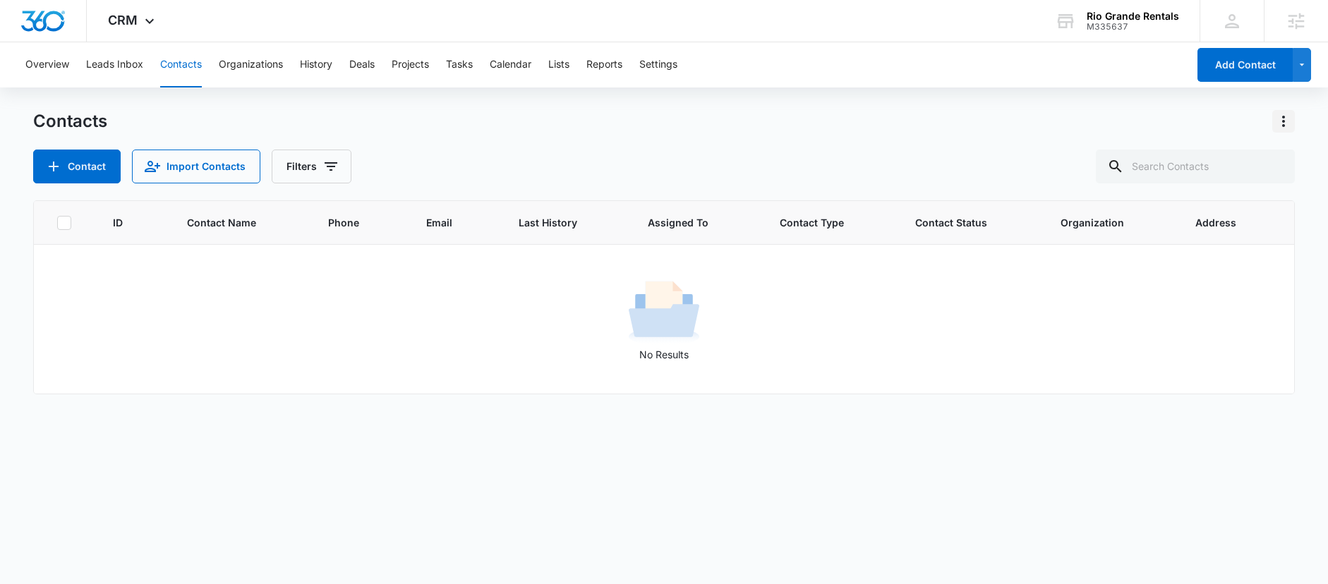
click at [1284, 123] on icon "Actions" at bounding box center [1283, 121] width 17 height 17
click at [1046, 144] on div "Contacts Choose Columns Import Contacts Export All Contacts Customize Contacts …" at bounding box center [663, 146] width 1261 height 73
click at [47, 20] on img "Dashboard" at bounding box center [42, 21] width 45 height 21
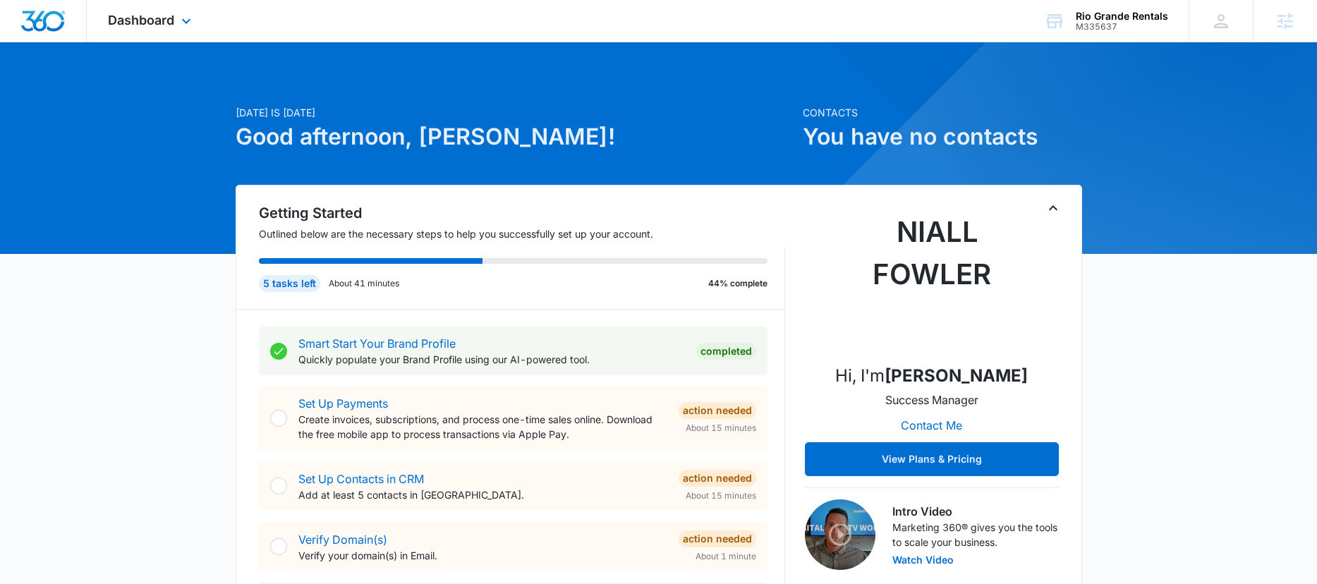
click at [149, 31] on div "Dashboard Apps Reputation Websites Forms CRM Email Social Content Ads Intellige…" at bounding box center [151, 21] width 129 height 42
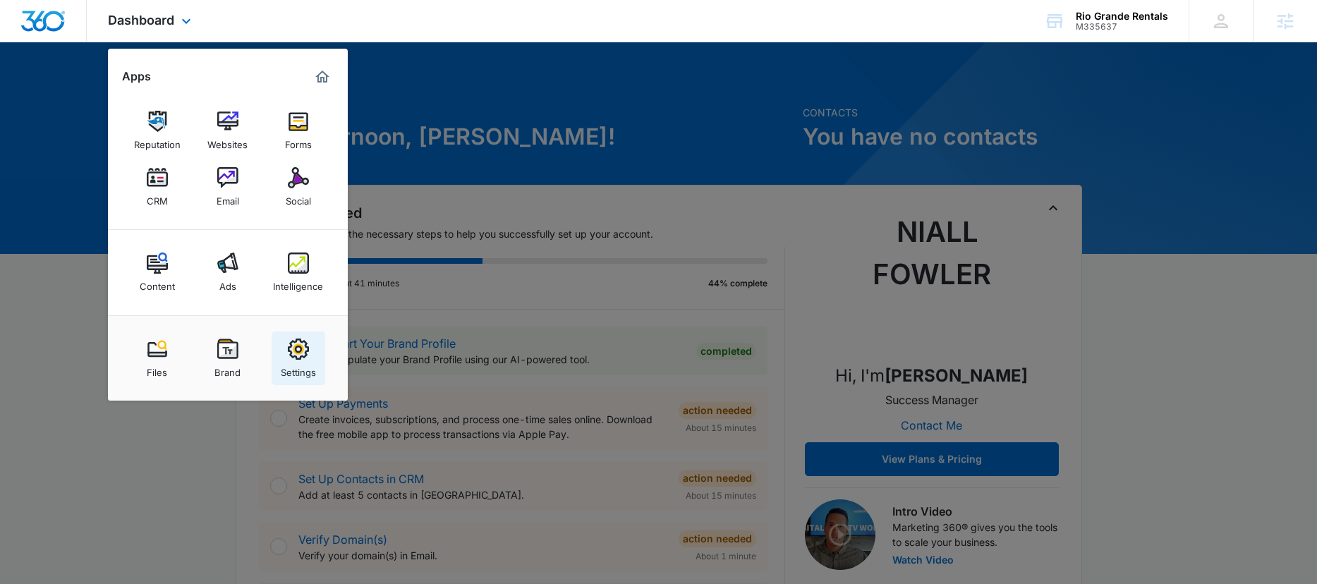
click at [297, 344] on img at bounding box center [298, 349] width 21 height 21
select select "24"
select select "US"
select select "America/Denver"
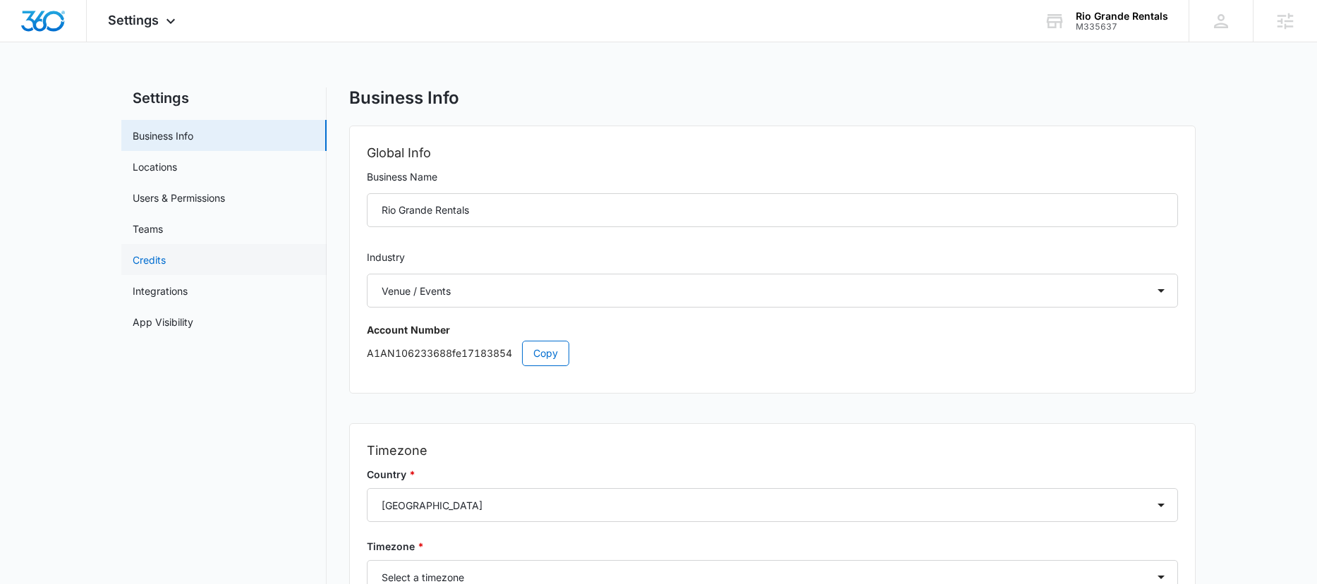
click at [166, 266] on link "Credits" at bounding box center [149, 260] width 33 height 15
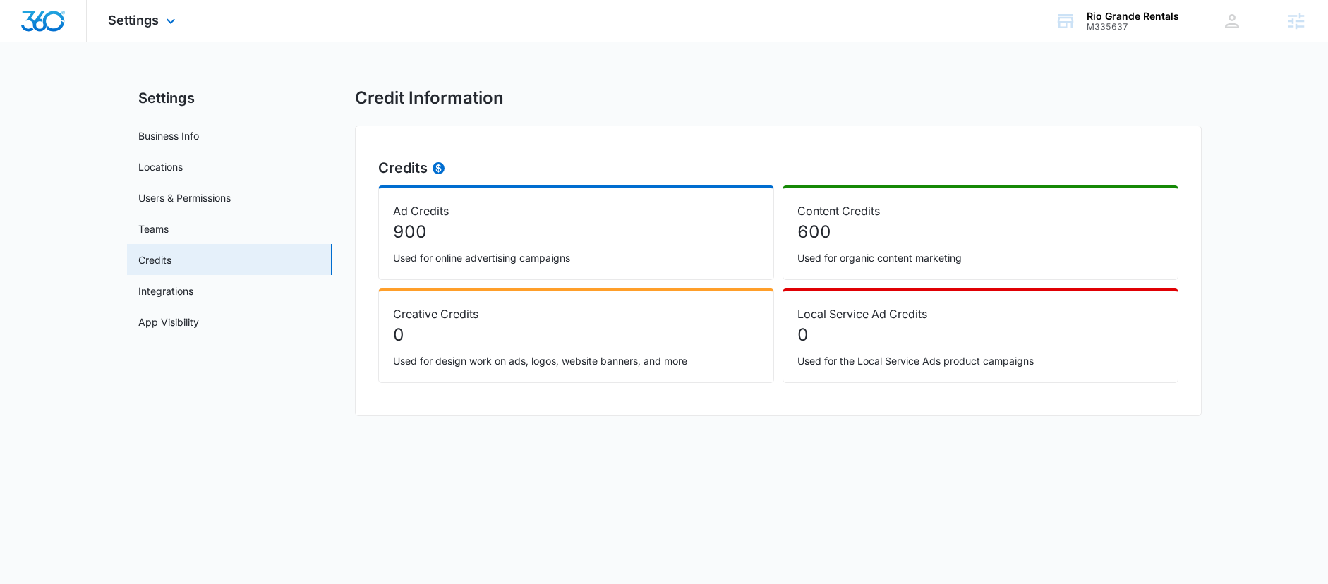
click at [55, 18] on img "Dashboard" at bounding box center [42, 21] width 45 height 21
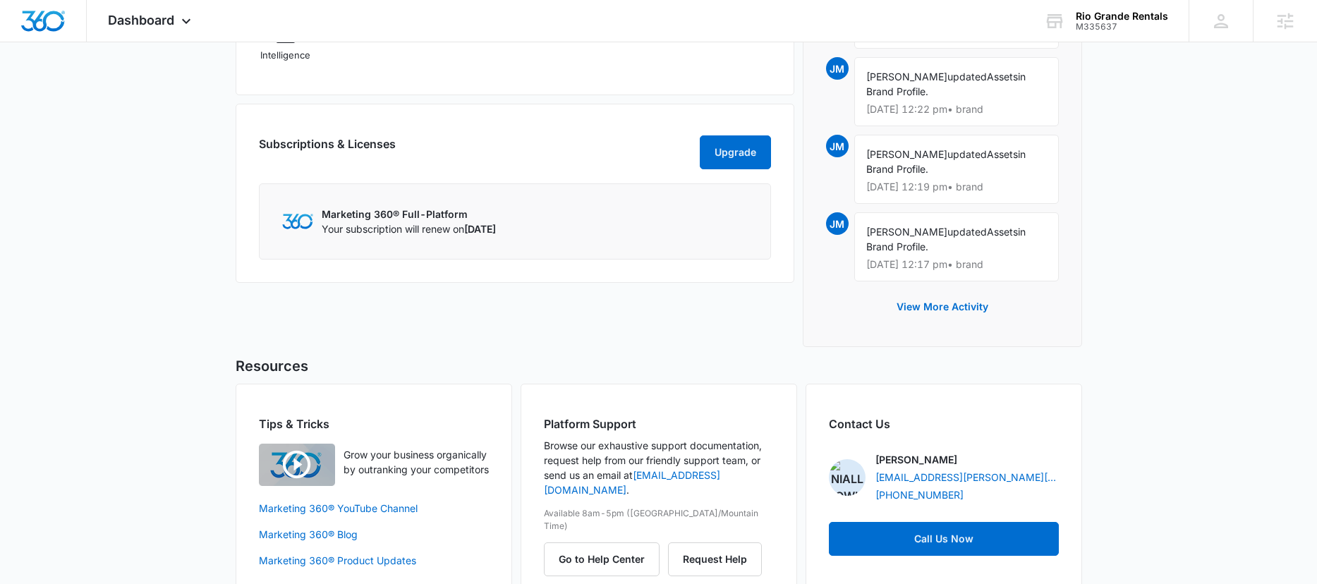
scroll to position [1065, 0]
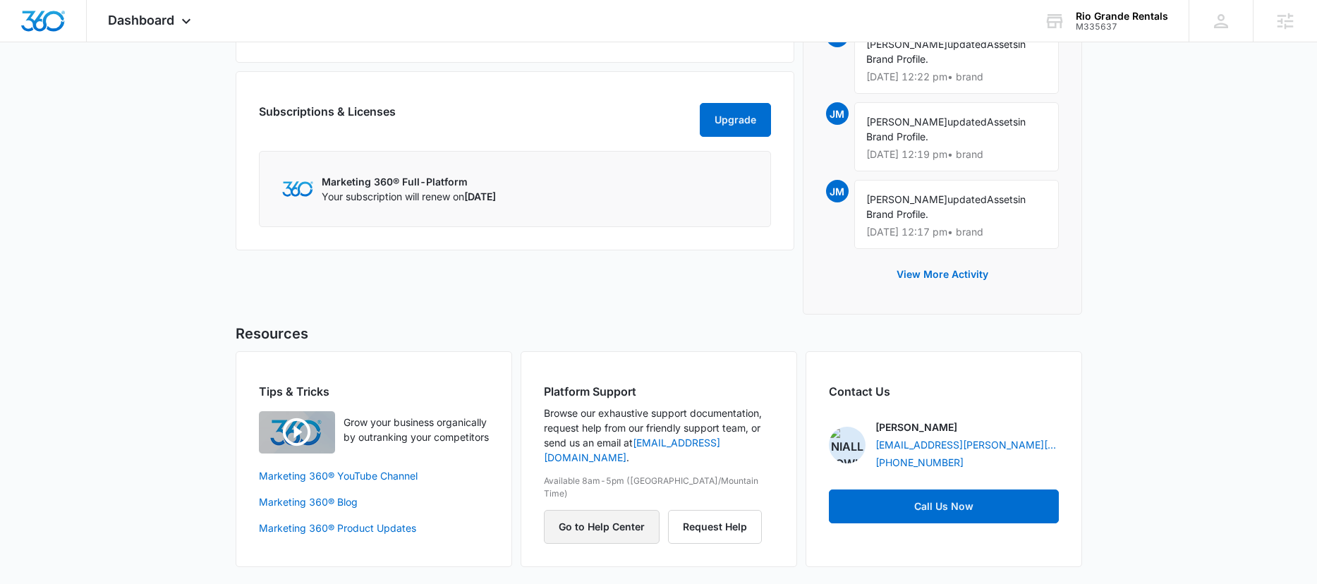
click at [608, 510] on button "Go to Help Center" at bounding box center [602, 527] width 116 height 34
drag, startPoint x: 547, startPoint y: 269, endPoint x: 535, endPoint y: 280, distance: 16.5
click at [547, 269] on div "Marketing 360® Applications Customize Reputation Websites Forms CRM Email Socia…" at bounding box center [515, 89] width 559 height 467
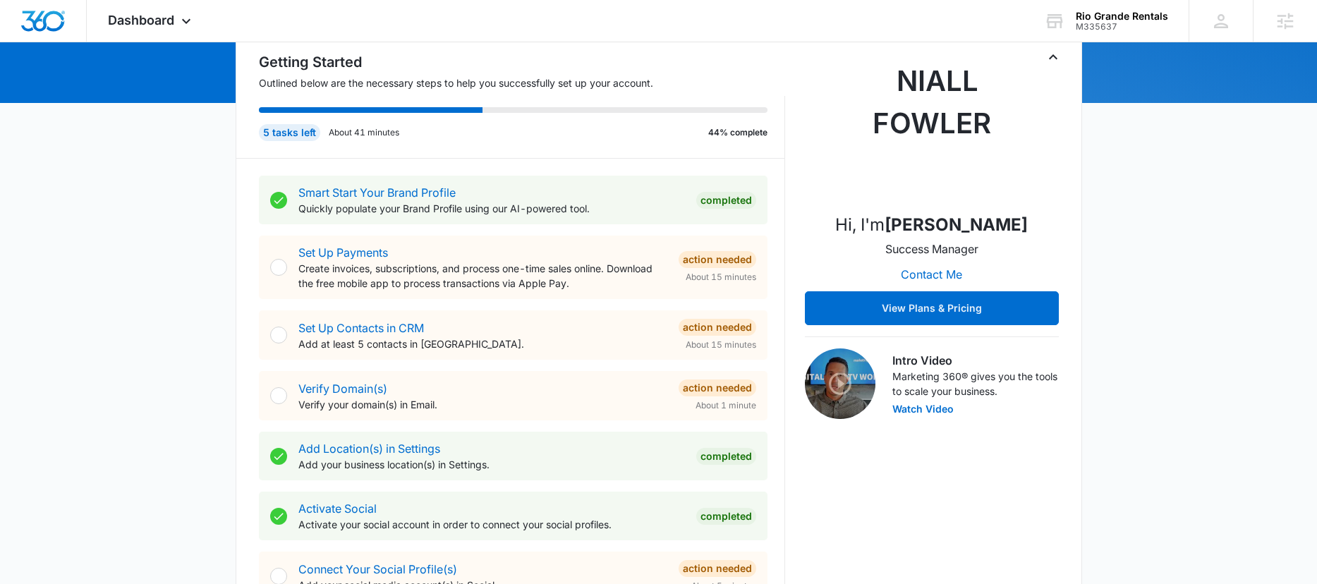
scroll to position [45, 0]
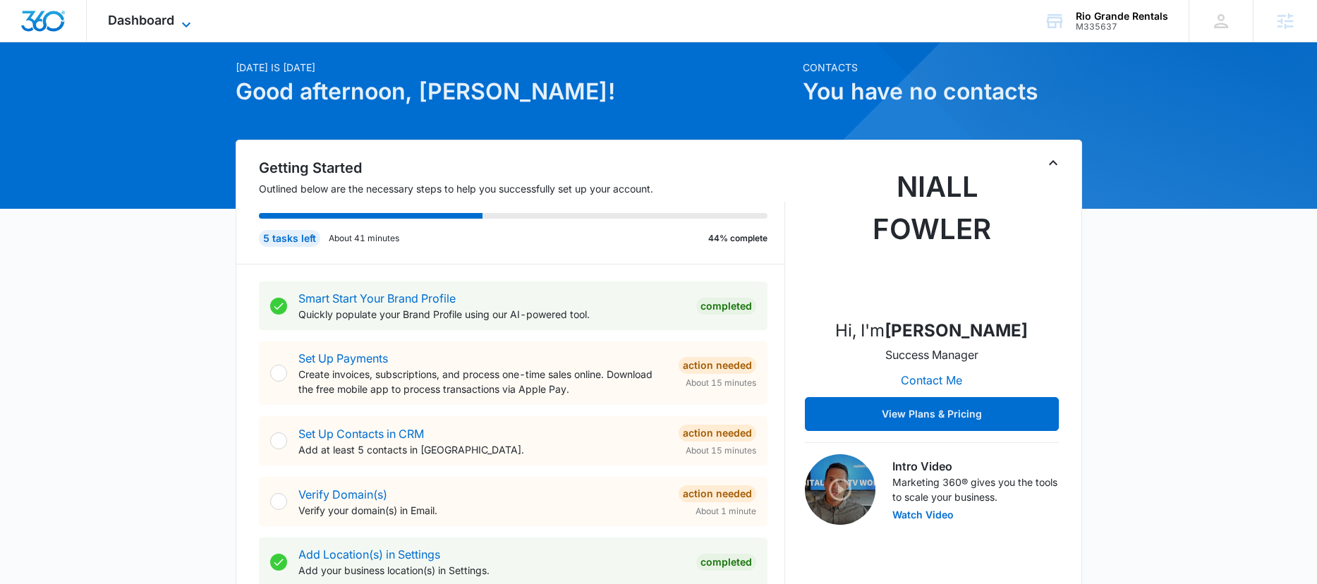
click at [147, 21] on span "Dashboard" at bounding box center [141, 20] width 66 height 15
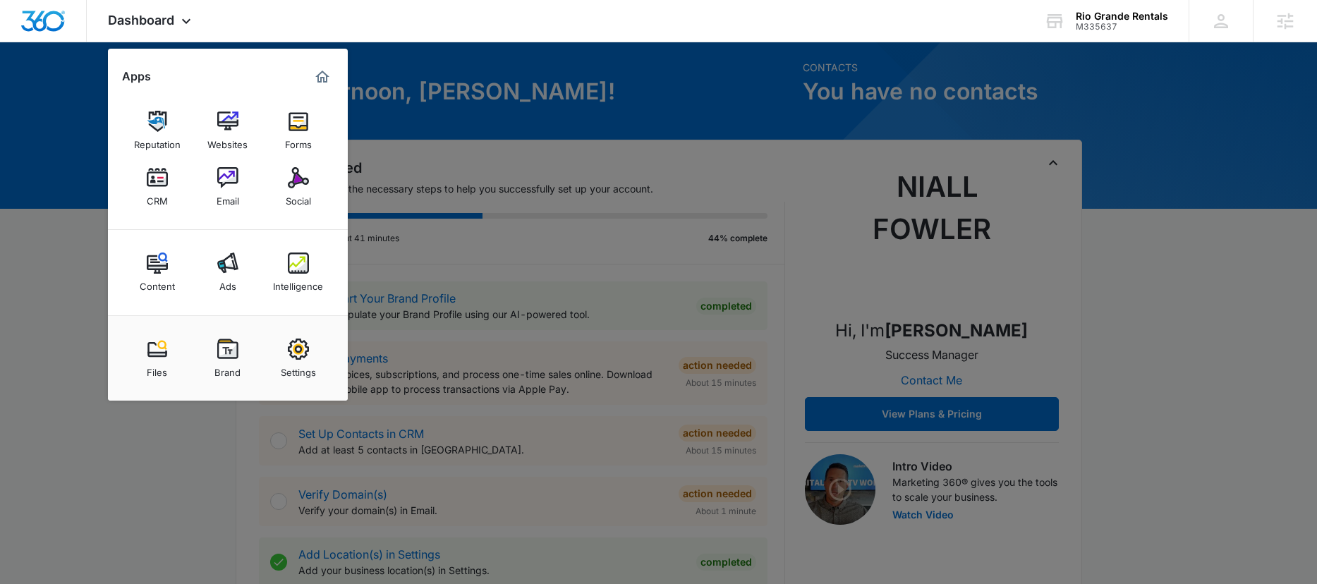
click at [232, 348] on img at bounding box center [227, 349] width 21 height 21
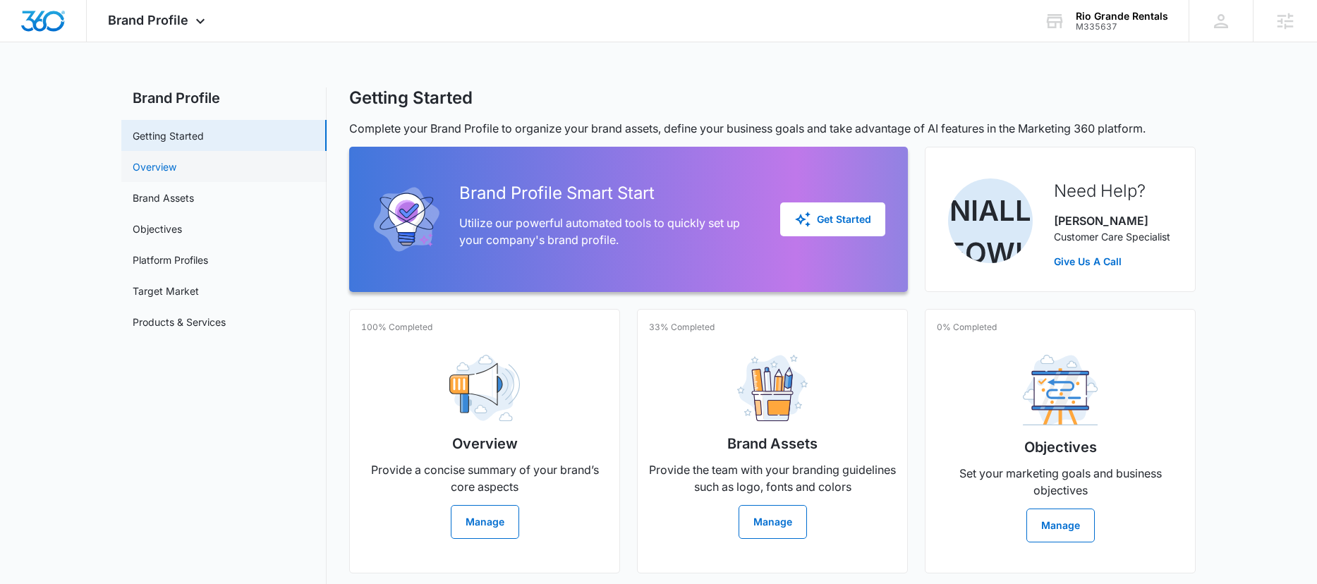
click at [167, 171] on link "Overview" at bounding box center [155, 166] width 44 height 15
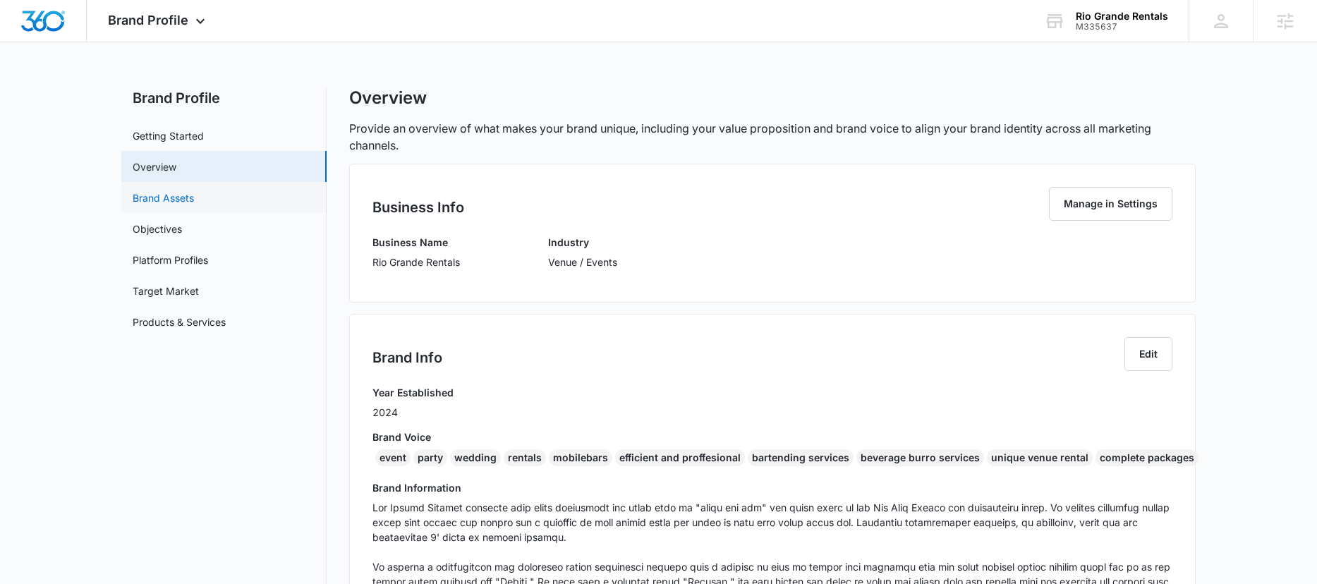
click at [194, 200] on link "Brand Assets" at bounding box center [163, 197] width 61 height 15
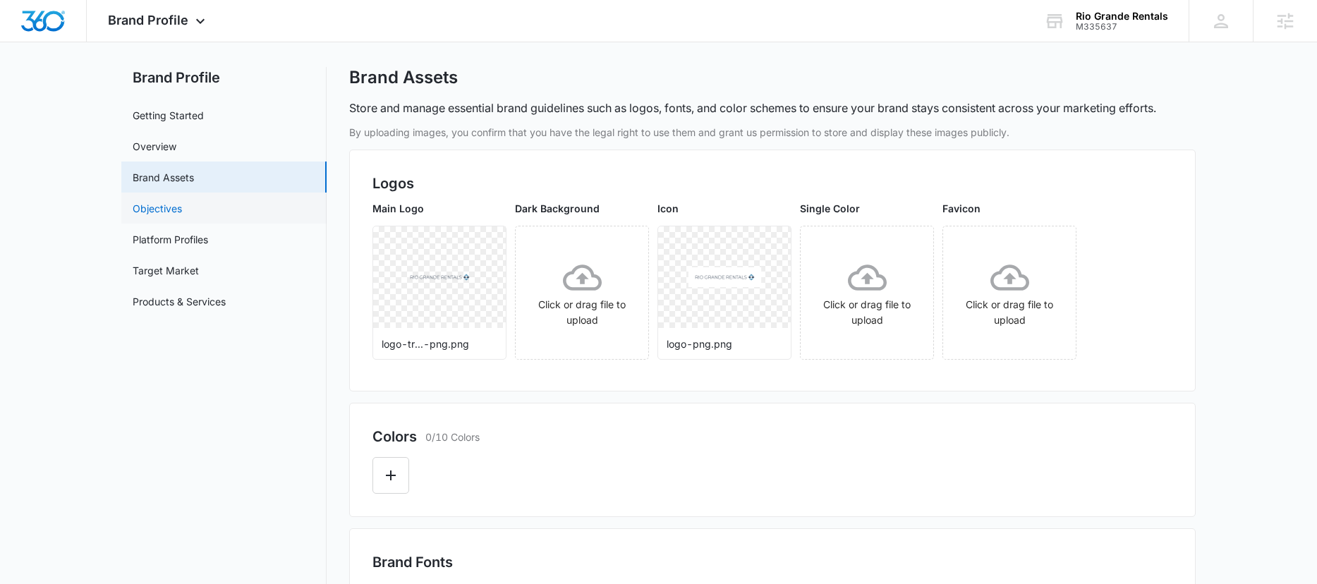
scroll to position [16, 0]
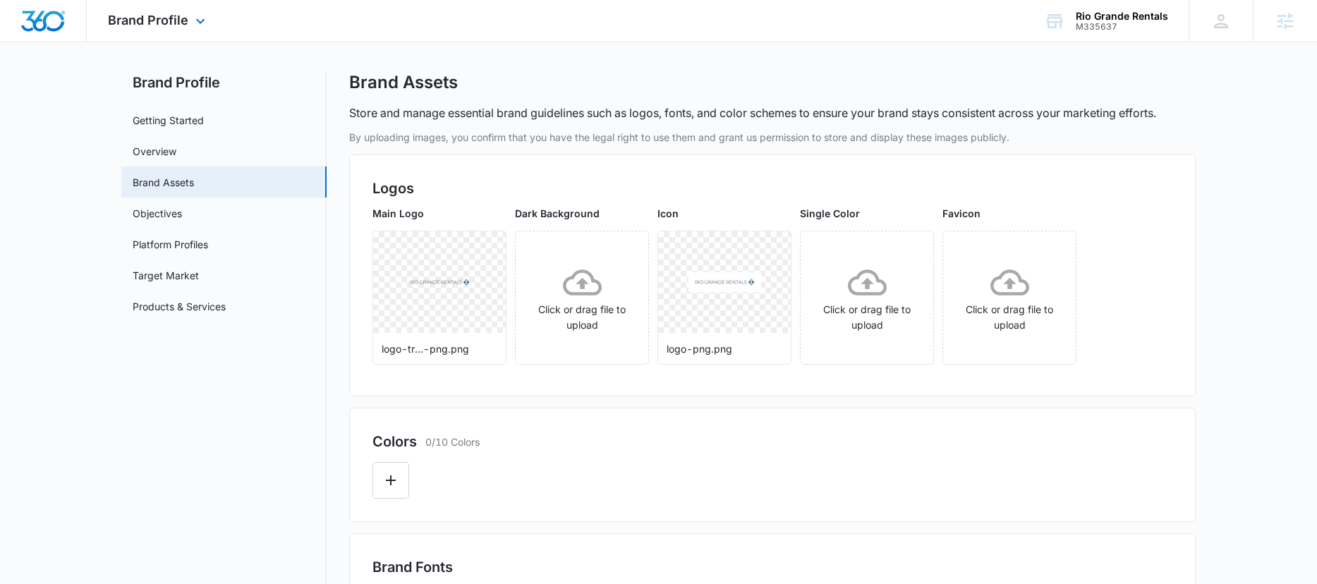
click at [43, 18] on img "Dashboard" at bounding box center [42, 21] width 45 height 21
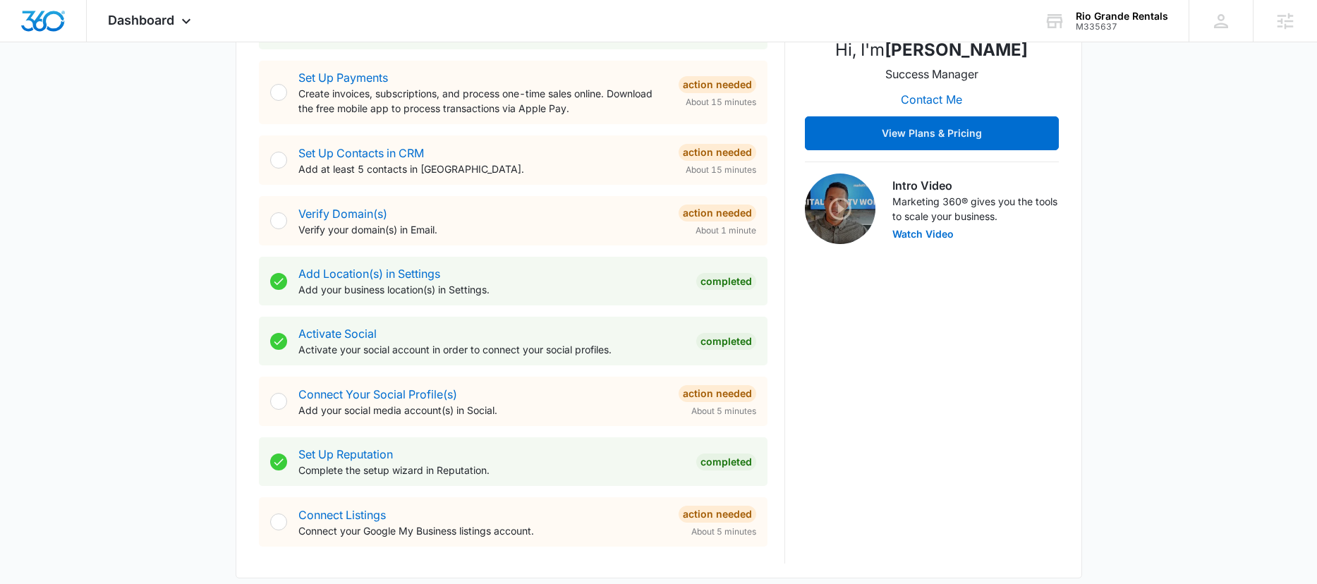
scroll to position [327, 0]
click at [879, 384] on div "Hi, I'm Niall Fowler Success Manager Contact Me View Plans & Pricing Intro Vide…" at bounding box center [932, 219] width 254 height 687
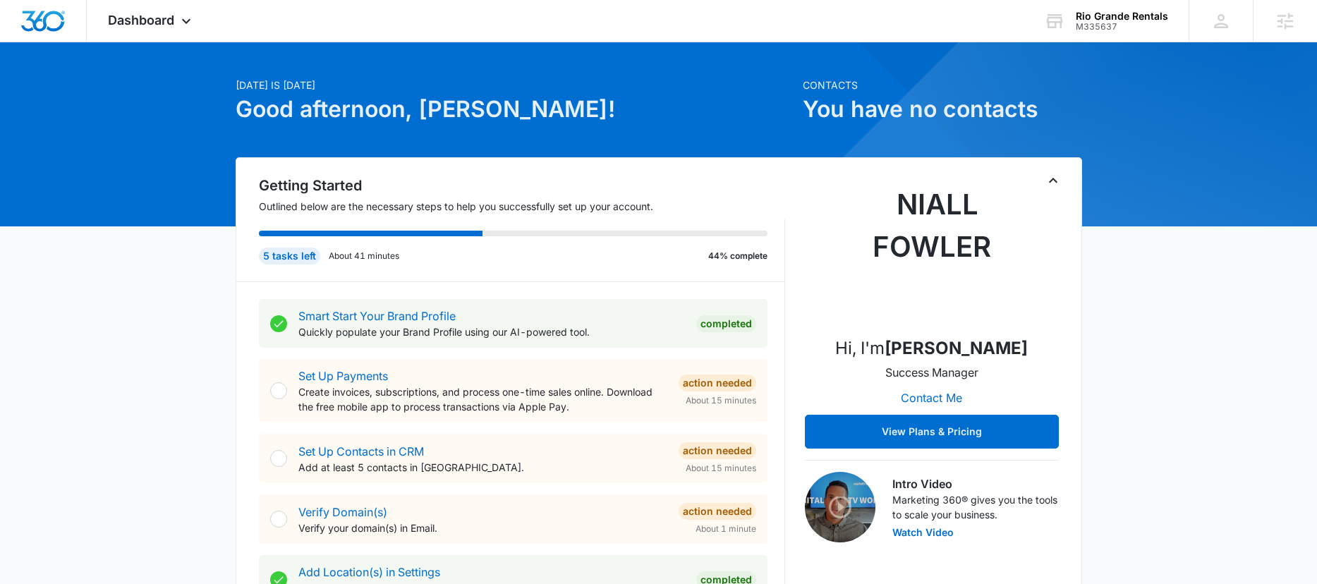
scroll to position [0, 0]
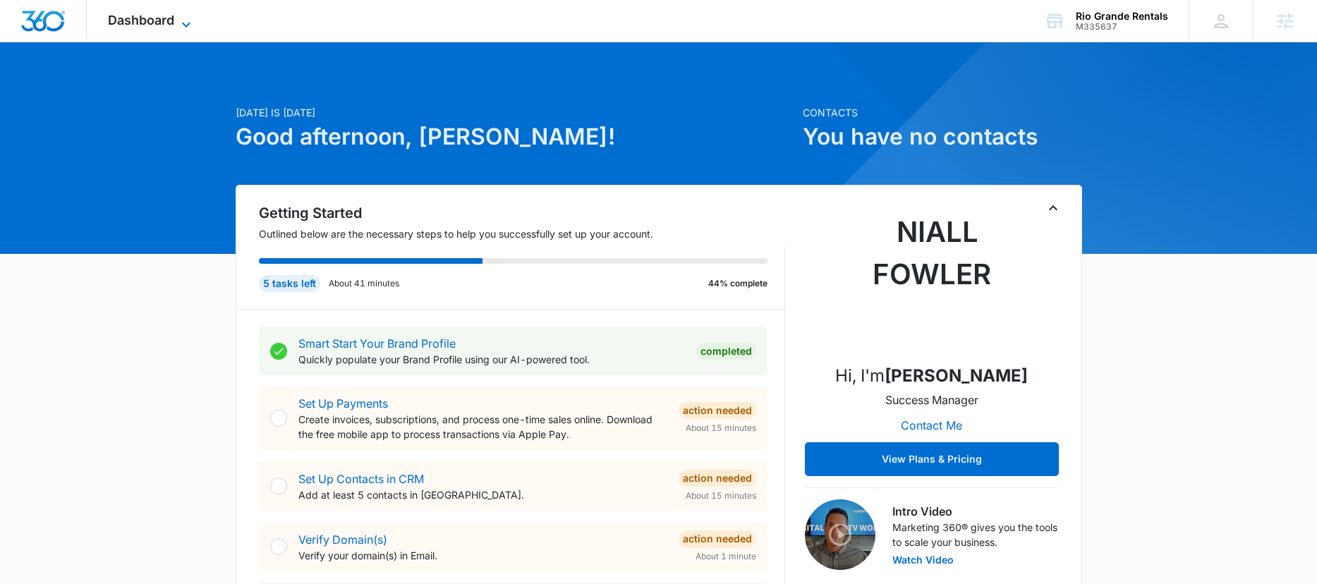
click at [173, 18] on span "Dashboard" at bounding box center [141, 20] width 66 height 15
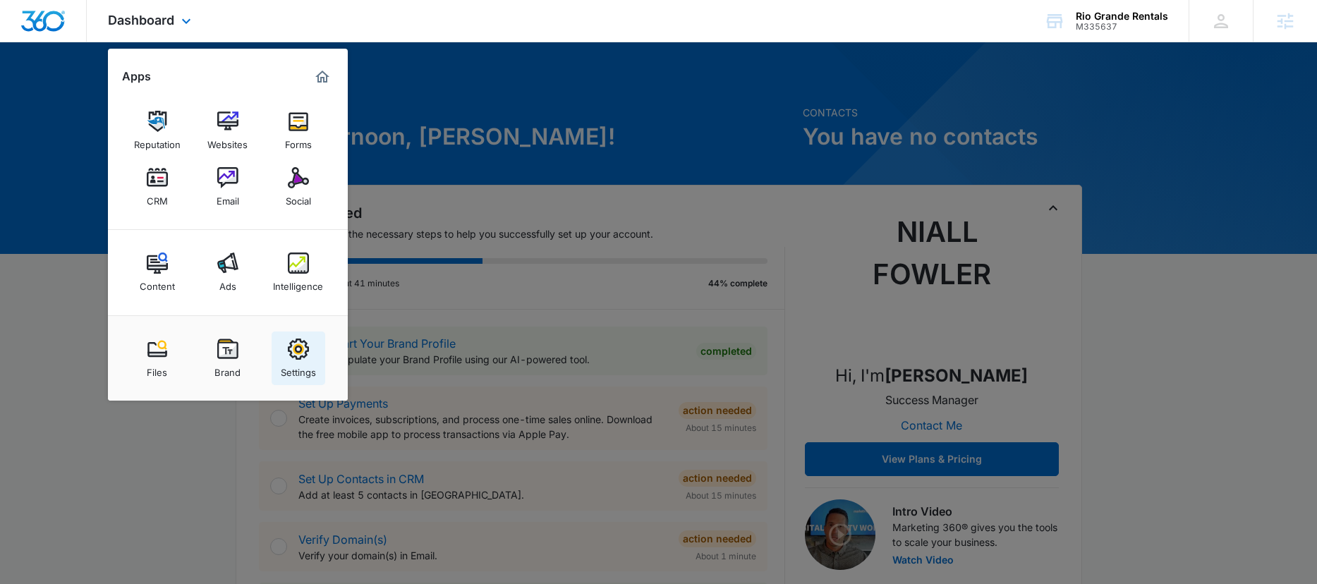
click at [300, 365] on div "Settings" at bounding box center [298, 369] width 35 height 18
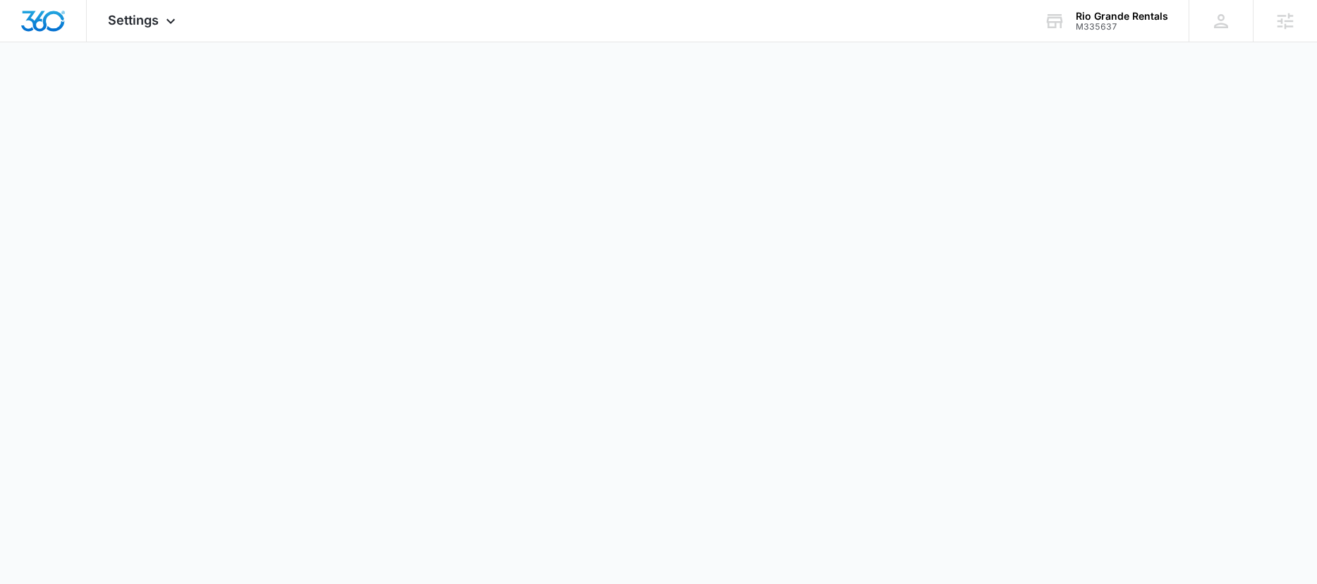
select select "24"
select select "US"
select select "America/Denver"
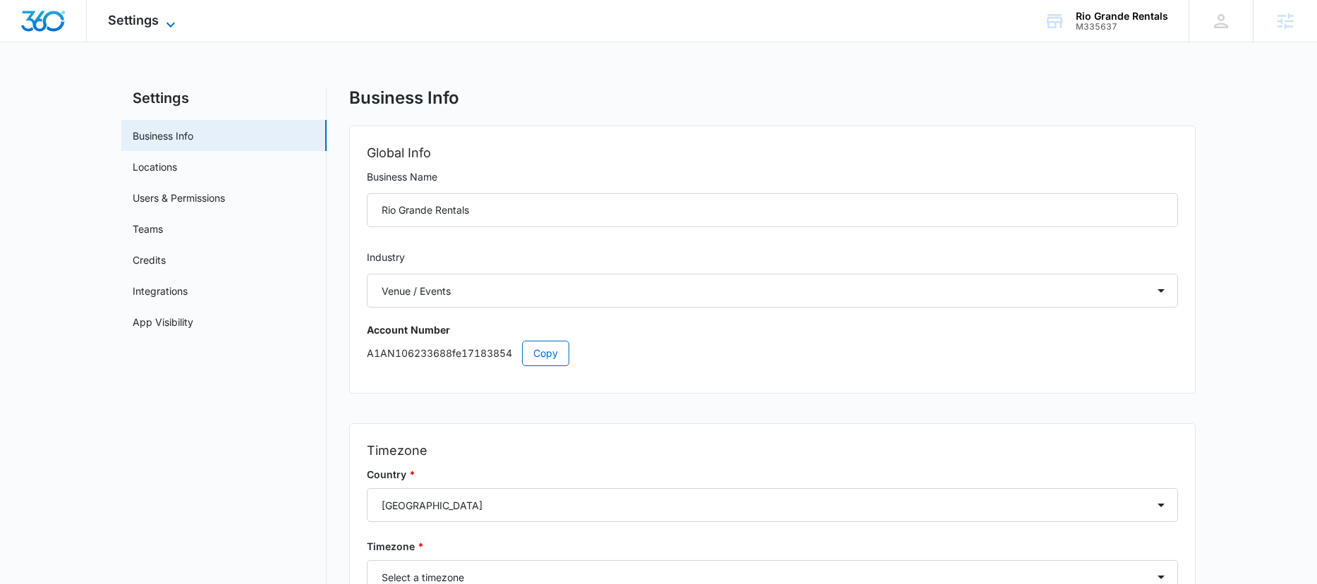
click at [149, 21] on span "Settings" at bounding box center [133, 20] width 51 height 15
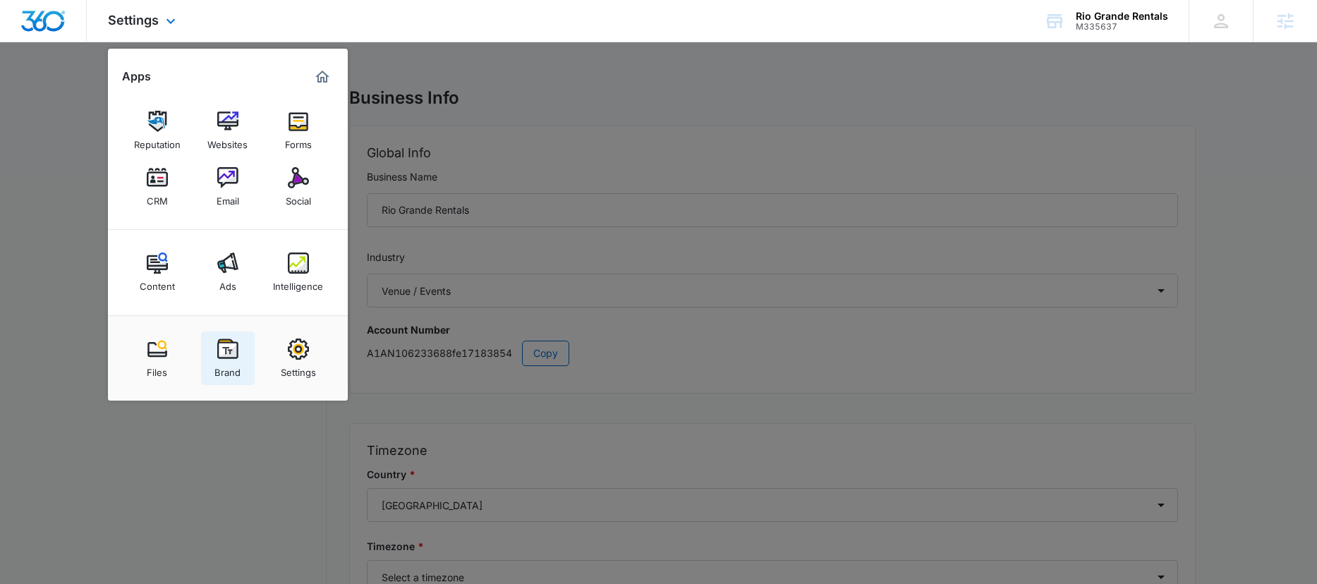
click at [225, 363] on div "Brand" at bounding box center [227, 369] width 26 height 18
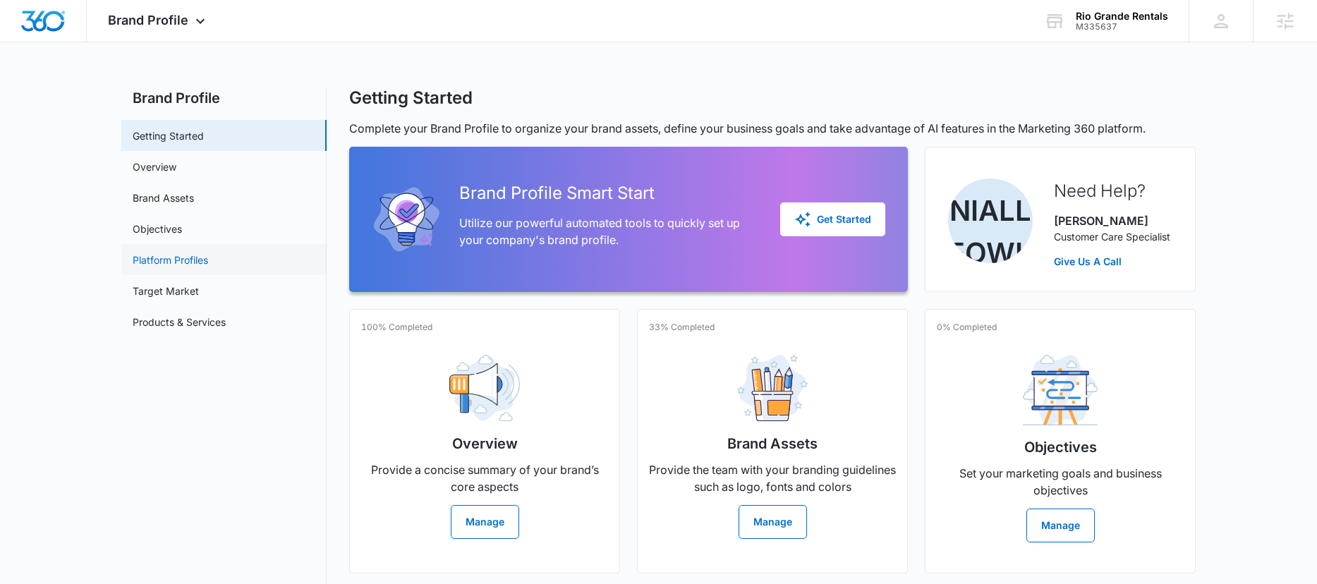
click at [176, 264] on link "Platform Profiles" at bounding box center [170, 260] width 75 height 15
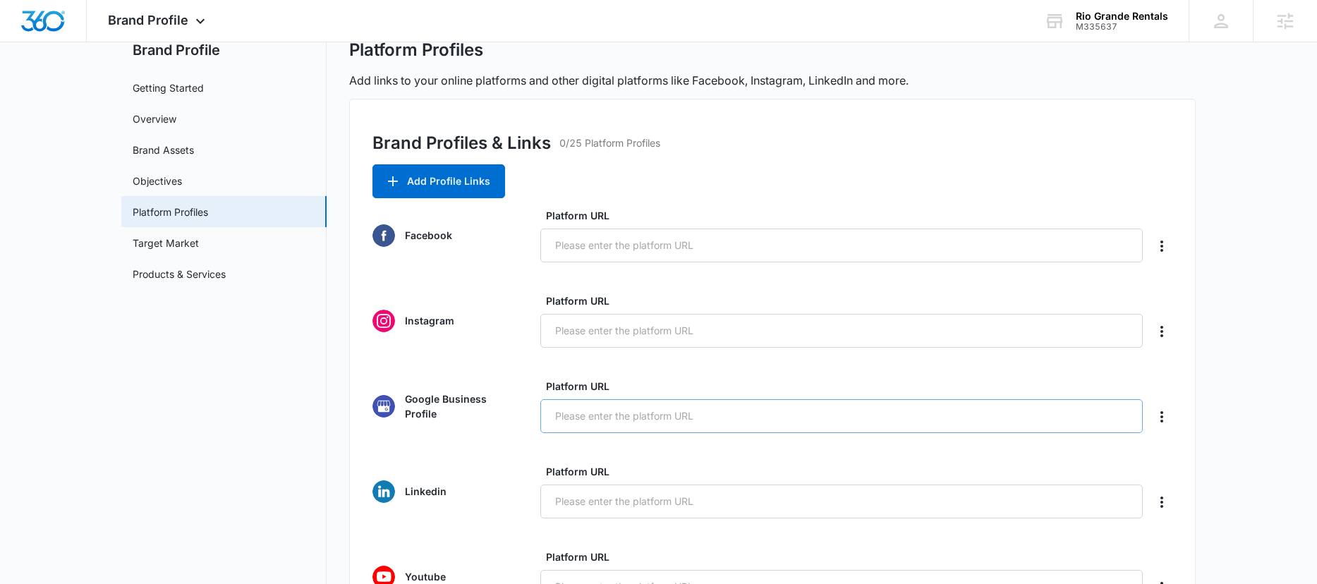
scroll to position [130, 0]
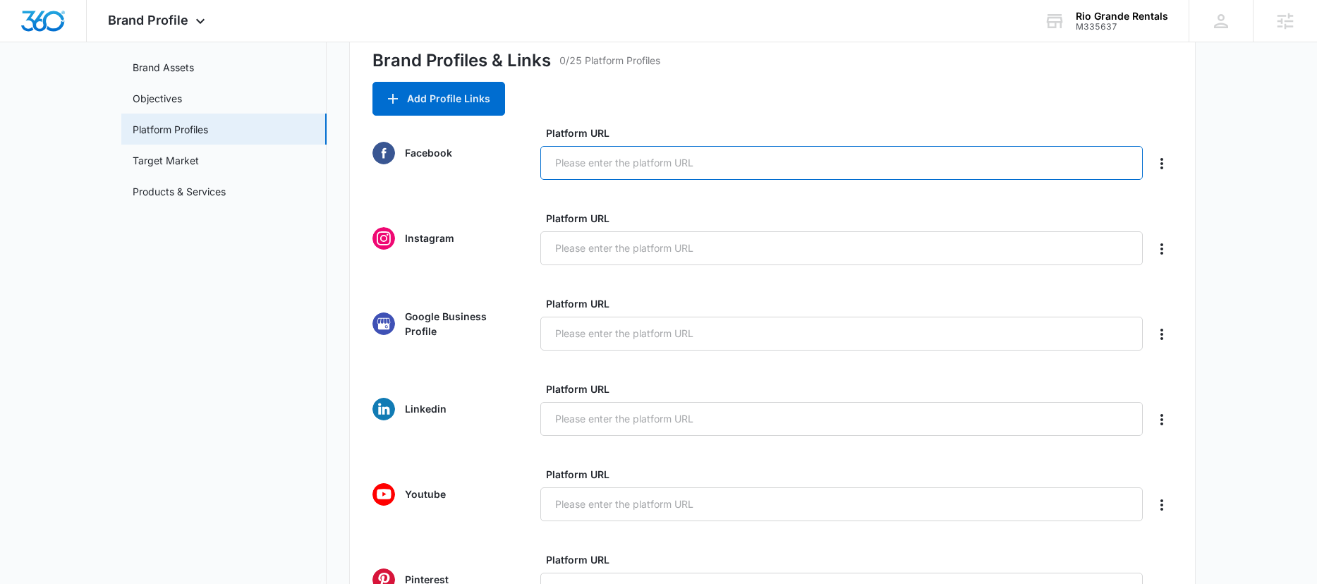
click at [698, 166] on input "Platform URL" at bounding box center [841, 163] width 602 height 34
click at [1164, 163] on icon "Delete" at bounding box center [1161, 163] width 17 height 17
click at [1217, 135] on main "Brand Profile Getting Started Overview Brand Assets Objectives Platform Profile…" at bounding box center [658, 511] width 1317 height 1108
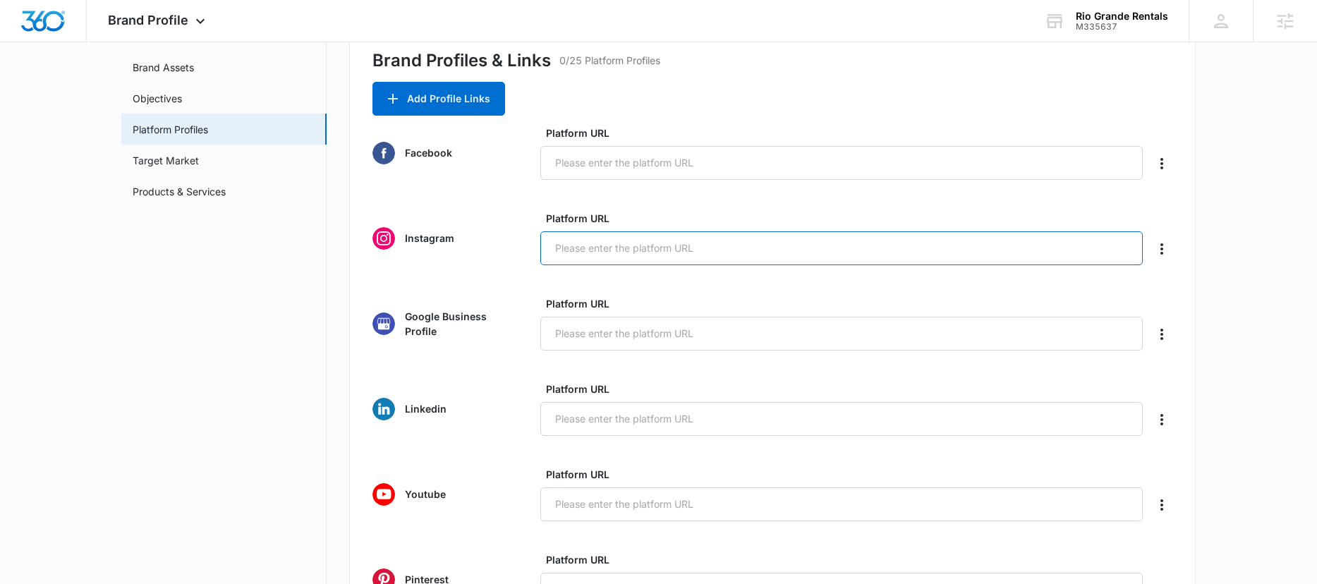
click at [790, 256] on input "Platform URL" at bounding box center [841, 248] width 602 height 34
click at [764, 298] on label "Platform URL" at bounding box center [847, 303] width 602 height 15
click at [764, 317] on input "Platform URL" at bounding box center [841, 334] width 602 height 34
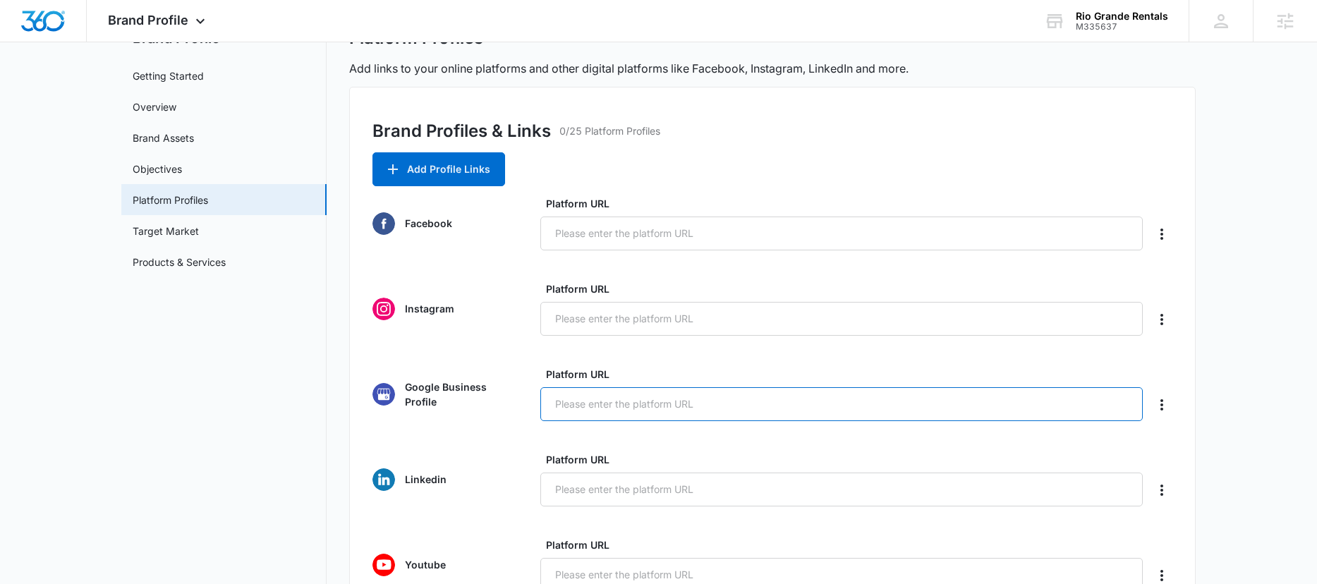
scroll to position [0, 0]
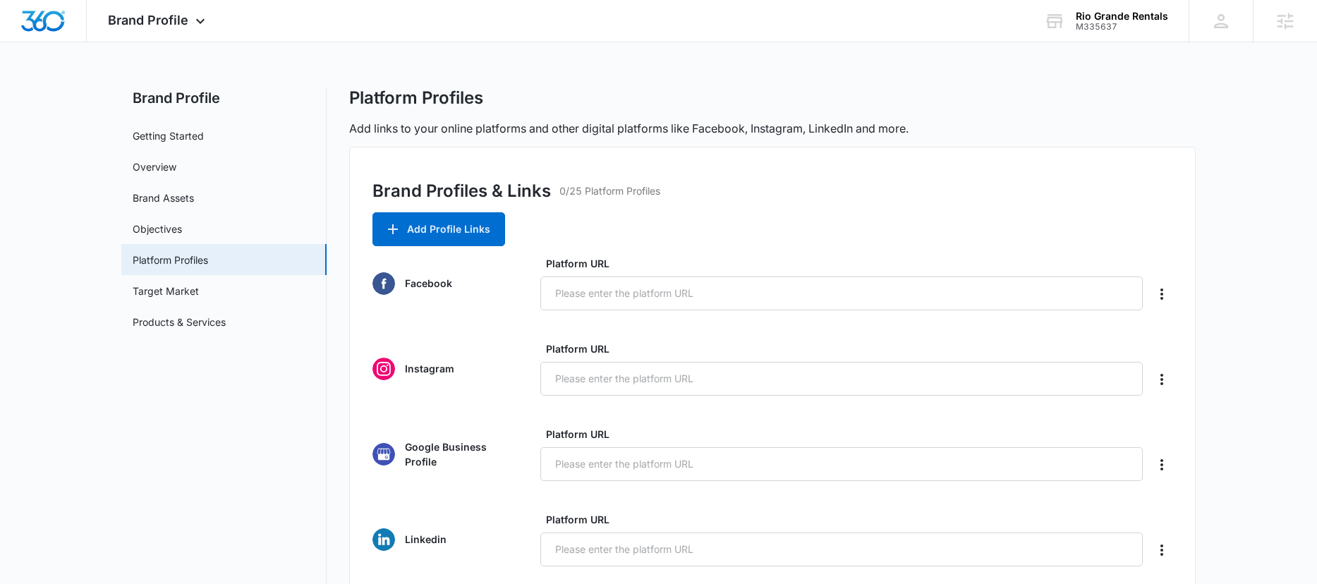
click at [153, 40] on div "Brand Profile Apps Reputation Websites Forms CRM Email Social Content Ads Intel…" at bounding box center [158, 21] width 143 height 42
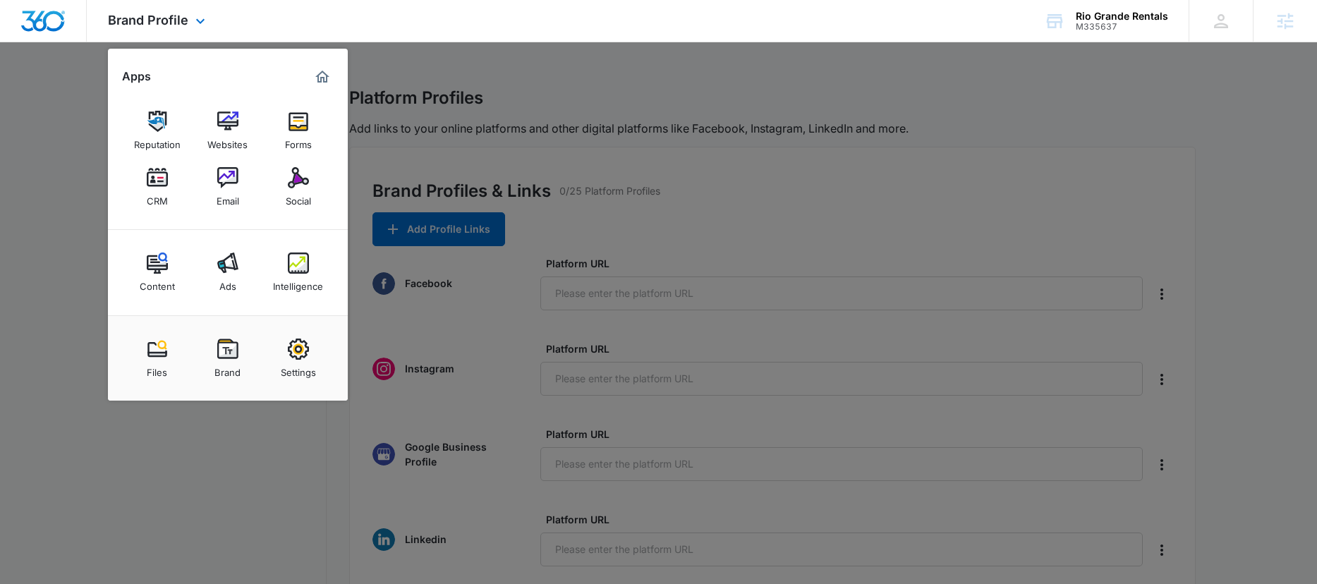
click at [32, 19] on img "Dashboard" at bounding box center [42, 21] width 45 height 21
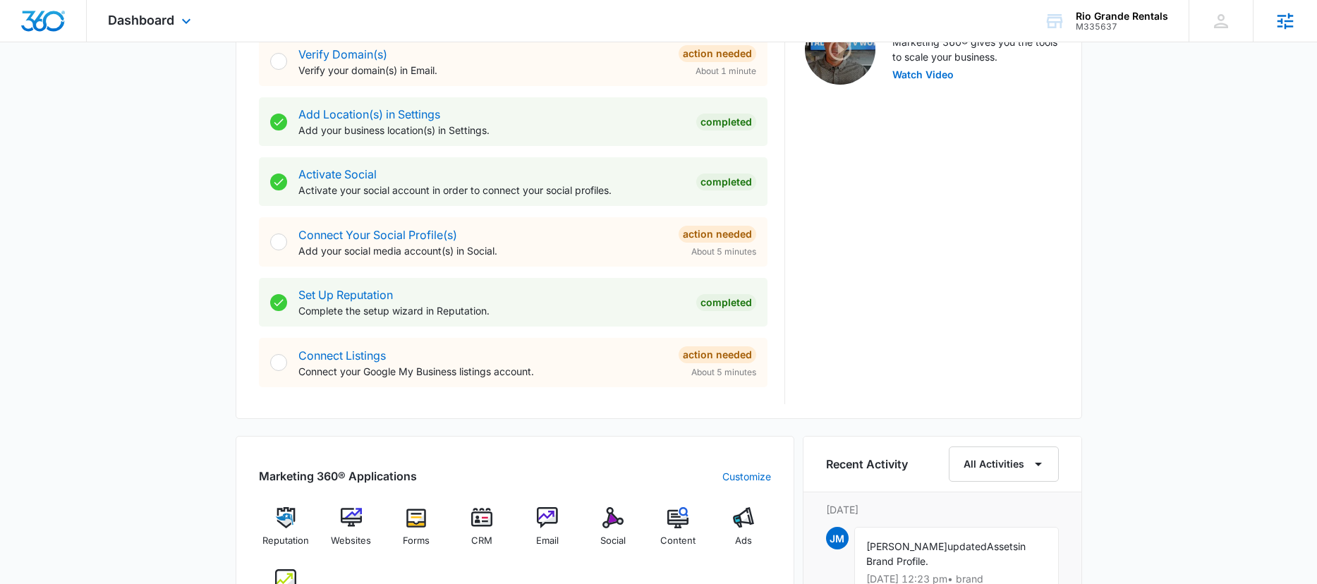
scroll to position [29, 0]
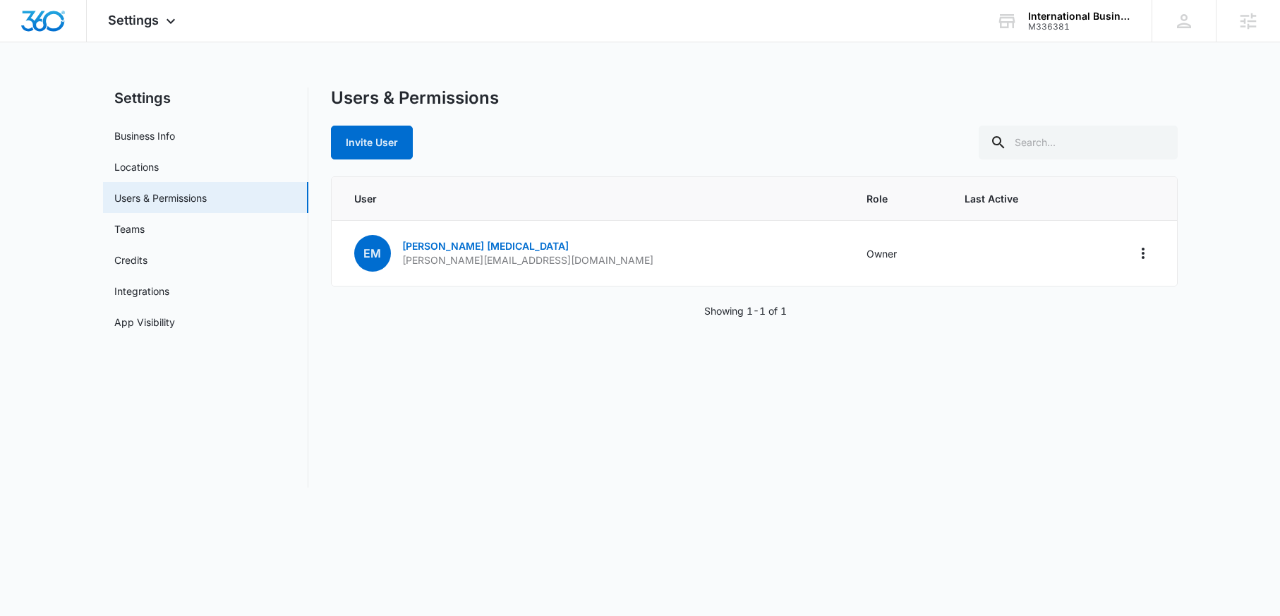
click at [676, 74] on div "Settings Apps Reputation Forms CRM Email Social Content Ads Intelligence Files …" at bounding box center [640, 252] width 1280 height 504
click at [727, 32] on div "Settings Apps Reputation Forms CRM Email Social Content Ads Intelligence Files …" at bounding box center [640, 21] width 1280 height 42
click at [728, 33] on div "Settings Apps Reputation Forms CRM Email Social Content Ads Intelligence Files …" at bounding box center [640, 21] width 1280 height 42
click at [725, 55] on div "Settings Apps Reputation Forms CRM Email Social Content Ads Intelligence Files …" at bounding box center [640, 252] width 1280 height 504
click at [732, 31] on div "Settings Apps Reputation Forms CRM Email Social Content Ads Intelligence Files …" at bounding box center [640, 21] width 1280 height 42
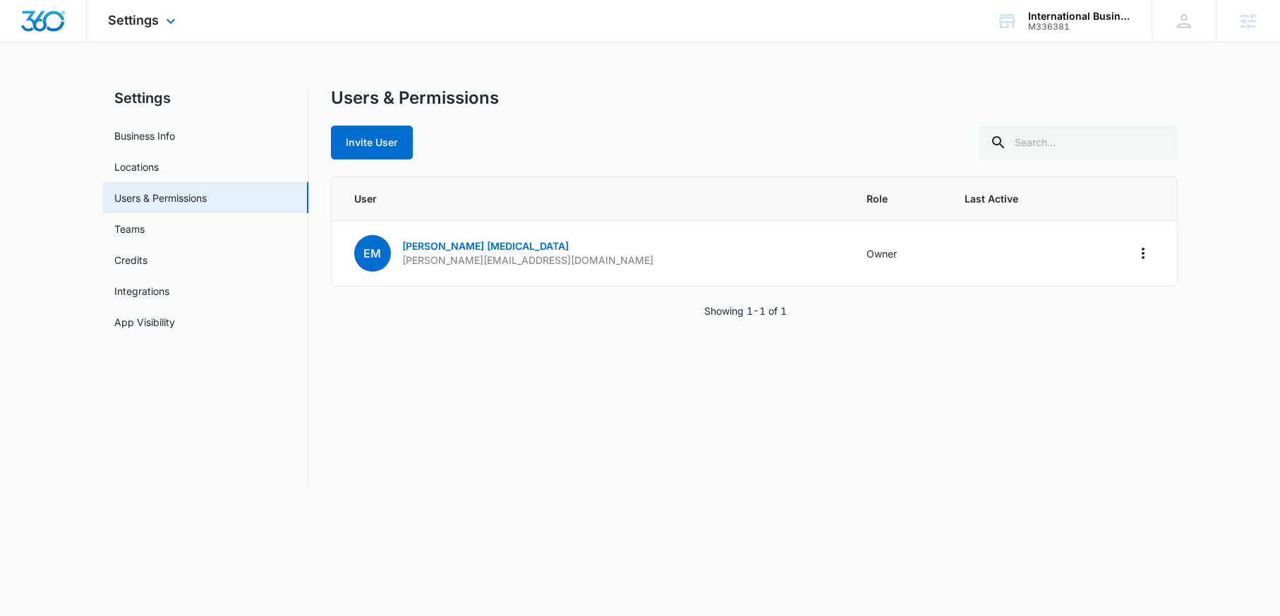
click at [728, 30] on div "Settings Apps Reputation Forms CRM Email Social Content Ads Intelligence Files …" at bounding box center [640, 21] width 1280 height 42
click at [731, 42] on div "Settings Apps Reputation Forms CRM Email Social Content Ads Intelligence Files …" at bounding box center [640, 21] width 1280 height 42
click at [751, 47] on div "Settings Apps Reputation Forms CRM Email Social Content Ads Intelligence Files …" at bounding box center [640, 252] width 1280 height 504
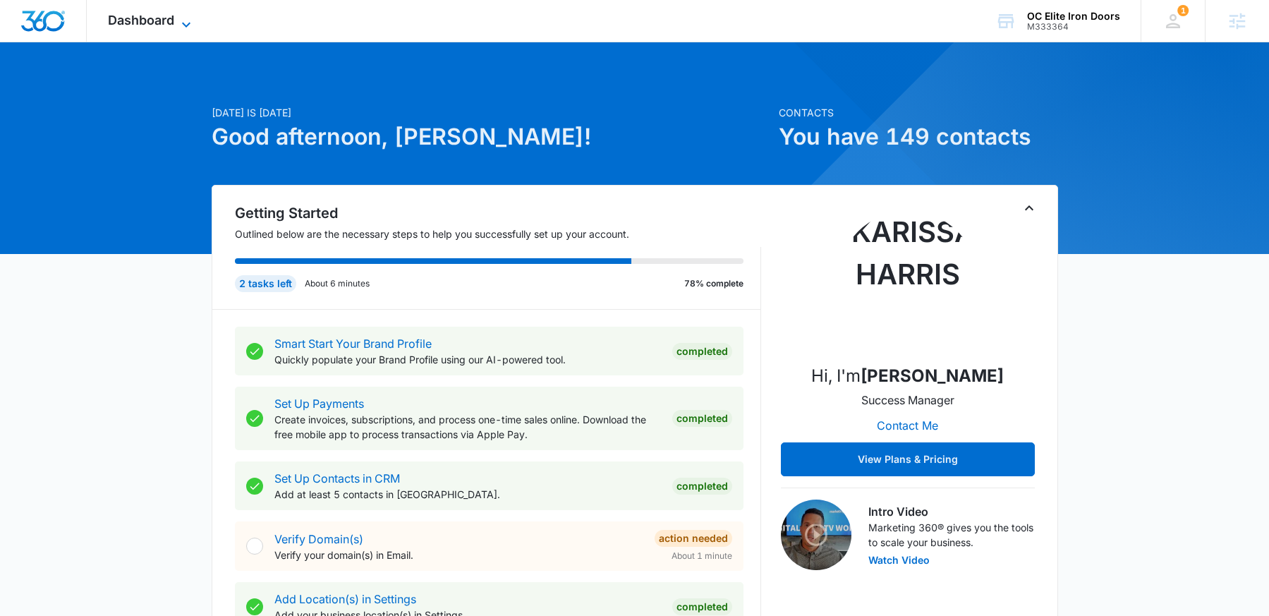
click at [190, 19] on icon at bounding box center [186, 24] width 17 height 17
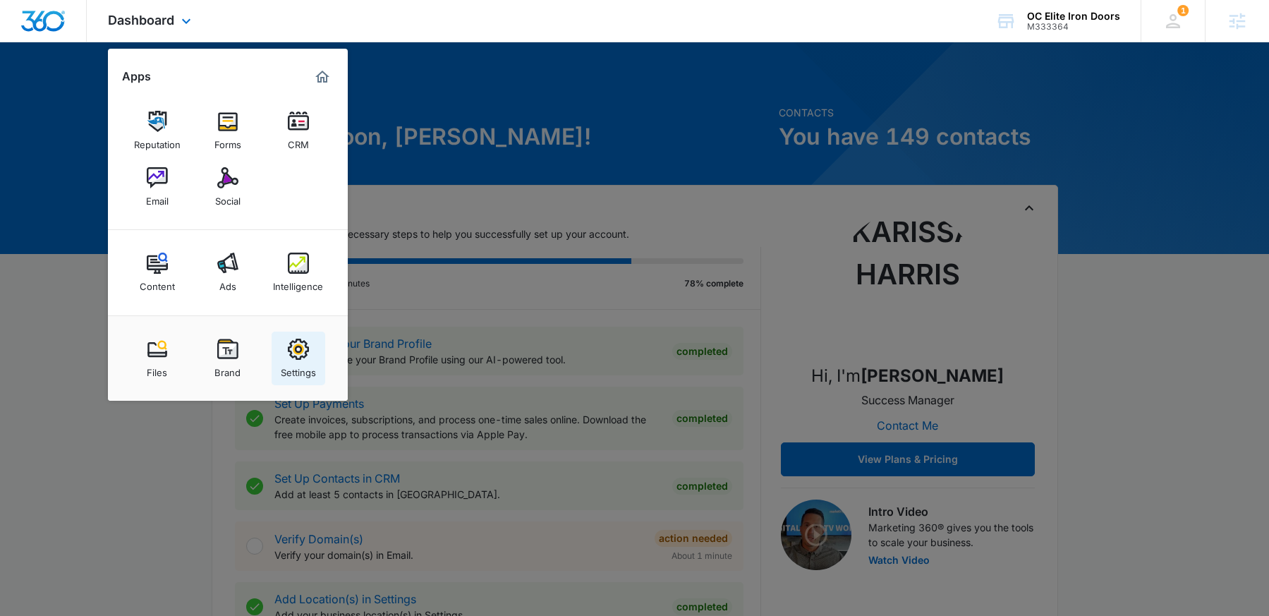
click at [288, 356] on img at bounding box center [298, 349] width 21 height 21
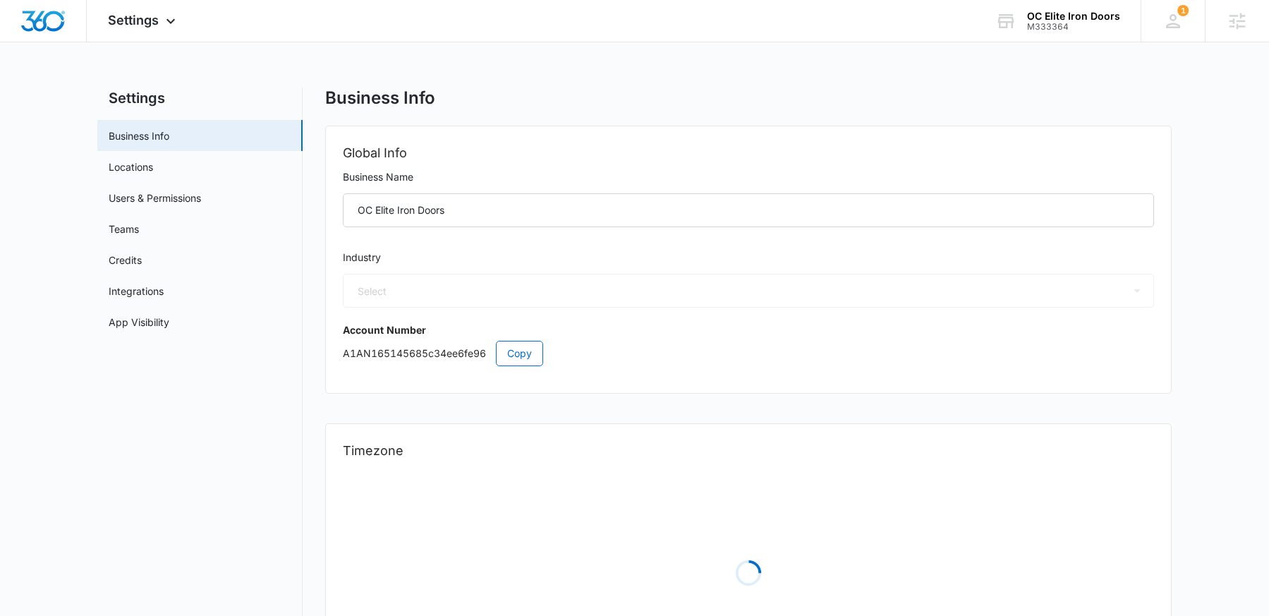
select select "52"
select select "US"
select select "America/Los_Angeles"
click at [155, 203] on link "Users & Permissions" at bounding box center [155, 197] width 92 height 15
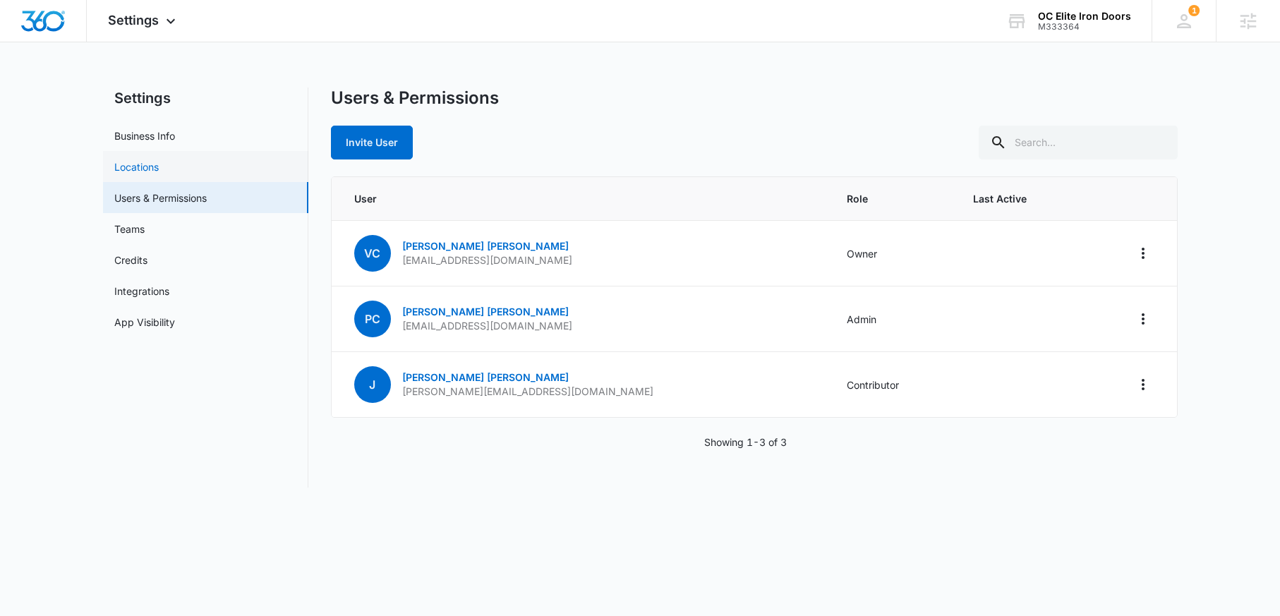
click at [140, 174] on link "Locations" at bounding box center [136, 166] width 44 height 15
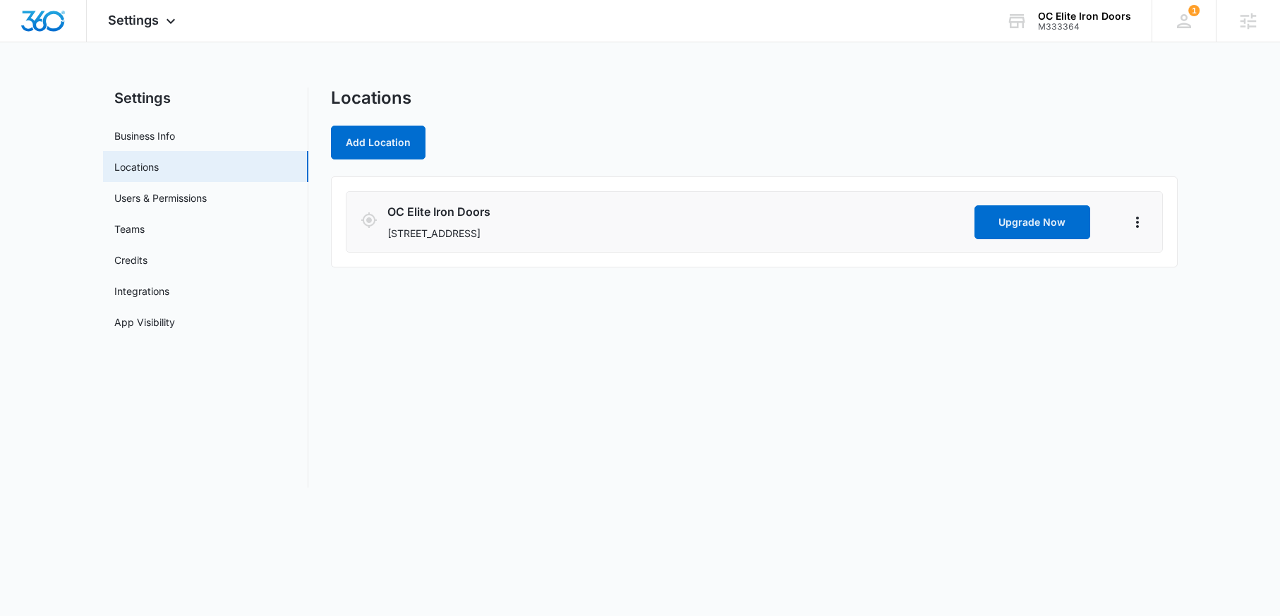
drag, startPoint x: 568, startPoint y: 234, endPoint x: 384, endPoint y: 233, distance: 183.4
click at [384, 233] on div "OC Elite Iron Doors 31272 Avenida Madrid, San Juan Capistrano, CA 92675 Upgrade…" at bounding box center [753, 221] width 787 height 37
copy p "31272 Avenida Madrid, San Juan Capistrano, CA 92675"
click at [1141, 222] on icon "Actions" at bounding box center [1137, 222] width 17 height 17
click at [1155, 266] on link "Edit" at bounding box center [1153, 261] width 18 height 12
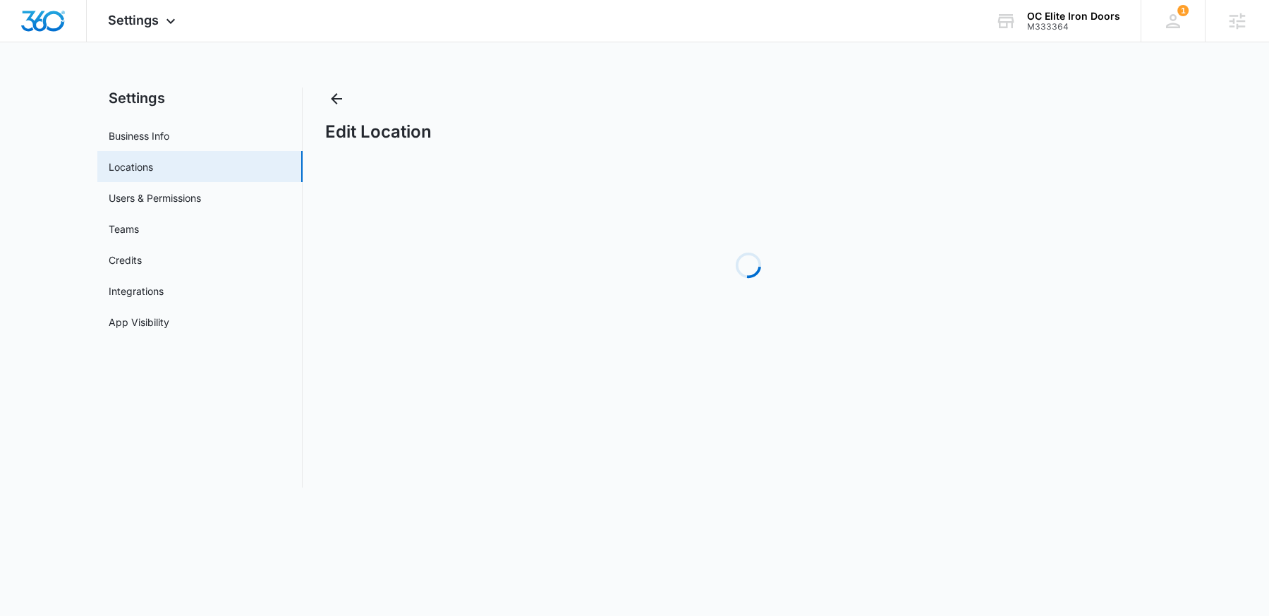
select select "[US_STATE]"
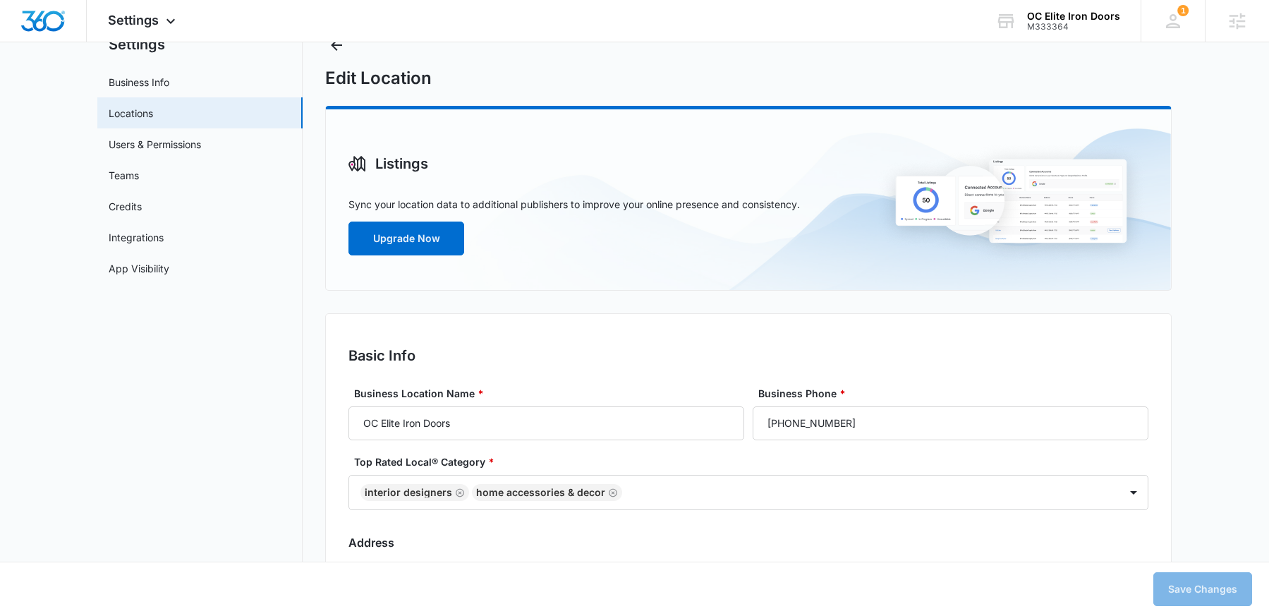
scroll to position [244, 0]
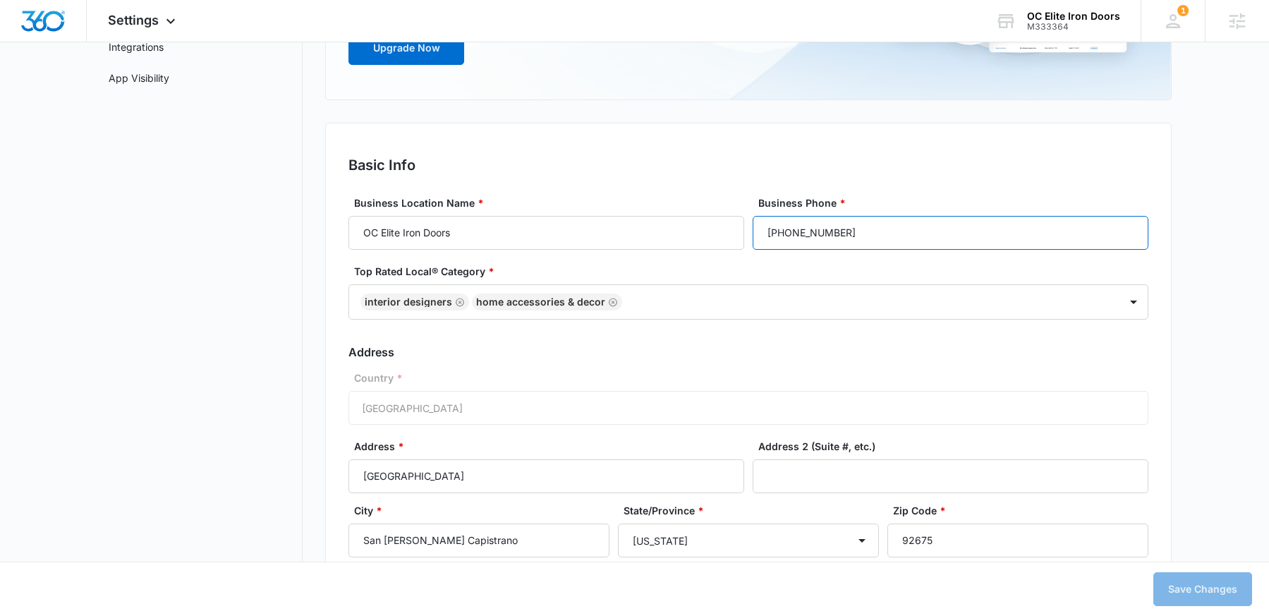
click at [806, 233] on input "[PHONE_NUMBER]" at bounding box center [951, 233] width 396 height 34
click at [865, 245] on input "[PHONE_NUMBER]" at bounding box center [951, 233] width 396 height 34
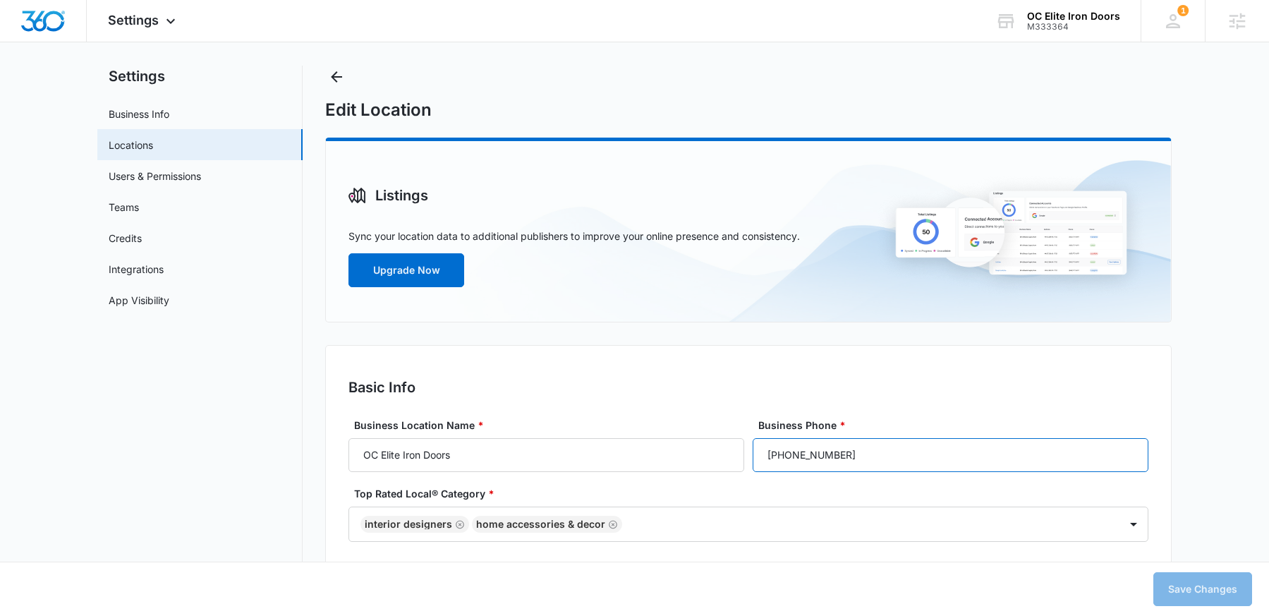
scroll to position [0, 0]
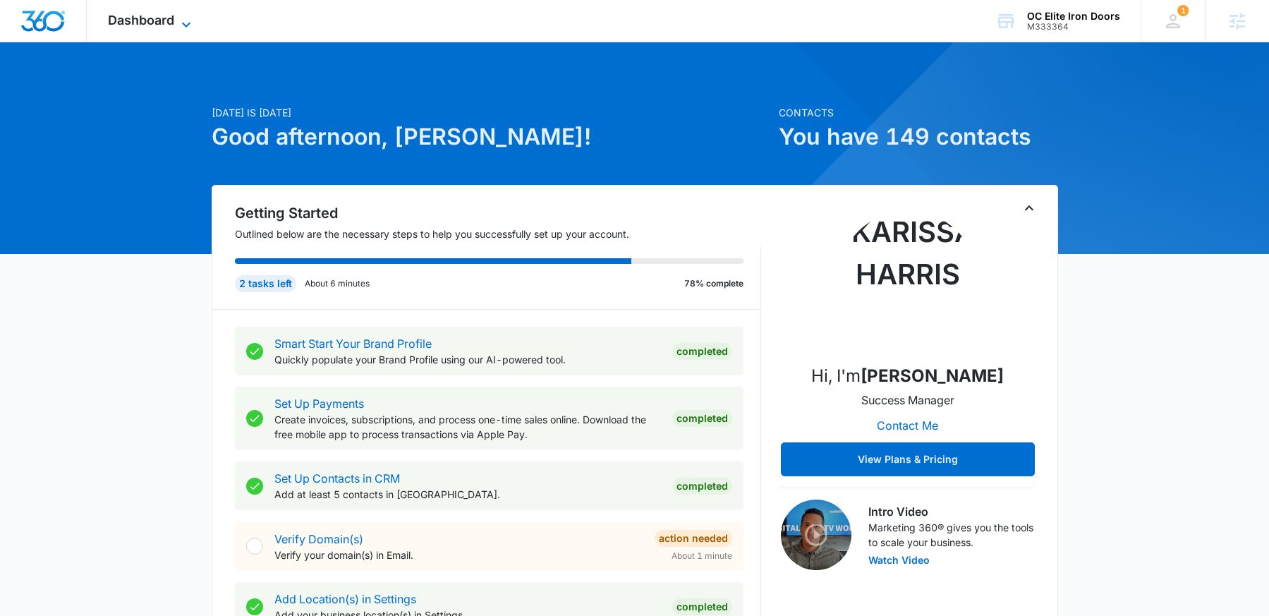
click at [155, 21] on span "Dashboard" at bounding box center [141, 20] width 66 height 15
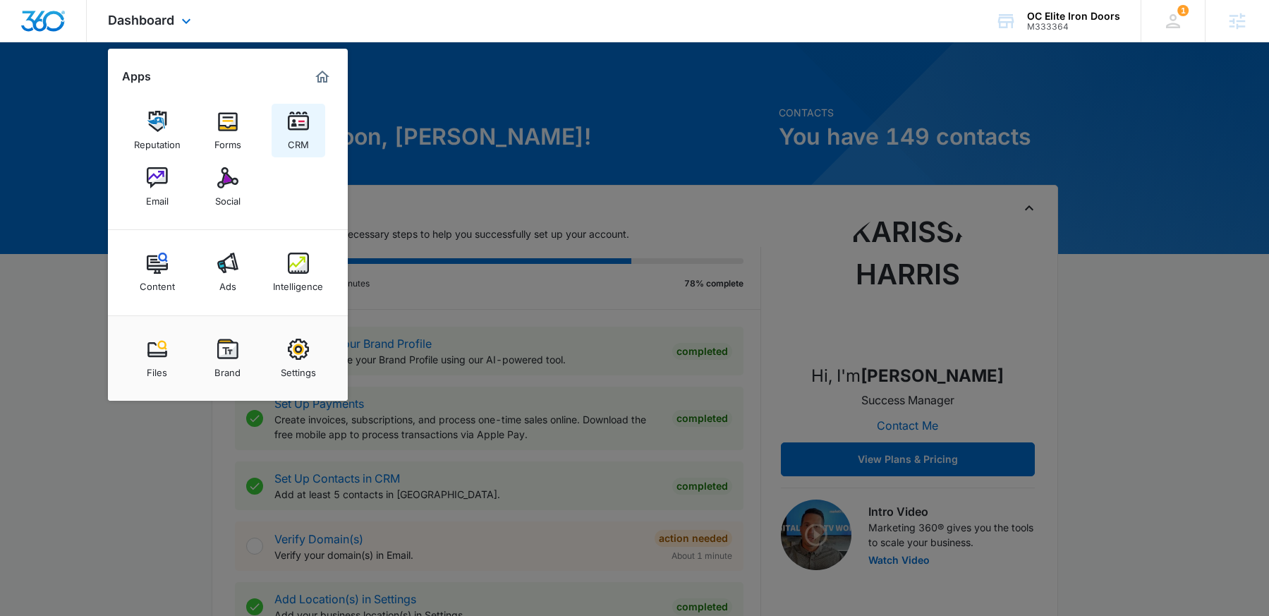
click at [303, 137] on div "CRM" at bounding box center [298, 141] width 21 height 18
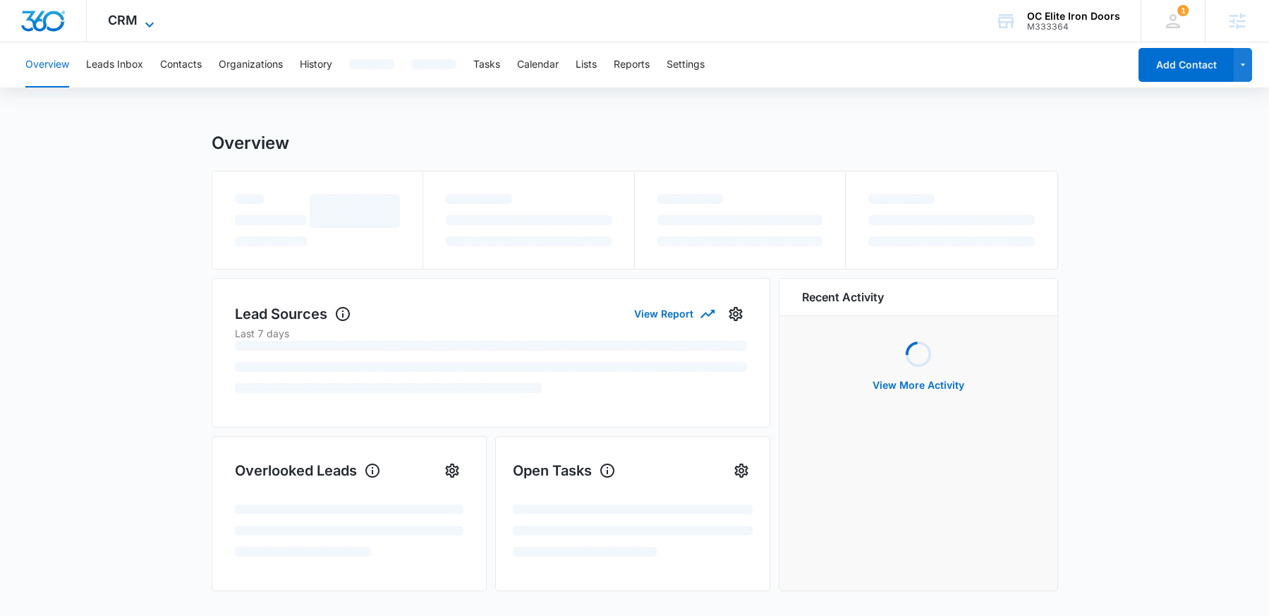
drag, startPoint x: 124, startPoint y: 19, endPoint x: 168, endPoint y: 47, distance: 51.7
click at [124, 19] on span "CRM" at bounding box center [123, 20] width 30 height 15
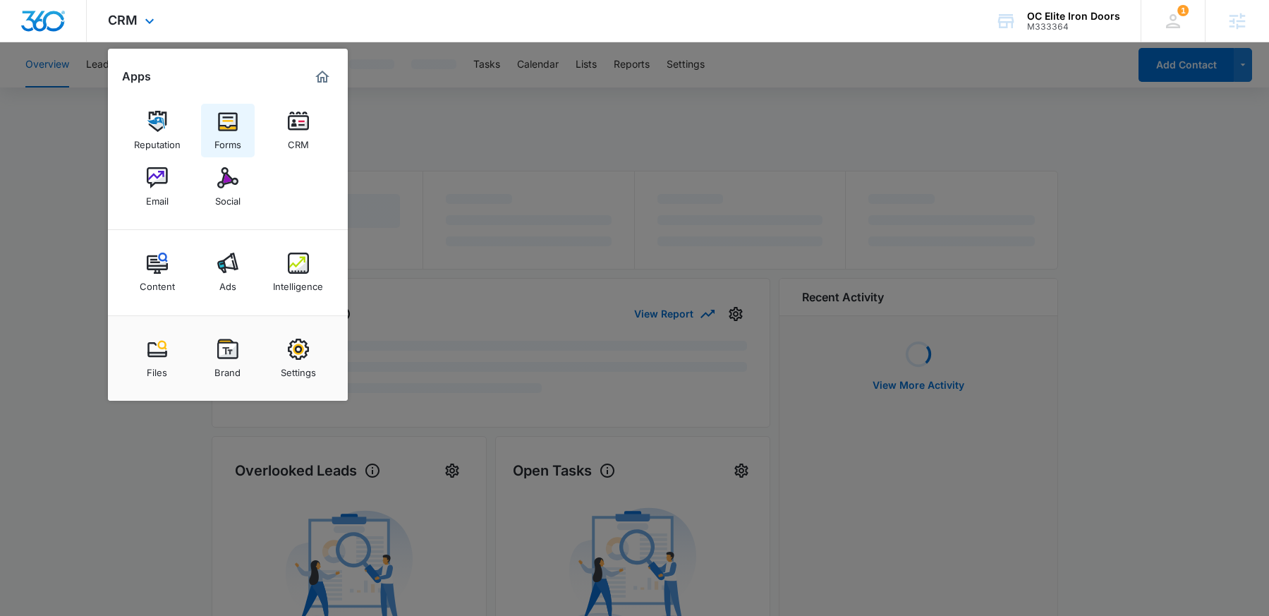
click at [238, 132] on div "Forms" at bounding box center [227, 141] width 27 height 18
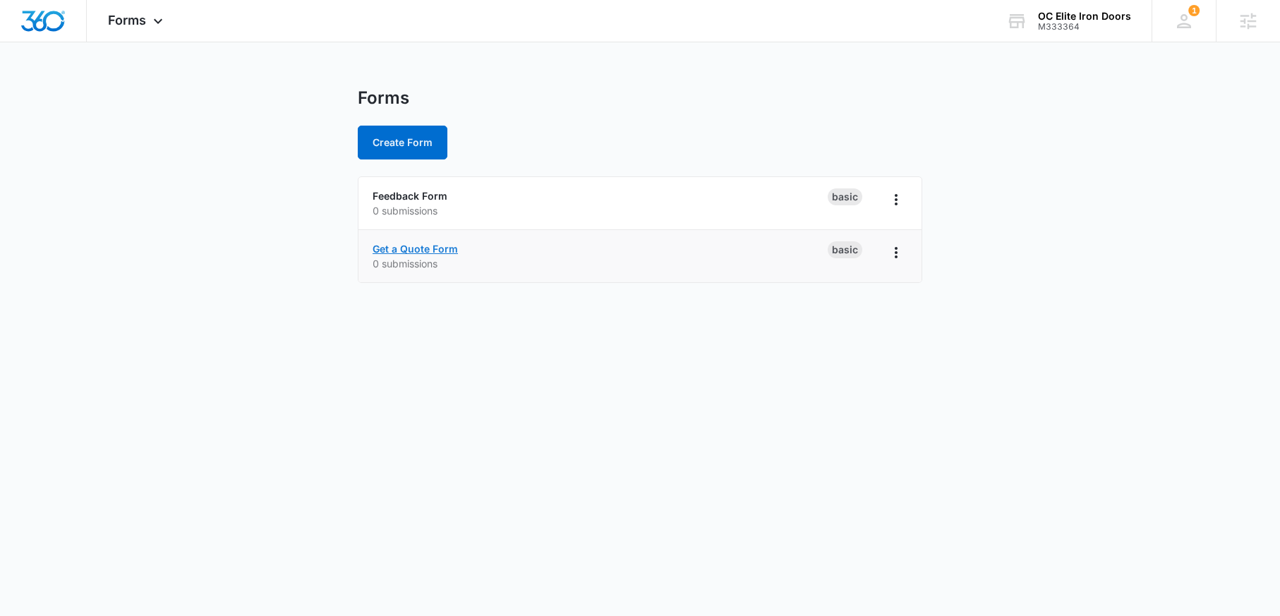
click at [434, 253] on link "Get a Quote Form" at bounding box center [414, 249] width 85 height 12
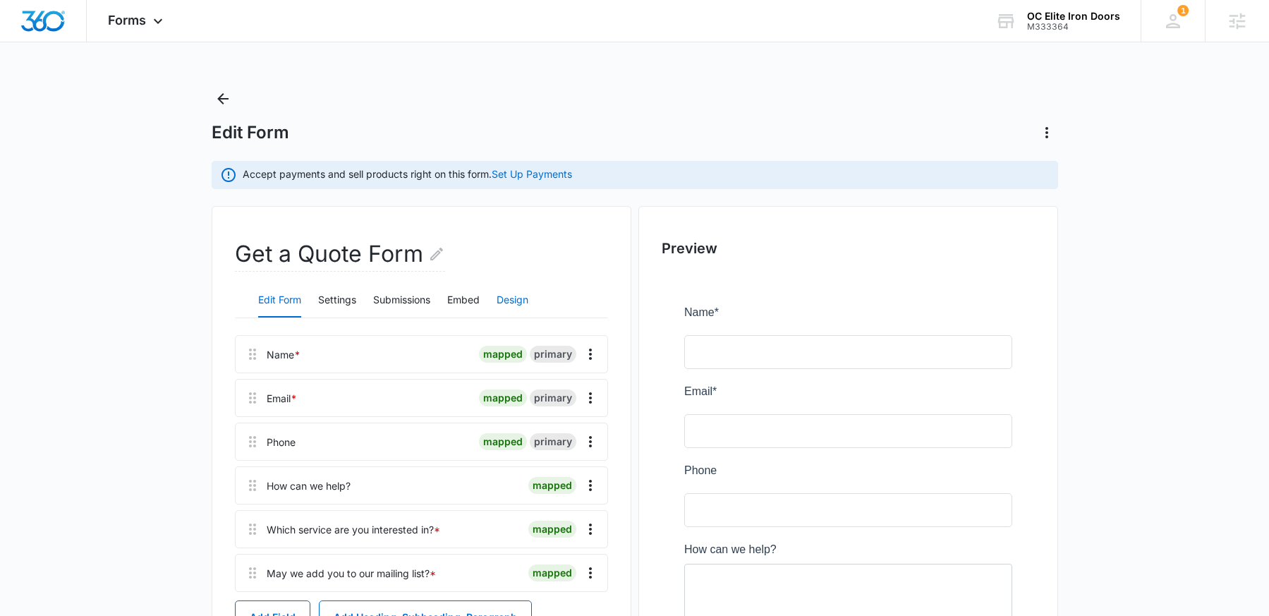
click at [510, 302] on button "Design" at bounding box center [513, 301] width 32 height 34
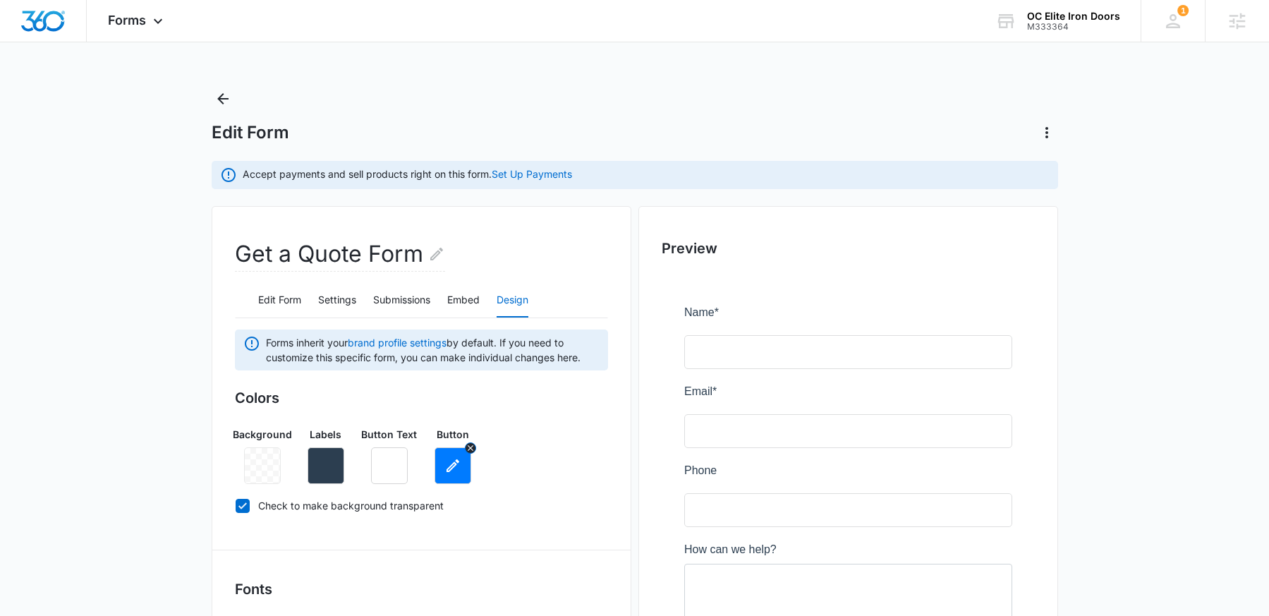
click at [460, 470] on icon "button" at bounding box center [452, 465] width 17 height 17
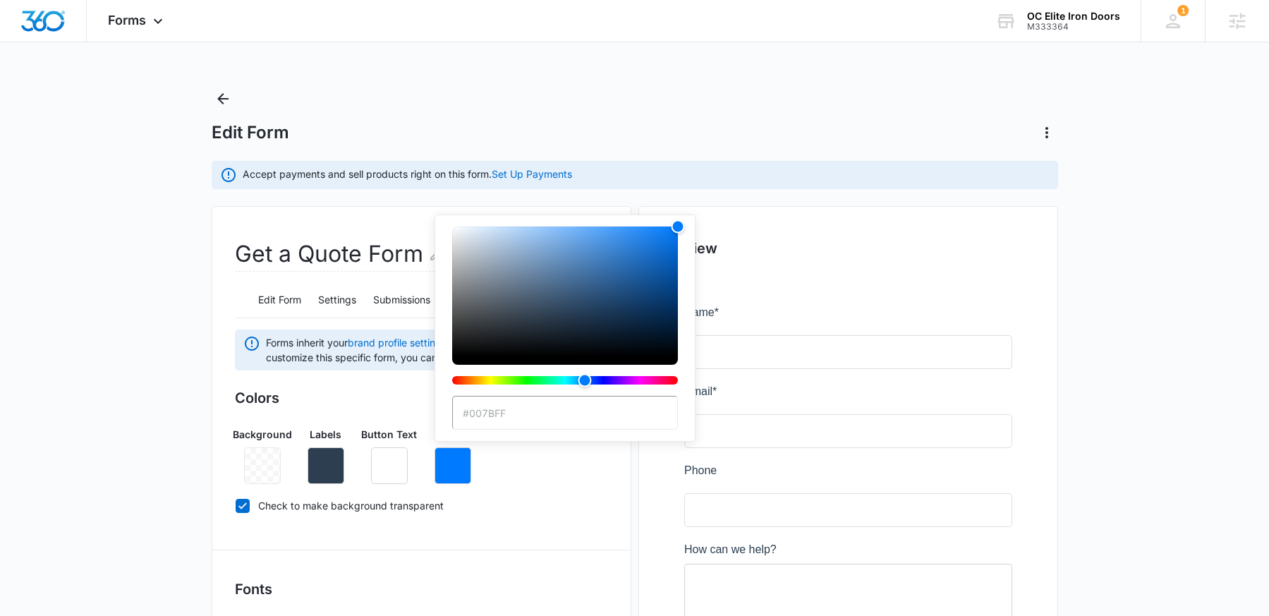
type input "#525252"
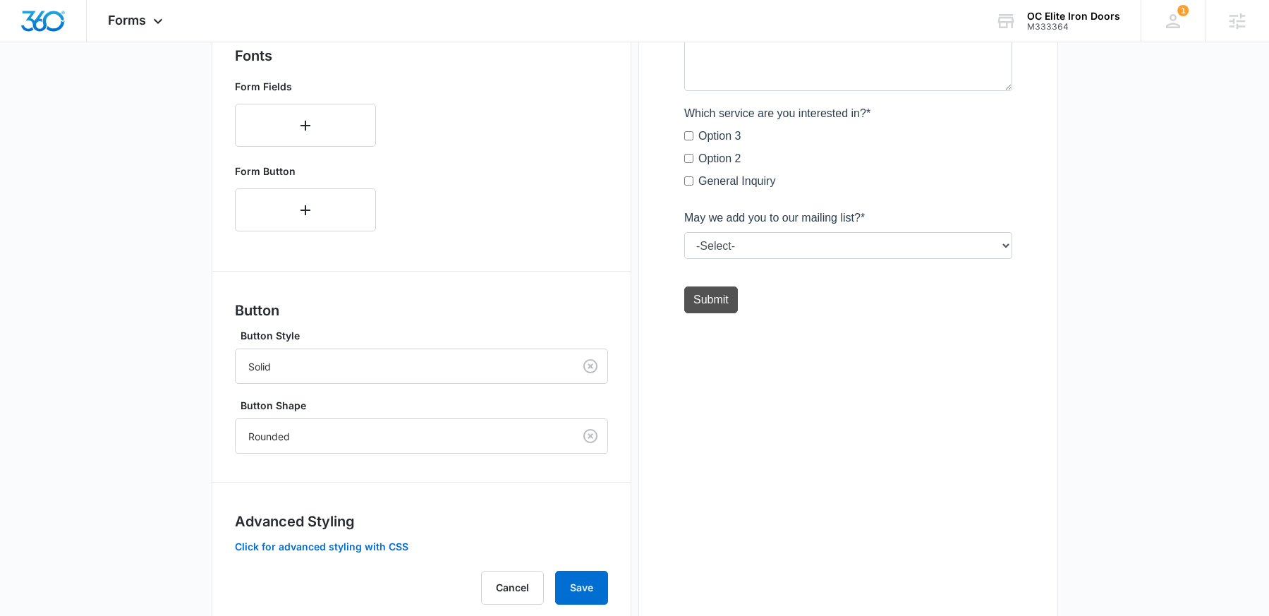
scroll to position [573, 0]
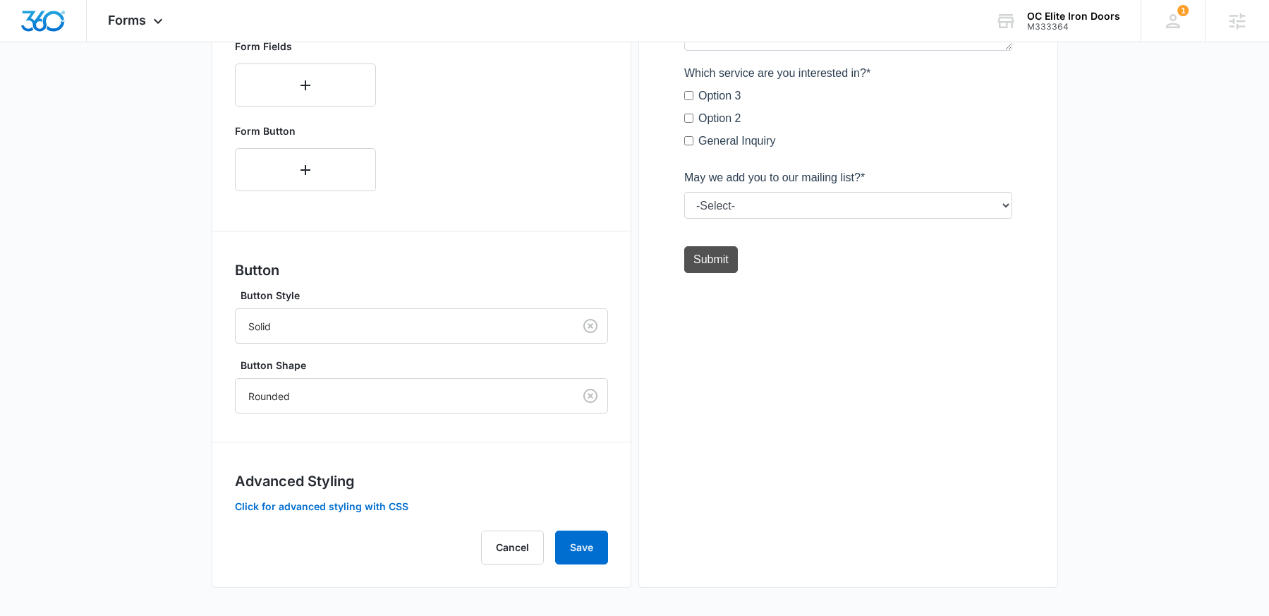
click at [565, 525] on div "Forms inherit your brand profile settings by default. If you need to customize …" at bounding box center [421, 160] width 373 height 808
click at [568, 538] on button "Save" at bounding box center [581, 547] width 53 height 34
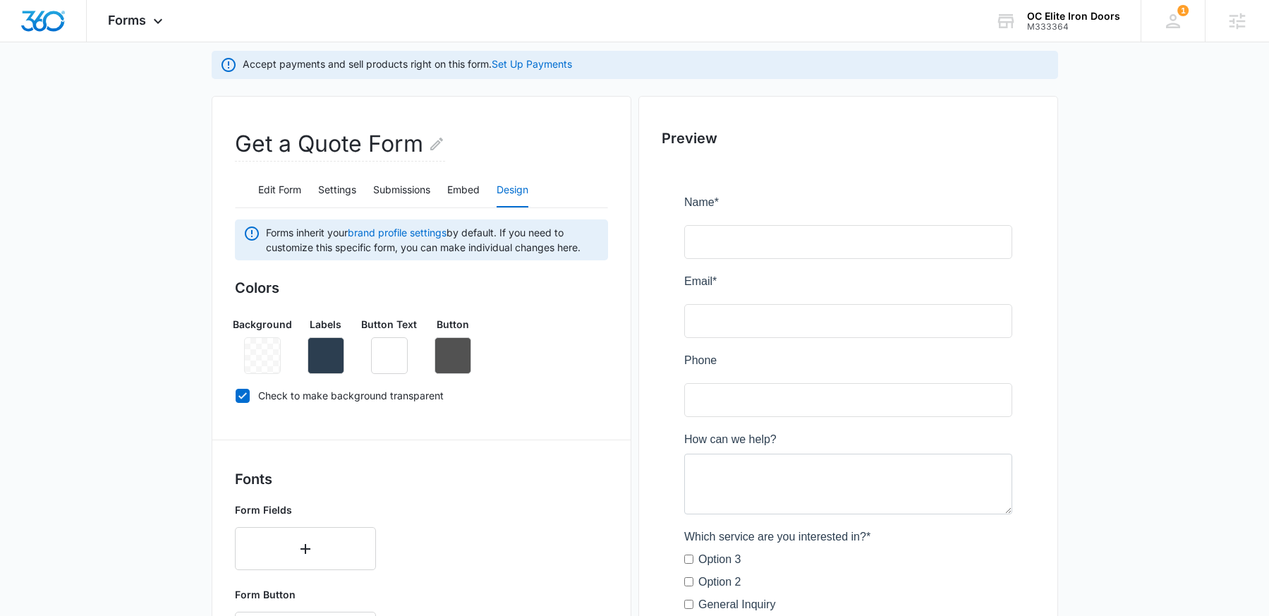
scroll to position [0, 0]
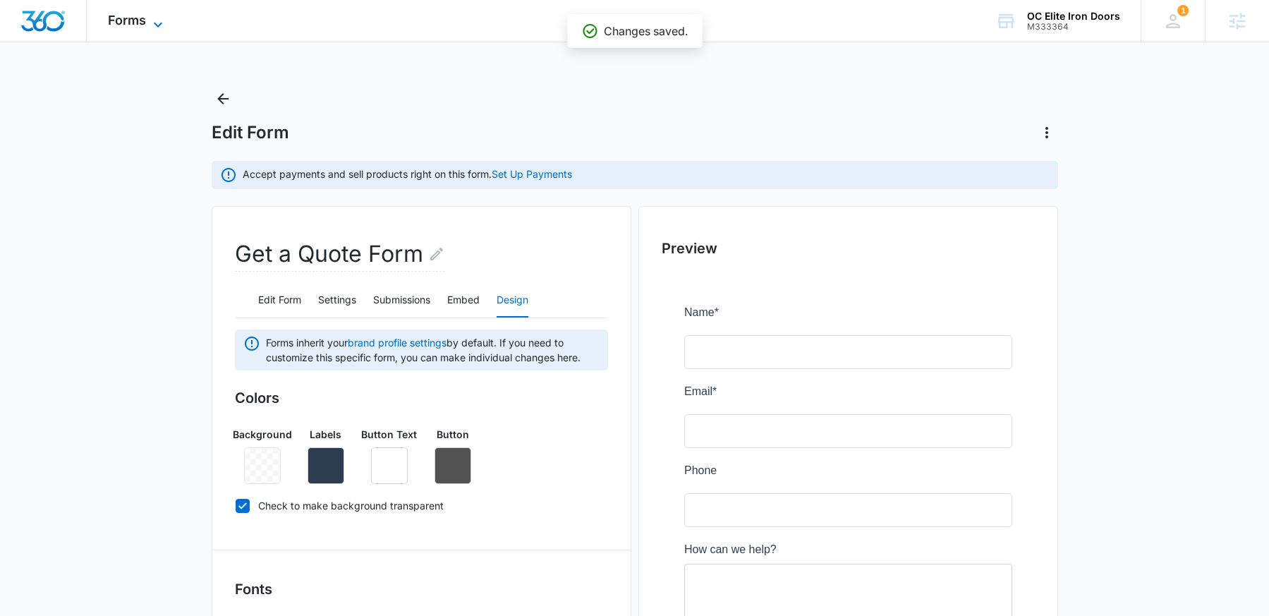
click at [130, 21] on span "Forms" at bounding box center [127, 20] width 38 height 15
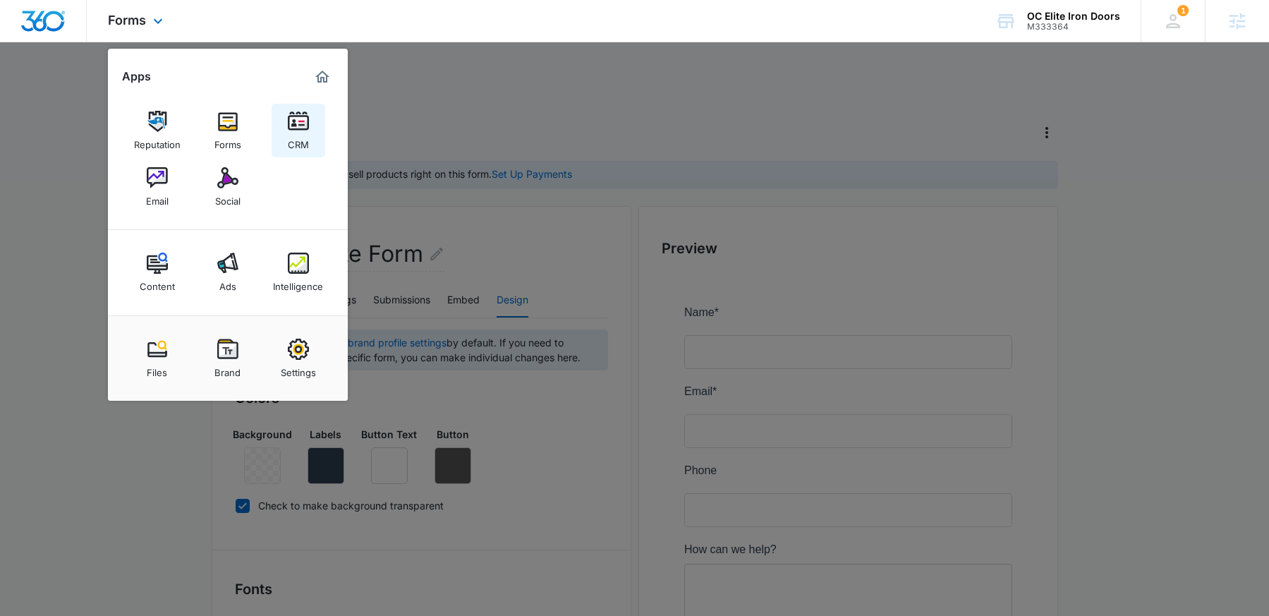
click at [289, 128] on img at bounding box center [298, 121] width 21 height 21
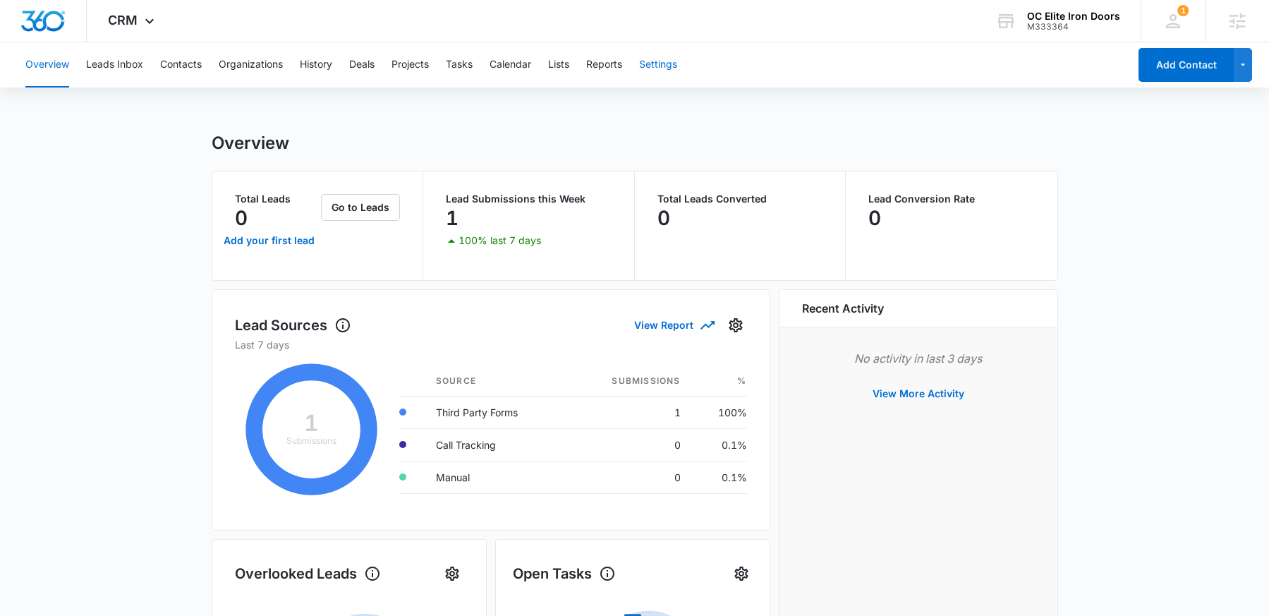
click at [649, 61] on button "Settings" at bounding box center [658, 64] width 38 height 45
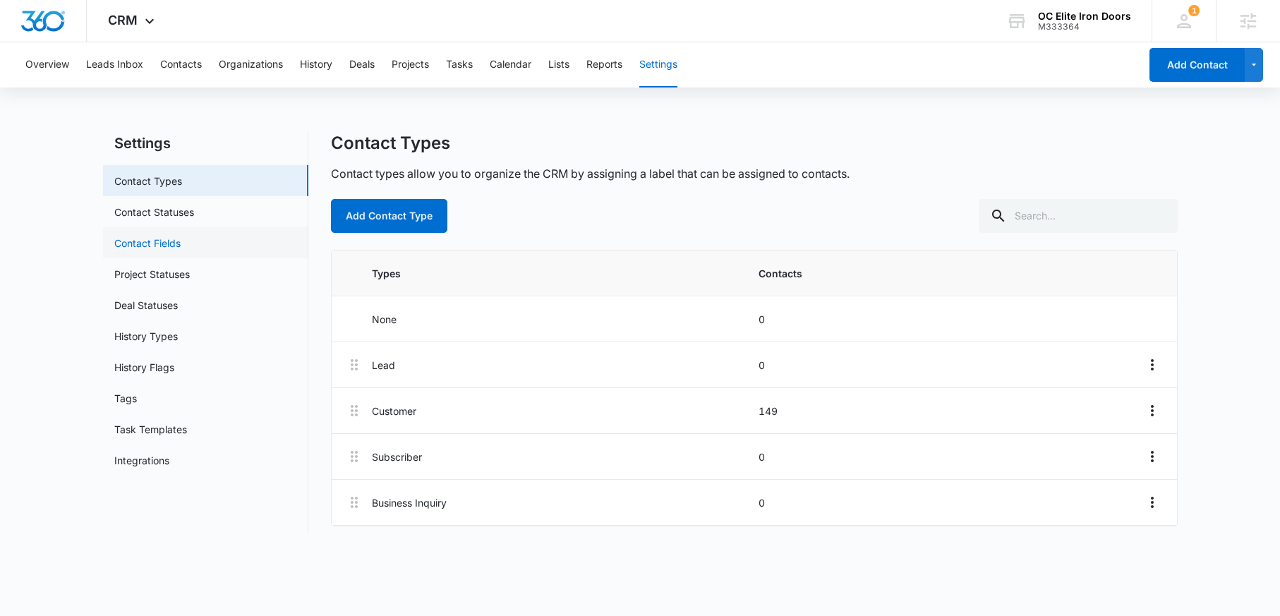
click at [156, 243] on link "Contact Fields" at bounding box center [147, 243] width 66 height 15
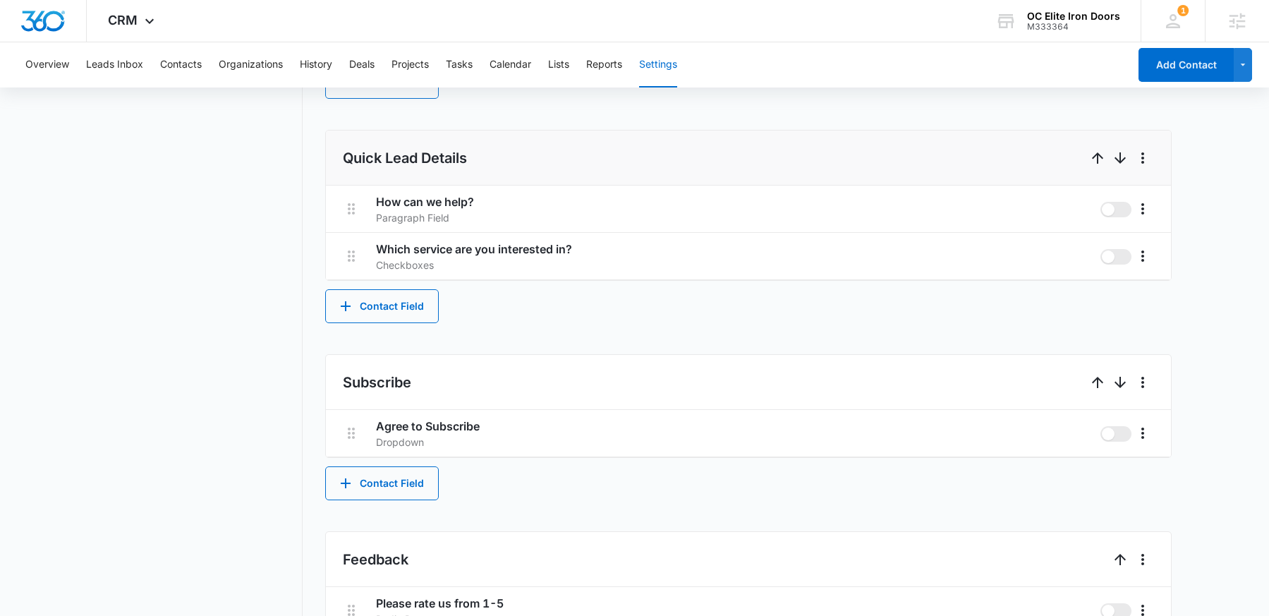
scroll to position [939, 0]
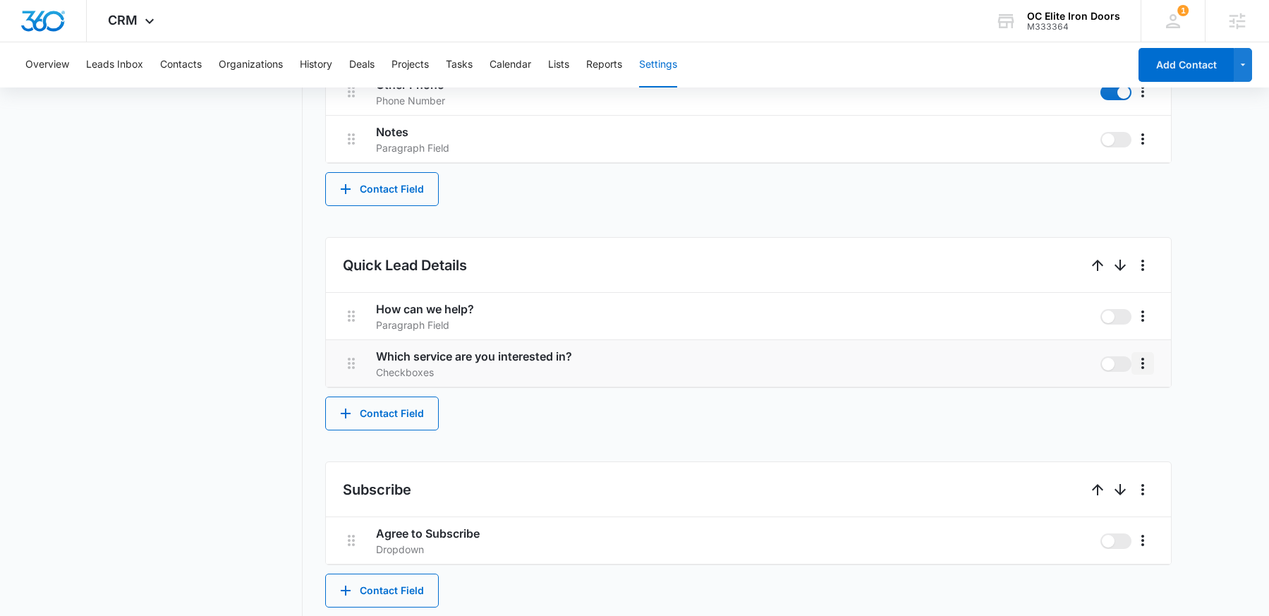
click at [1145, 368] on icon "More" at bounding box center [1142, 363] width 17 height 17
click at [1156, 405] on div "Edit" at bounding box center [1164, 403] width 30 height 10
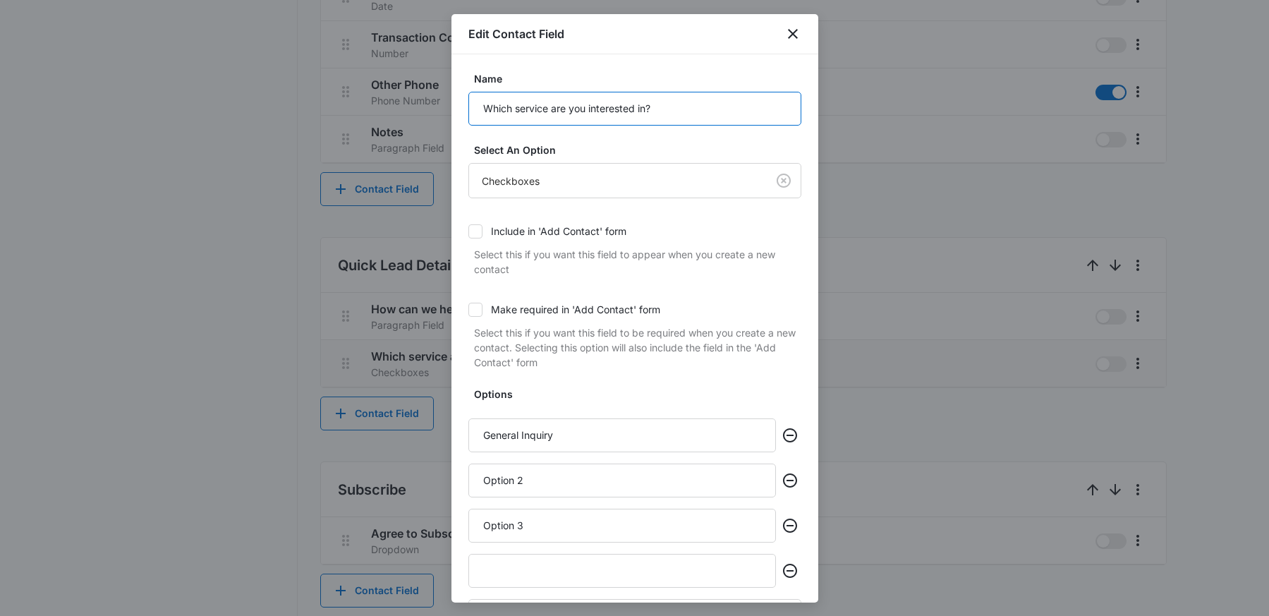
drag, startPoint x: 564, startPoint y: 115, endPoint x: 514, endPoint y: 114, distance: 50.1
click at [514, 114] on input "Which service are you interested in?" at bounding box center [634, 109] width 333 height 34
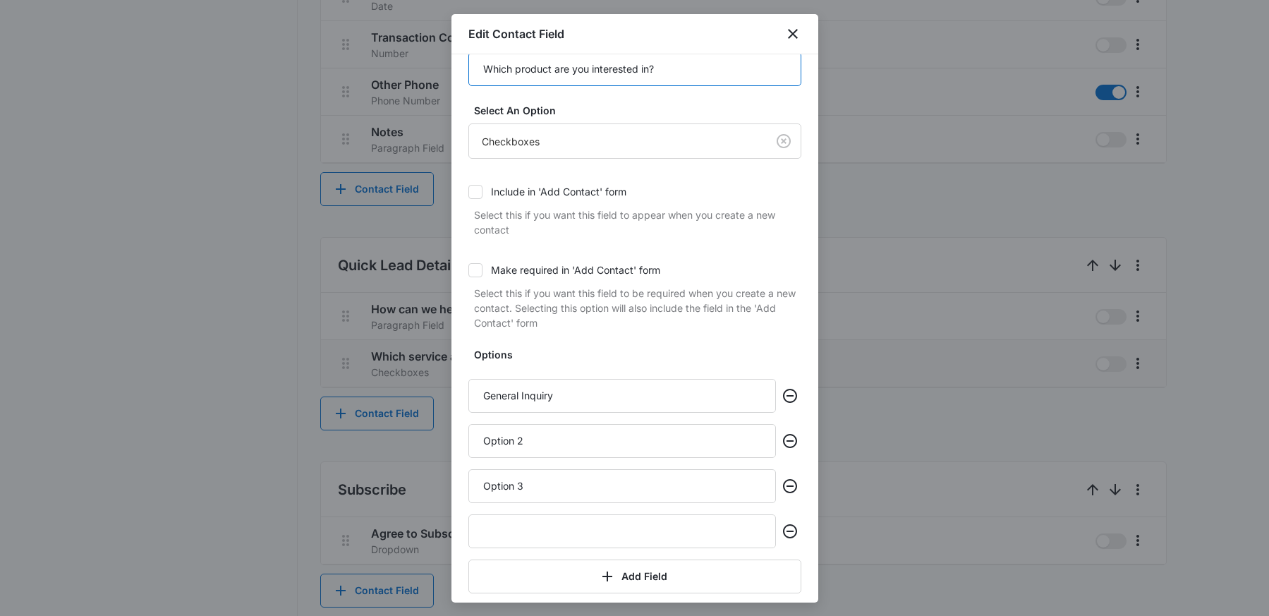
scroll to position [98, 0]
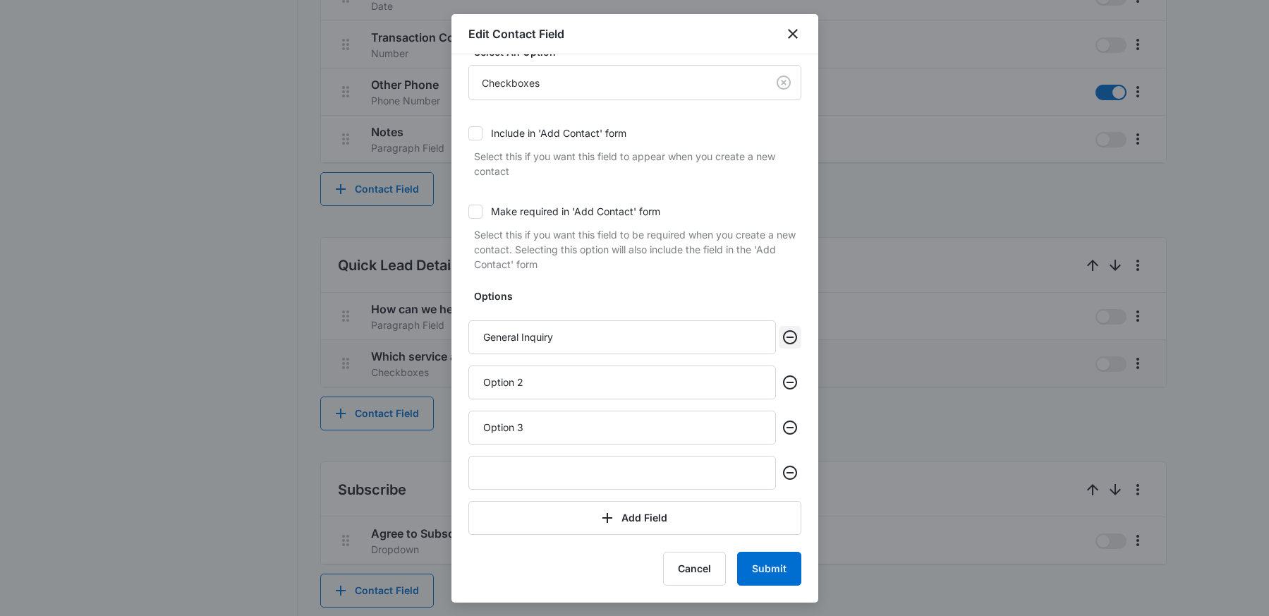
type input "Which product are you interested in?"
click at [784, 332] on icon "Remove" at bounding box center [790, 337] width 17 height 17
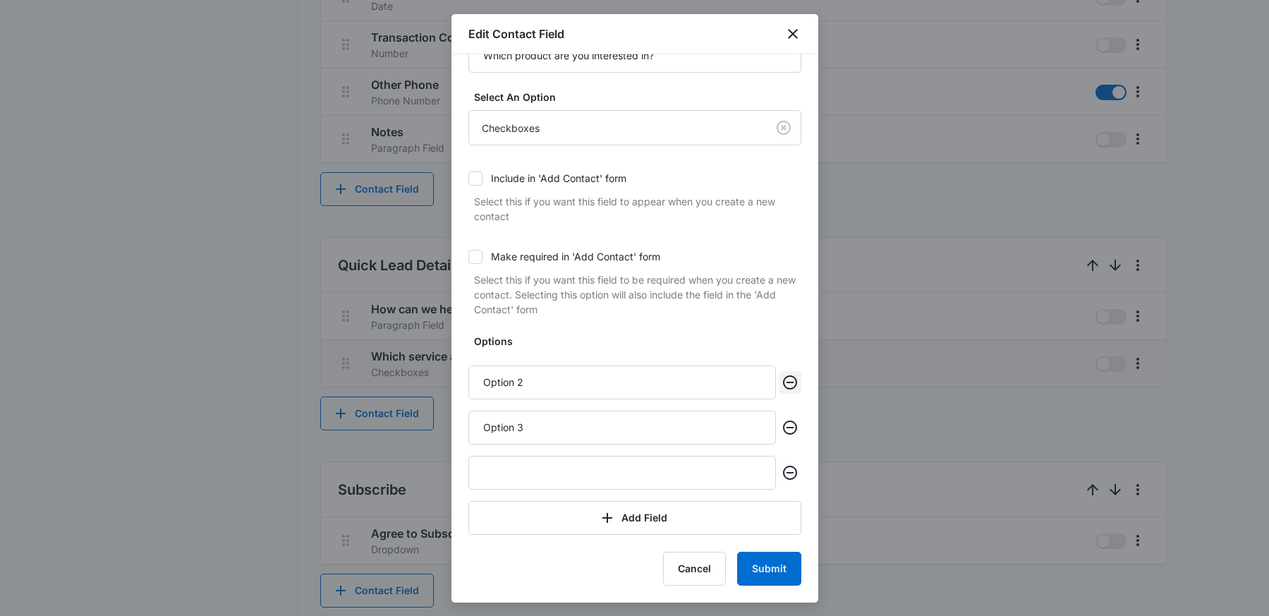
click at [782, 377] on icon "Remove" at bounding box center [790, 382] width 17 height 17
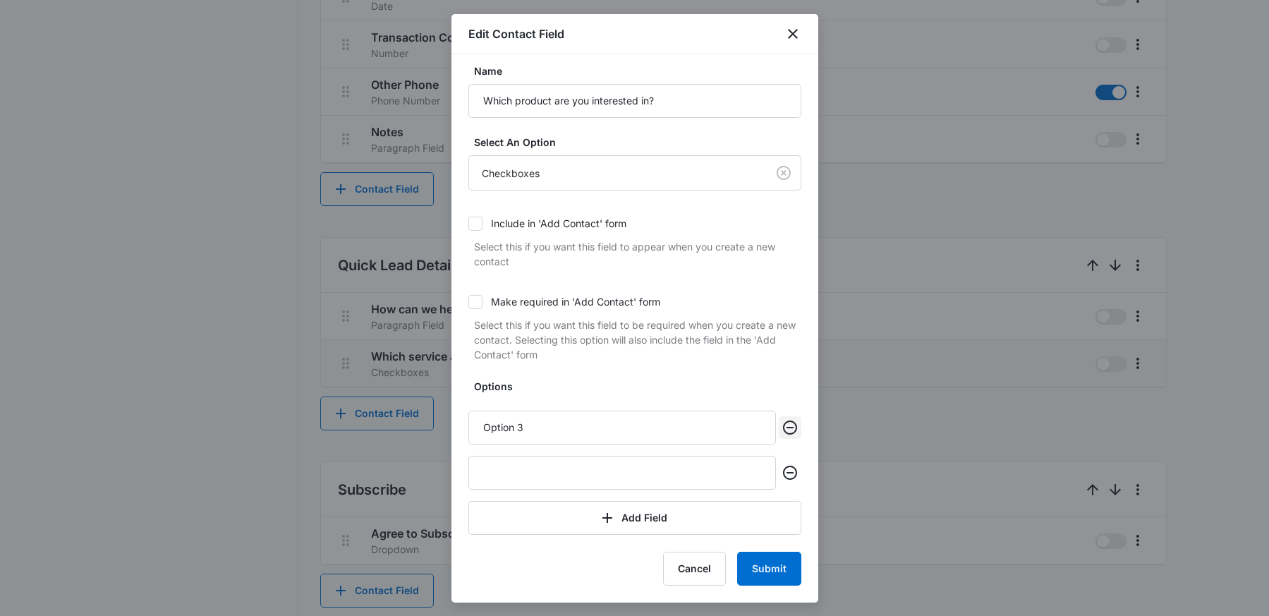
click at [784, 437] on button "Remove" at bounding box center [790, 427] width 23 height 23
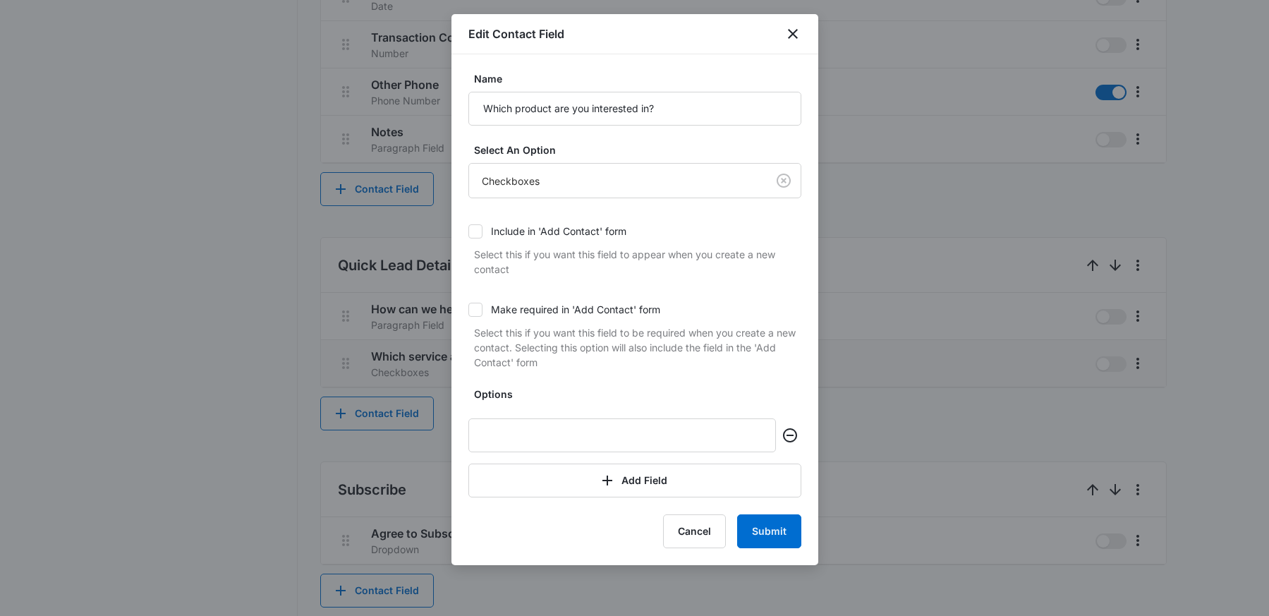
scroll to position [0, 0]
click at [789, 434] on icon "Remove" at bounding box center [790, 435] width 17 height 17
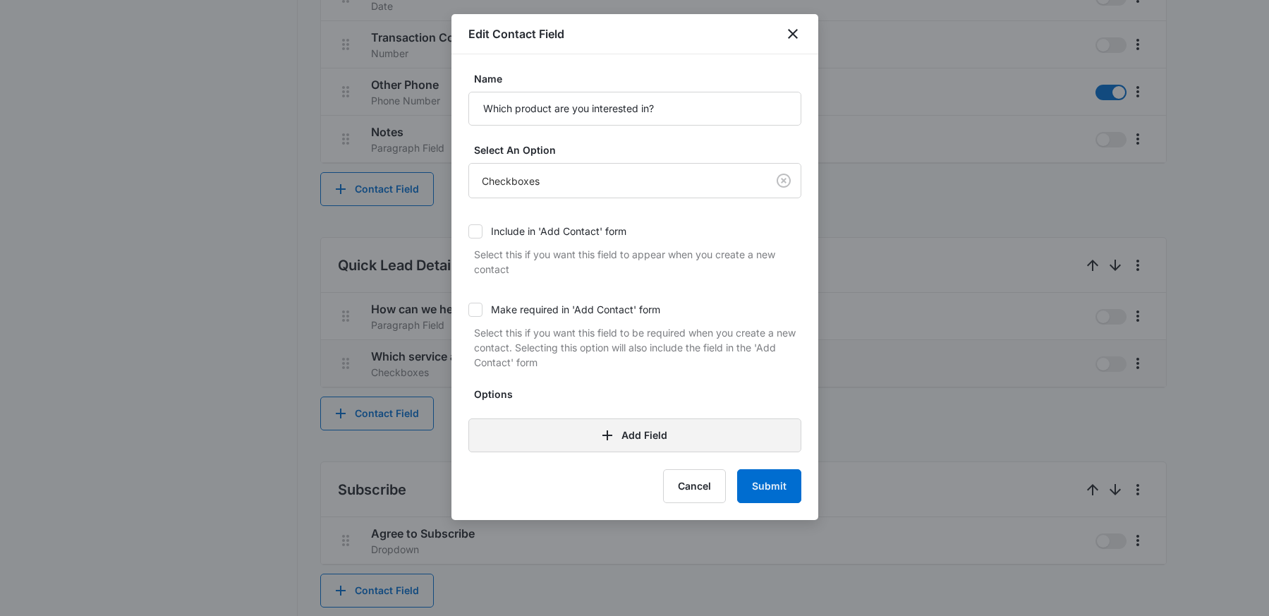
click at [634, 437] on button "Add Field" at bounding box center [634, 435] width 333 height 34
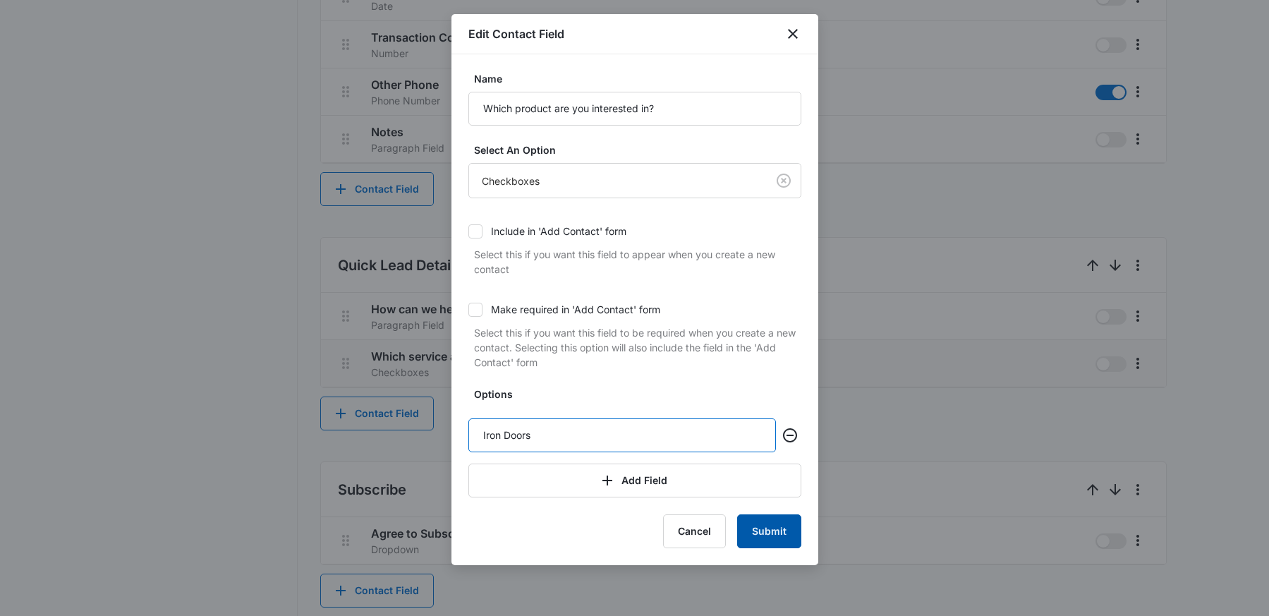
type input "Iron Doors"
click at [778, 530] on button "Submit" at bounding box center [769, 531] width 64 height 34
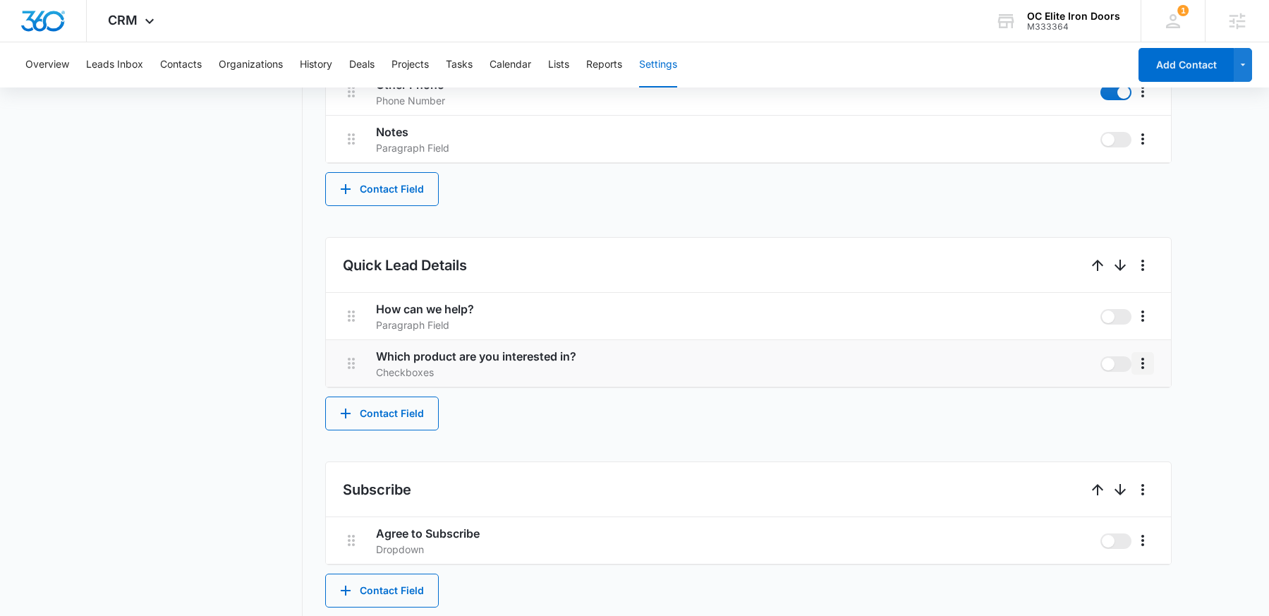
click at [1141, 358] on icon "More" at bounding box center [1142, 363] width 17 height 17
click at [1155, 398] on div "Edit" at bounding box center [1164, 403] width 30 height 10
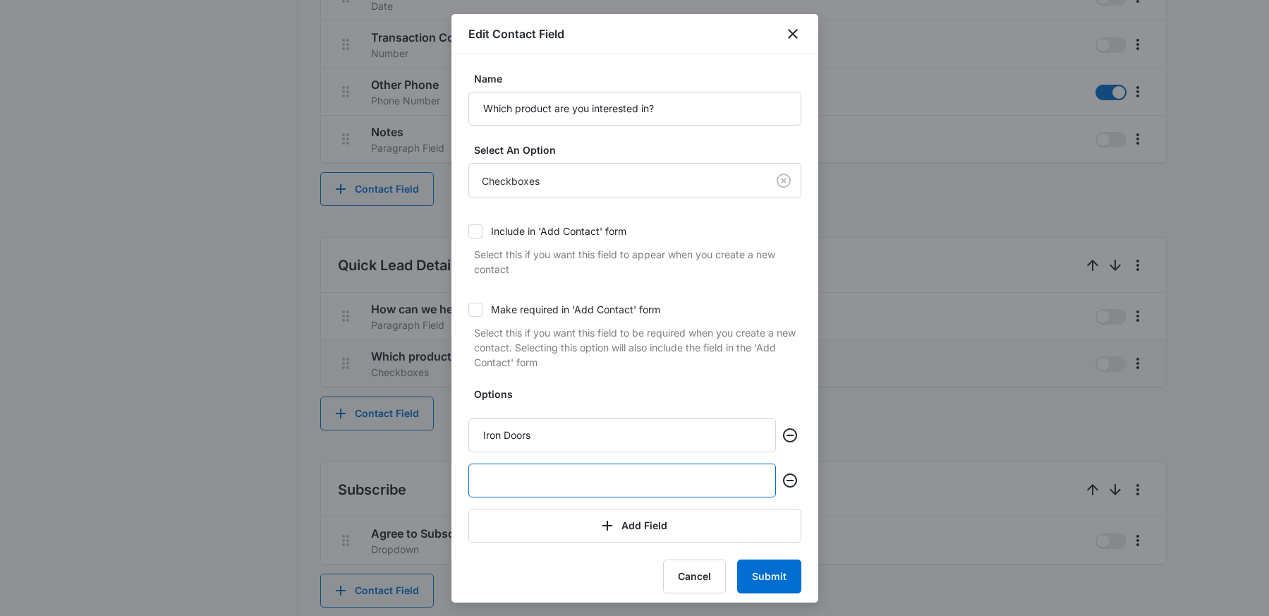
click at [571, 495] on input "text" at bounding box center [622, 480] width 308 height 34
type input "Iron Windows"
click at [771, 572] on button "Submit" at bounding box center [769, 576] width 64 height 34
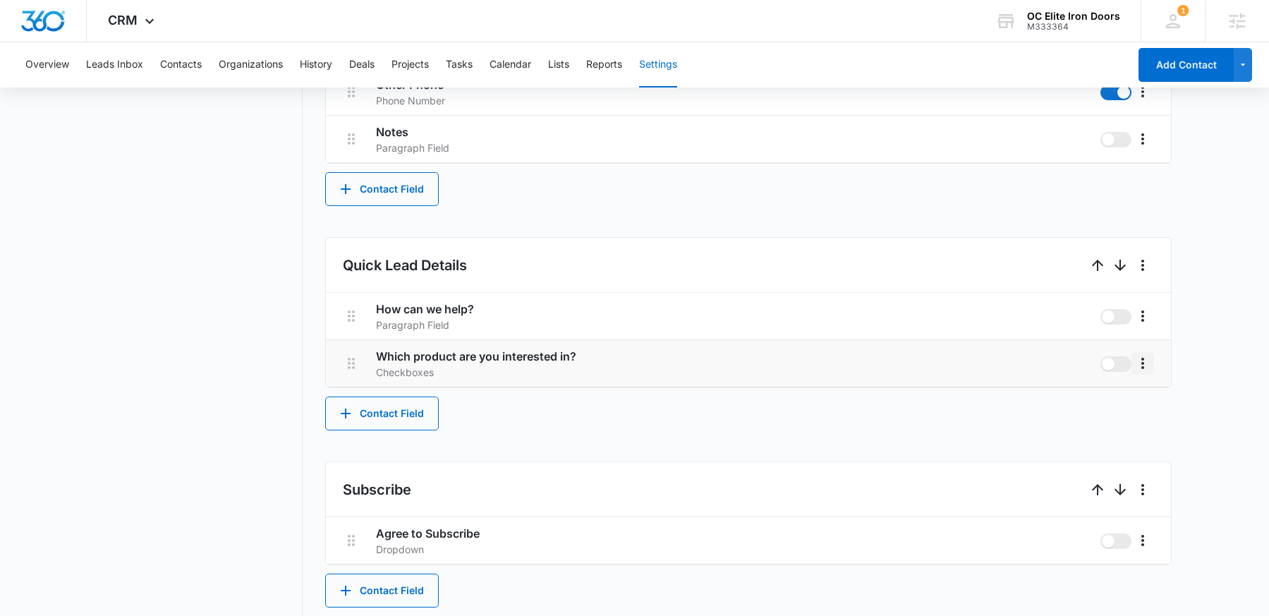
click at [1141, 365] on icon "More" at bounding box center [1142, 363] width 17 height 17
click at [1156, 399] on div "Edit" at bounding box center [1164, 403] width 30 height 10
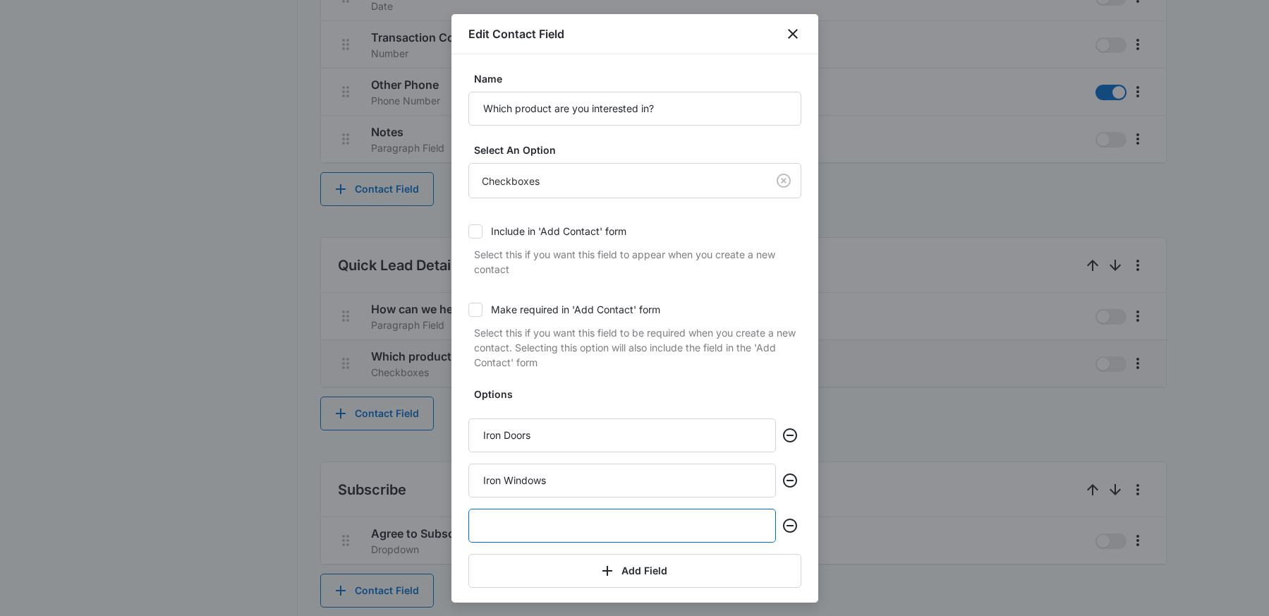
click at [525, 531] on input "text" at bounding box center [622, 526] width 308 height 34
type input "Iron Work for Contractors"
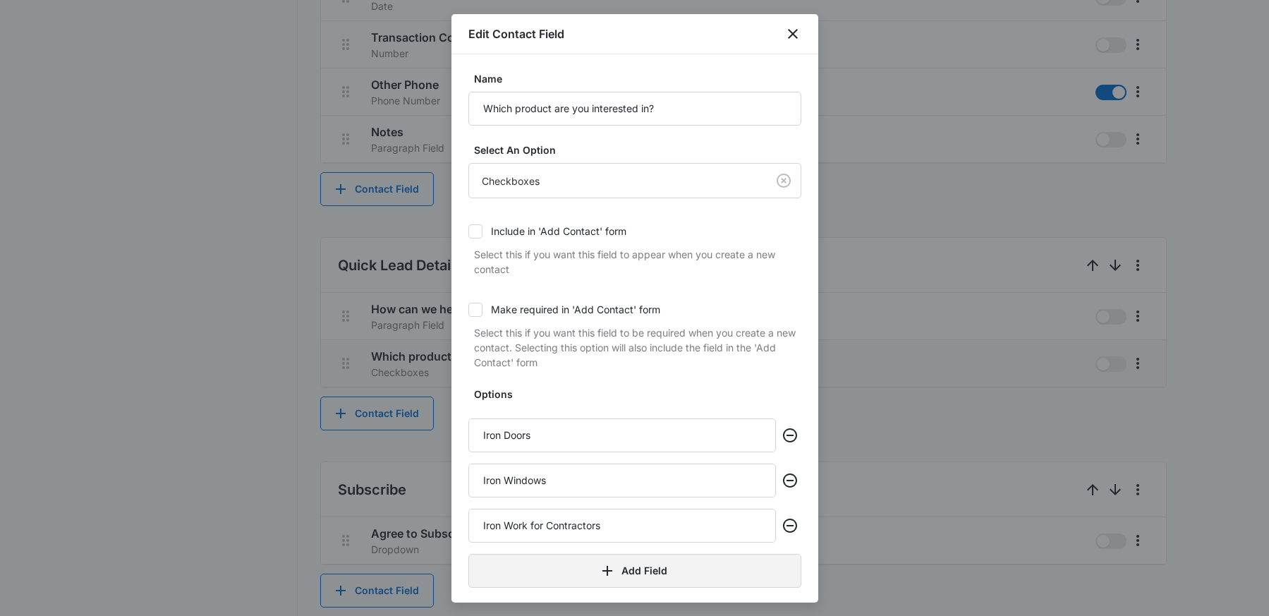
click at [629, 577] on button "Add Field" at bounding box center [634, 571] width 333 height 34
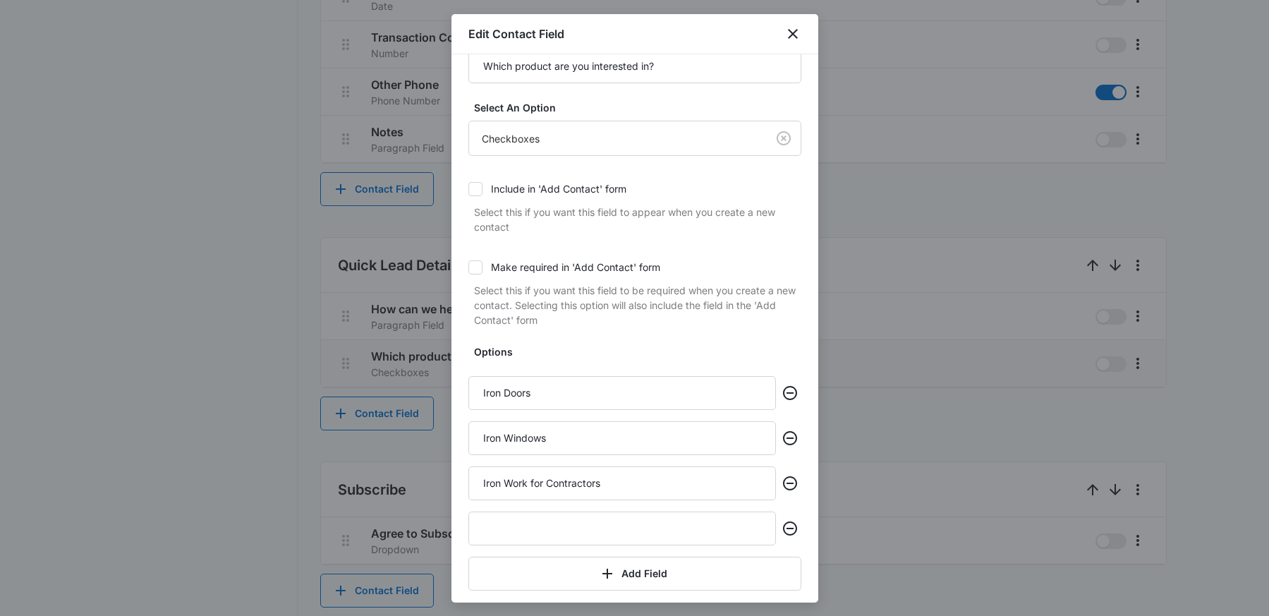
scroll to position [98, 0]
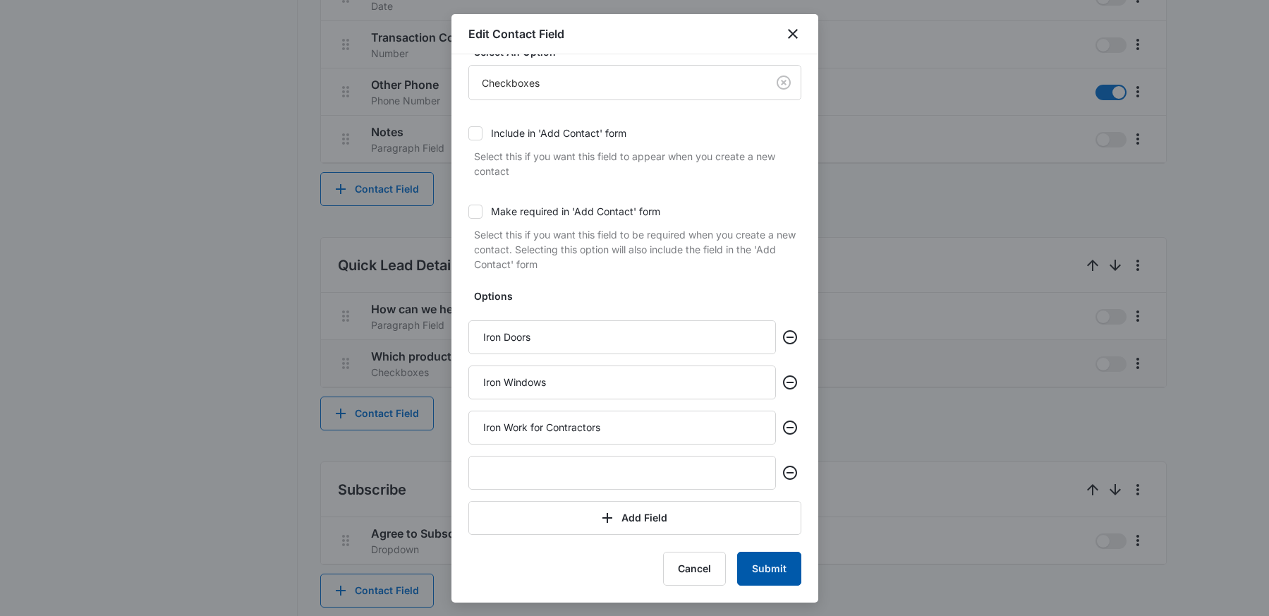
click at [779, 582] on button "Submit" at bounding box center [769, 569] width 64 height 34
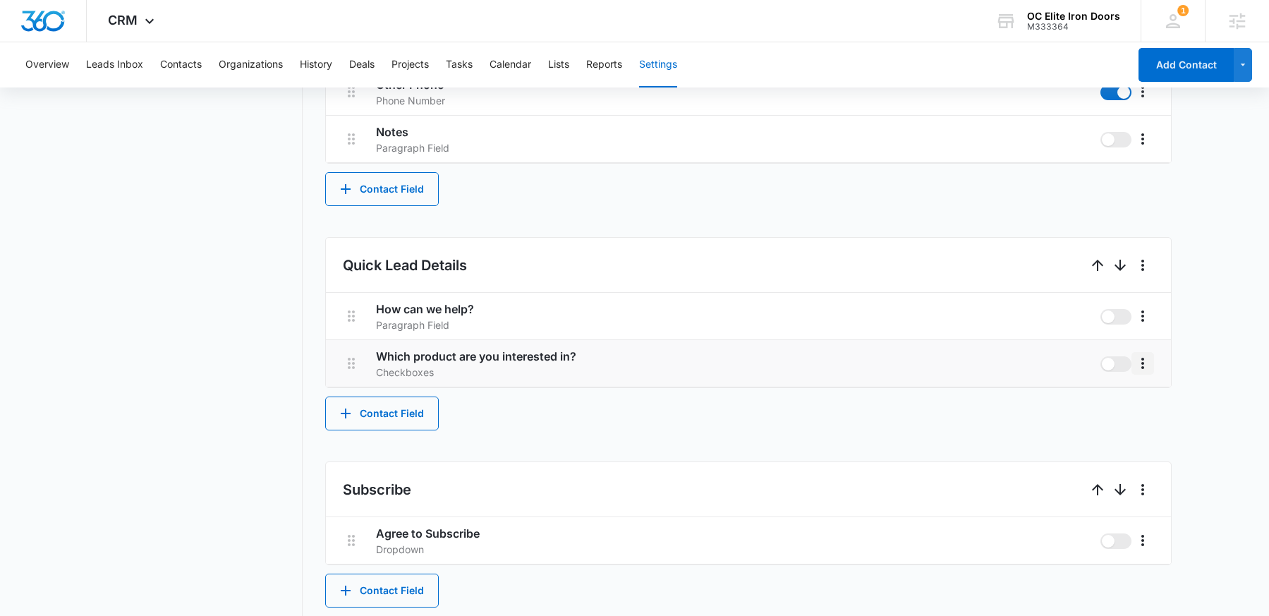
click at [1143, 363] on icon "More" at bounding box center [1142, 363] width 3 height 11
click at [1162, 399] on div "Edit" at bounding box center [1164, 403] width 30 height 10
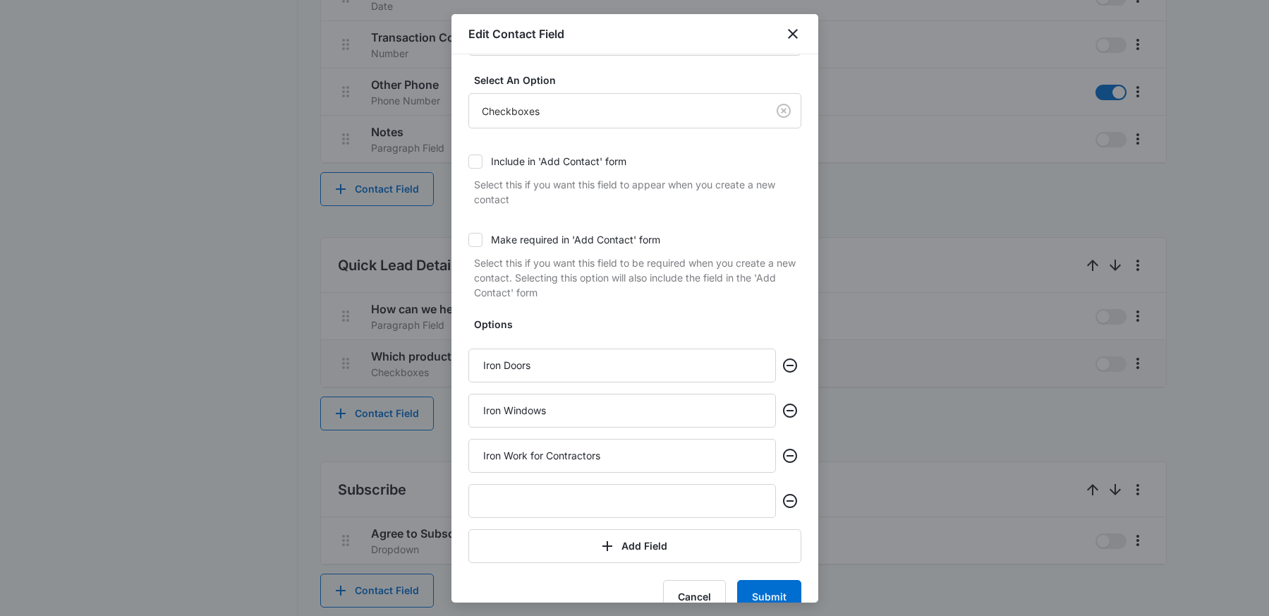
scroll to position [84, 0]
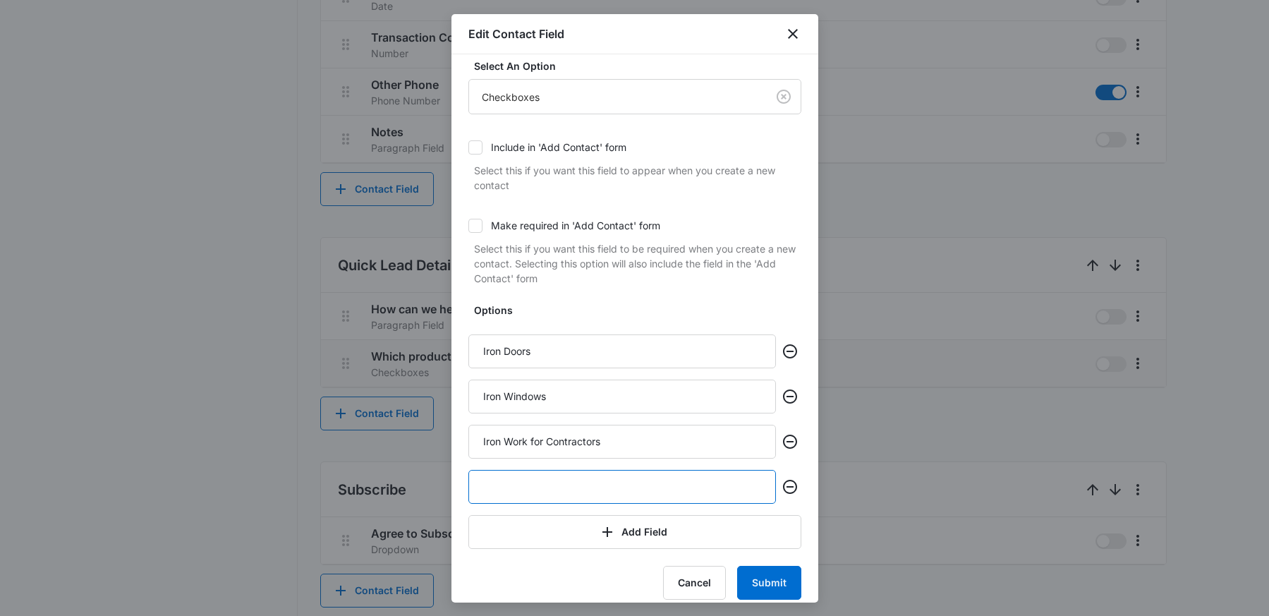
click at [514, 479] on input "text" at bounding box center [622, 487] width 308 height 34
type input "Aluminium Doors"
click at [767, 578] on button "Submit" at bounding box center [769, 583] width 64 height 34
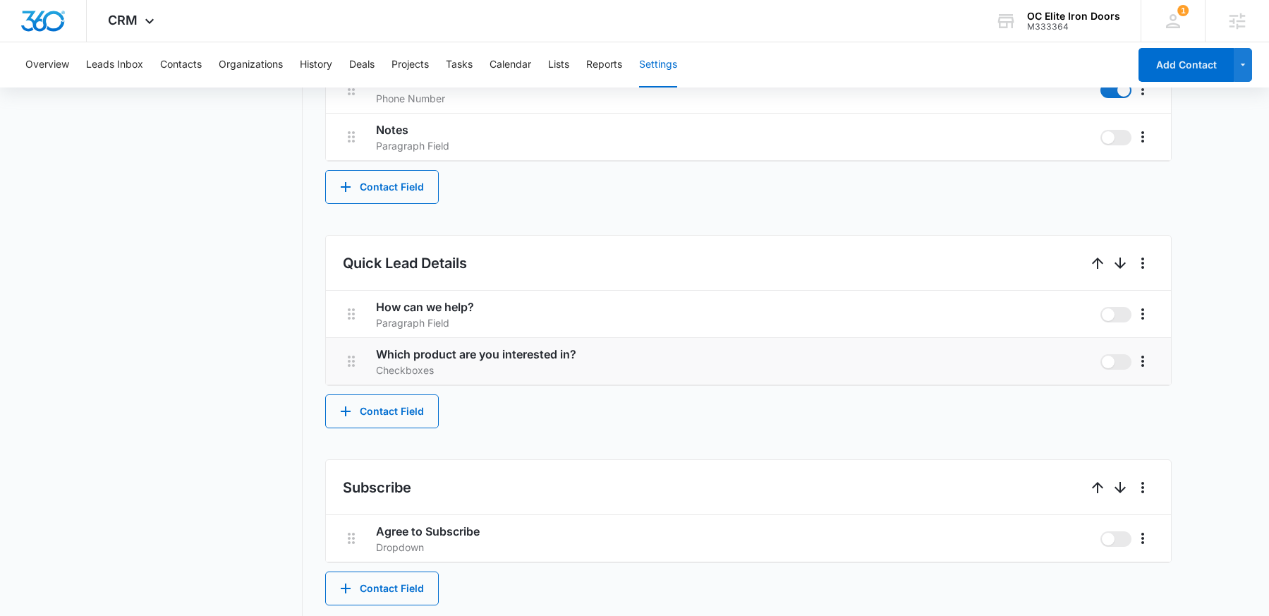
scroll to position [942, 0]
click at [1146, 359] on icon "More" at bounding box center [1142, 360] width 17 height 17
click at [1164, 406] on button "Edit" at bounding box center [1172, 399] width 80 height 21
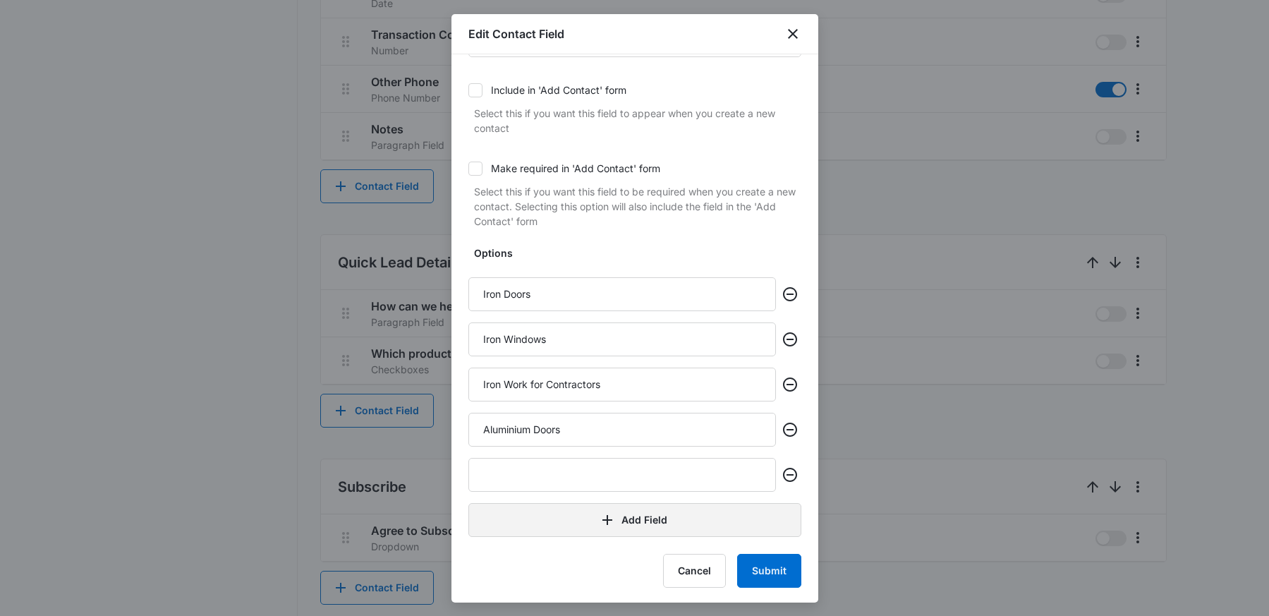
scroll to position [143, 0]
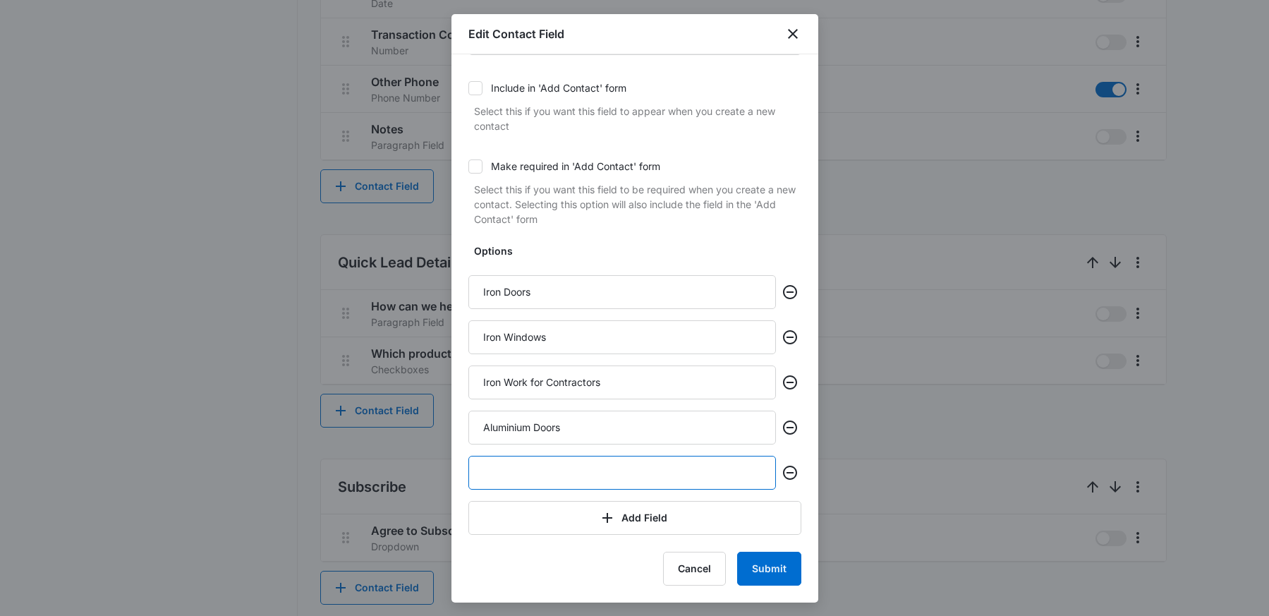
click at [533, 466] on input "text" at bounding box center [622, 473] width 308 height 34
click at [497, 473] on input "Aluminium Windows" at bounding box center [622, 473] width 308 height 34
click at [626, 476] on input "Aluminium Windows" at bounding box center [622, 473] width 308 height 34
click at [534, 479] on input "Aluminium Windows" at bounding box center [622, 473] width 308 height 34
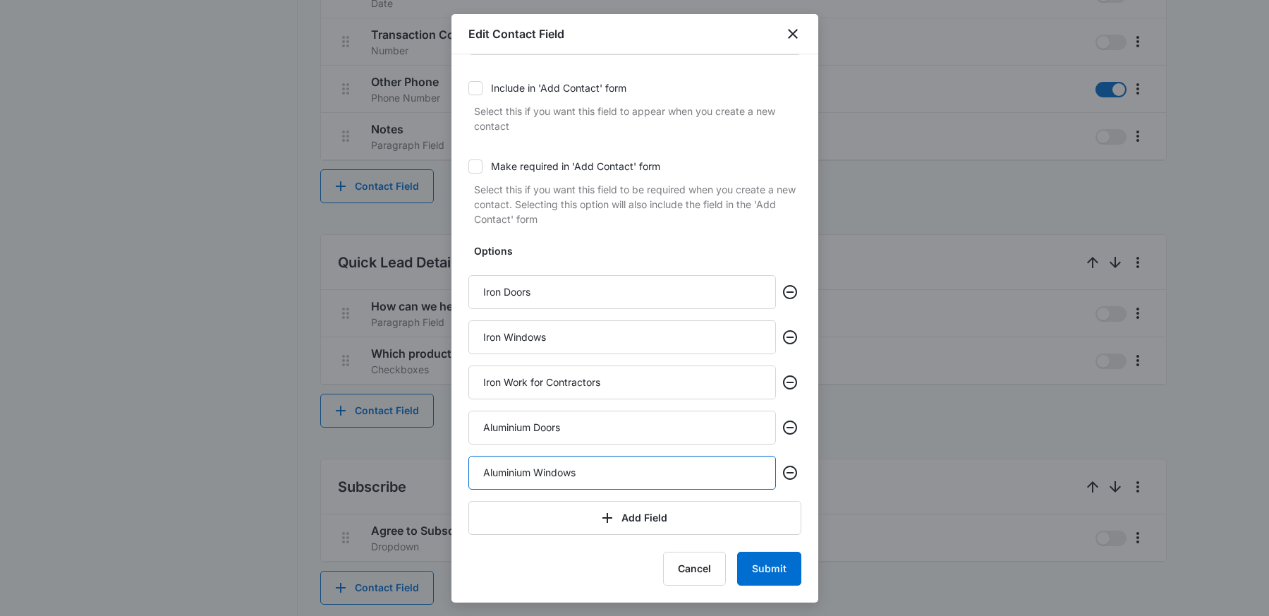
type input "Aluminium Windows"
click at [772, 576] on button "Submit" at bounding box center [769, 569] width 64 height 34
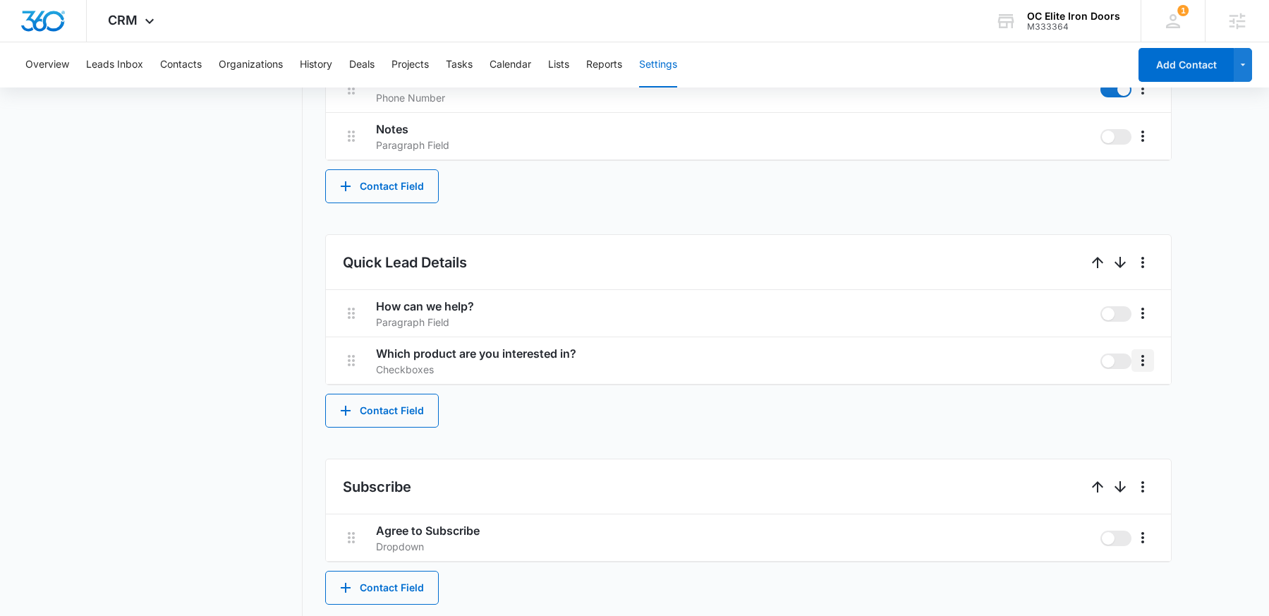
click at [1144, 363] on icon "More" at bounding box center [1142, 360] width 17 height 17
click at [1157, 399] on div "Edit" at bounding box center [1164, 400] width 30 height 10
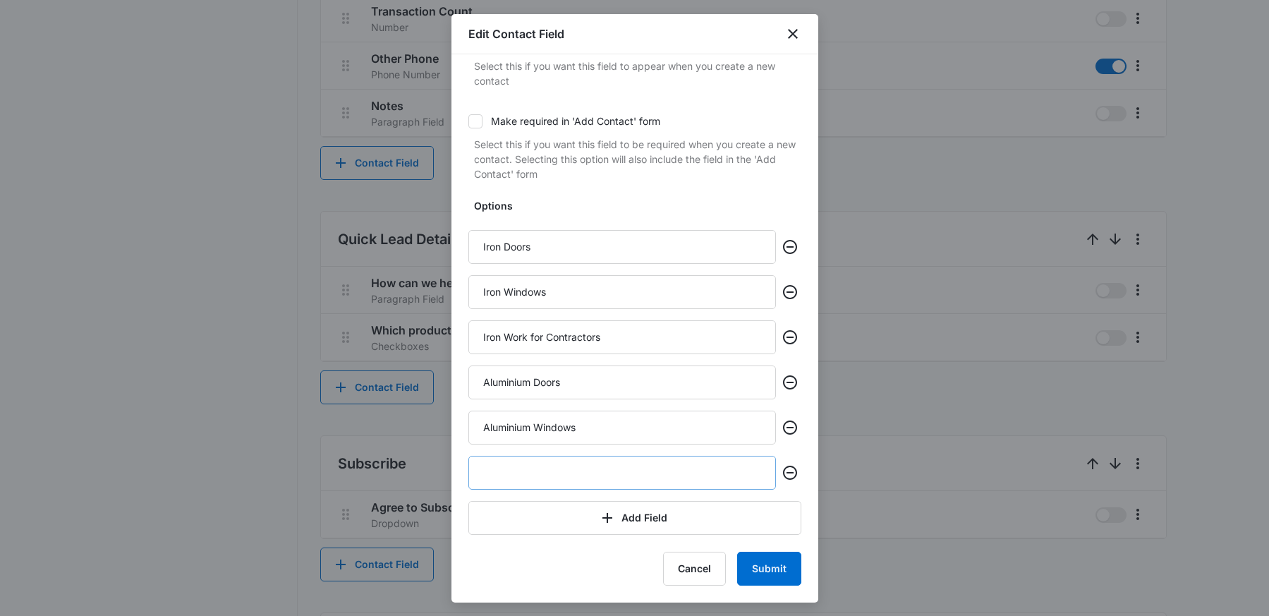
scroll to position [966, 0]
click at [523, 463] on input "text" at bounding box center [622, 473] width 308 height 34
click at [780, 572] on button "Submit" at bounding box center [769, 569] width 64 height 34
click at [570, 468] on input "General Iniquiry" at bounding box center [622, 473] width 308 height 34
click at [535, 470] on input "General Iniquiry" at bounding box center [622, 473] width 308 height 34
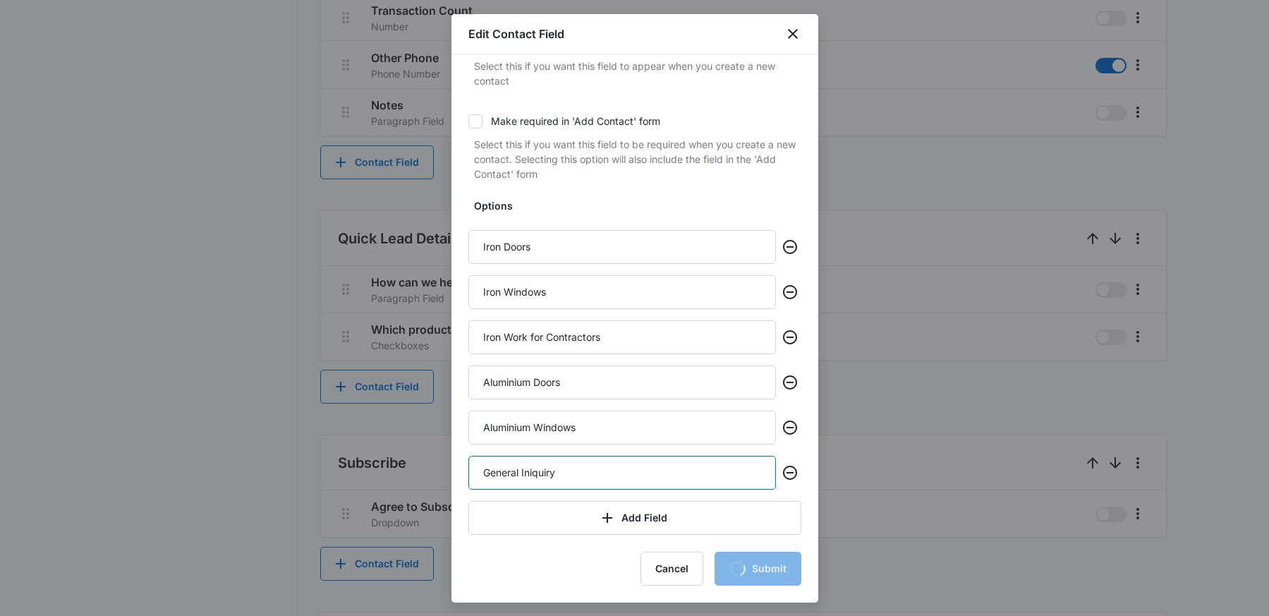
type input "General Inquiry"
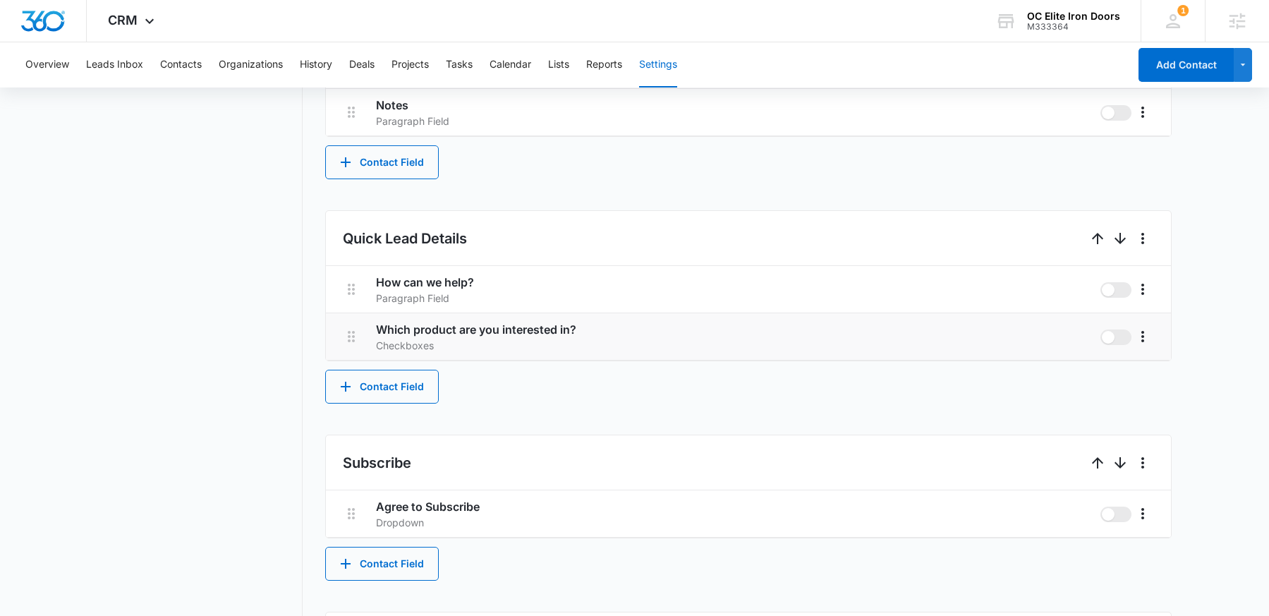
click at [1156, 339] on li "Which product are you interested in? Checkboxes" at bounding box center [748, 336] width 845 height 47
click at [1151, 337] on button "More" at bounding box center [1142, 336] width 23 height 23
click at [1153, 362] on div "Edit Delete" at bounding box center [1172, 386] width 82 height 66
click at [1143, 338] on icon "More" at bounding box center [1142, 336] width 17 height 17
click at [1160, 377] on div "Edit" at bounding box center [1164, 376] width 30 height 10
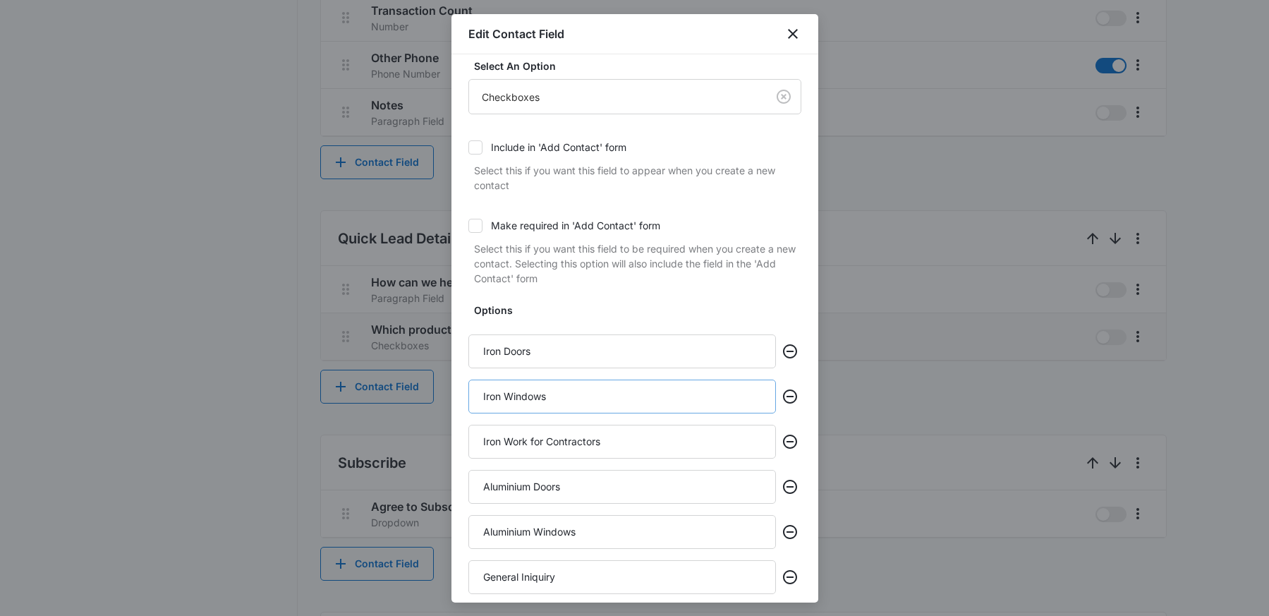
scroll to position [233, 0]
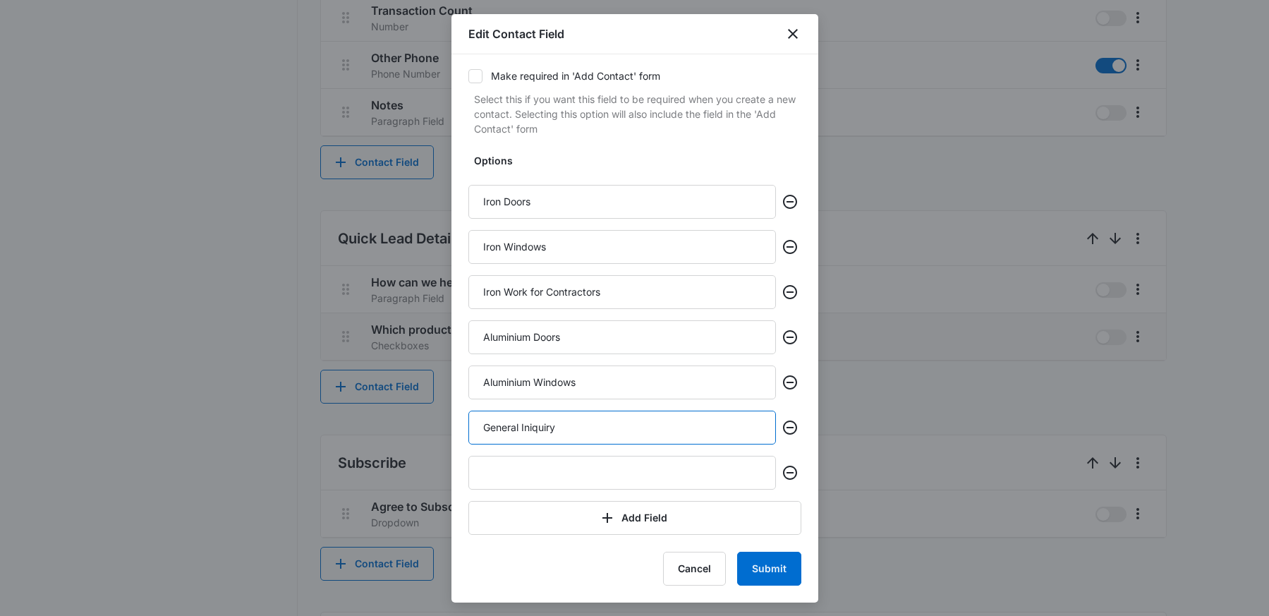
click at [535, 425] on input "General Iniquiry" at bounding box center [622, 428] width 308 height 34
type input "General Inquiry"
click at [753, 568] on button "Submit" at bounding box center [769, 569] width 64 height 34
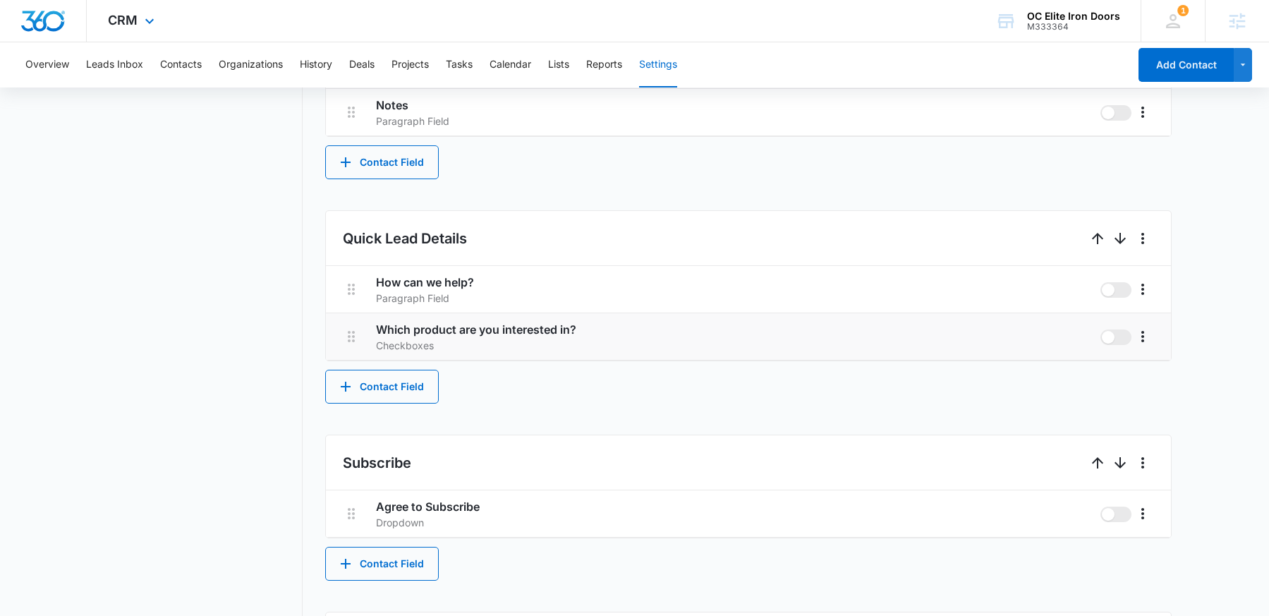
click at [145, 31] on div "CRM Apps Reputation Forms CRM Email Social Content Ads Intelligence Files Brand…" at bounding box center [133, 21] width 92 height 42
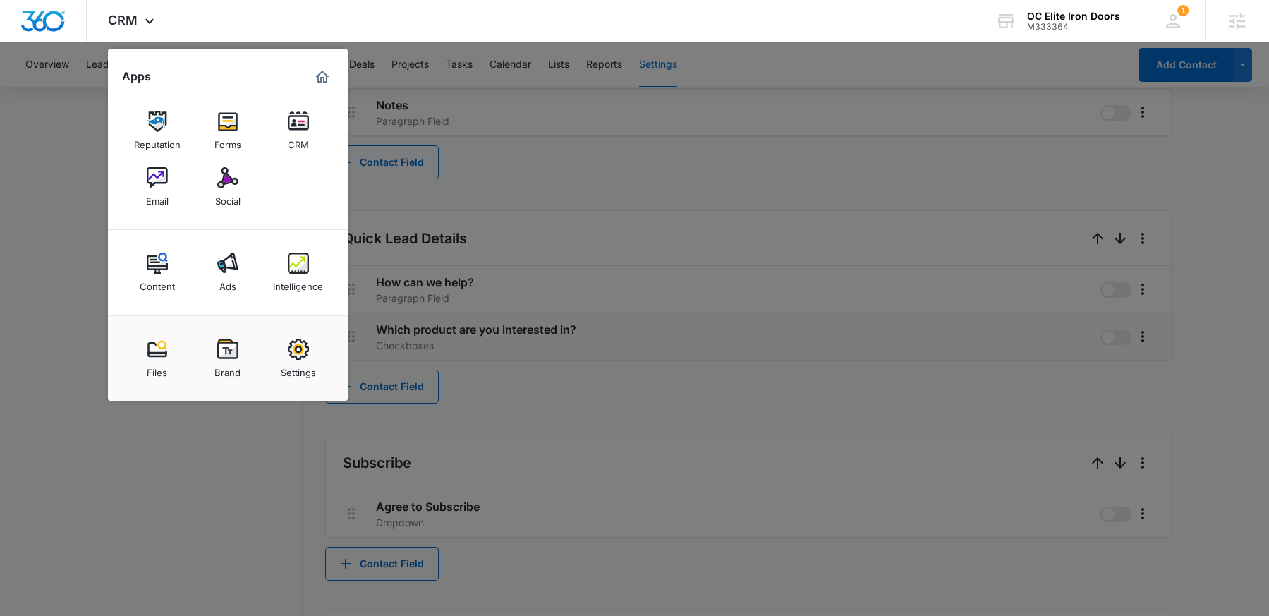
click at [250, 123] on link "Forms" at bounding box center [228, 131] width 54 height 54
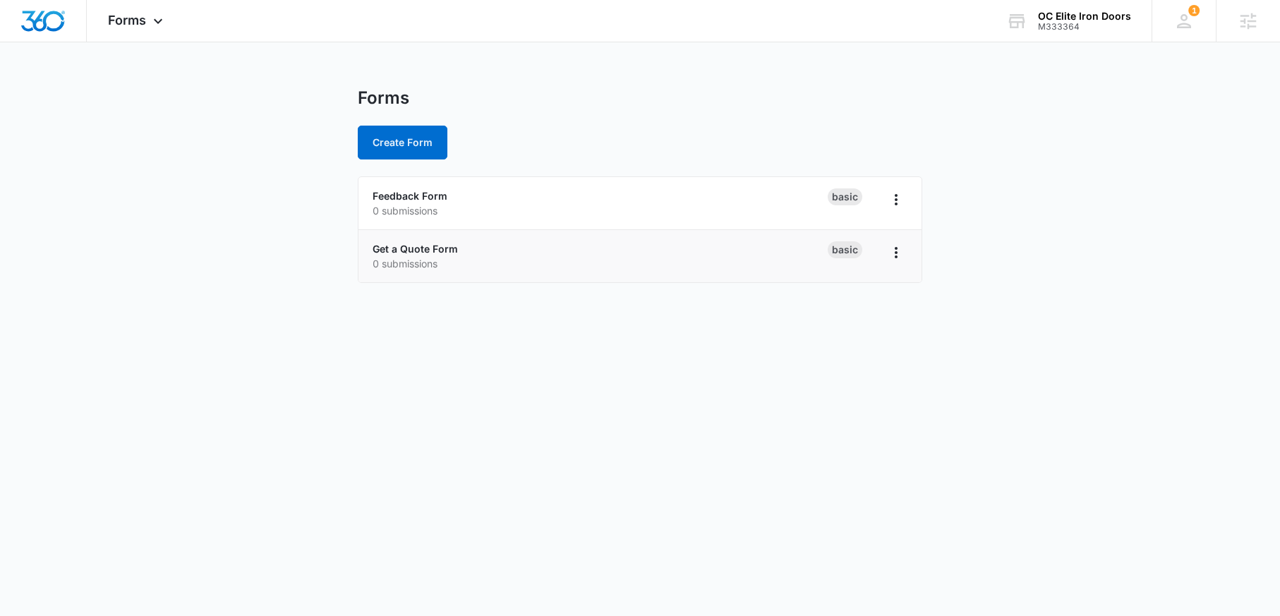
click at [439, 256] on p "0 submissions" at bounding box center [599, 263] width 455 height 15
click at [435, 252] on link "Get a Quote Form" at bounding box center [414, 249] width 85 height 12
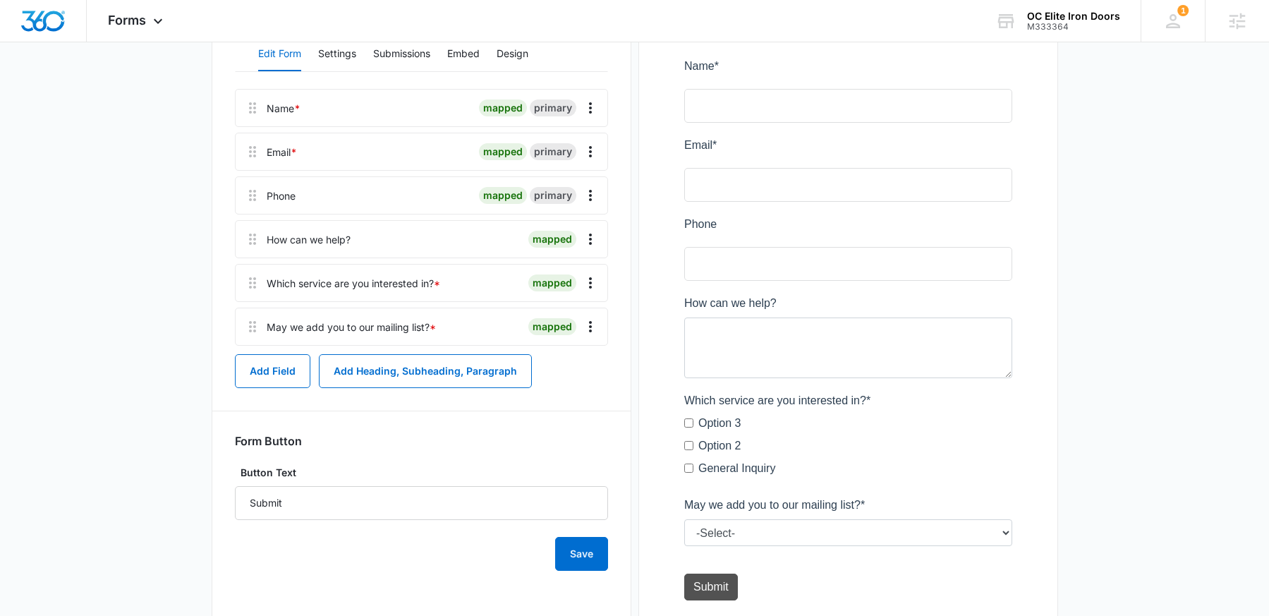
scroll to position [236, 0]
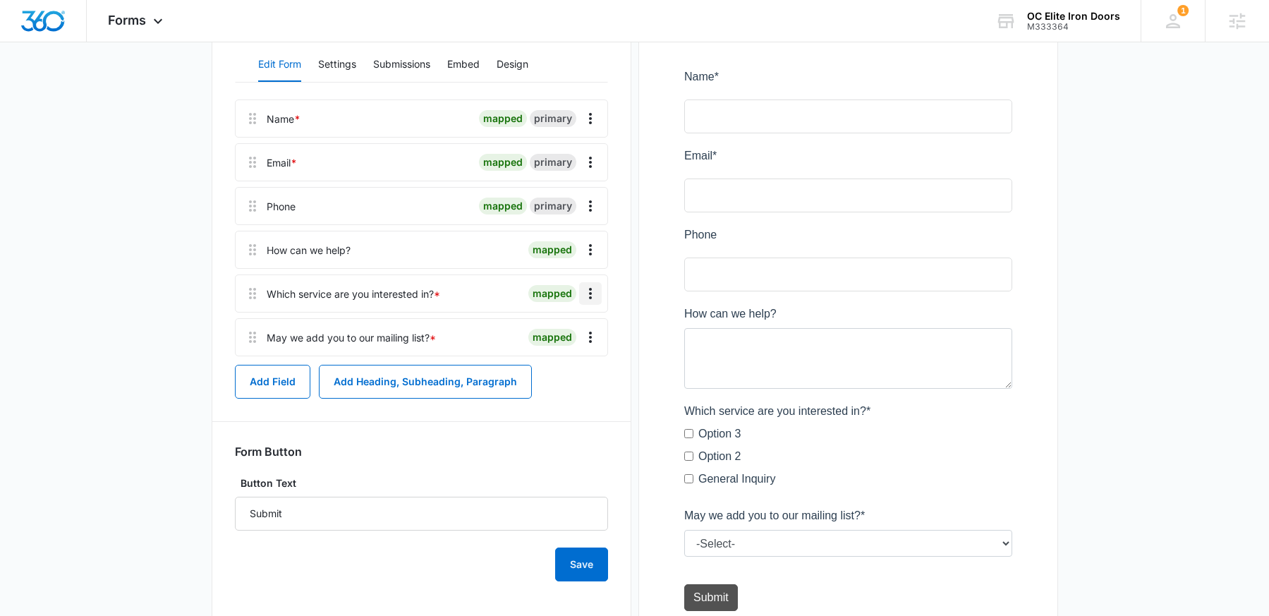
click at [593, 296] on icon "Overflow Menu" at bounding box center [590, 293] width 17 height 17
click at [550, 334] on div "Edit" at bounding box center [552, 333] width 30 height 10
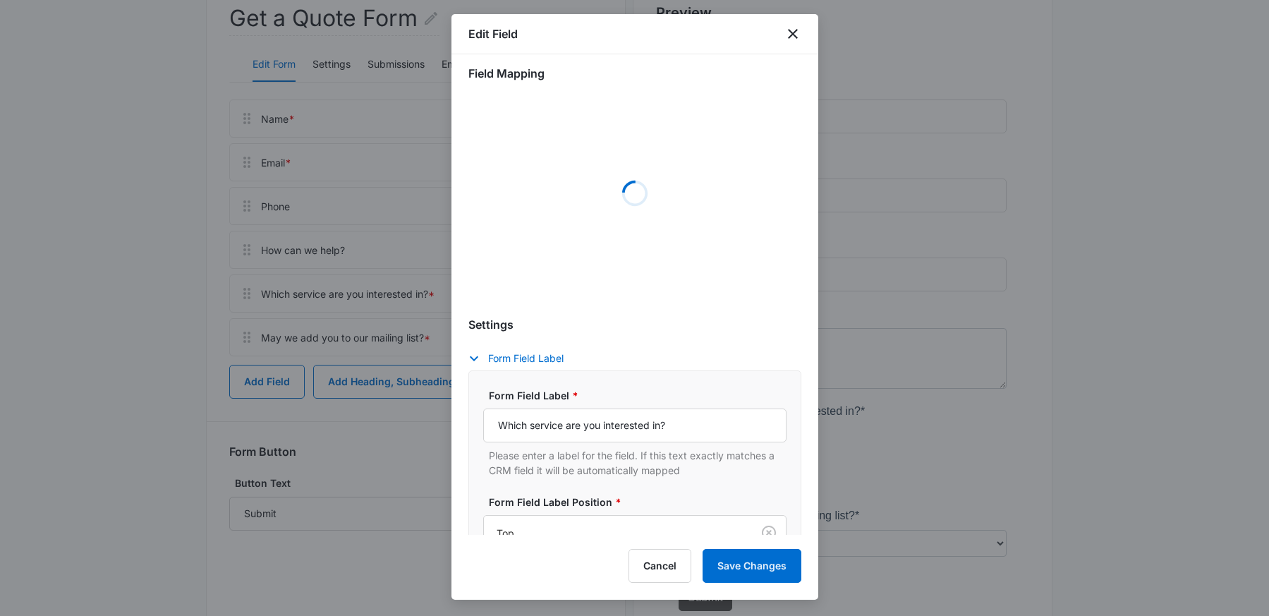
scroll to position [16, 0]
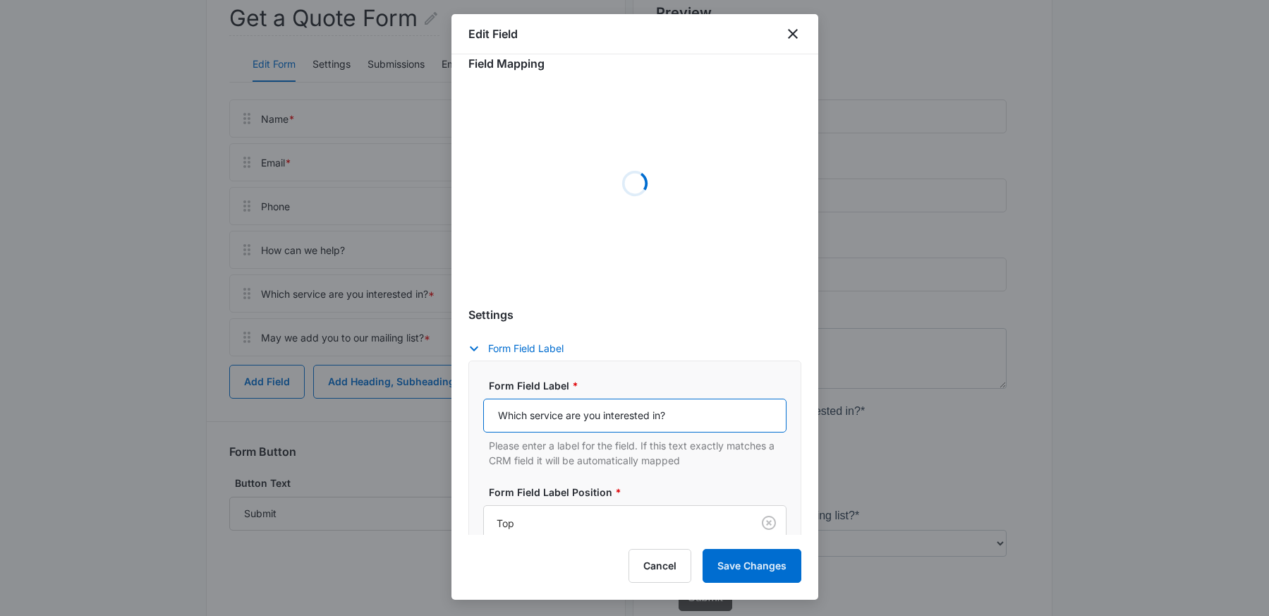
click at [569, 421] on input "Which service are you interested in?" at bounding box center [634, 416] width 303 height 34
select select "350"
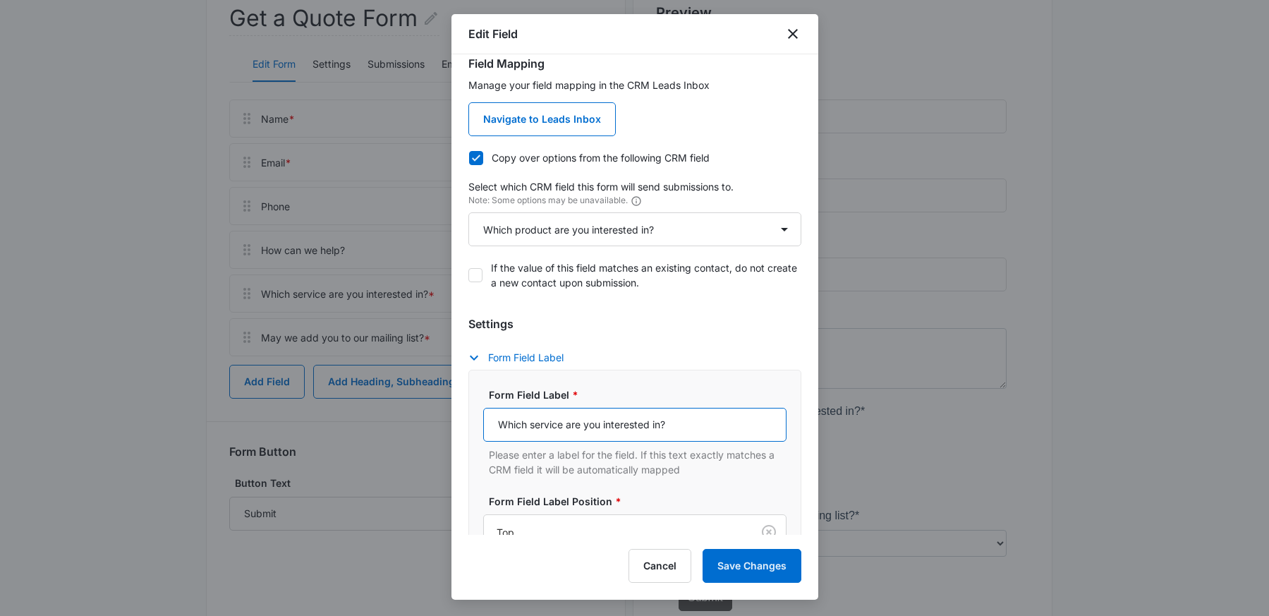
drag, startPoint x: 564, startPoint y: 418, endPoint x: 525, endPoint y: 418, distance: 38.1
click at [525, 418] on input "Which service are you interested in?" at bounding box center [634, 425] width 303 height 34
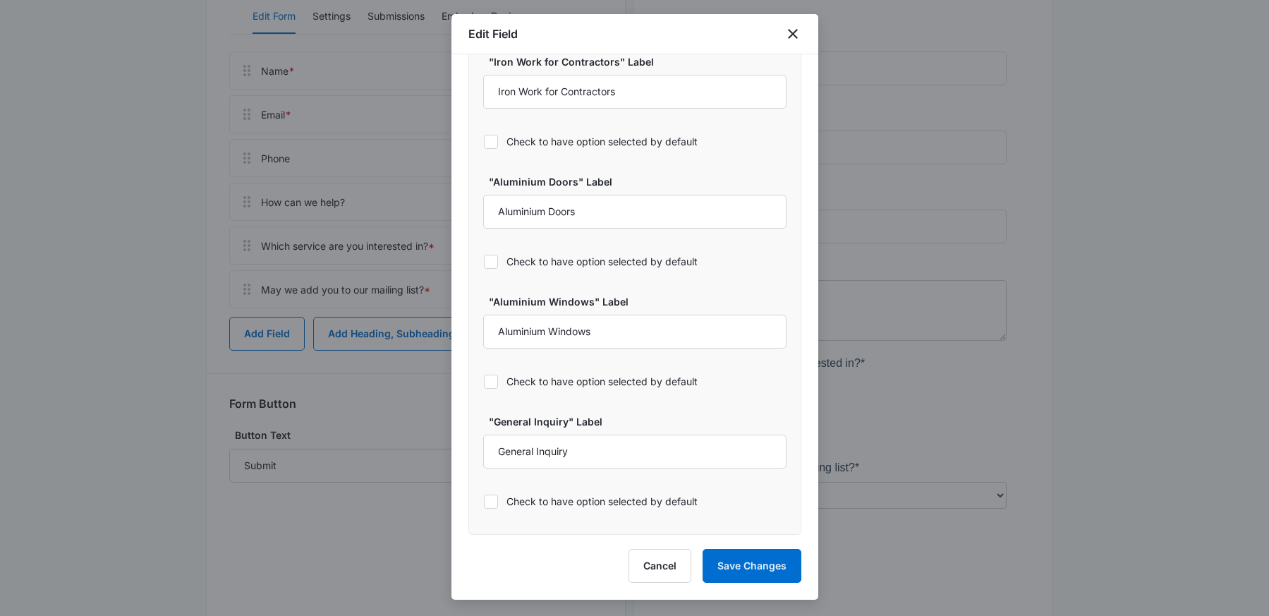
scroll to position [326, 0]
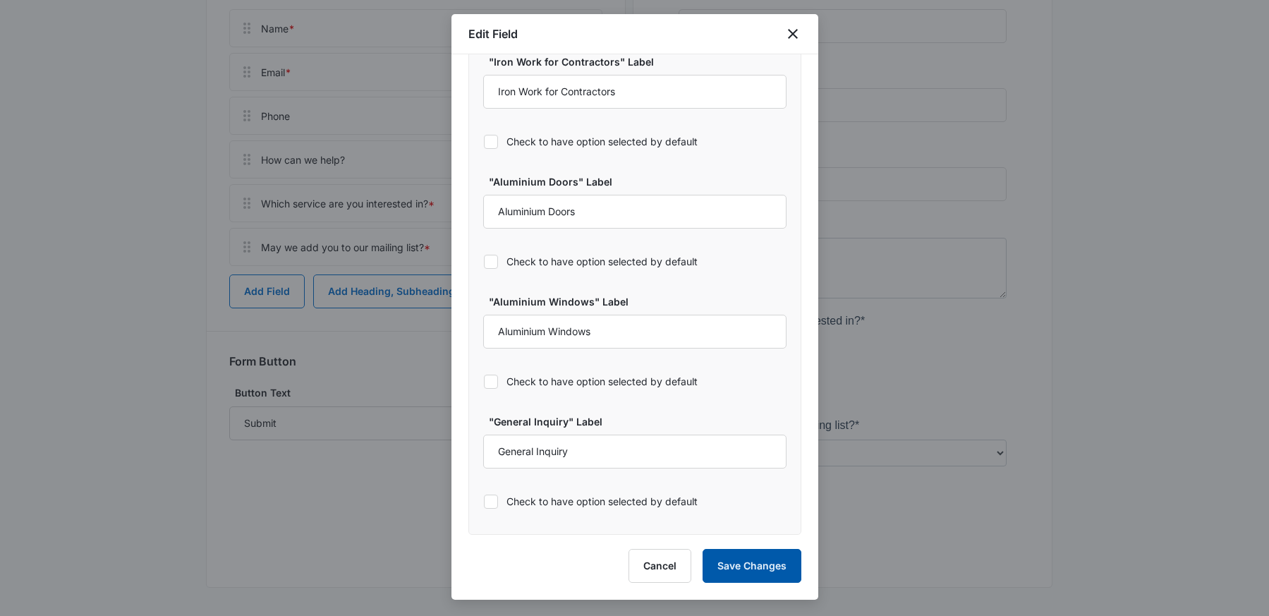
type input "Which product are you interested in?"
click at [747, 549] on button "Save Changes" at bounding box center [752, 566] width 99 height 34
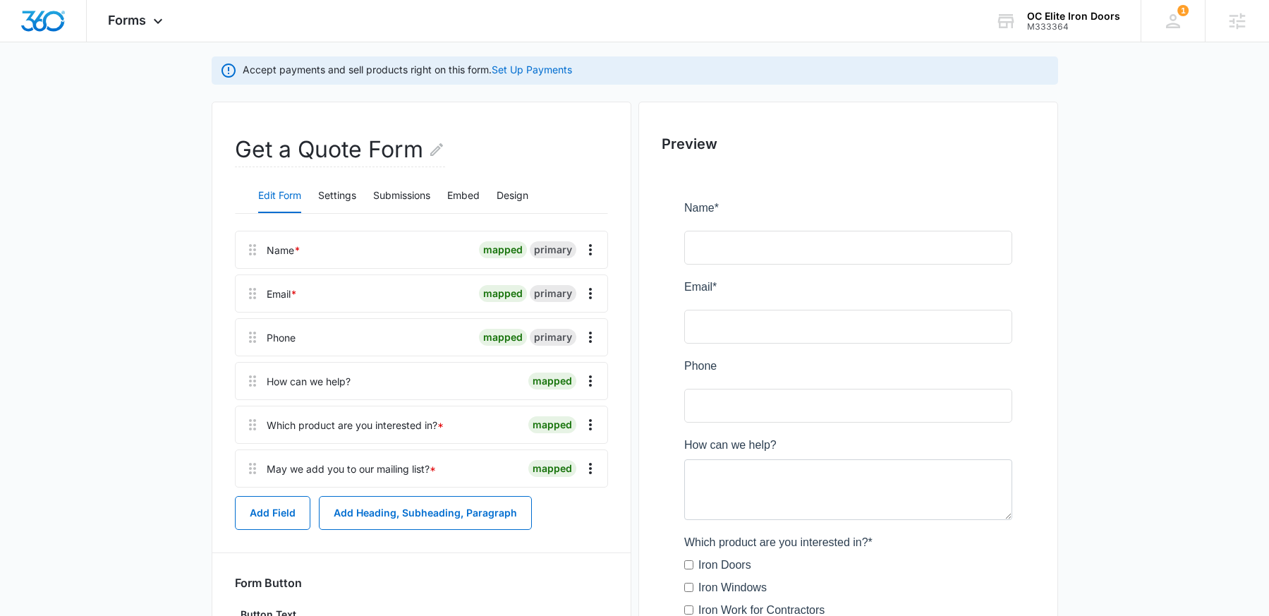
scroll to position [0, 0]
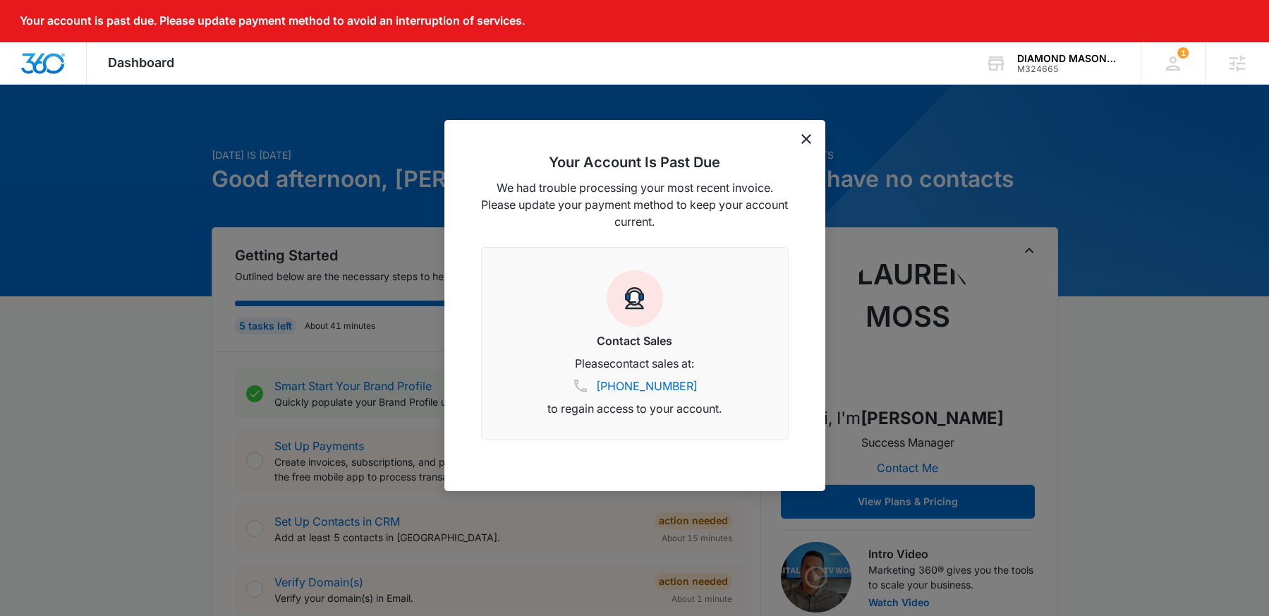
click at [805, 138] on icon "dismiss this dialog" at bounding box center [806, 139] width 10 height 10
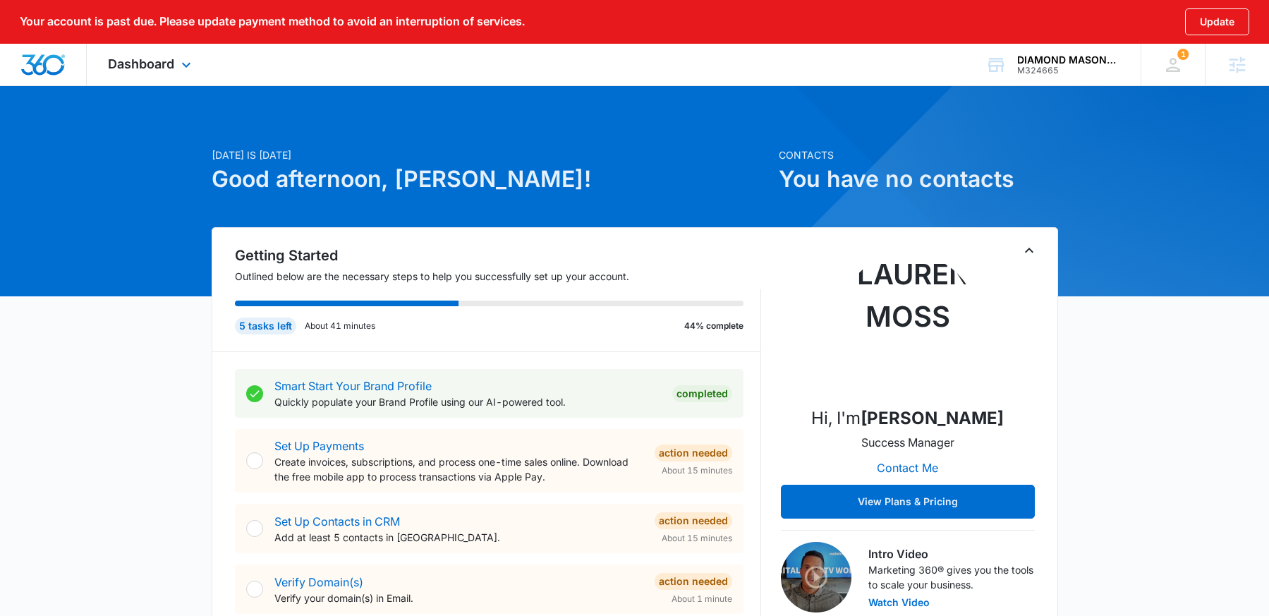
click at [130, 71] on div "Dashboard Apps Reputation Websites Forms CRM Email Social Content Ads Intellige…" at bounding box center [151, 65] width 129 height 42
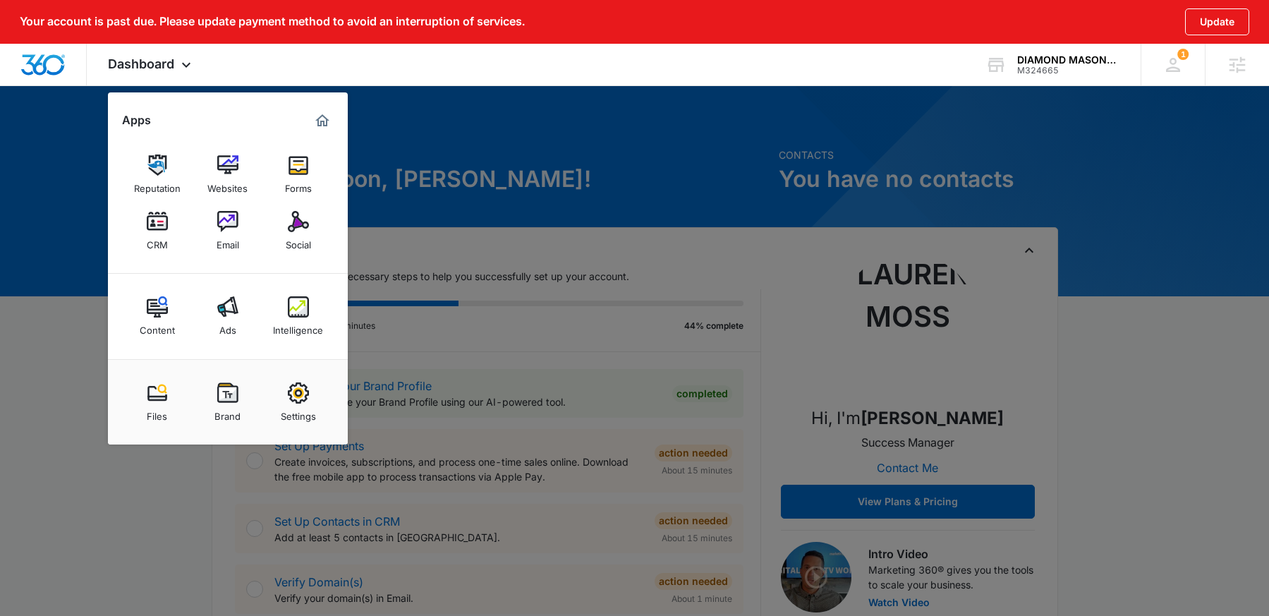
drag, startPoint x: 304, startPoint y: 167, endPoint x: 295, endPoint y: 172, distance: 10.4
click at [304, 167] on img at bounding box center [298, 164] width 21 height 21
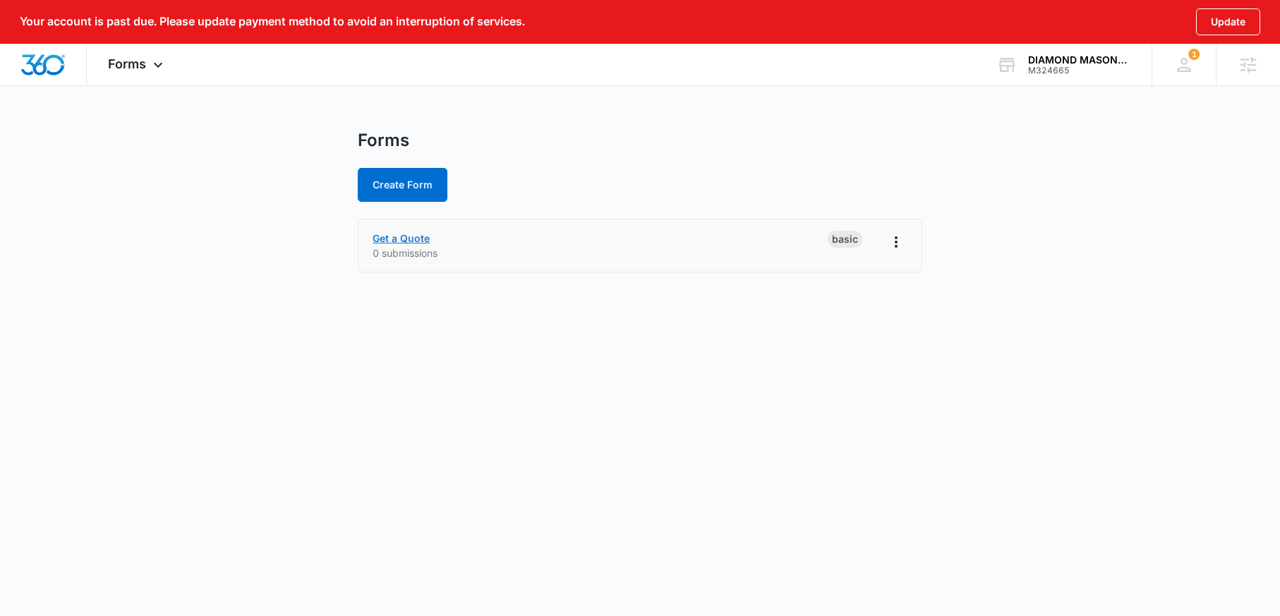
click at [411, 236] on link "Get a Quote" at bounding box center [400, 238] width 57 height 12
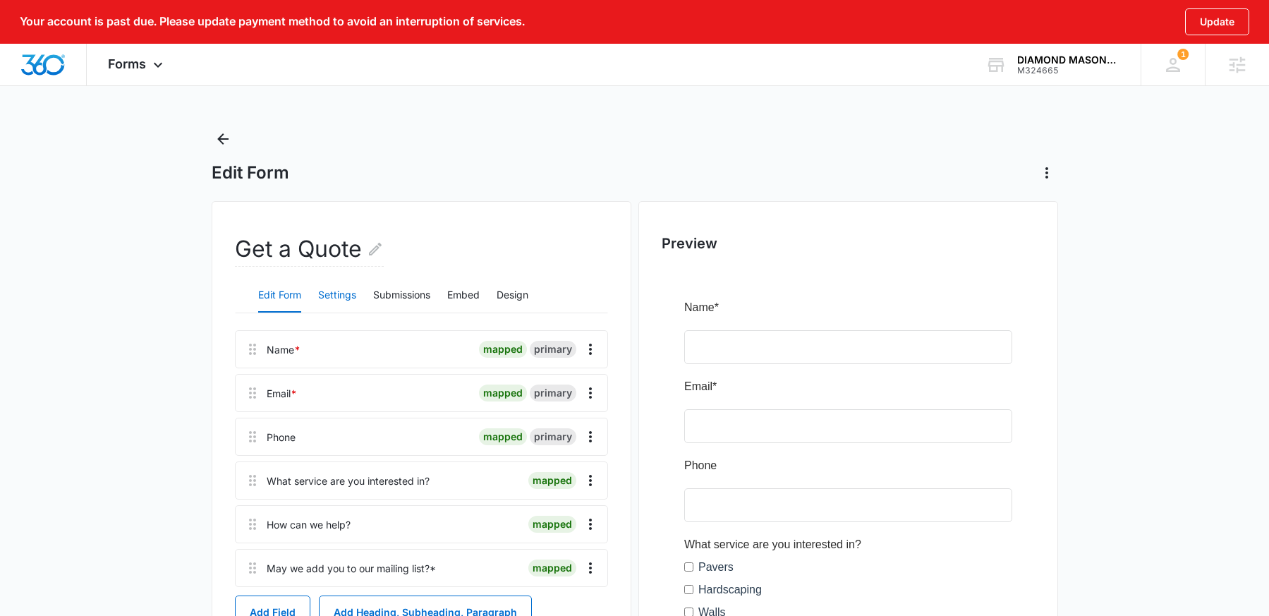
scroll to position [3, 0]
click at [331, 291] on button "Settings" at bounding box center [337, 295] width 38 height 34
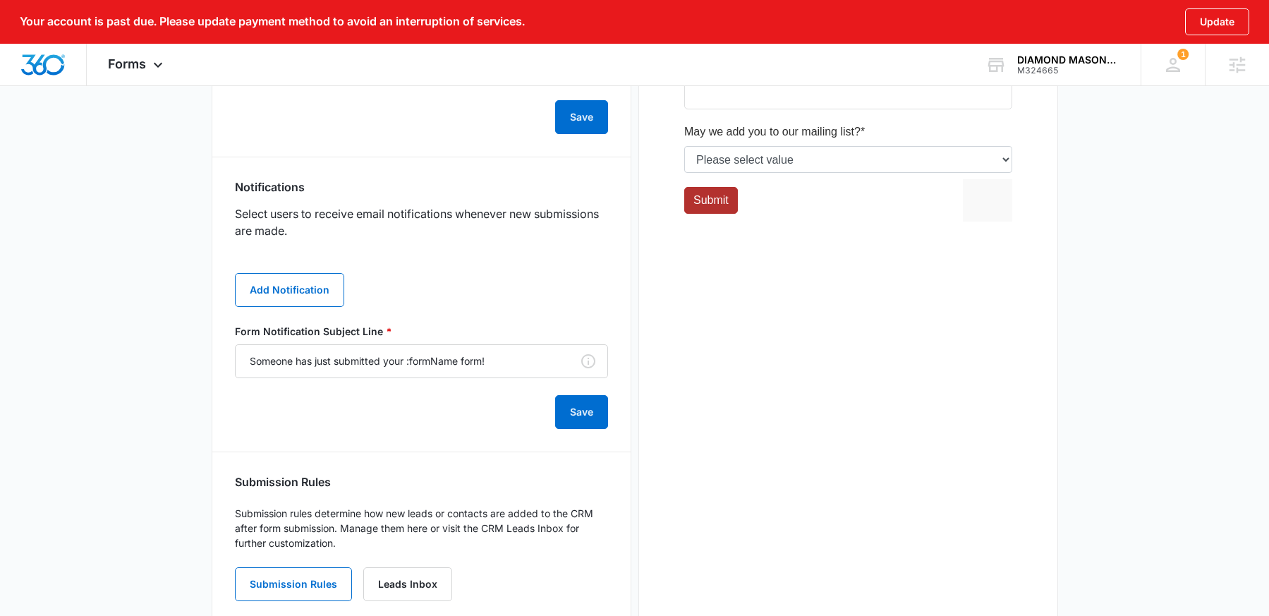
scroll to position [680, 0]
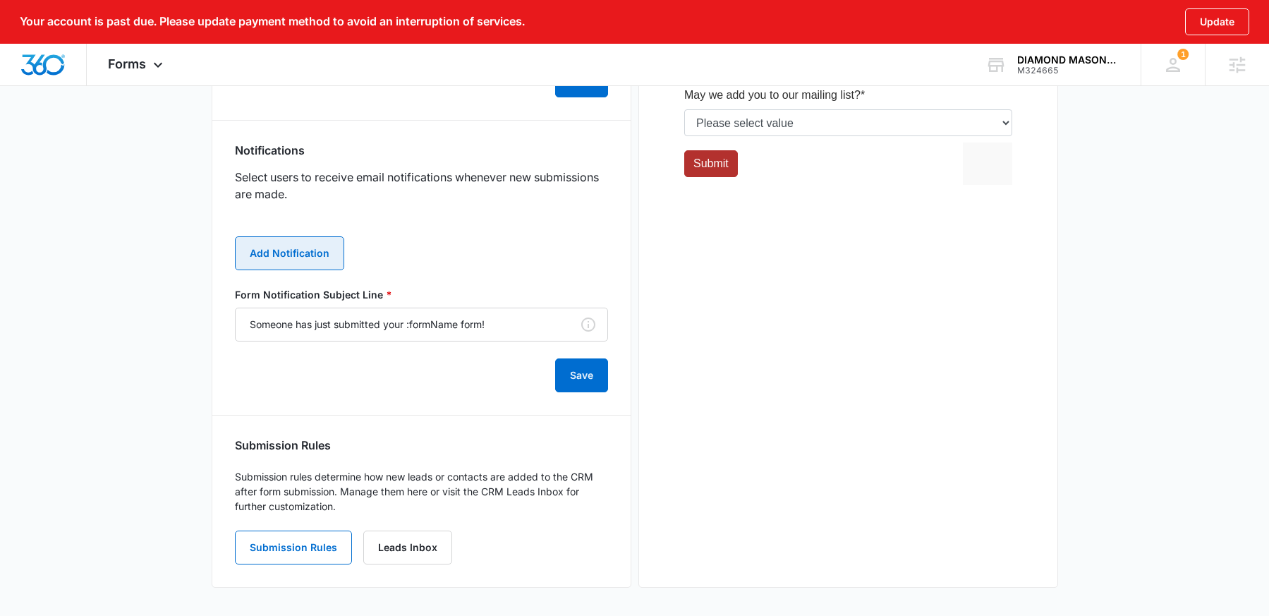
click at [286, 256] on button "Add Notification" at bounding box center [289, 253] width 109 height 34
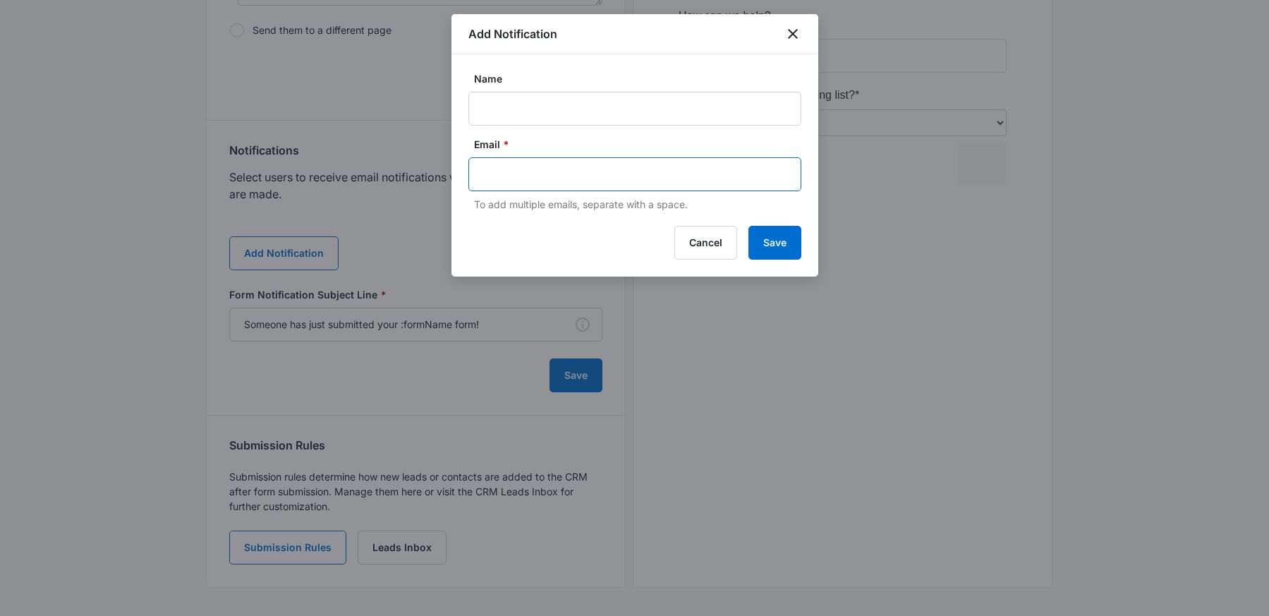
click at [652, 171] on input "text" at bounding box center [636, 174] width 306 height 21
paste input "diamondmasonry.landscape@gmail.com"
type input "diamondmasonry.landscape@gmail.com"
click at [604, 119] on input "Name" at bounding box center [634, 109] width 333 height 34
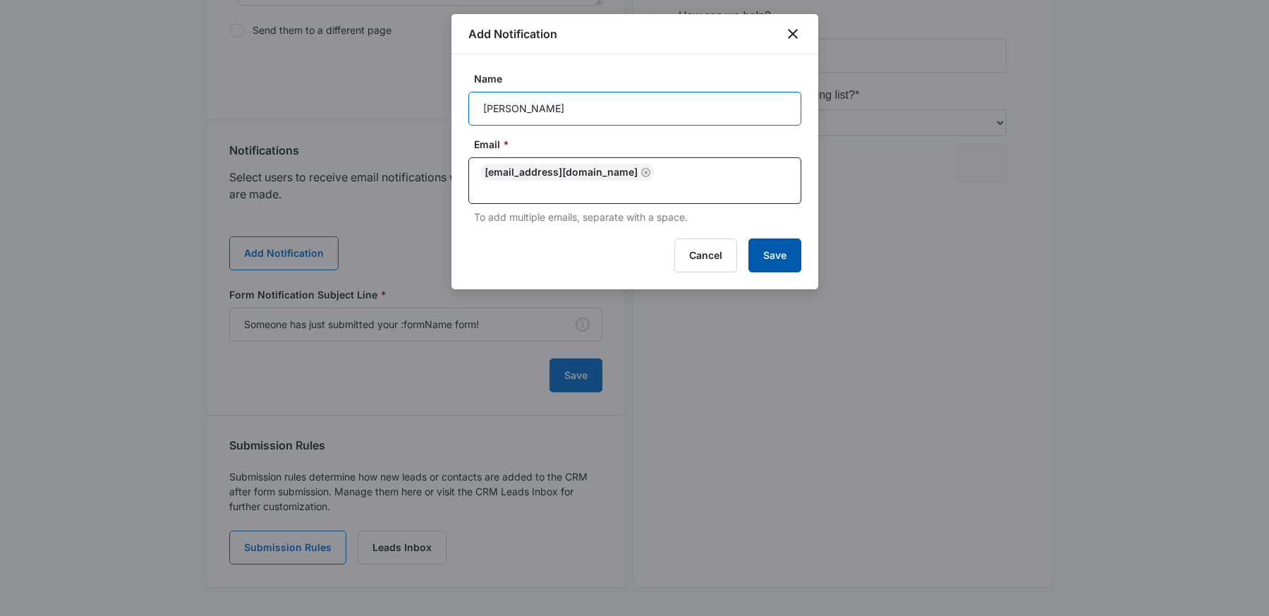
type input "Veronica"
click at [759, 248] on button "Save" at bounding box center [774, 255] width 53 height 34
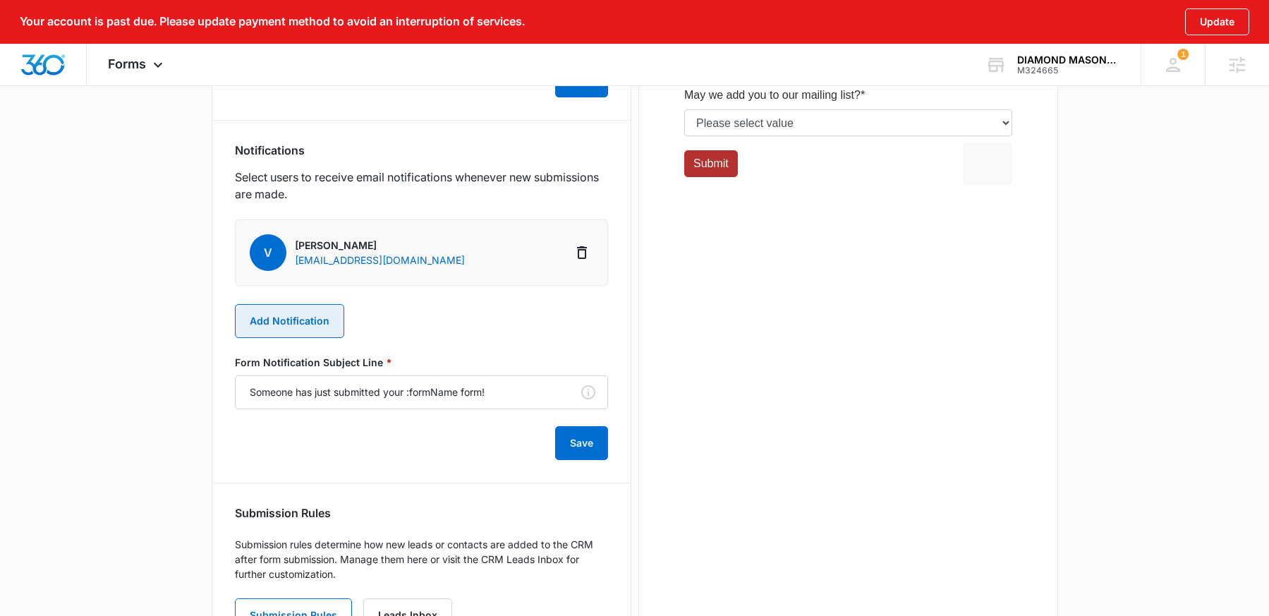
click at [294, 322] on button "Add Notification" at bounding box center [289, 321] width 109 height 34
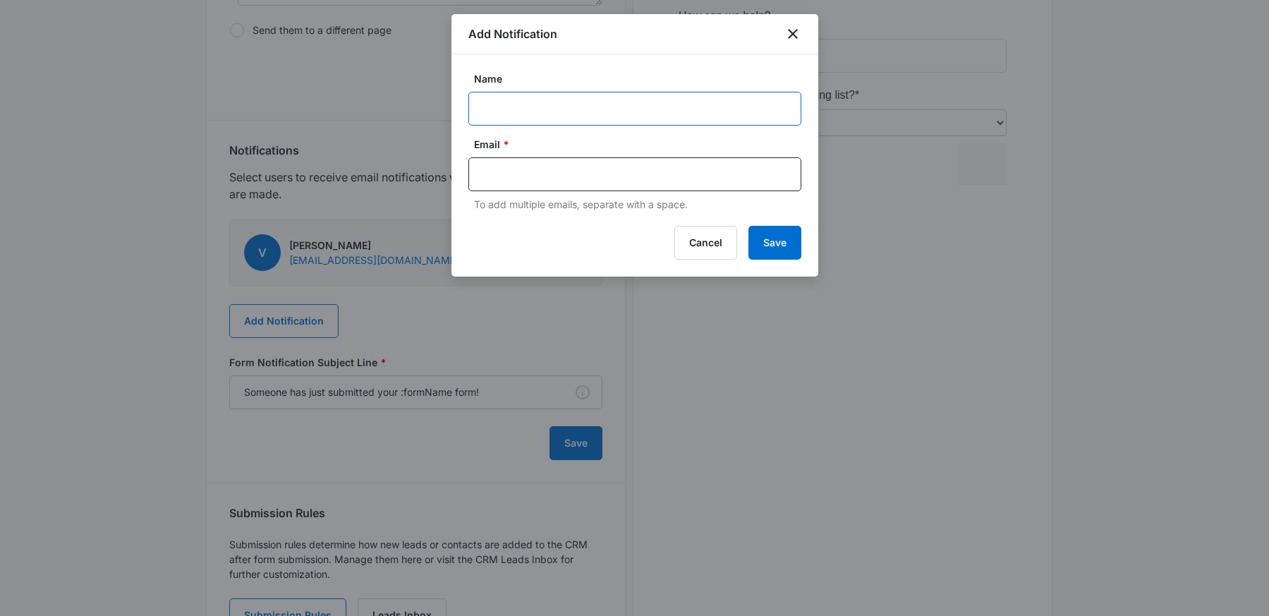
click at [557, 99] on input "Name" at bounding box center [634, 109] width 333 height 34
paste input "M324665 - DIAMOND MASONRY & LANDSCAPE LLC"
paste input "lauren.moss@madwire.com"
type input "M324665 - DIAMOND MASONRY & LANDSCAPE LLC"
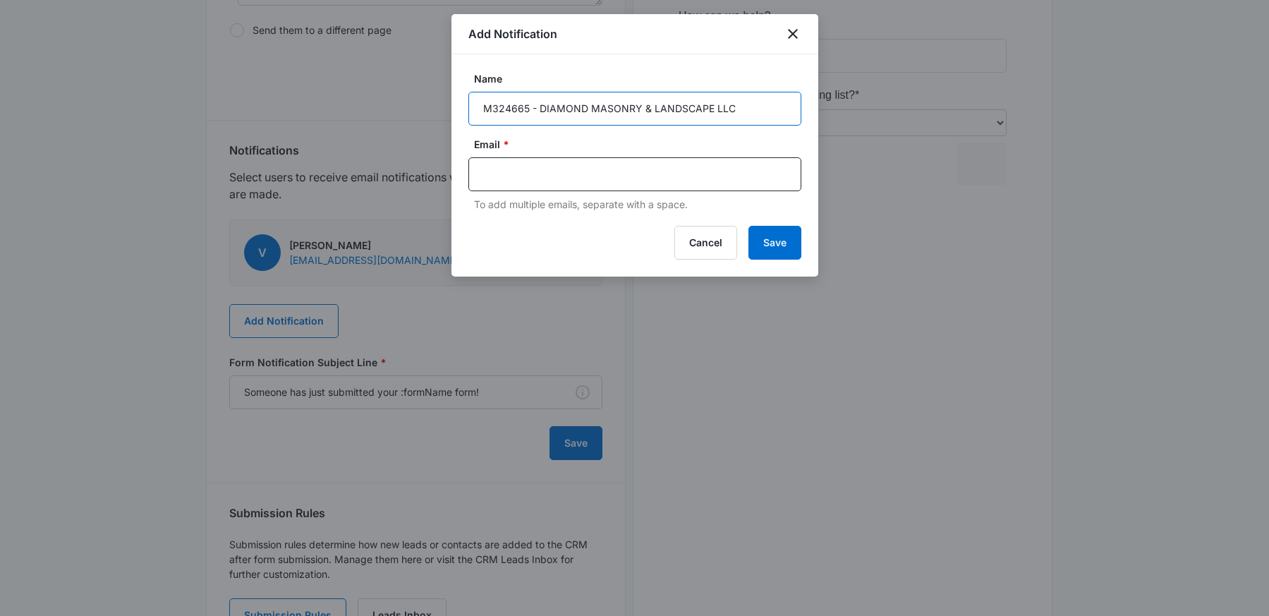
scroll to position [0, 0]
click at [741, 175] on input "text" at bounding box center [636, 174] width 306 height 21
paste input "lauren.moss@madwire.com"
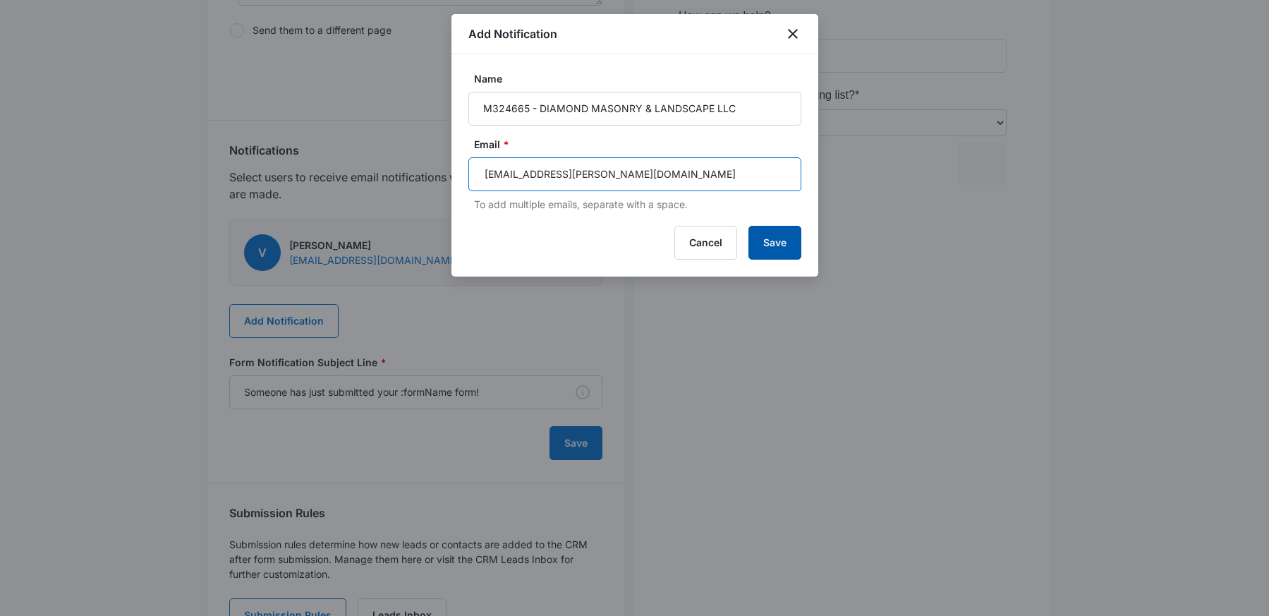
type input "lauren.moss@madwire.com"
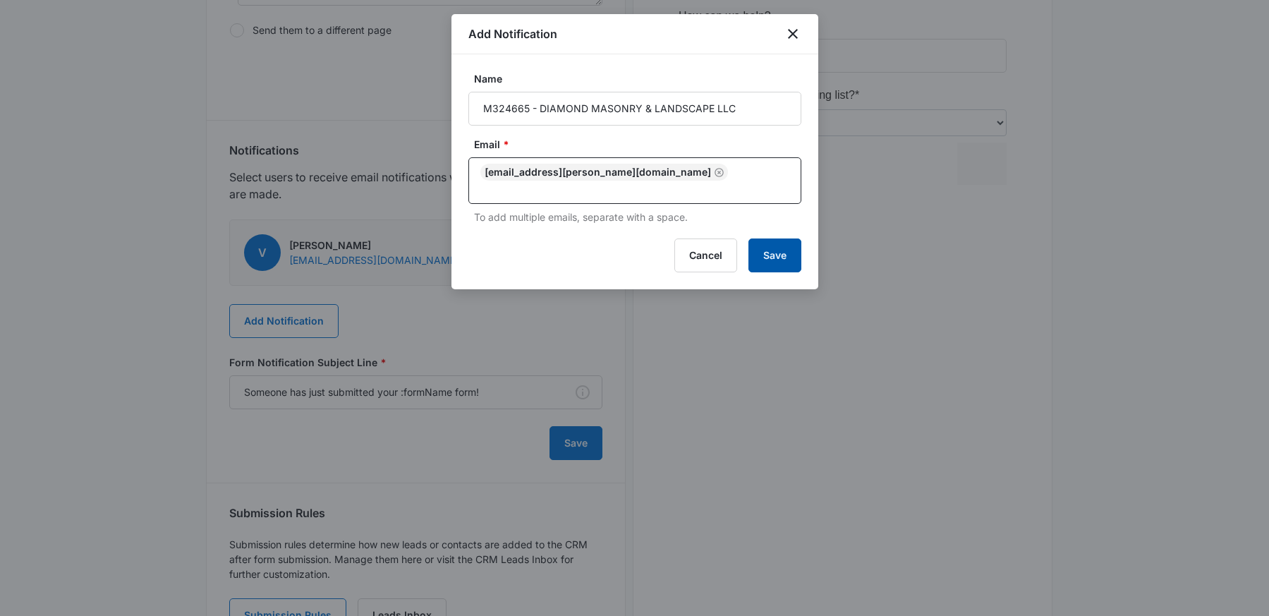
click at [786, 244] on button "Save" at bounding box center [774, 255] width 53 height 34
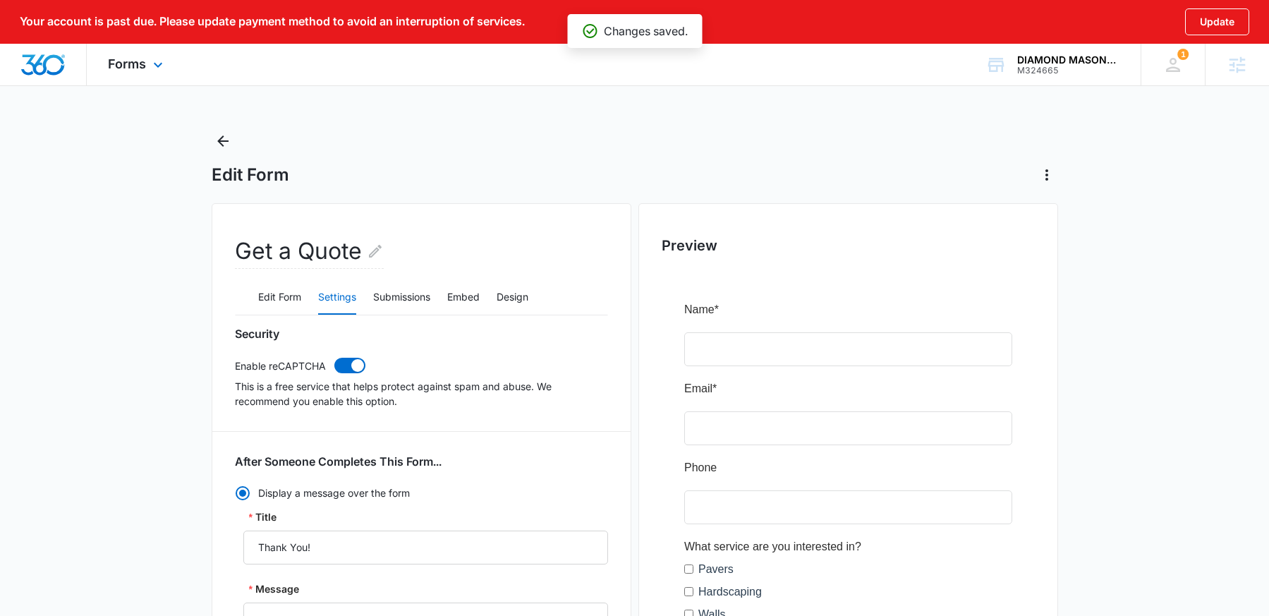
click at [147, 62] on div "Forms Apps Reputation Websites Forms CRM Email Social Content Ads Intelligence …" at bounding box center [137, 65] width 101 height 42
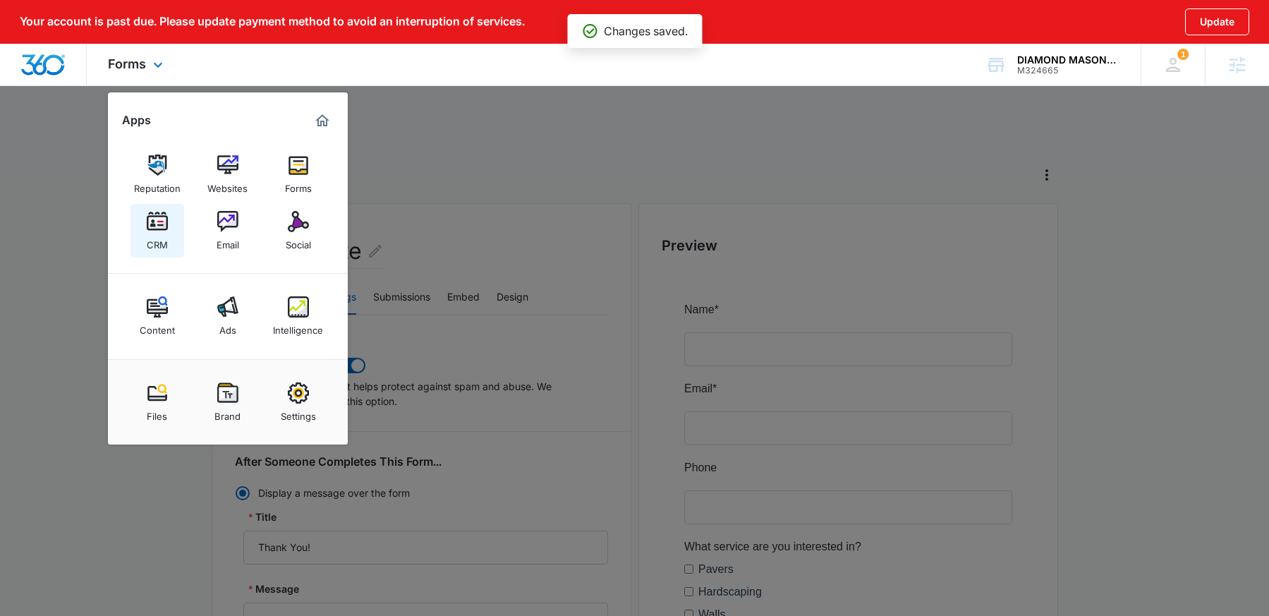
click at [162, 225] on img at bounding box center [157, 221] width 21 height 21
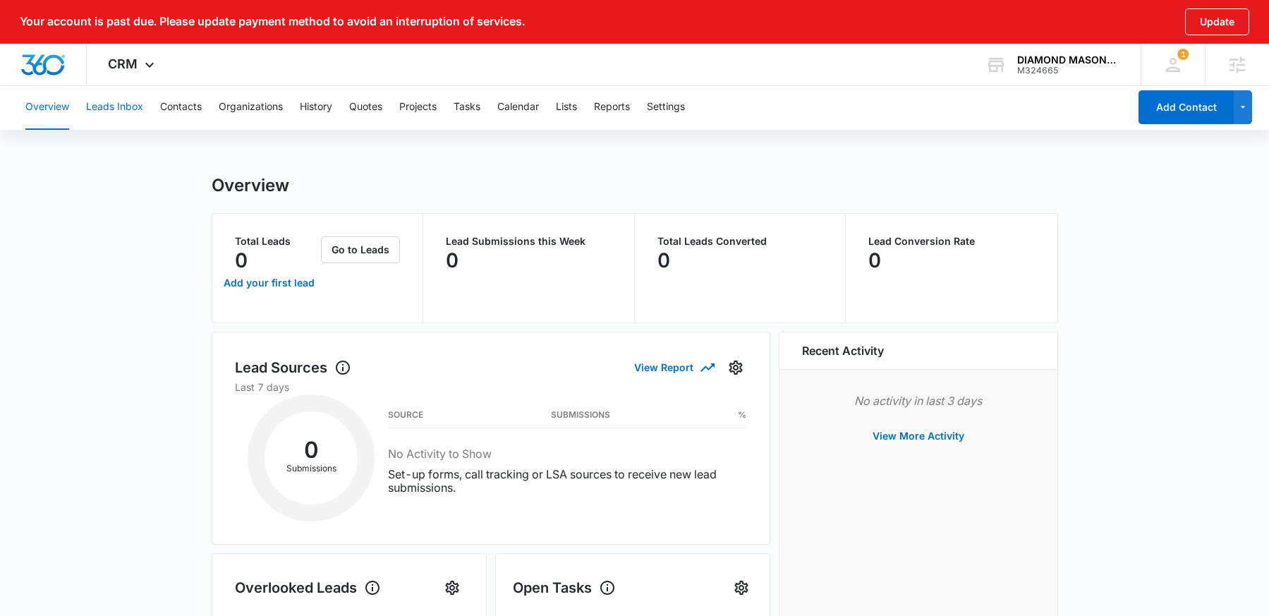
click at [109, 108] on button "Leads Inbox" at bounding box center [114, 107] width 57 height 45
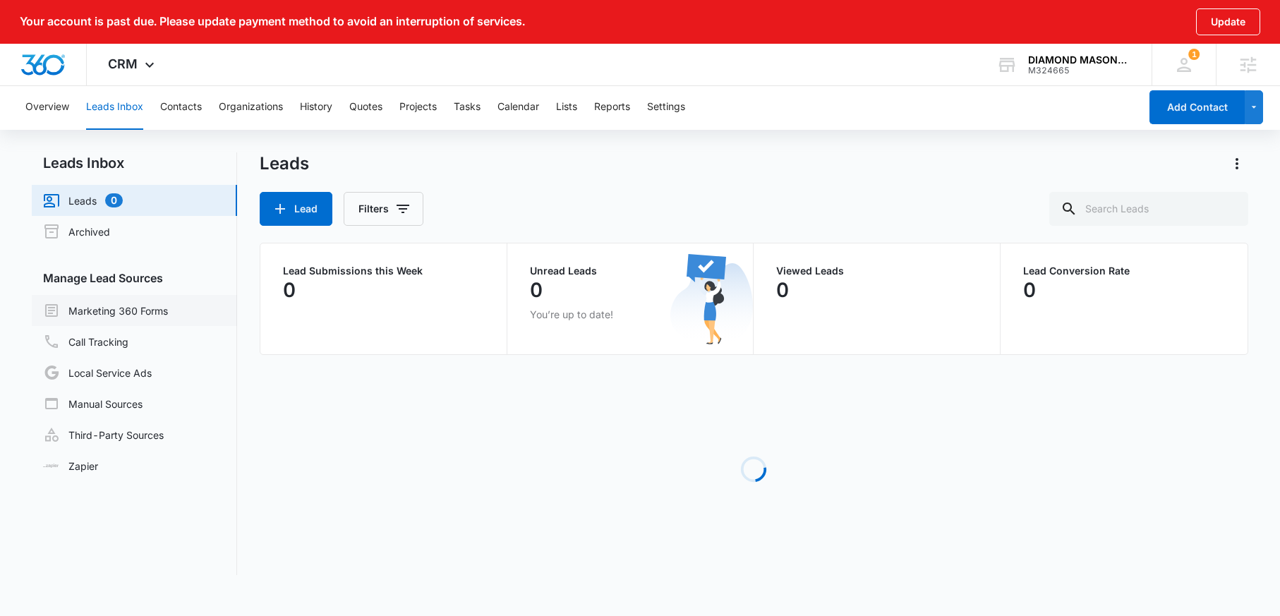
click at [123, 303] on link "Marketing 360 Forms" at bounding box center [105, 310] width 125 height 17
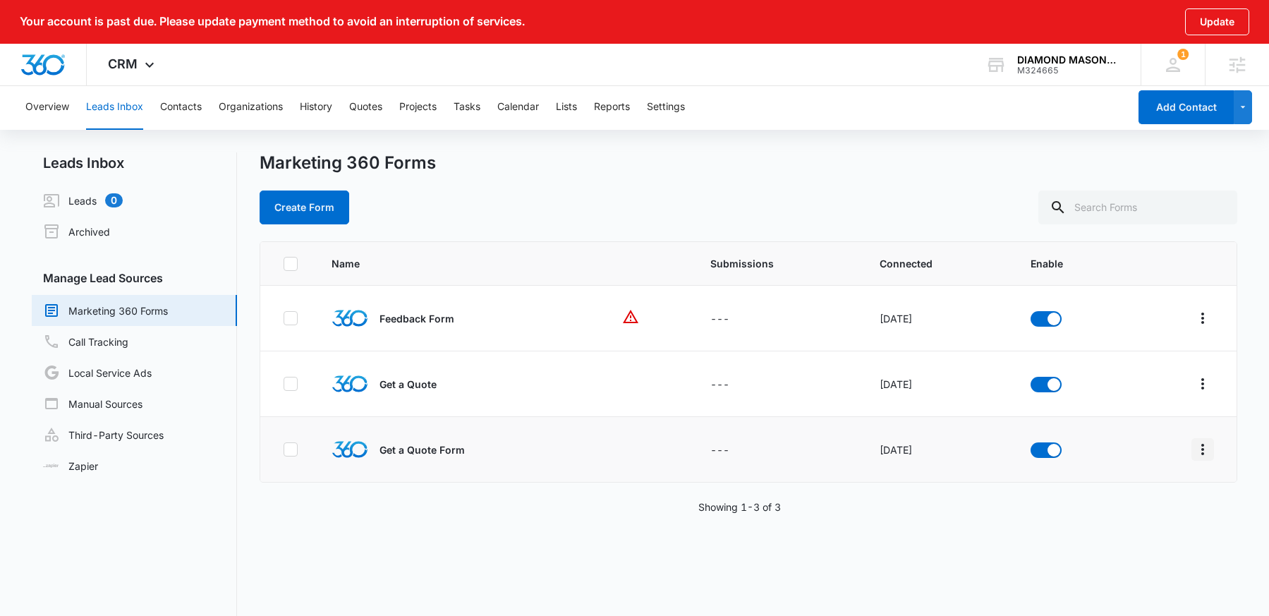
click at [1194, 451] on icon "Overflow Menu" at bounding box center [1202, 449] width 17 height 17
click at [1145, 535] on div "Field Mapping" at bounding box center [1129, 531] width 80 height 10
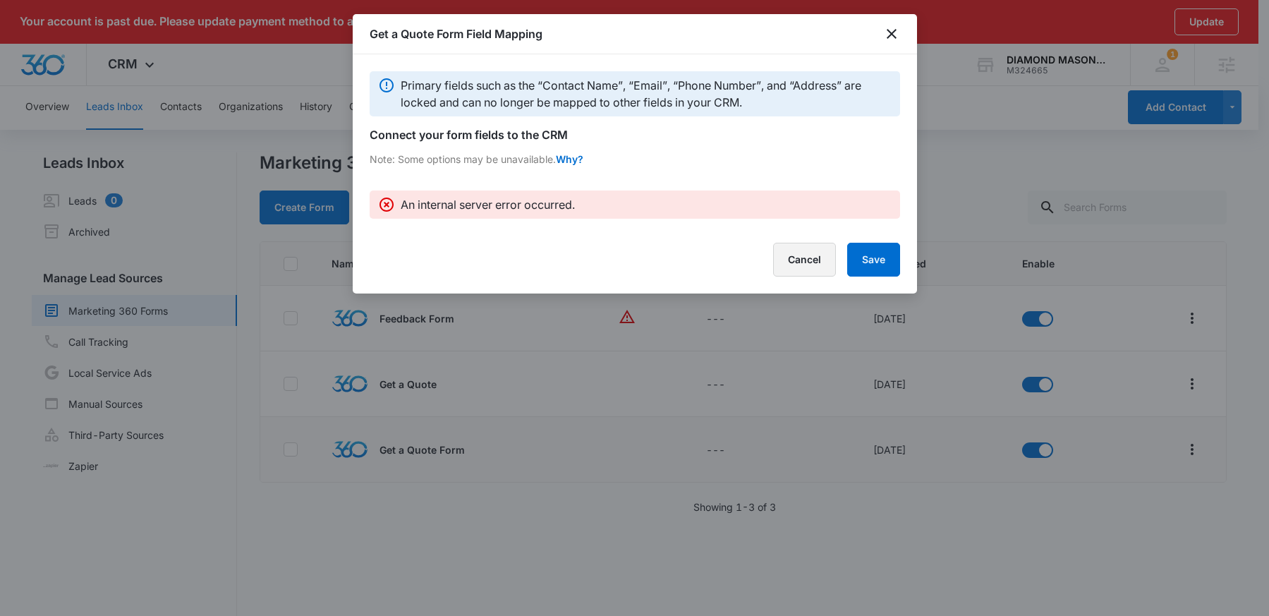
click at [794, 262] on button "Cancel" at bounding box center [804, 260] width 63 height 34
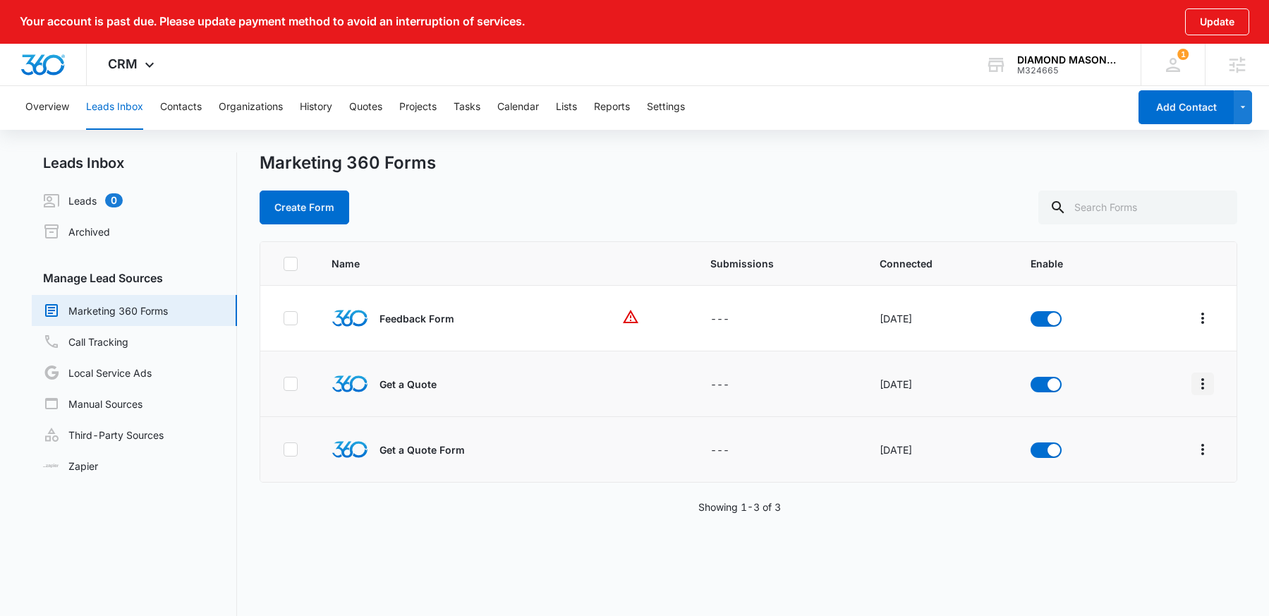
click at [1194, 388] on icon "Overflow Menu" at bounding box center [1202, 383] width 17 height 17
click at [1136, 465] on div "Field Mapping" at bounding box center [1129, 466] width 80 height 10
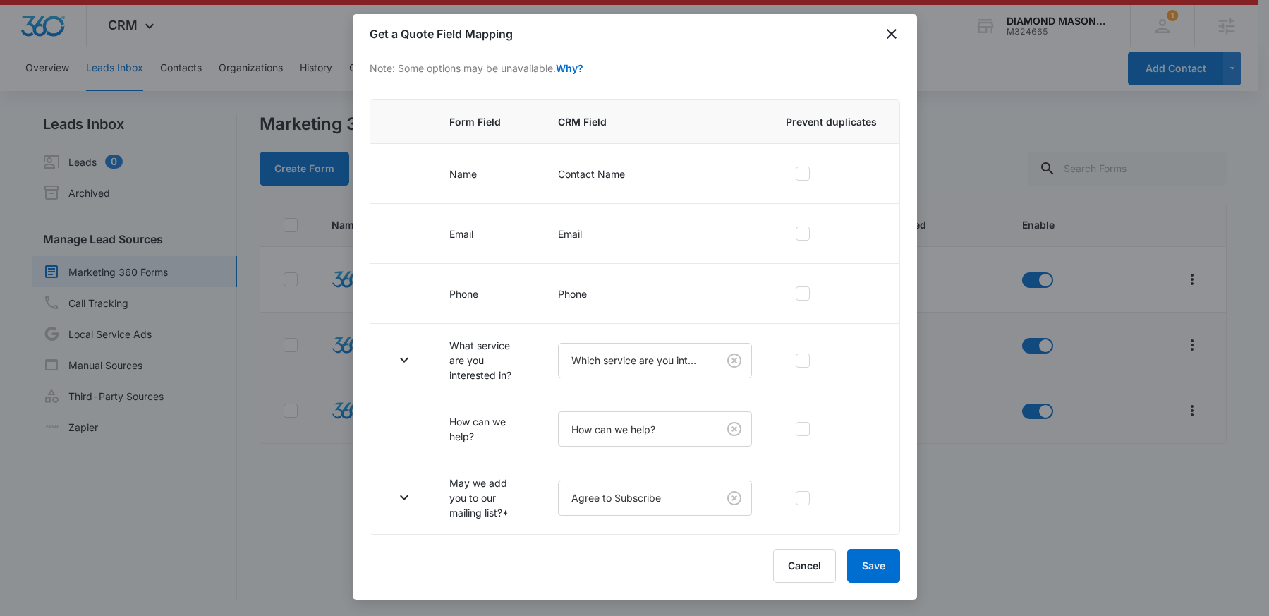
scroll to position [40, 0]
click at [401, 357] on icon "button" at bounding box center [404, 359] width 17 height 17
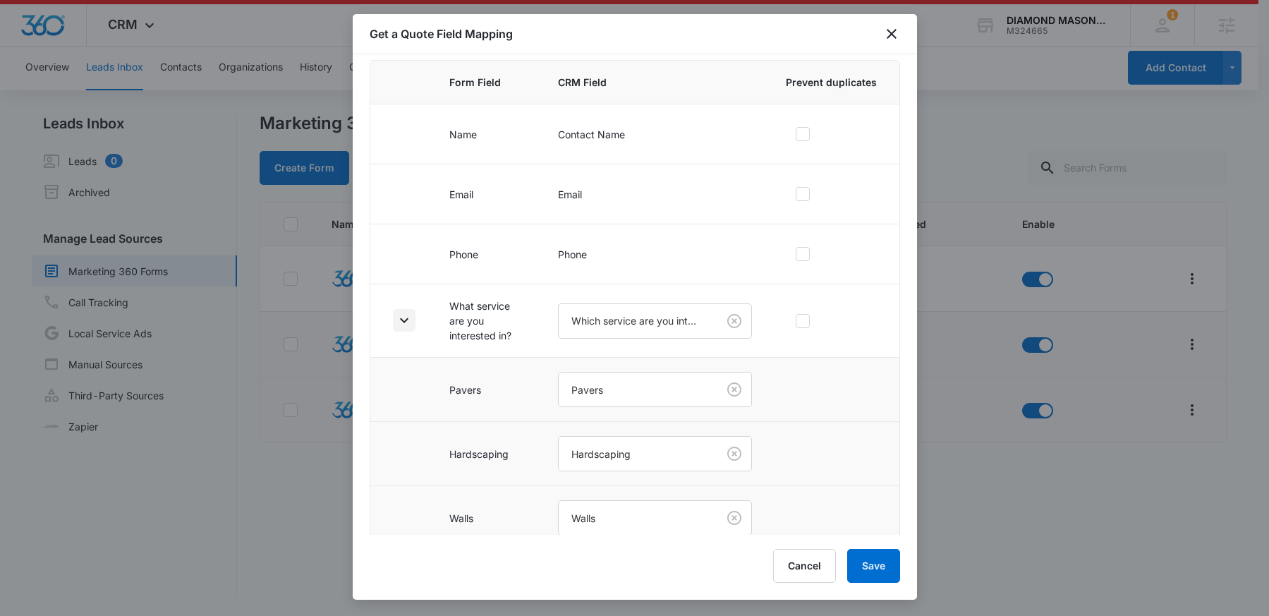
scroll to position [412, 0]
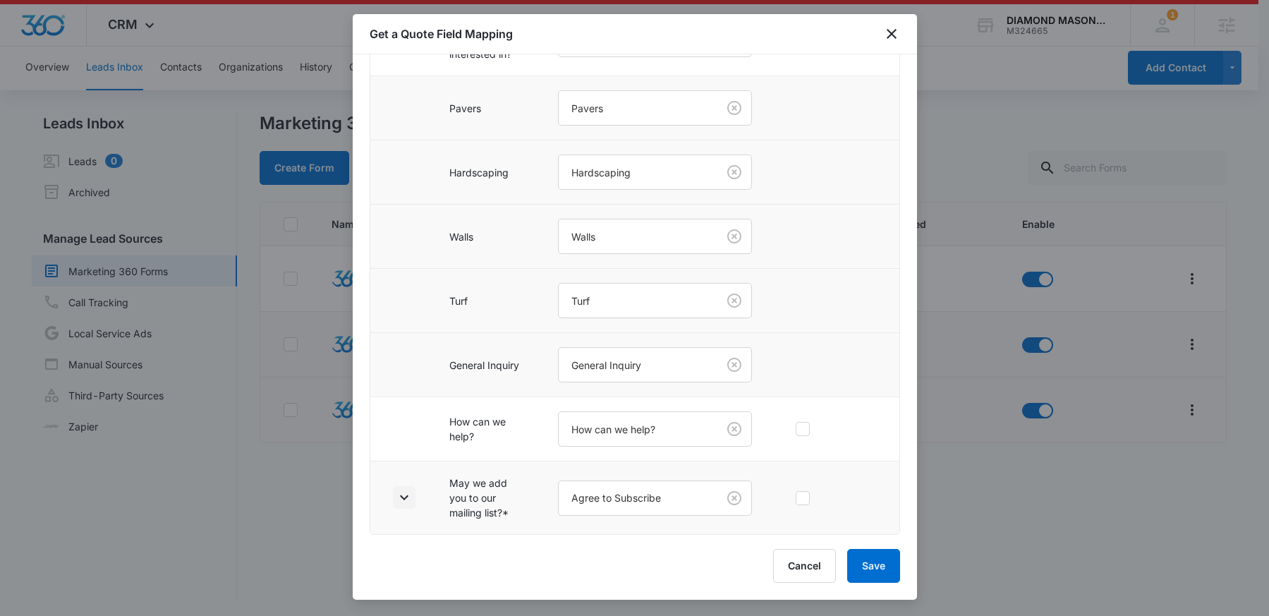
click at [406, 497] on icon "button" at bounding box center [404, 497] width 8 height 5
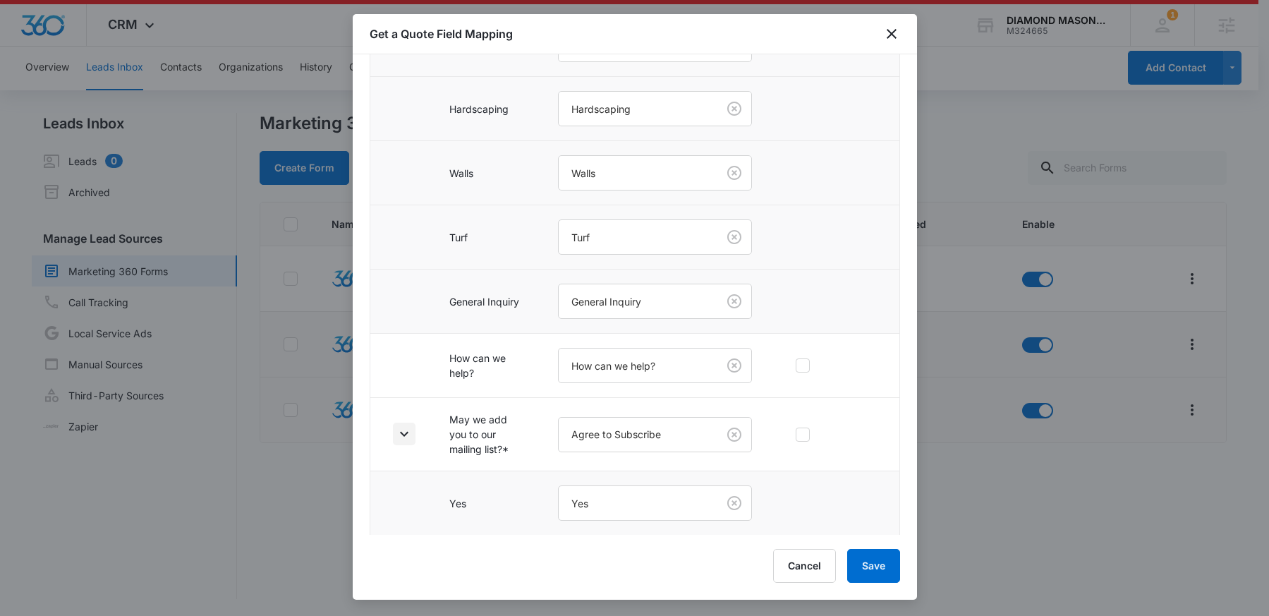
scroll to position [540, 0]
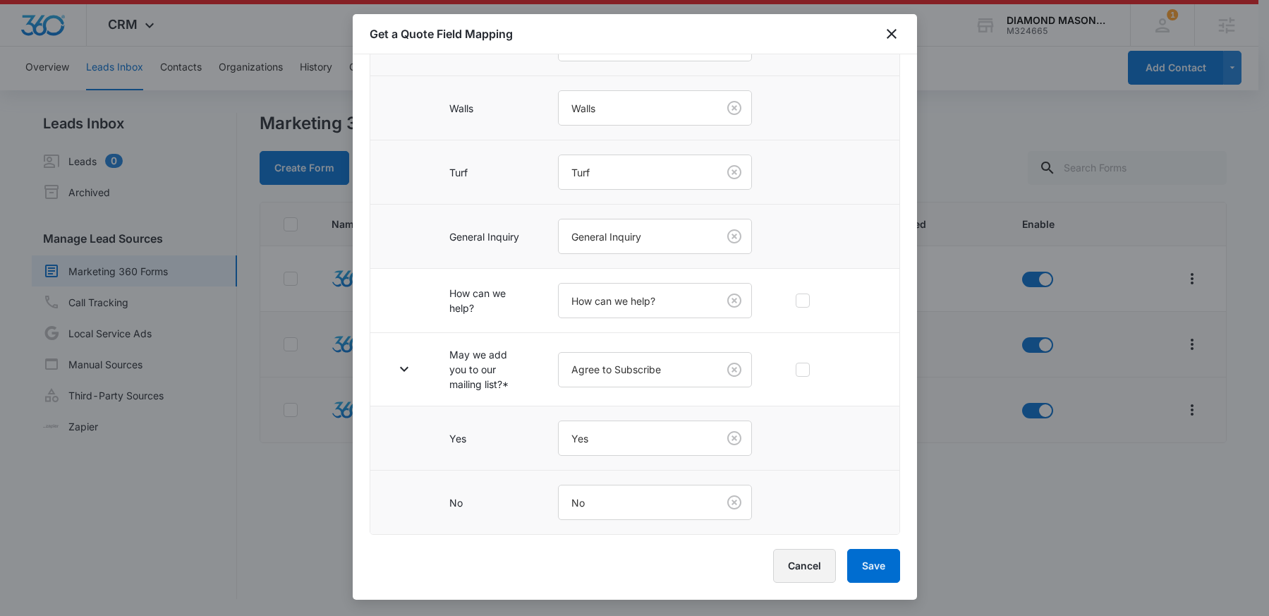
click at [806, 561] on button "Cancel" at bounding box center [804, 566] width 63 height 34
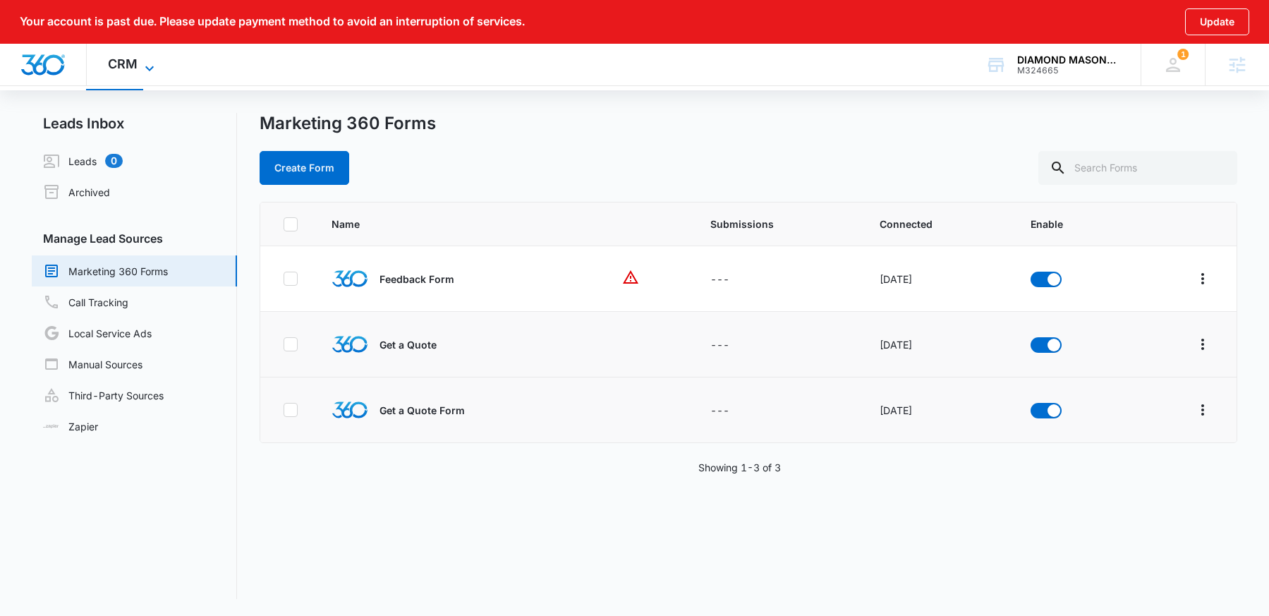
click at [128, 65] on span "CRM" at bounding box center [123, 63] width 30 height 15
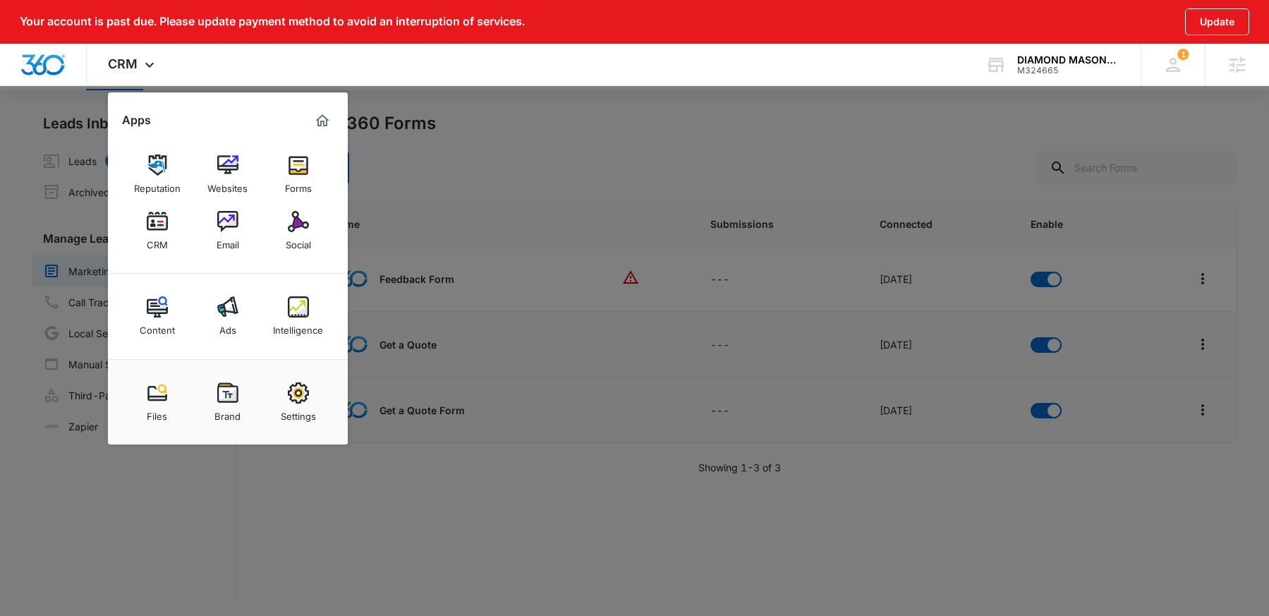
click at [233, 229] on img at bounding box center [227, 221] width 21 height 21
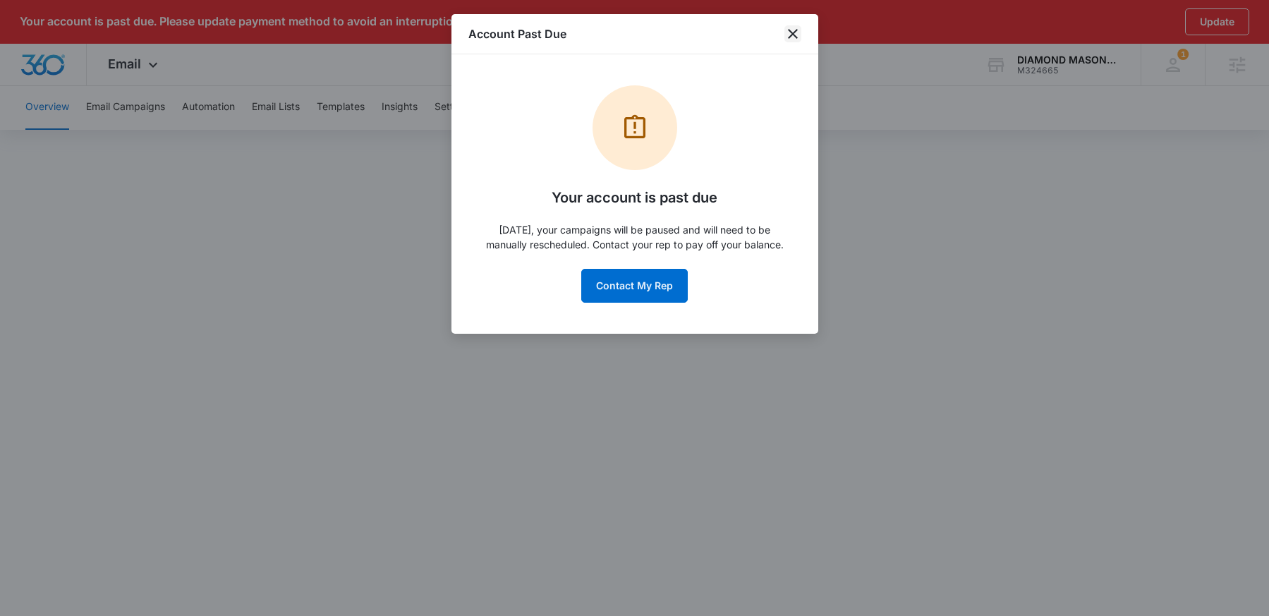
click at [797, 32] on icon "close" at bounding box center [792, 33] width 17 height 17
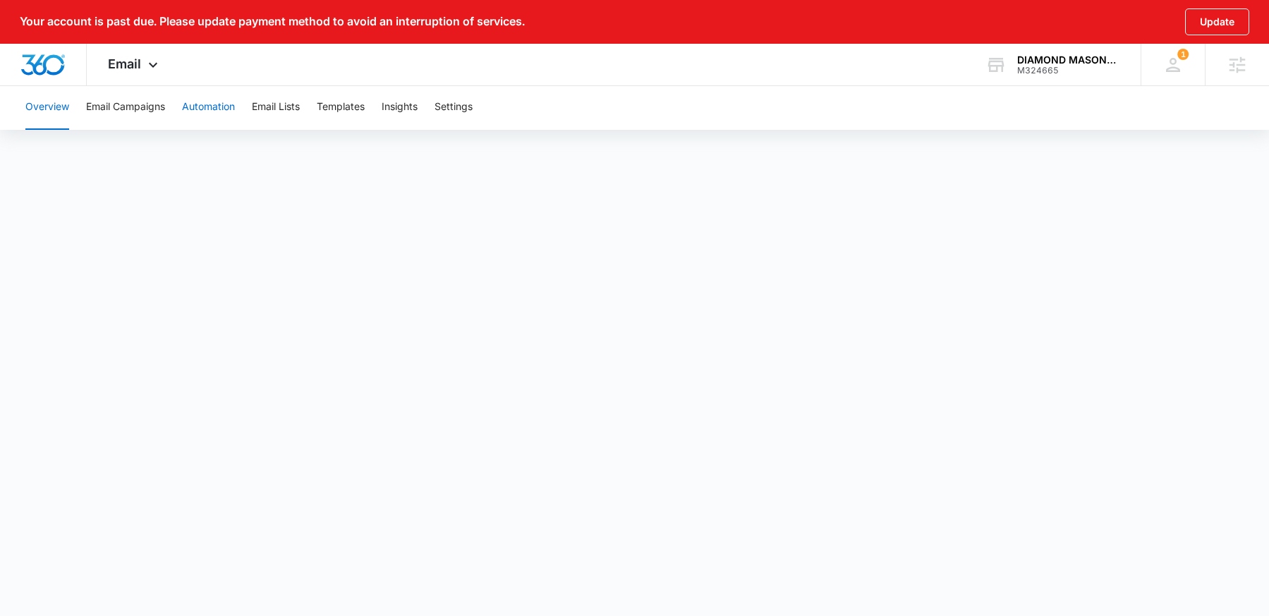
click at [206, 109] on button "Automation" at bounding box center [208, 107] width 53 height 45
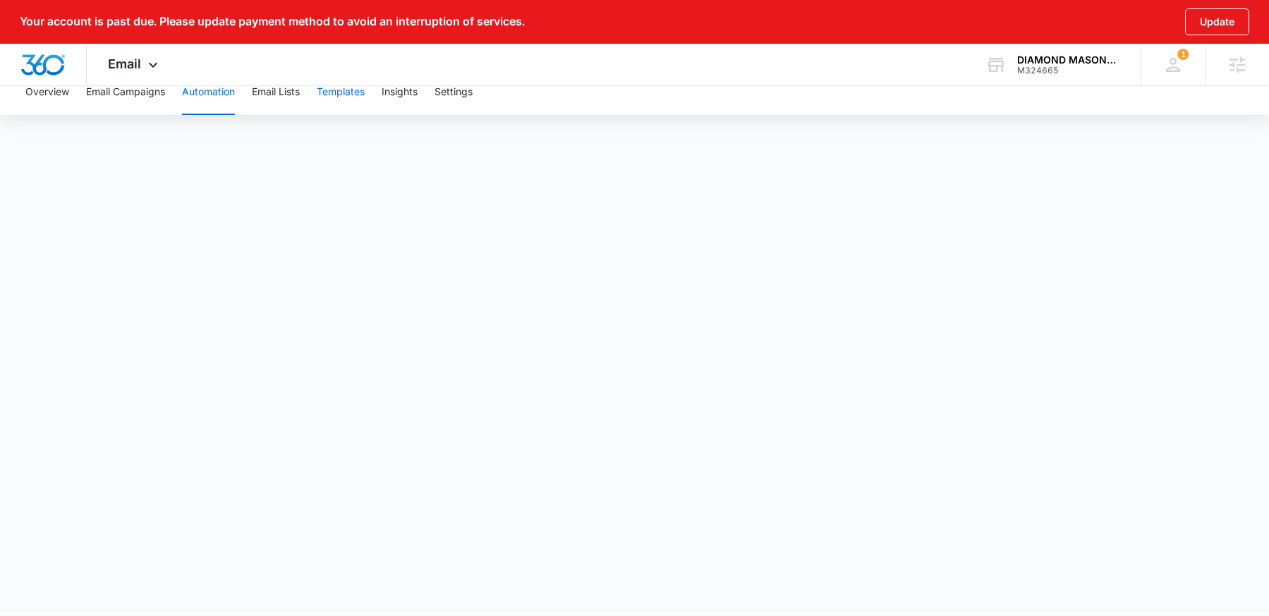
click at [353, 96] on button "Templates" at bounding box center [341, 92] width 48 height 45
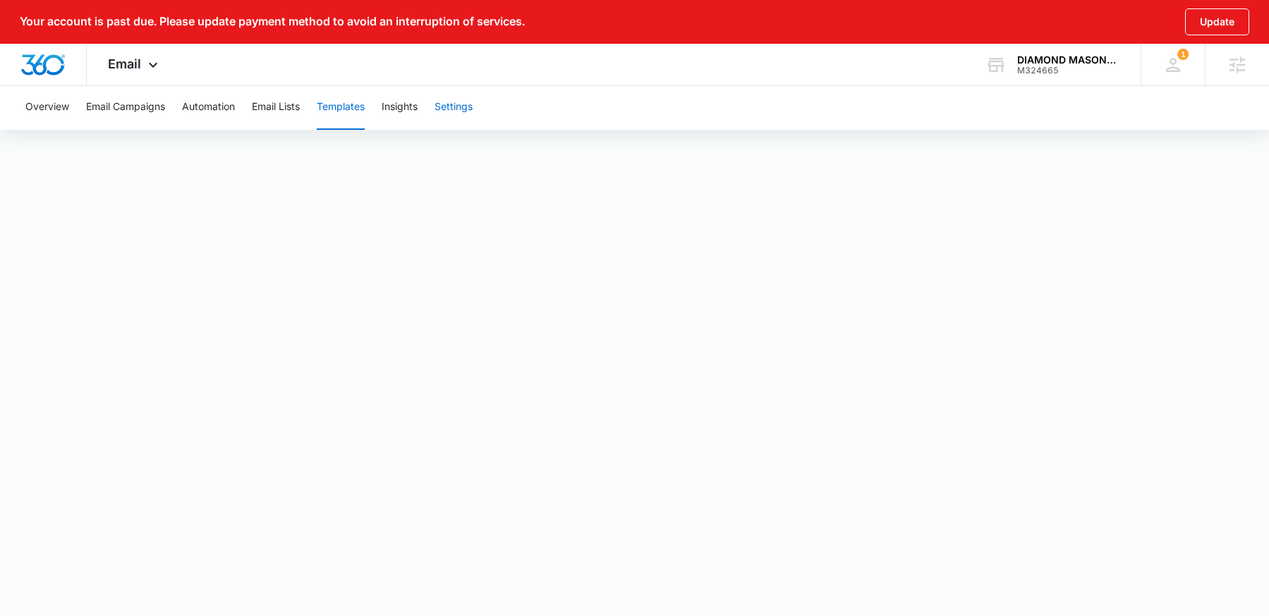
click at [458, 107] on button "Settings" at bounding box center [454, 107] width 38 height 45
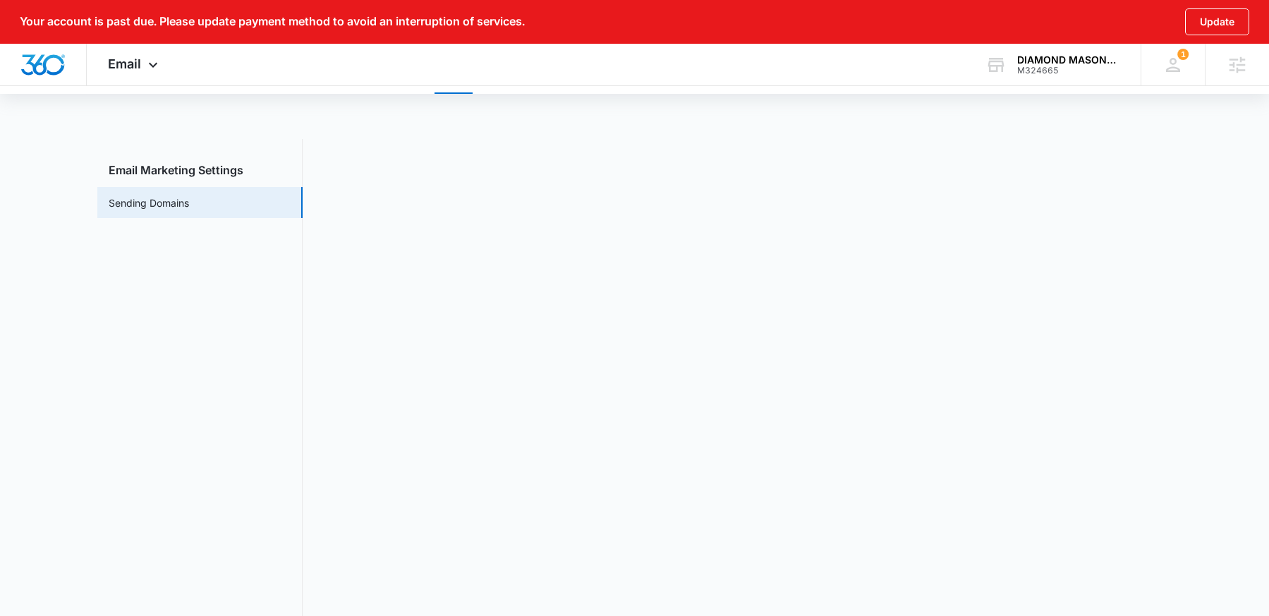
scroll to position [73, 0]
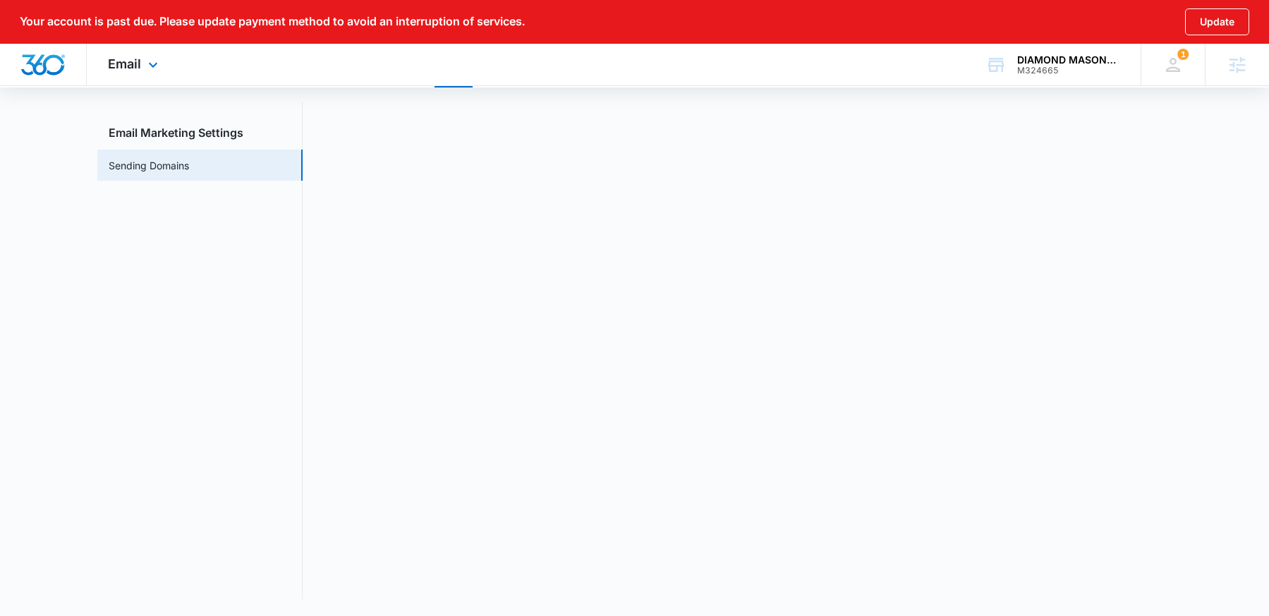
click at [126, 72] on div "Email Apps Reputation Websites Forms CRM Email Social Content Ads Intelligence …" at bounding box center [135, 65] width 96 height 42
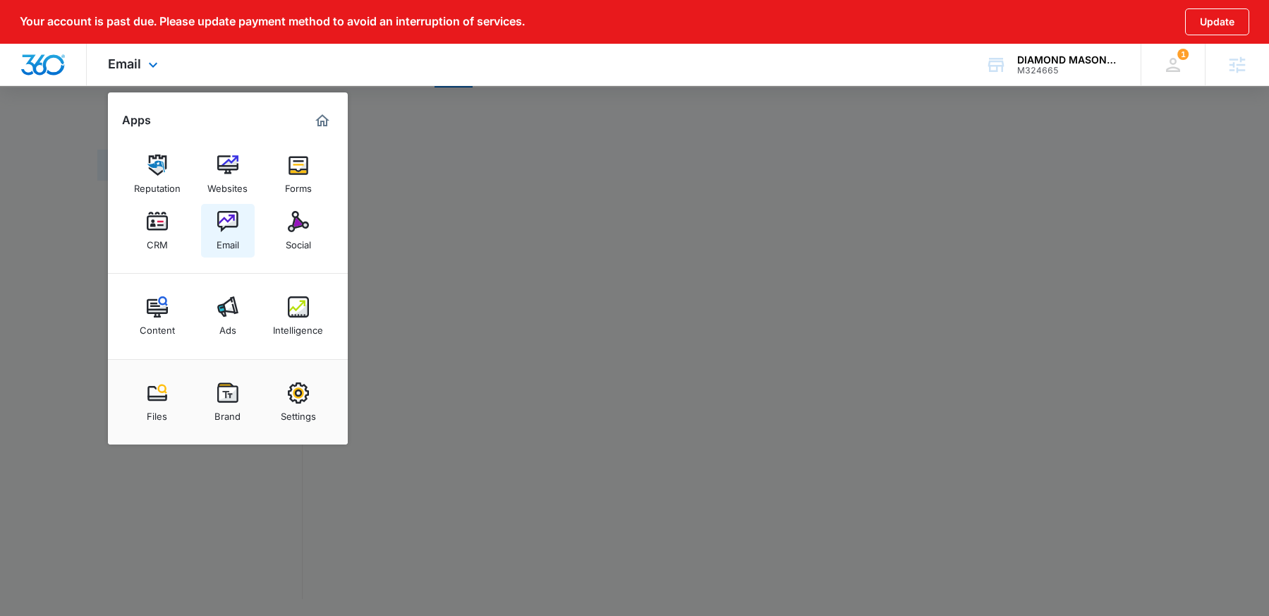
click at [215, 243] on link "Email" at bounding box center [228, 231] width 54 height 54
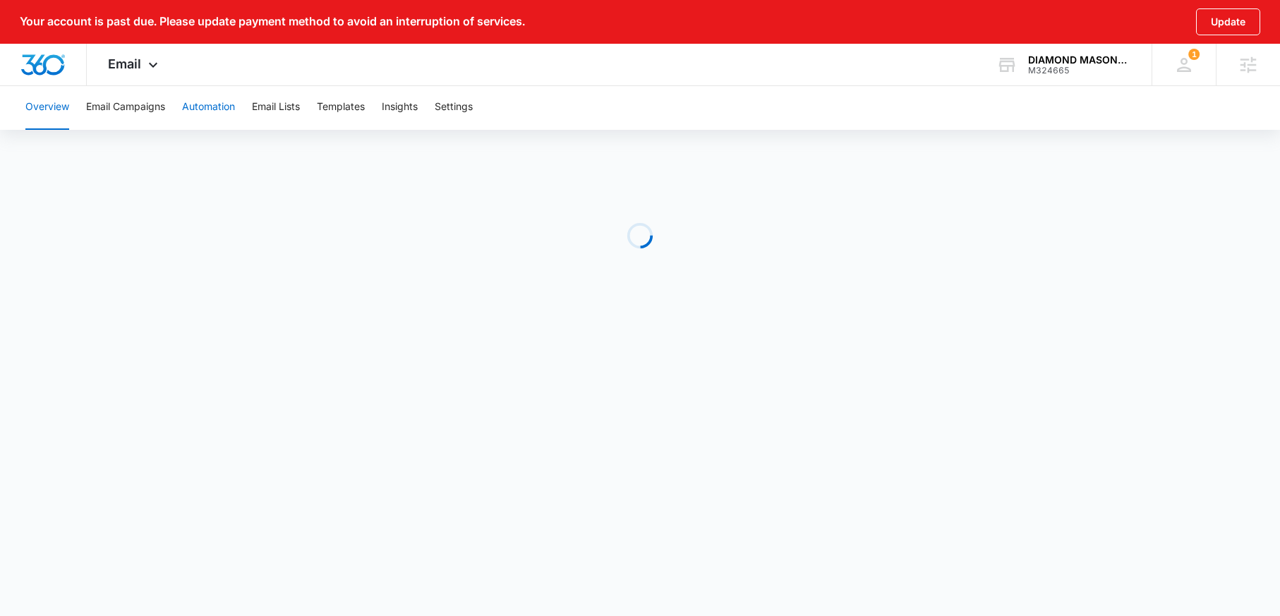
click at [200, 107] on button "Automation" at bounding box center [208, 107] width 53 height 45
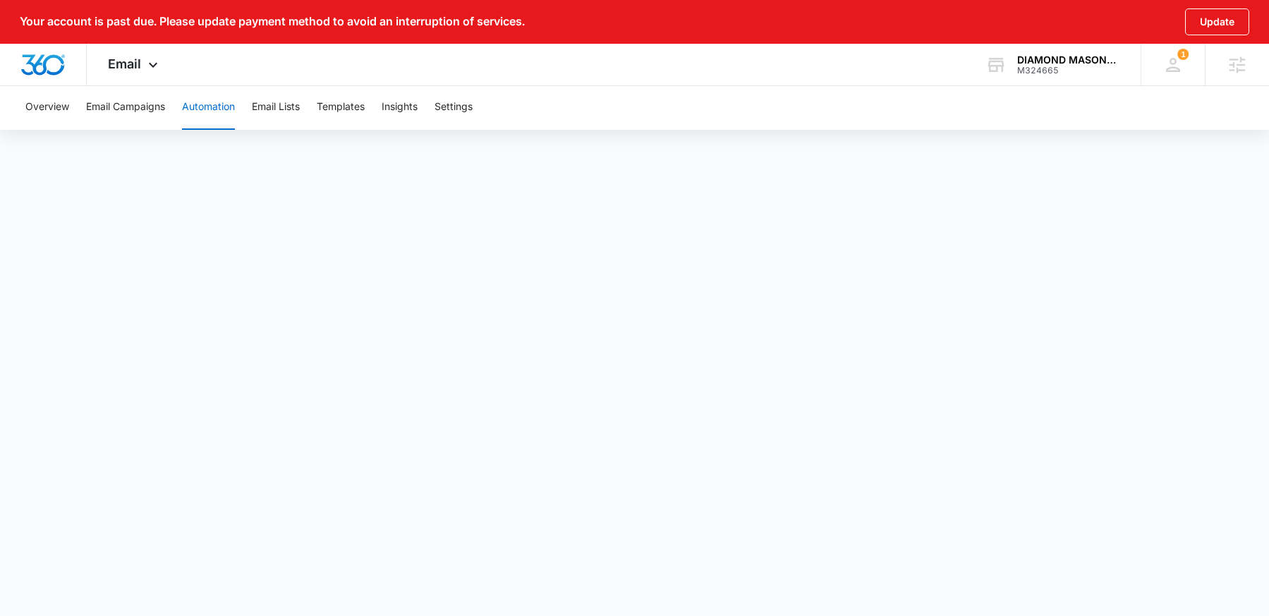
scroll to position [15, 0]
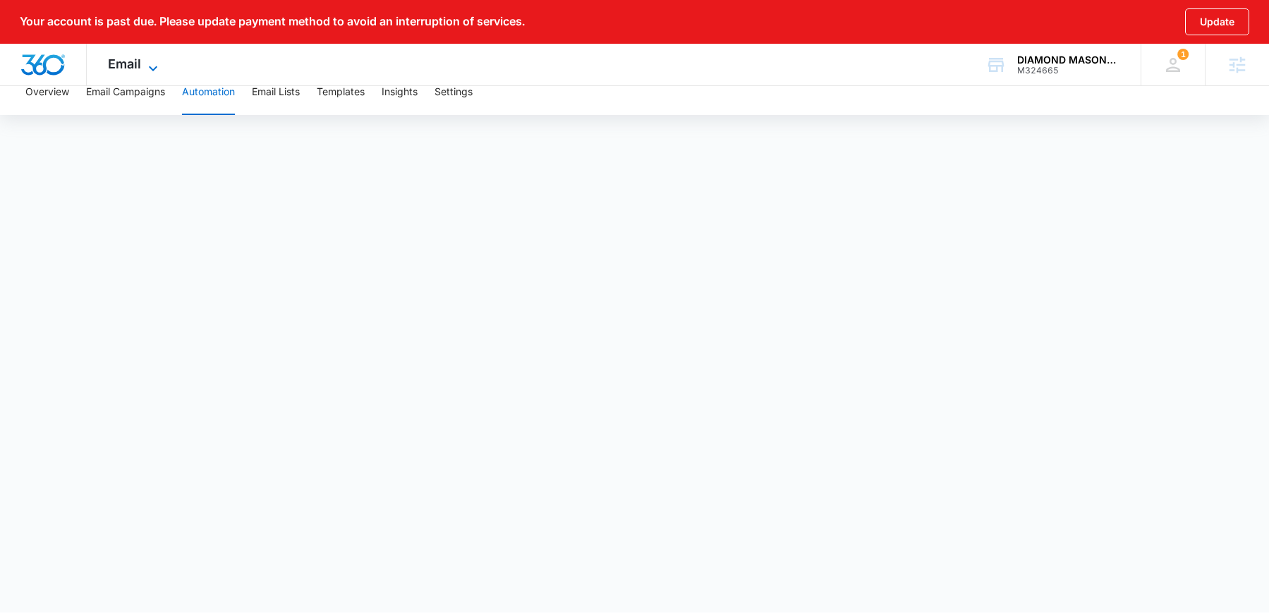
click at [147, 66] on icon at bounding box center [153, 68] width 17 height 17
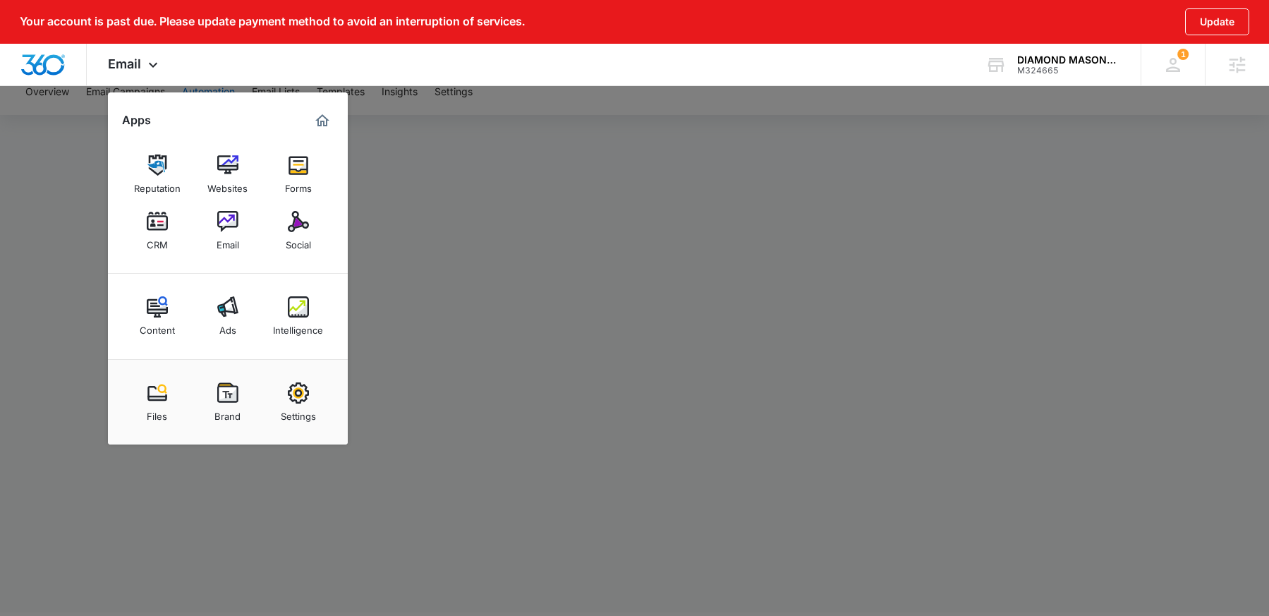
click at [450, 215] on div at bounding box center [634, 308] width 1269 height 616
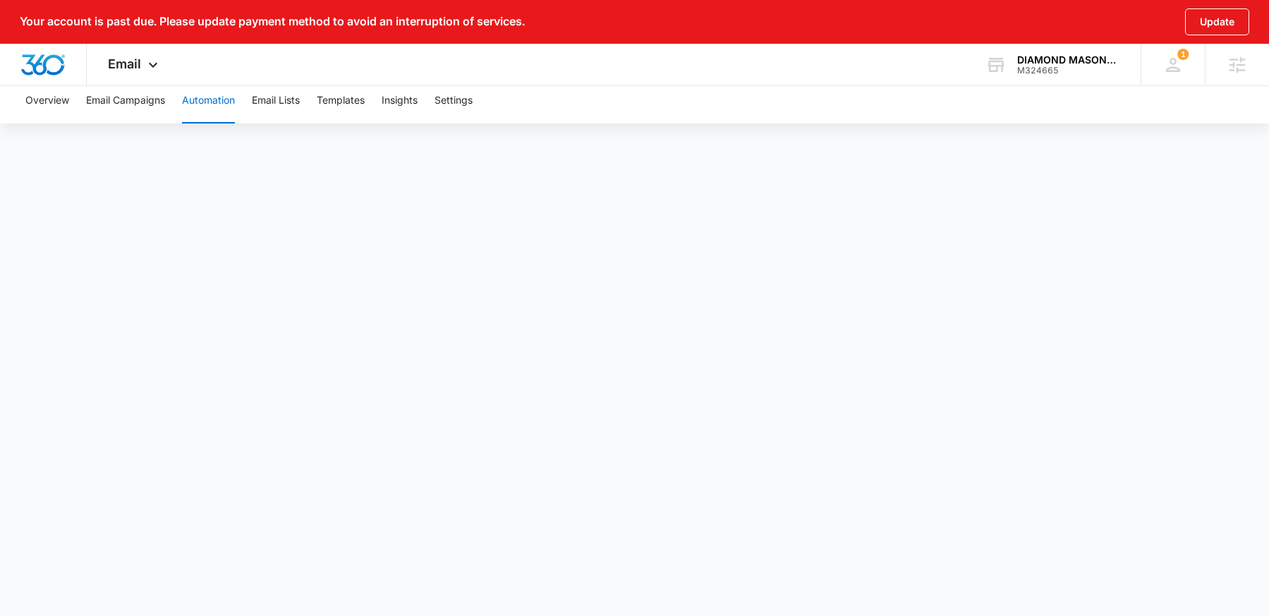
scroll to position [0, 0]
click at [37, 61] on img "Dashboard" at bounding box center [42, 64] width 45 height 21
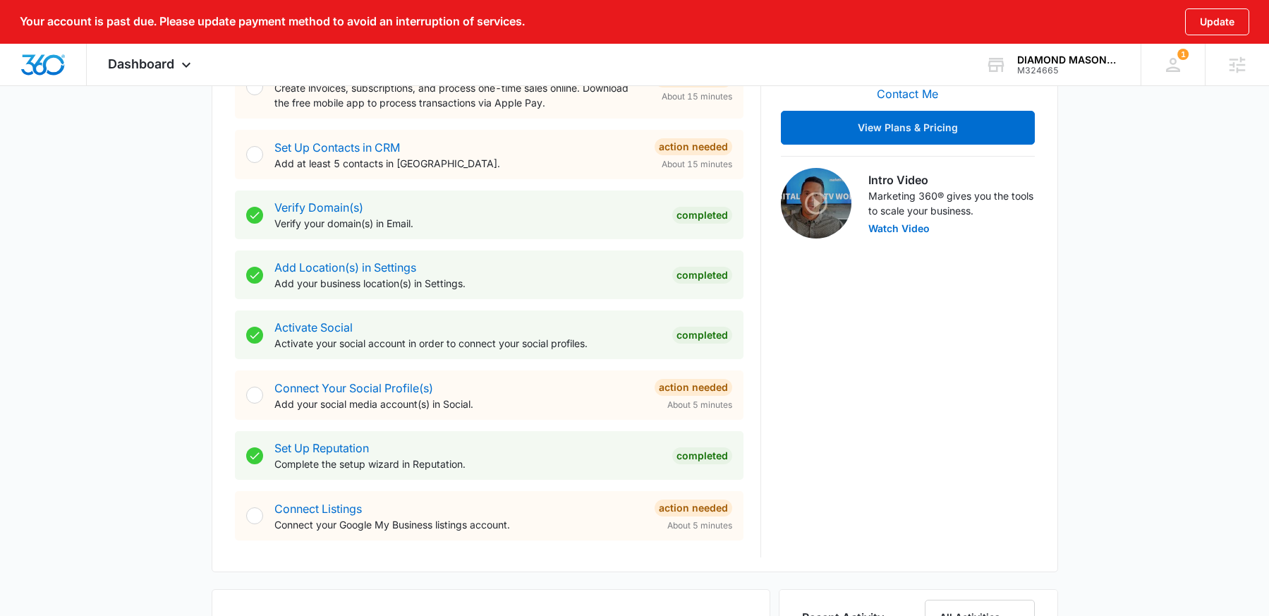
scroll to position [36, 0]
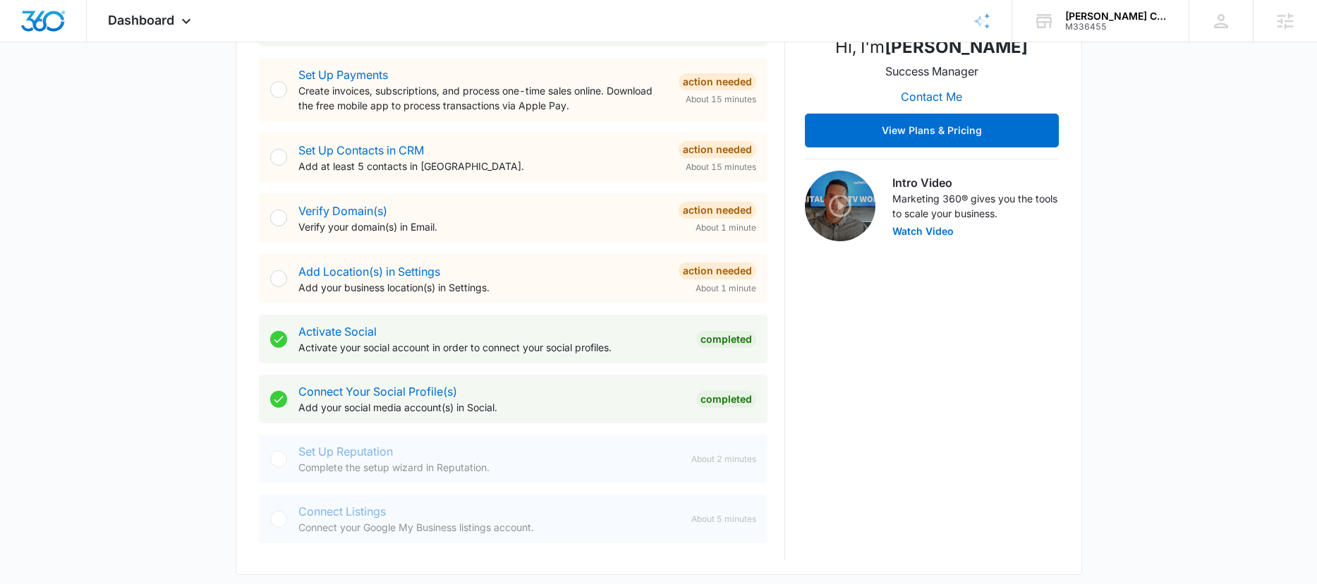
scroll to position [169, 0]
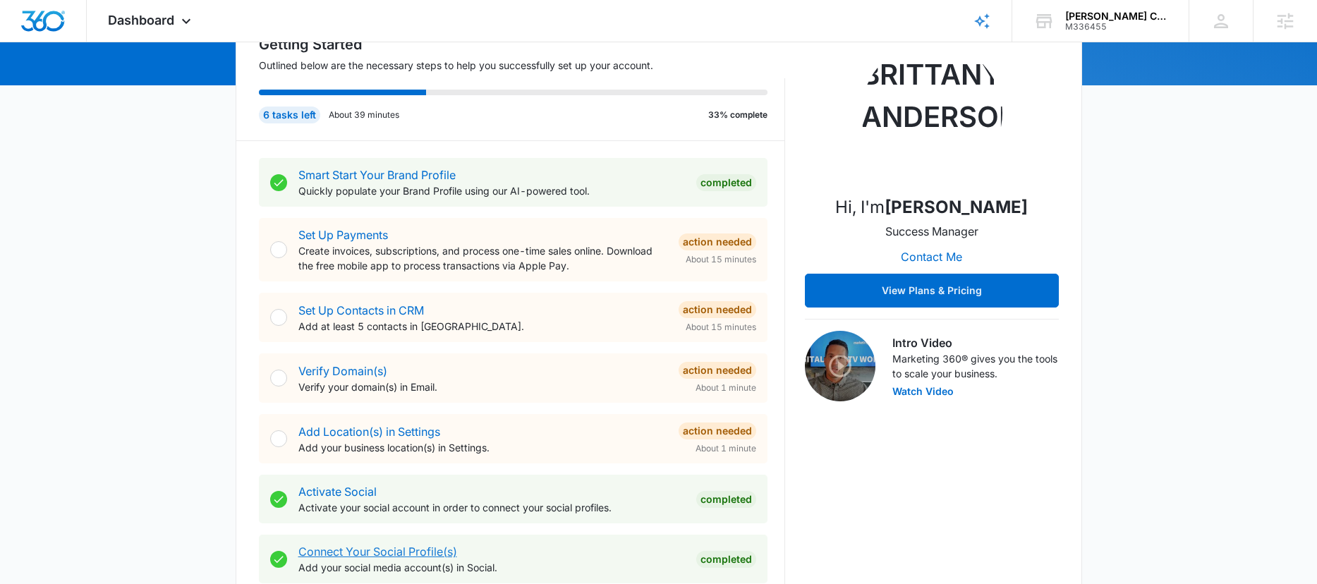
click at [403, 551] on link "Connect Your Social Profile(s)" at bounding box center [377, 552] width 159 height 14
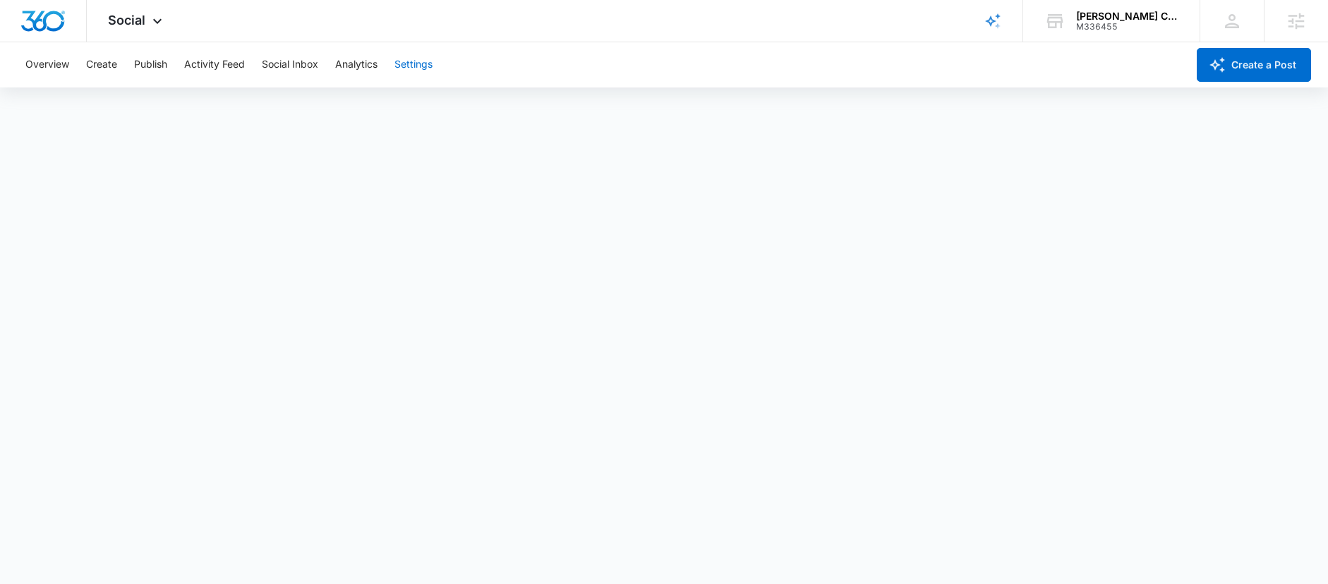
click at [400, 62] on button "Settings" at bounding box center [413, 64] width 38 height 45
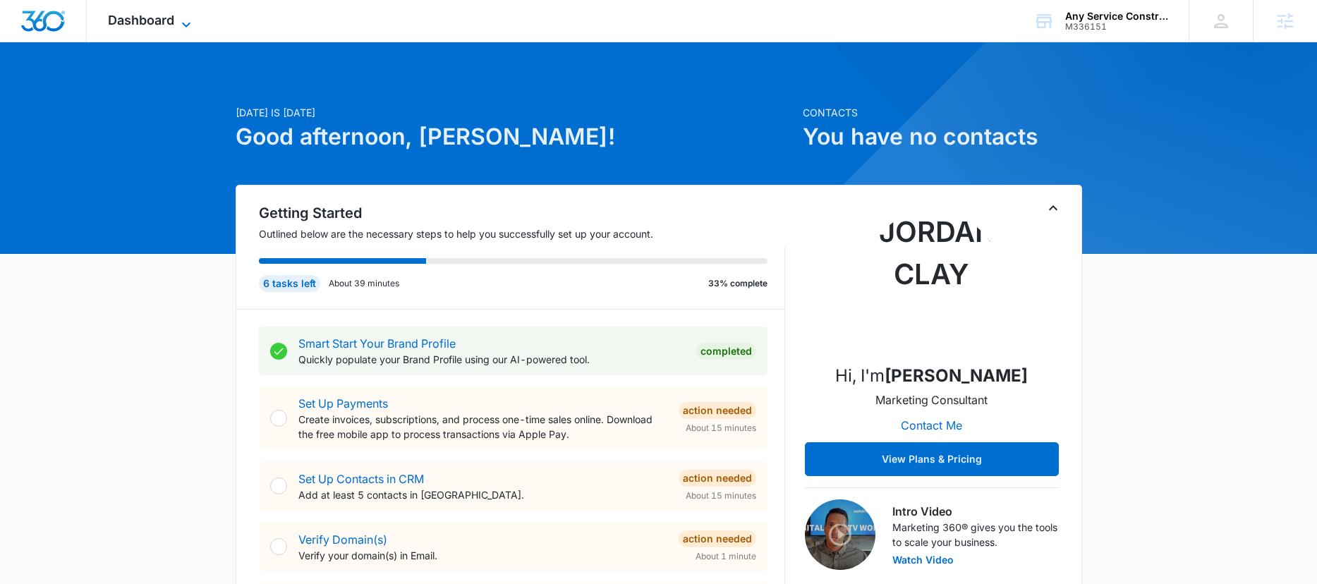
click at [156, 24] on span "Dashboard" at bounding box center [141, 20] width 66 height 15
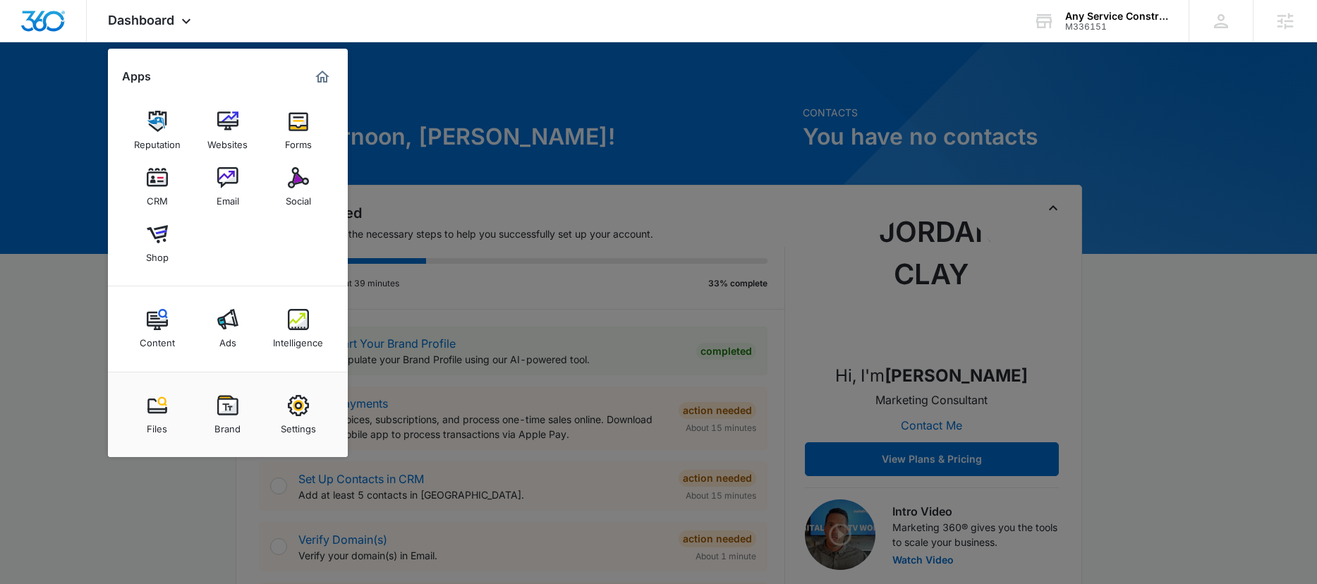
click at [1247, 229] on div at bounding box center [658, 292] width 1317 height 584
